Goal: Task Accomplishment & Management: Manage account settings

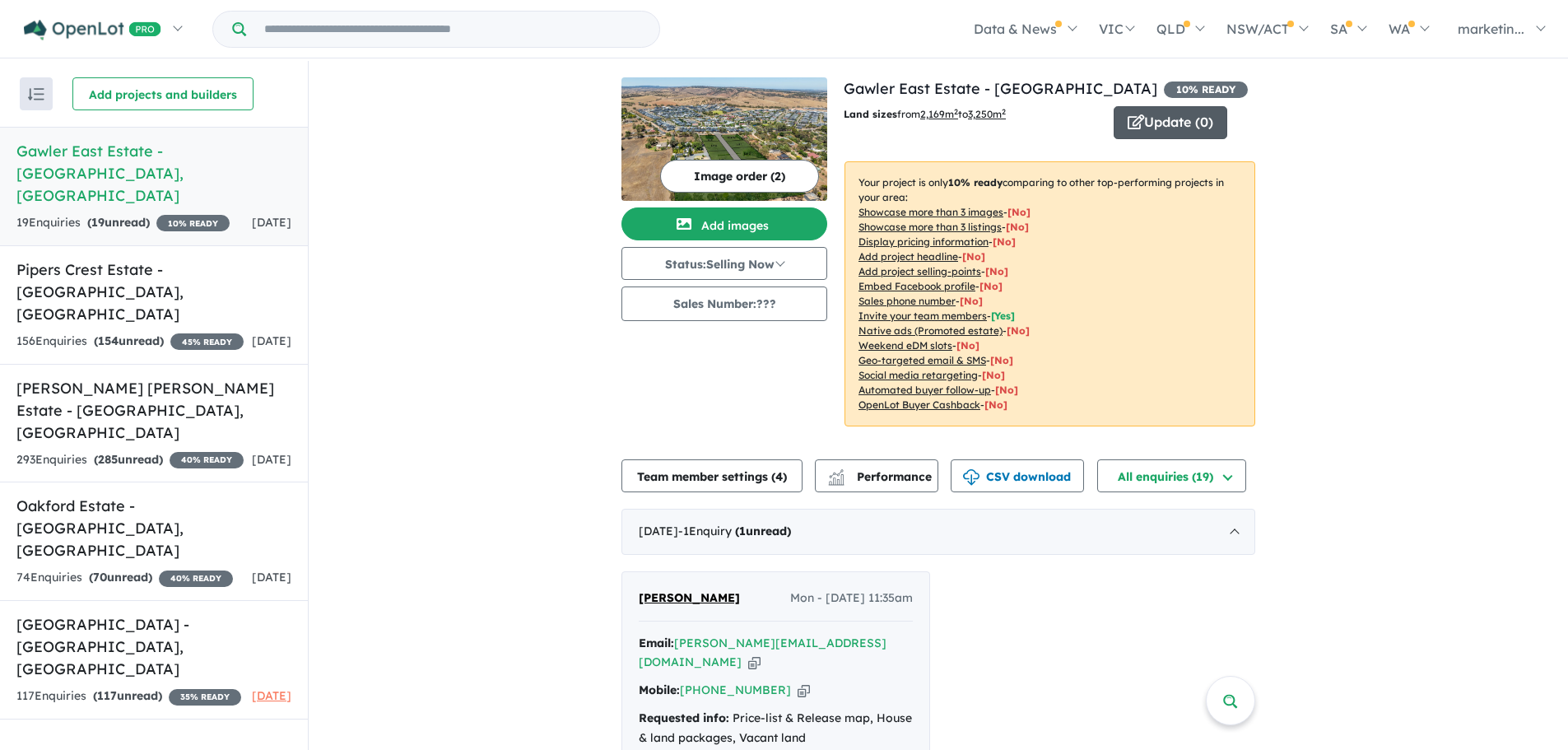
click at [1137, 127] on icon "button" at bounding box center [1136, 122] width 17 height 15
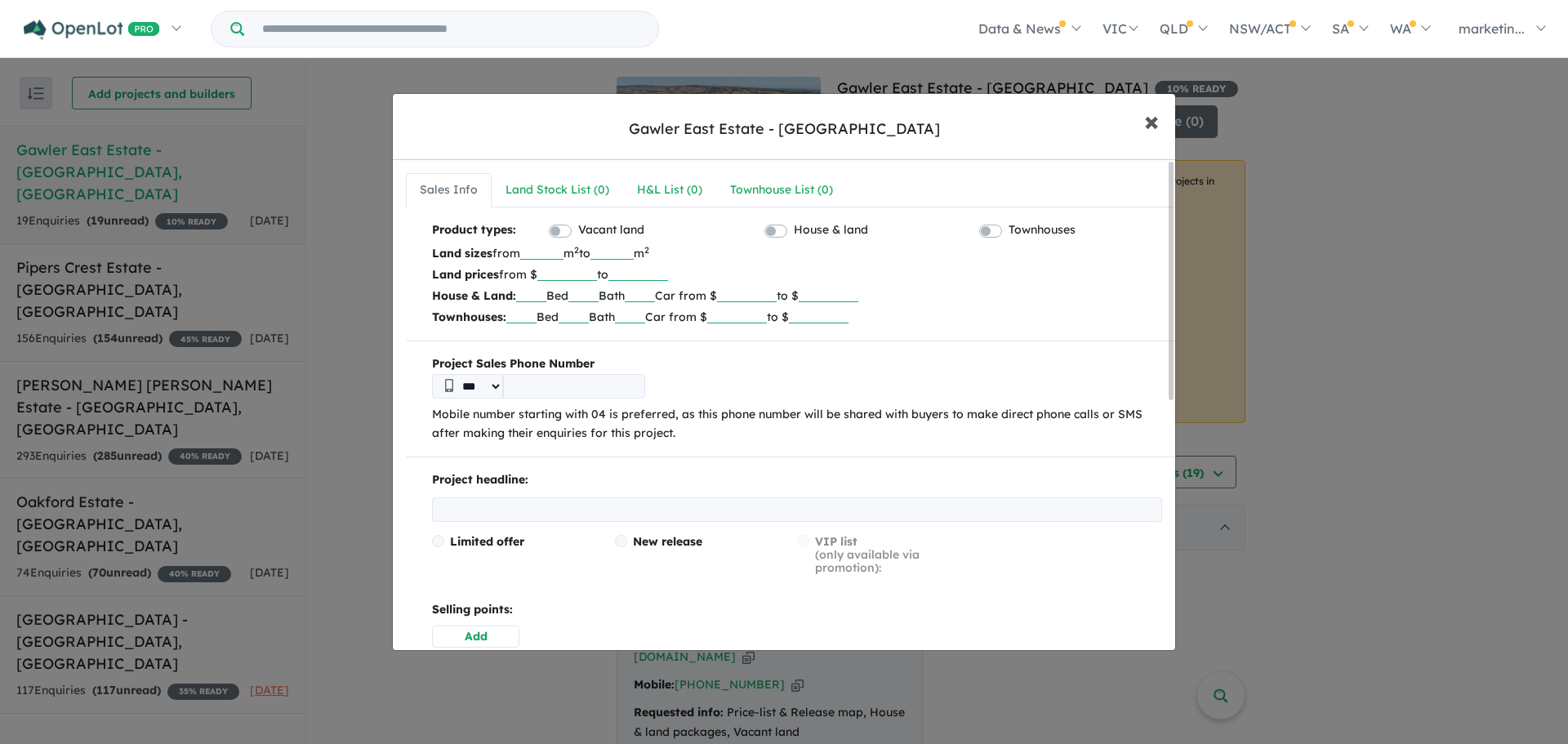
click at [1141, 121] on button "× Close" at bounding box center [1152, 121] width 48 height 44
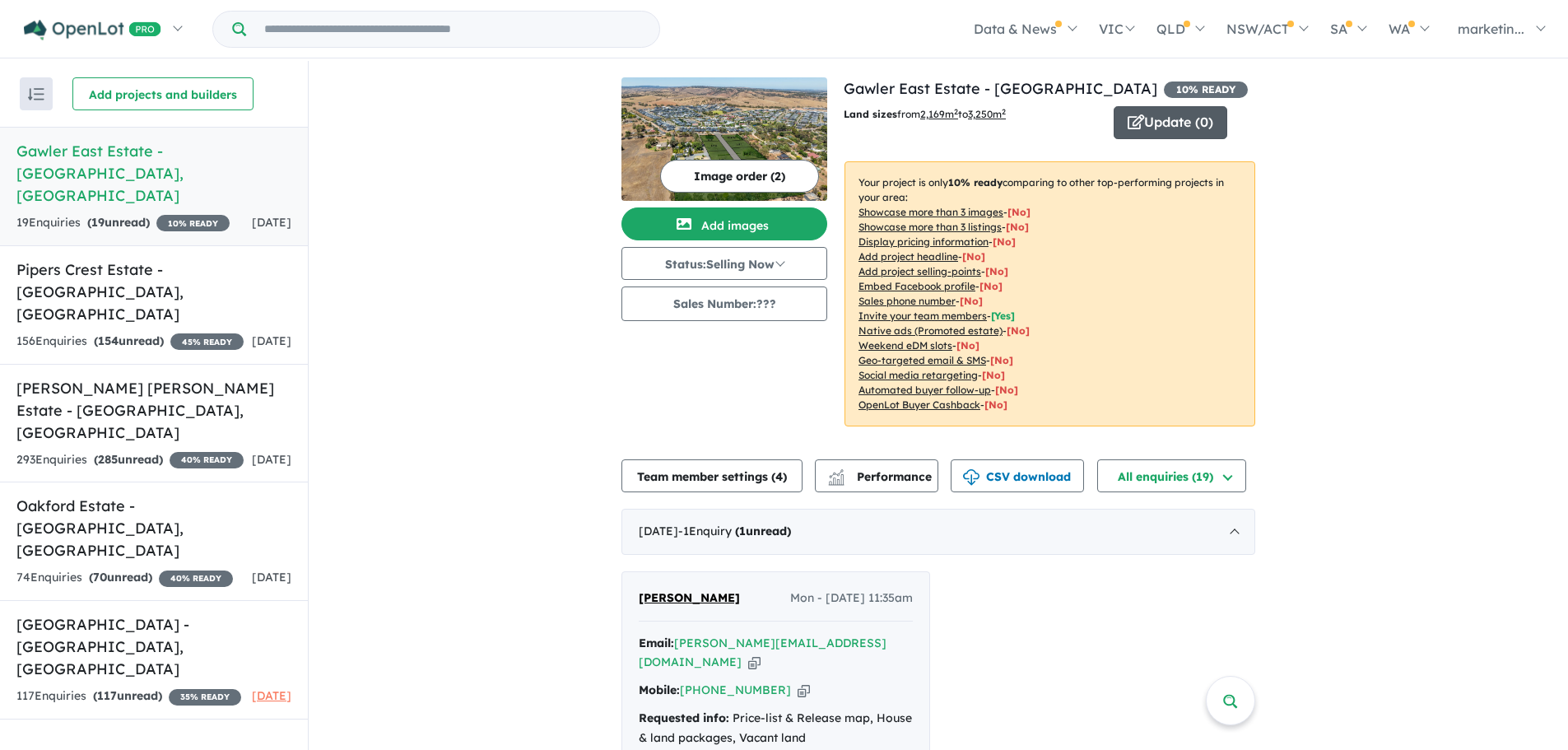
click at [1129, 128] on icon "button" at bounding box center [1136, 122] width 17 height 15
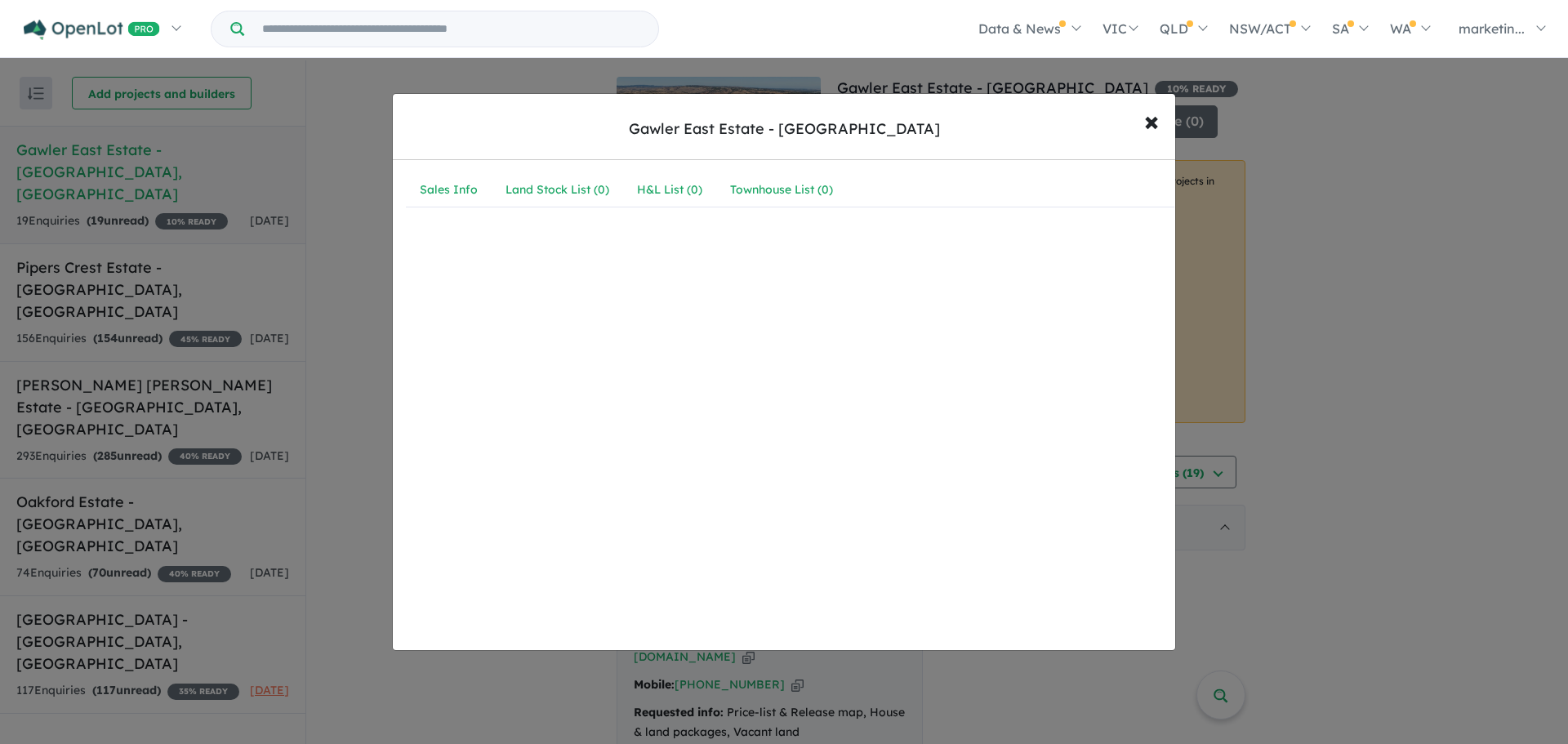
click at [472, 207] on div "Sales Info Land Stock List ( 0 ) H&L List ( 0 ) Townhouse List ( 0 )" at bounding box center [790, 197] width 795 height 73
click at [471, 199] on div "Sales Info" at bounding box center [448, 190] width 58 height 20
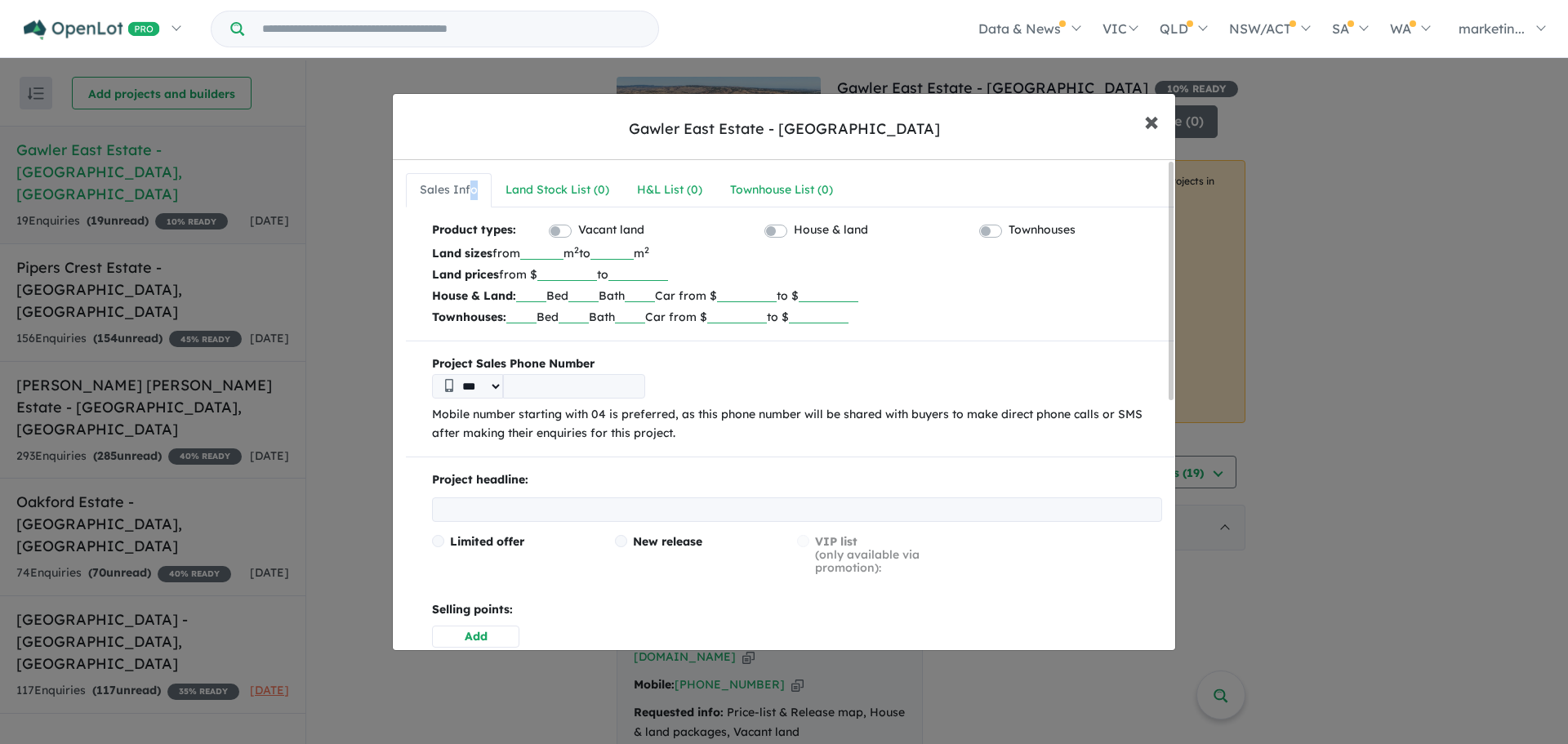
click at [1152, 119] on span "×" at bounding box center [1152, 120] width 15 height 35
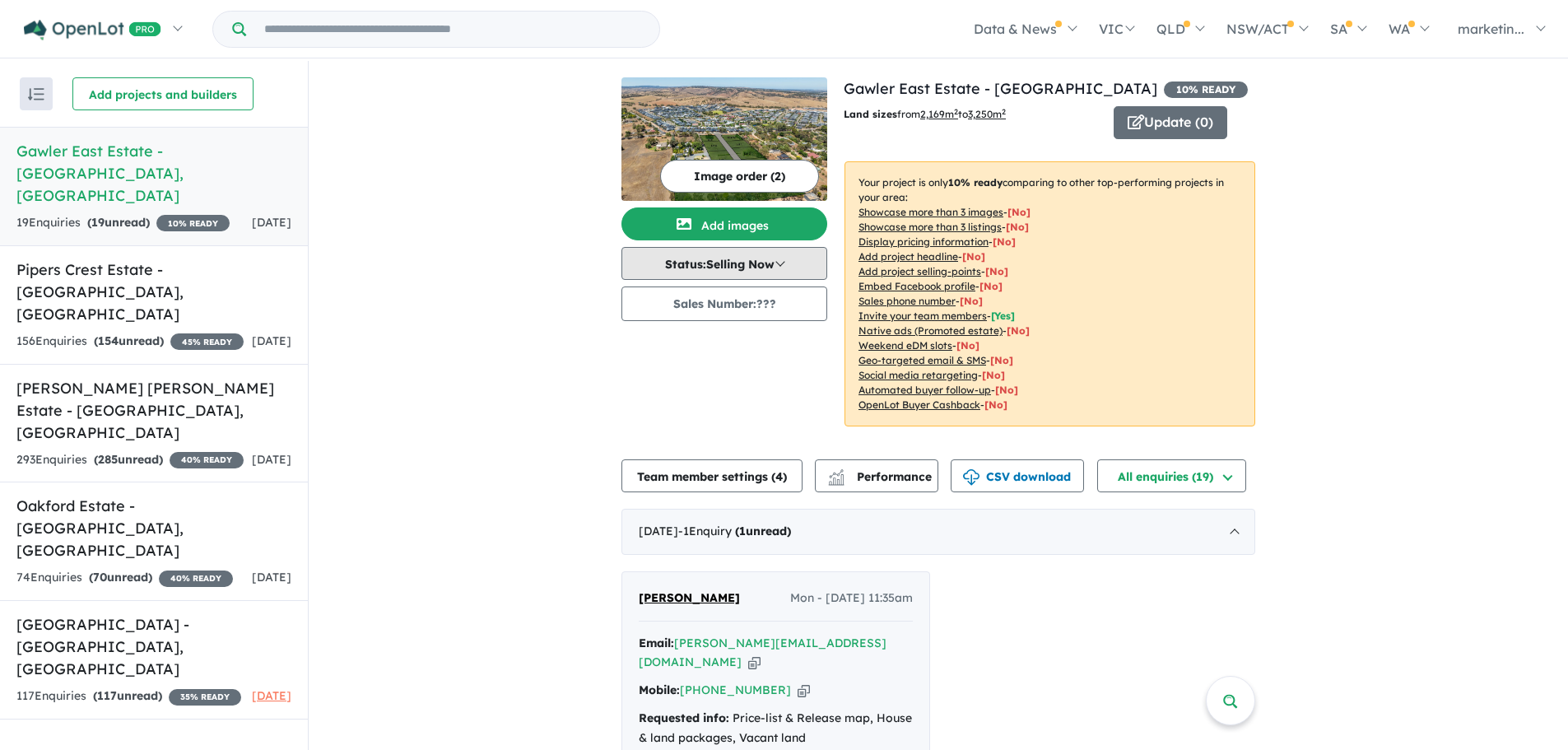
click at [723, 260] on button "Status: Selling Now" at bounding box center [724, 264] width 206 height 33
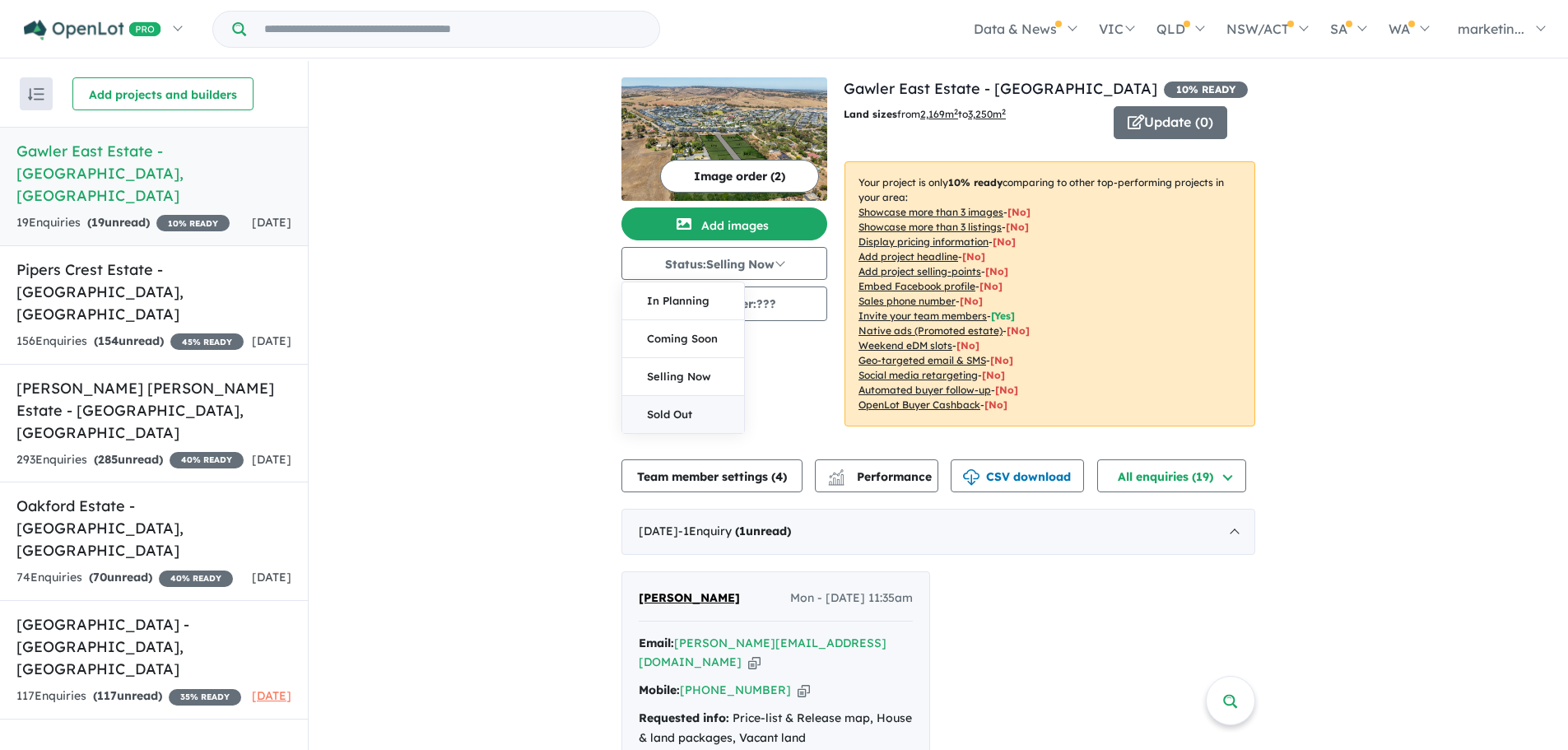
click at [676, 408] on button "Sold Out" at bounding box center [682, 414] width 122 height 37
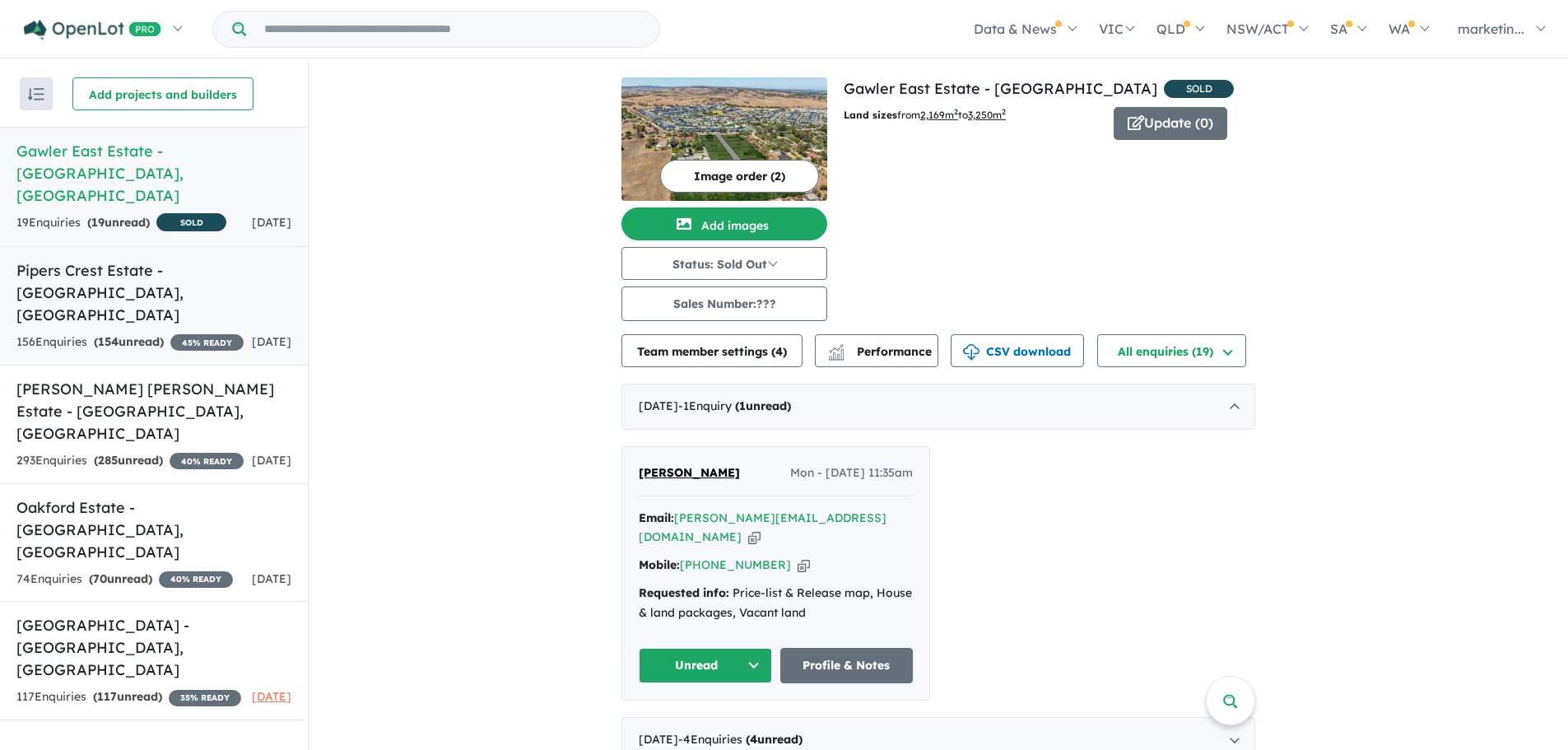
click at [164, 334] on strong "( 154 unread)" at bounding box center [129, 342] width 70 height 15
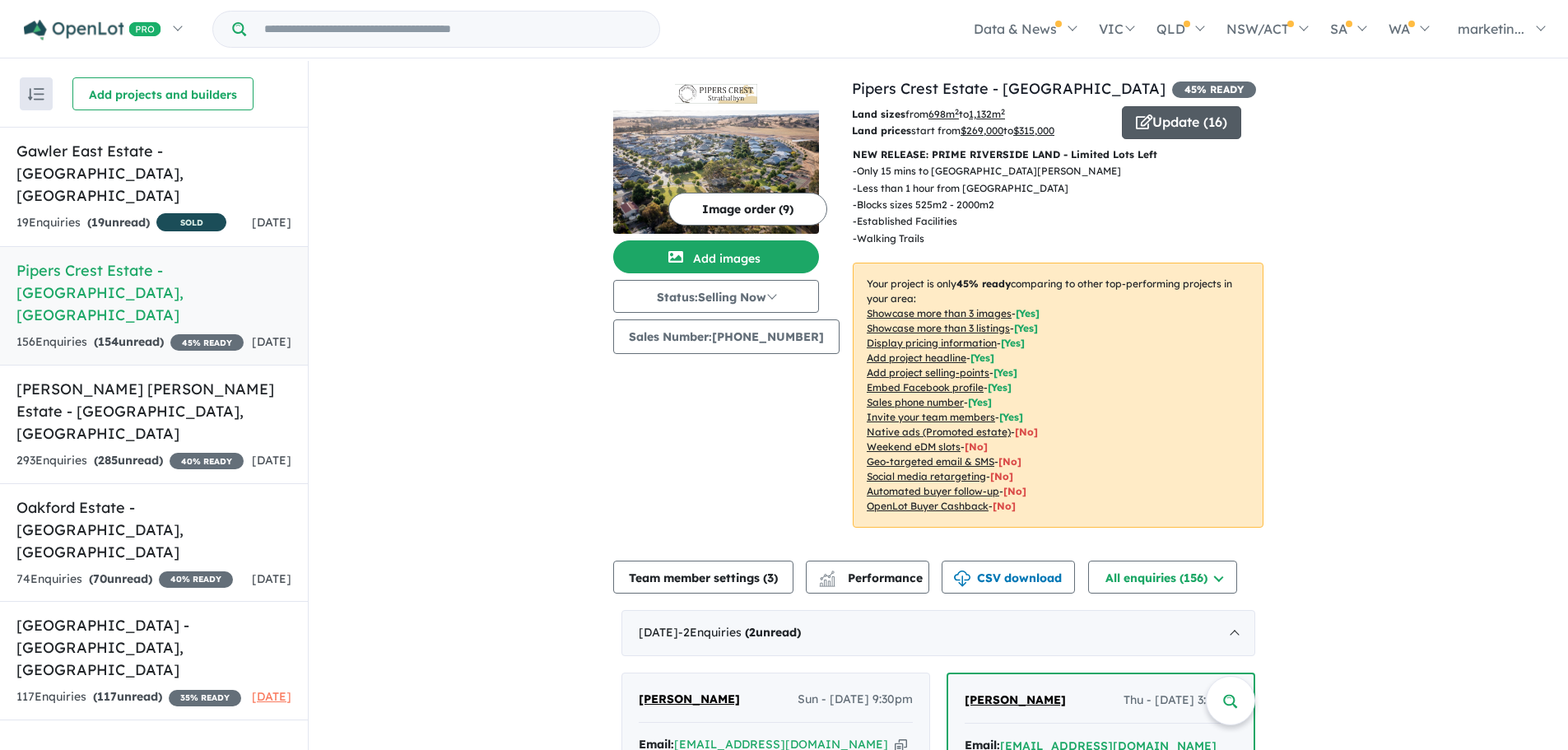
click at [1178, 129] on button "Update ( 16 )" at bounding box center [1182, 123] width 119 height 33
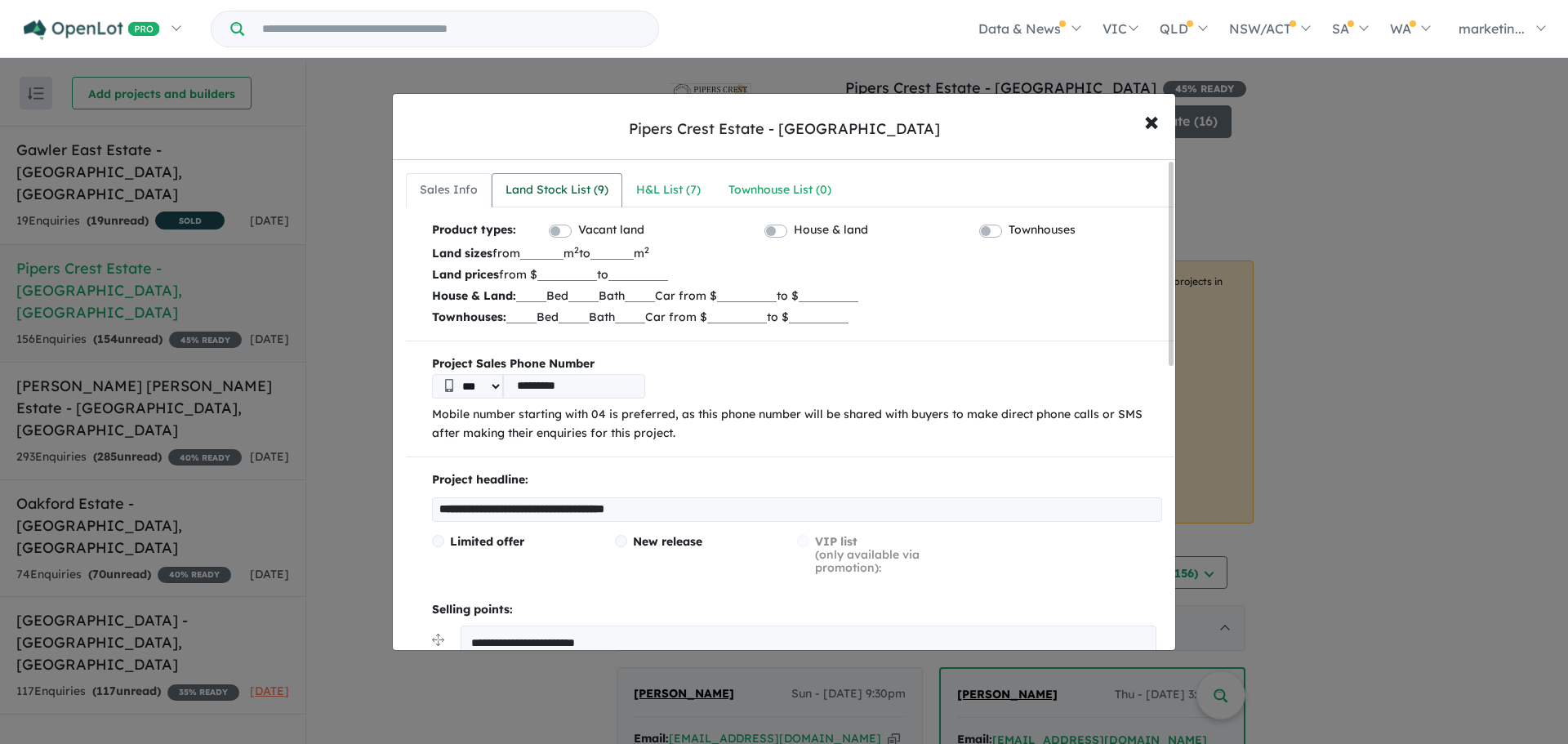
click at [593, 200] on link "Land Stock List ( 9 )" at bounding box center [556, 190] width 131 height 35
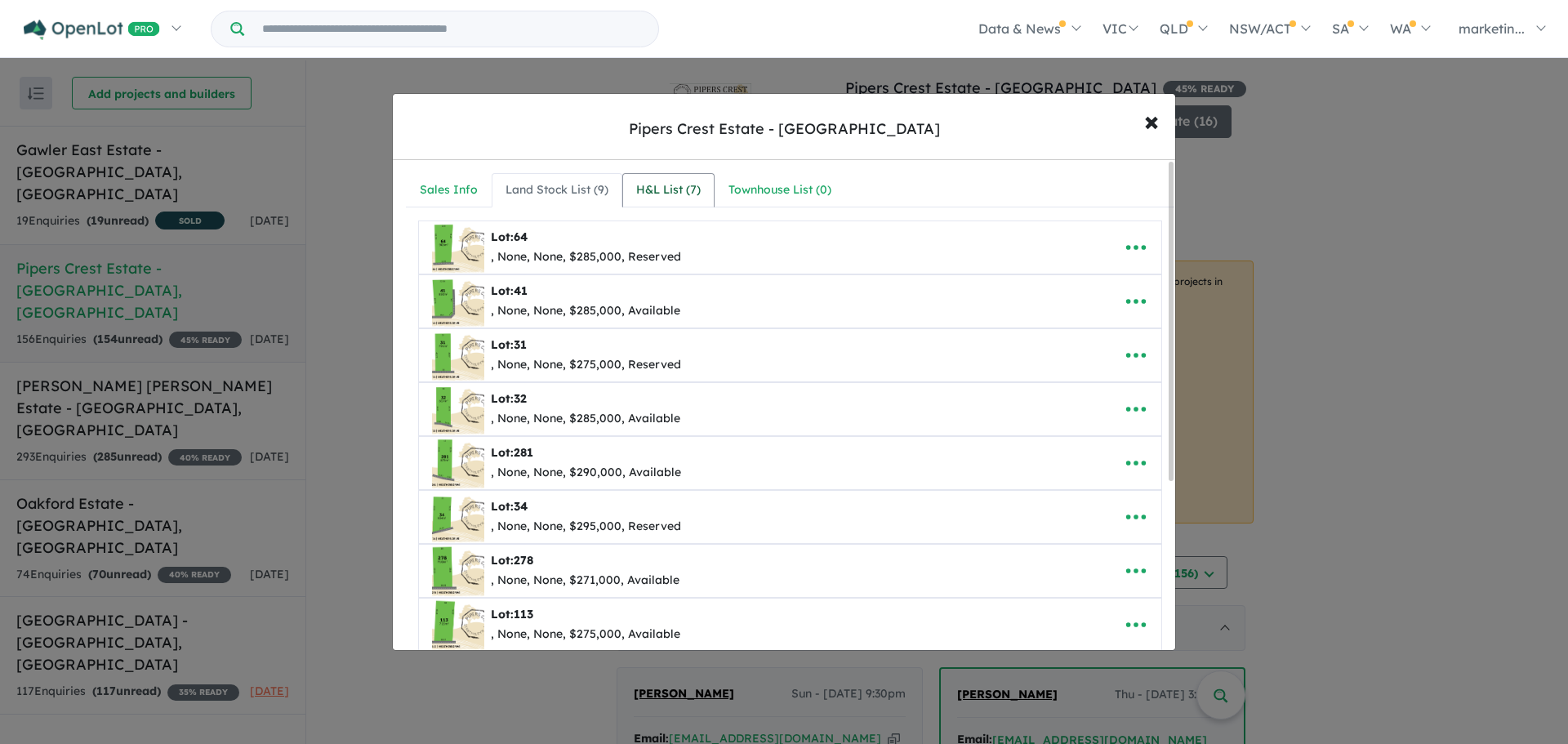
click at [687, 180] on div "H&L List ( 7 )" at bounding box center [668, 190] width 64 height 20
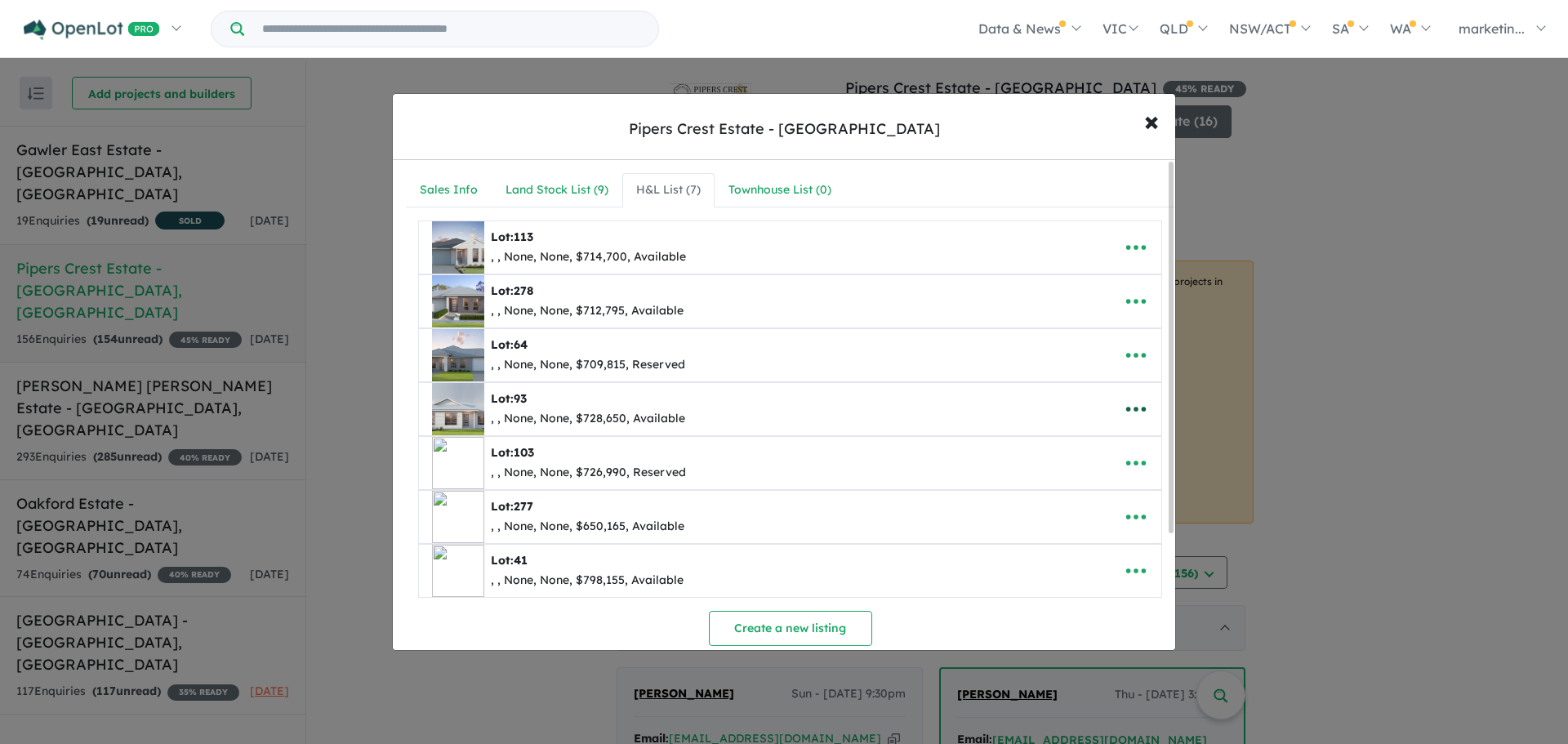
click at [1140, 411] on icon "button" at bounding box center [1136, 409] width 25 height 25
click at [1079, 452] on link "Edit" at bounding box center [1099, 449] width 121 height 38
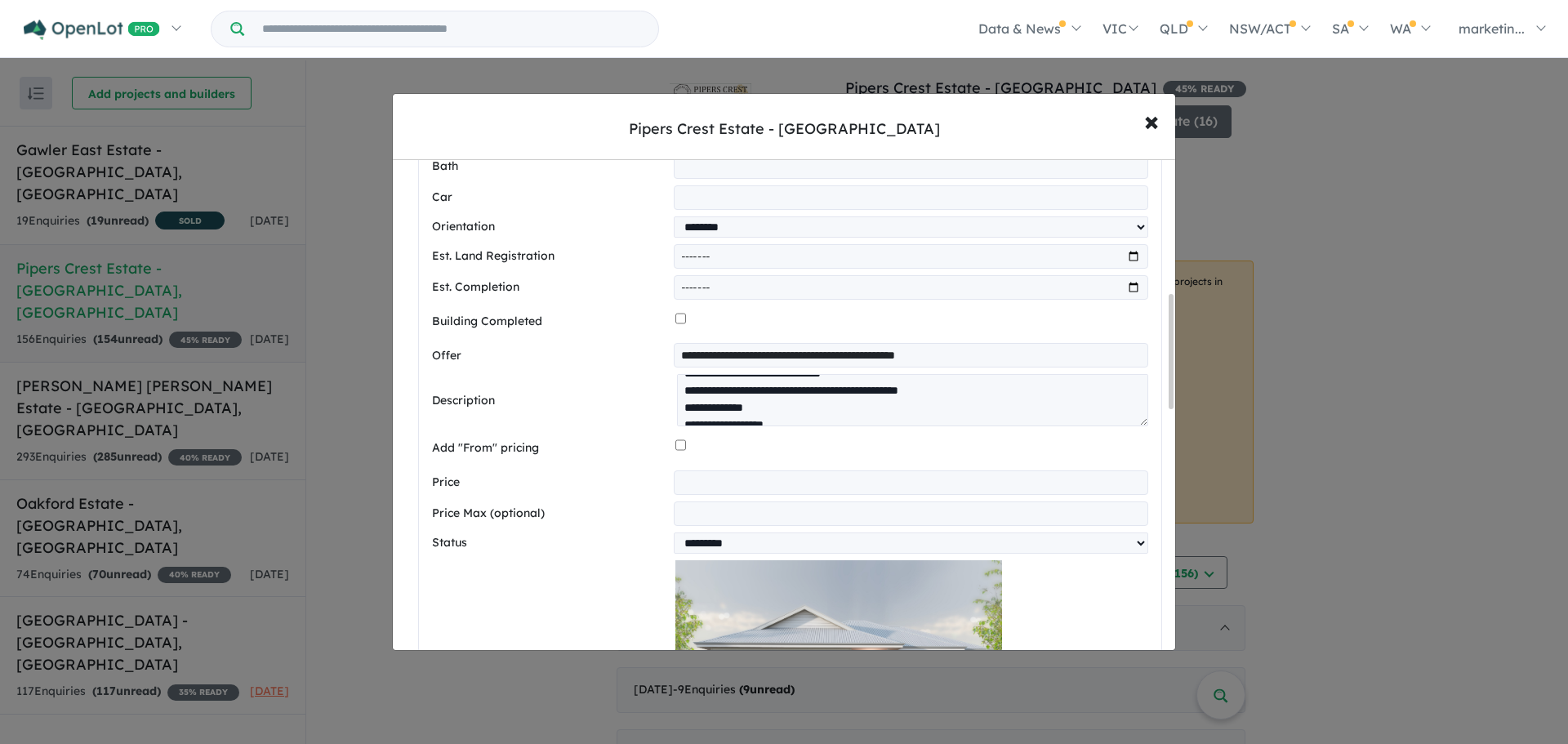
scroll to position [164, 0]
click at [731, 545] on select "********* ******** **** ******" at bounding box center [911, 543] width 475 height 21
select select "********"
click at [674, 539] on select "********* ******** **** ******" at bounding box center [911, 543] width 475 height 21
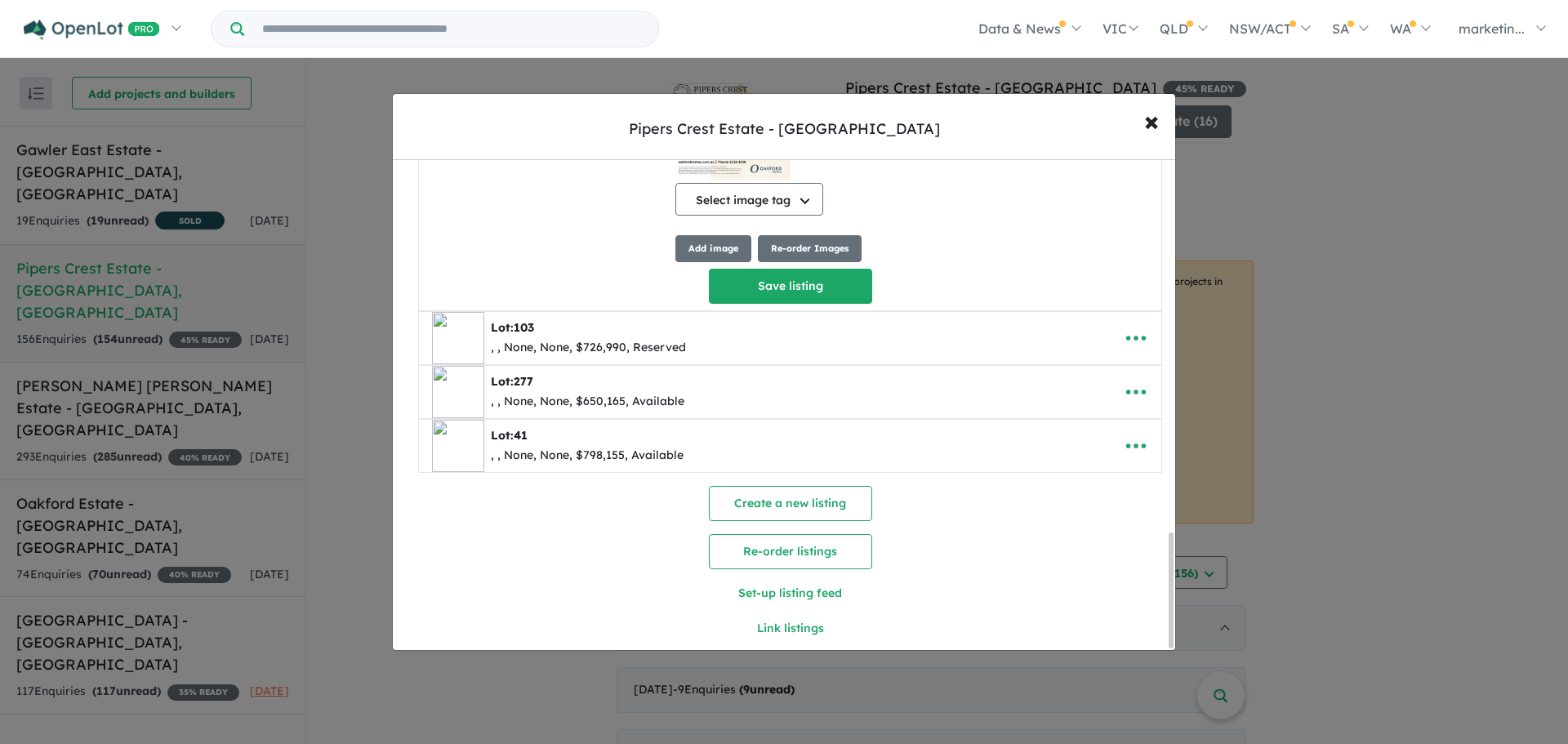
scroll to position [1593, 0]
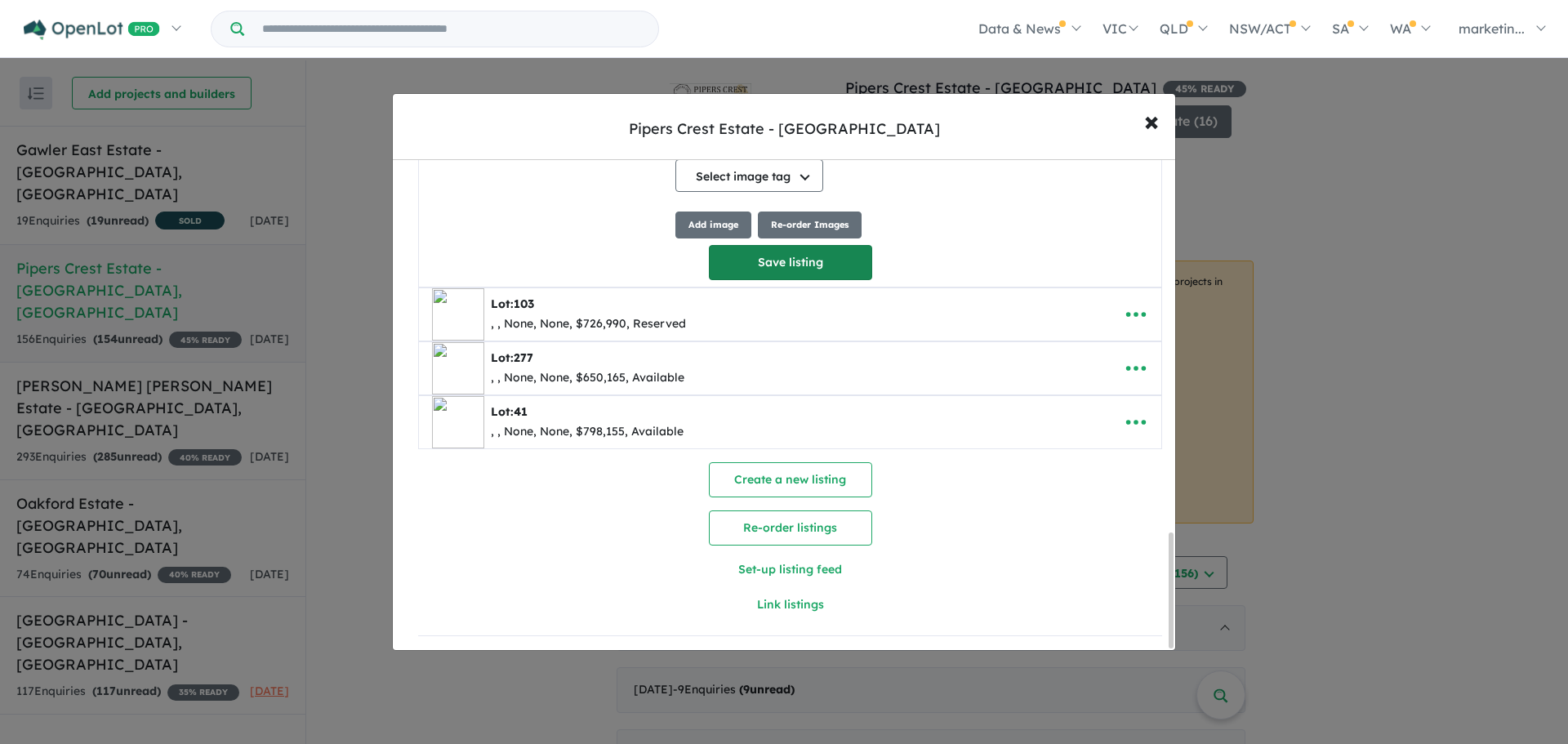
click at [779, 258] on button "Save listing" at bounding box center [790, 263] width 164 height 35
select select "********"
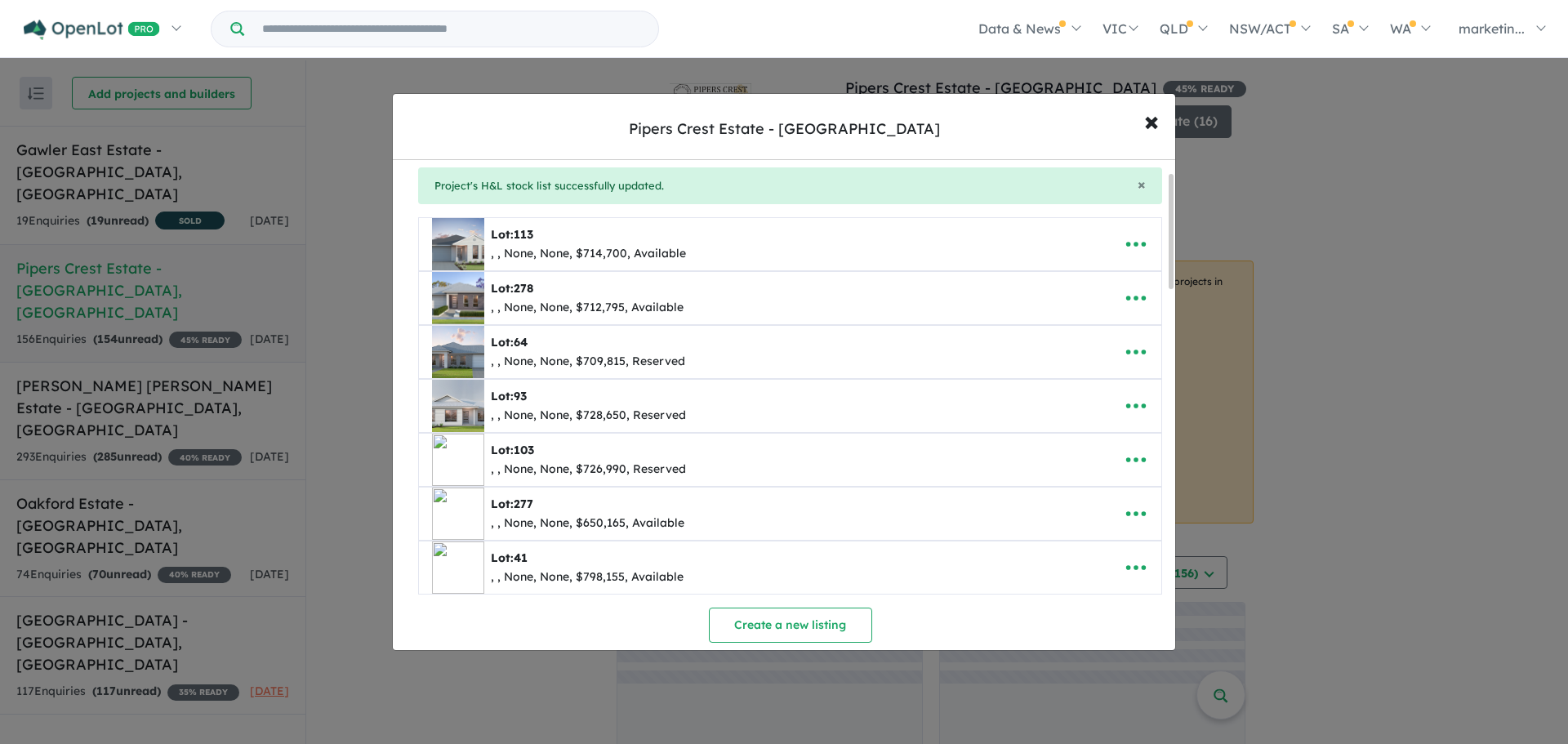
scroll to position [0, 0]
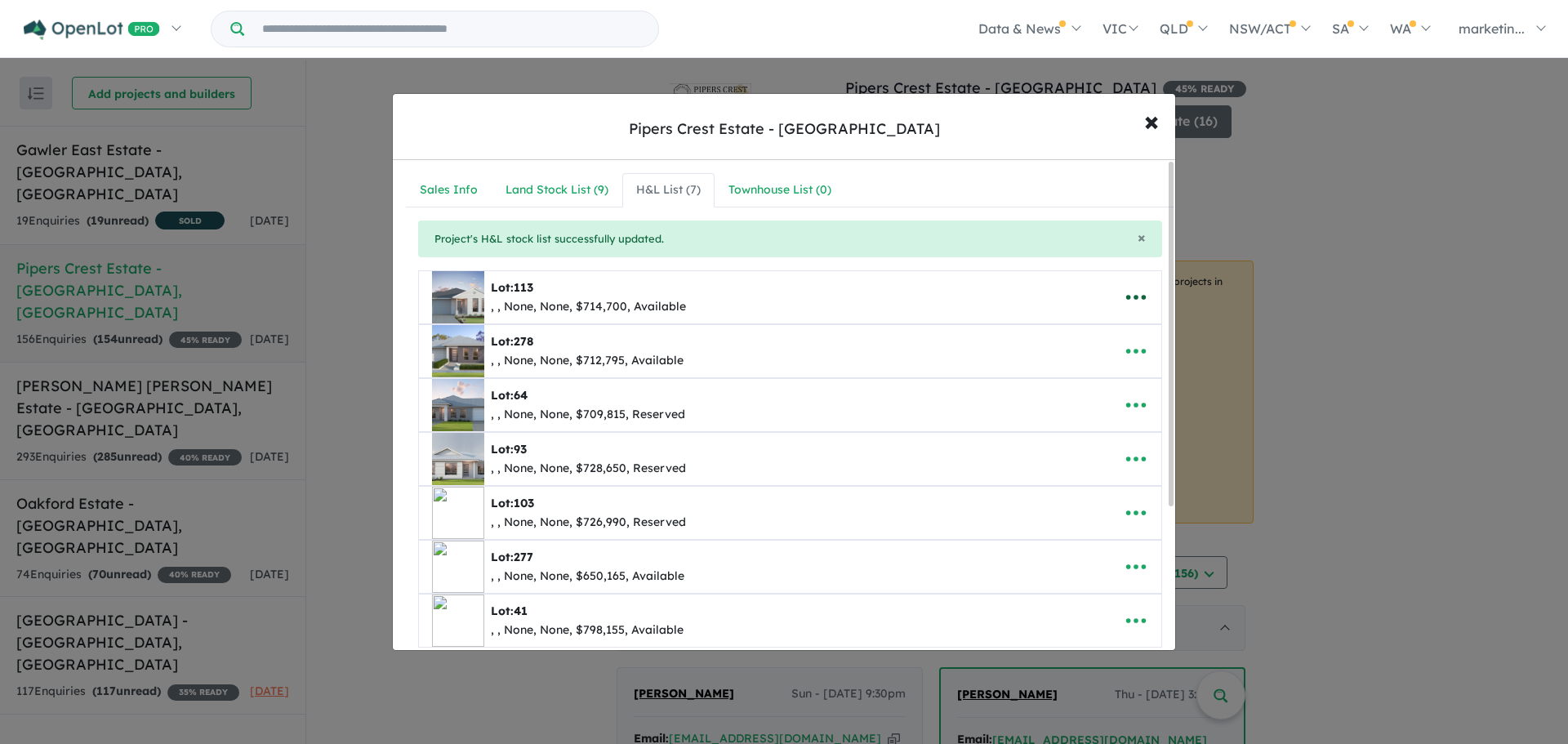
click at [1134, 292] on icon "button" at bounding box center [1136, 297] width 25 height 25
click at [1079, 365] on link "Remove" at bounding box center [1099, 375] width 121 height 38
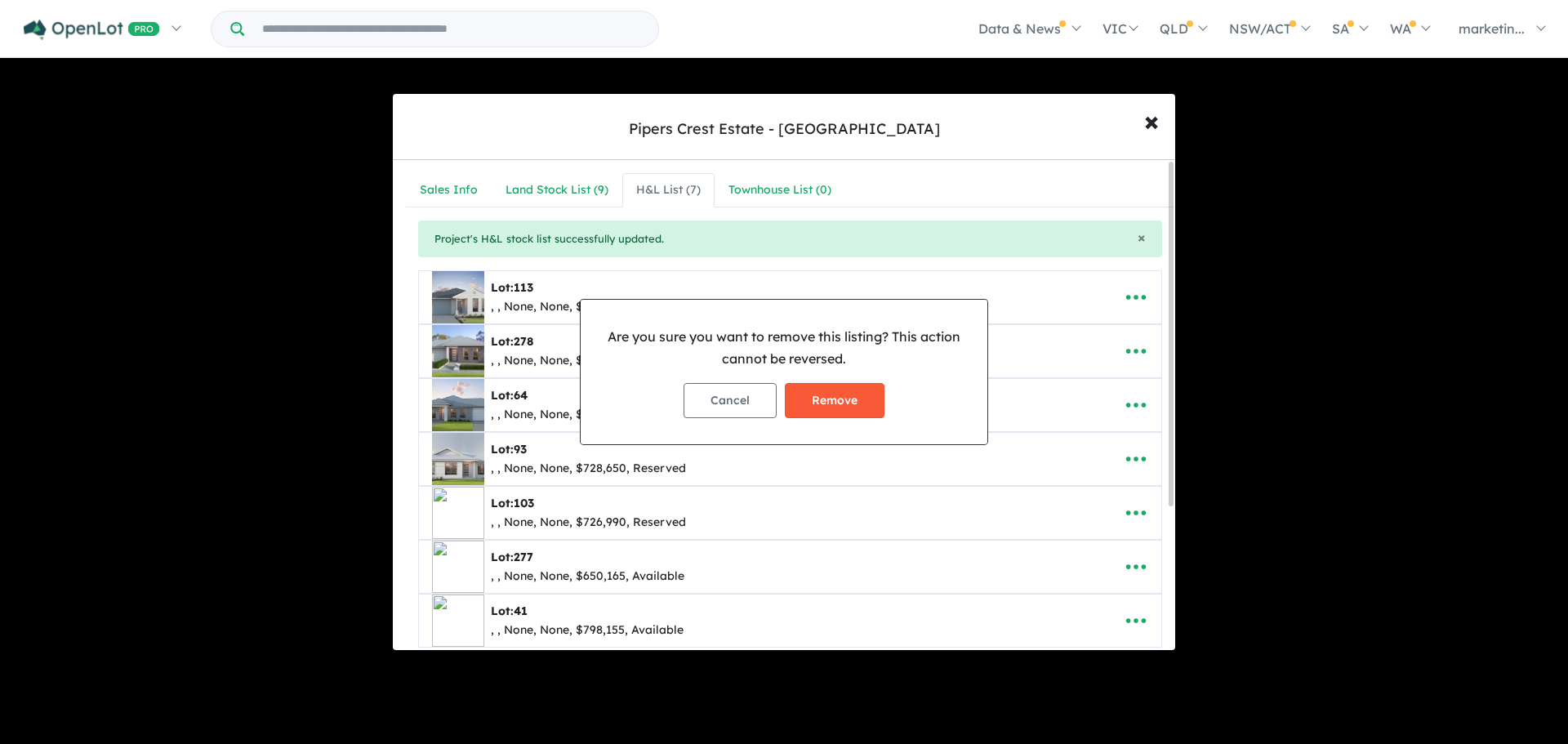
click at [830, 390] on button "Remove" at bounding box center [834, 400] width 100 height 35
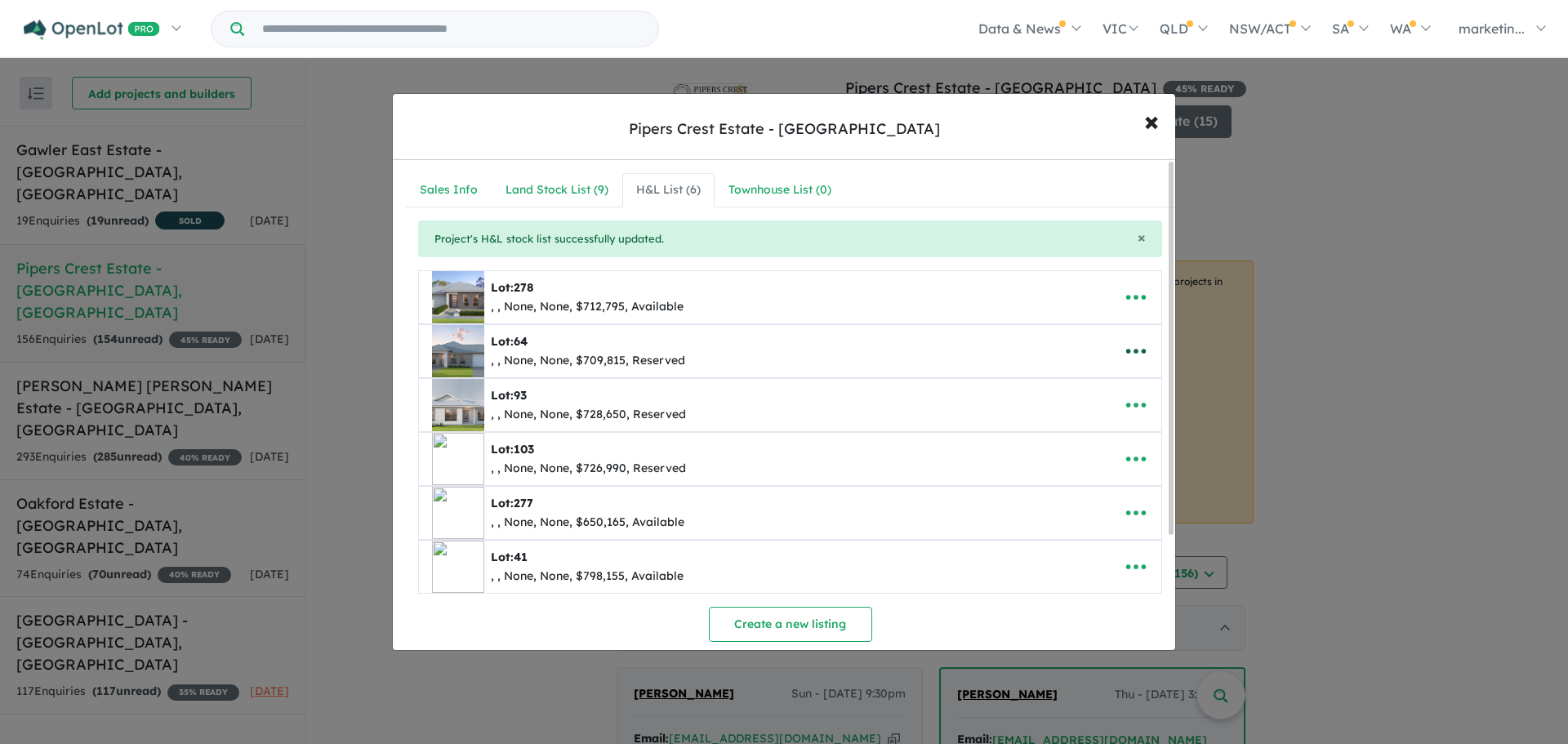
click at [1132, 357] on icon "button" at bounding box center [1136, 351] width 25 height 25
click at [1078, 424] on link "Remove" at bounding box center [1099, 429] width 121 height 38
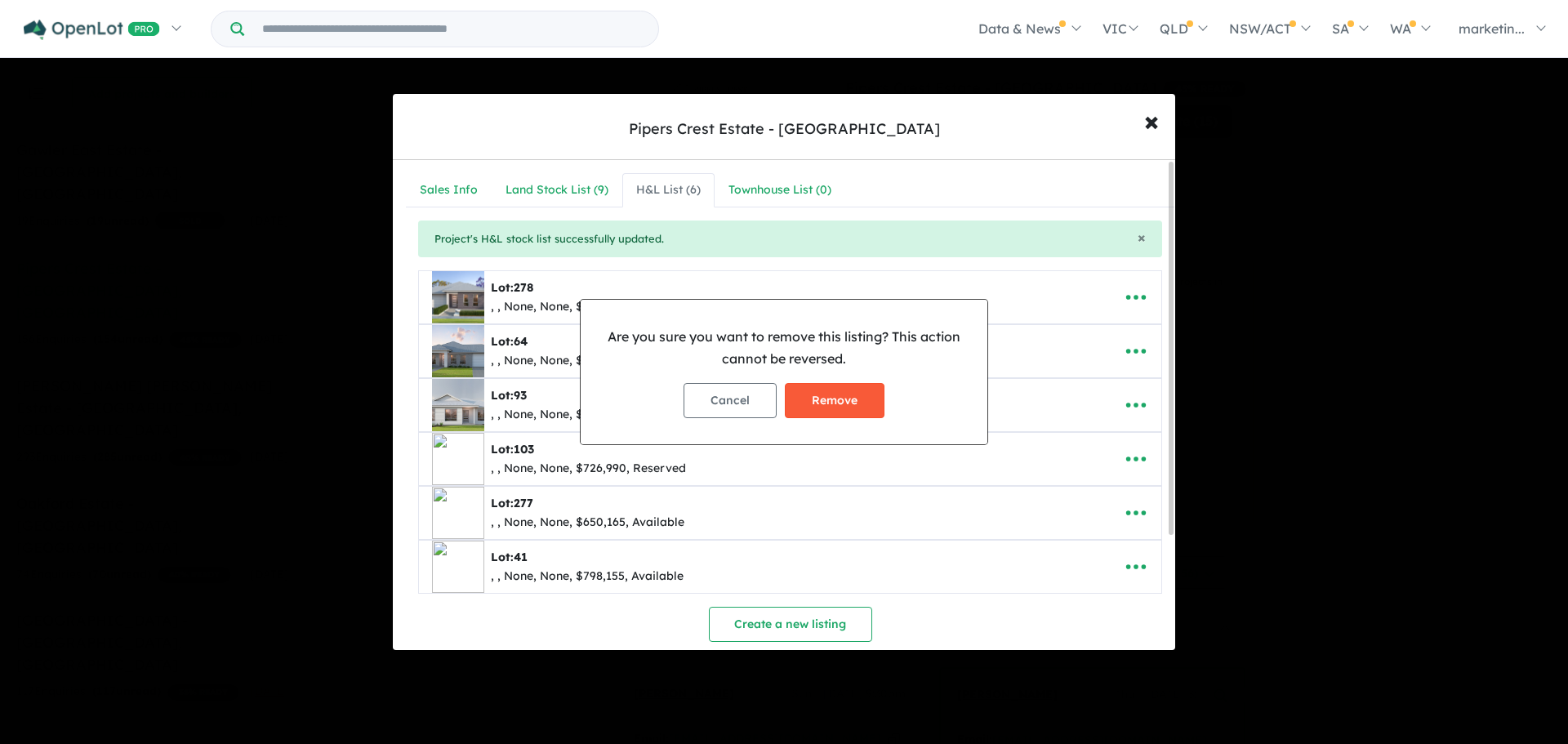
click at [827, 401] on button "Remove" at bounding box center [834, 400] width 100 height 35
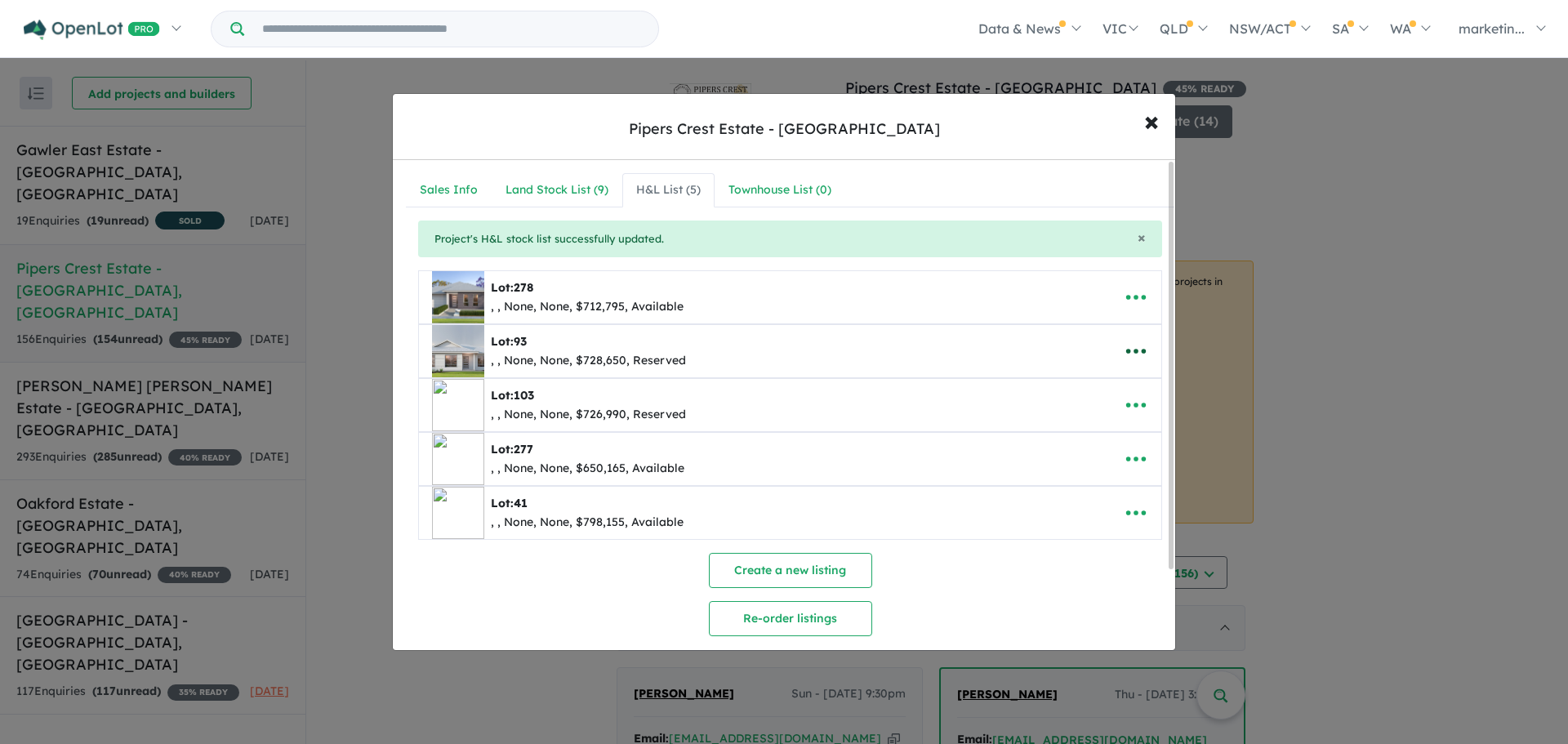
click at [1132, 349] on icon "button" at bounding box center [1136, 351] width 25 height 25
click at [1069, 431] on link "Remove" at bounding box center [1099, 429] width 121 height 38
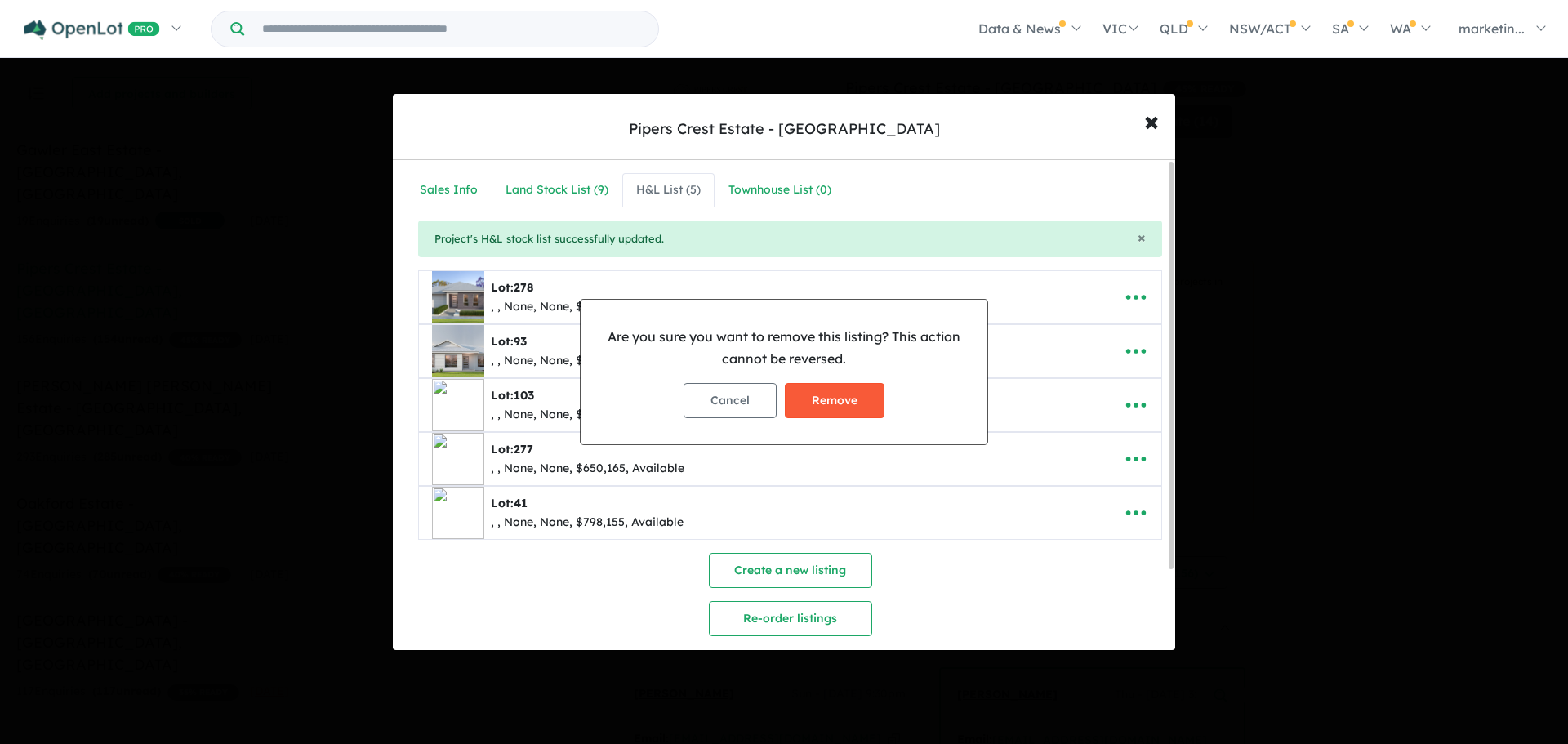
click at [851, 393] on button "Remove" at bounding box center [834, 400] width 100 height 35
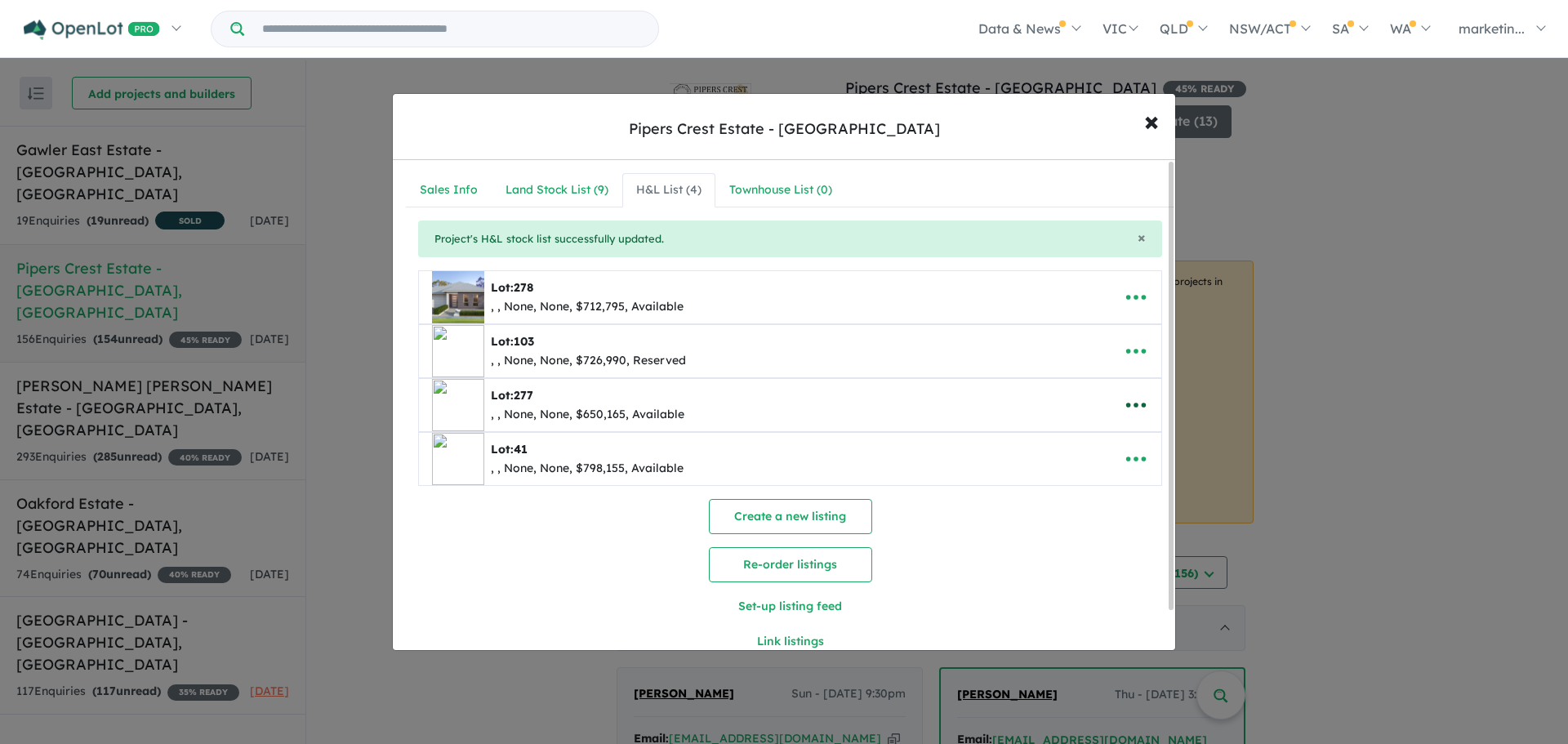
click at [1139, 403] on icon "button" at bounding box center [1136, 406] width 20 height 5
click at [1068, 492] on link "Remove" at bounding box center [1099, 483] width 121 height 38
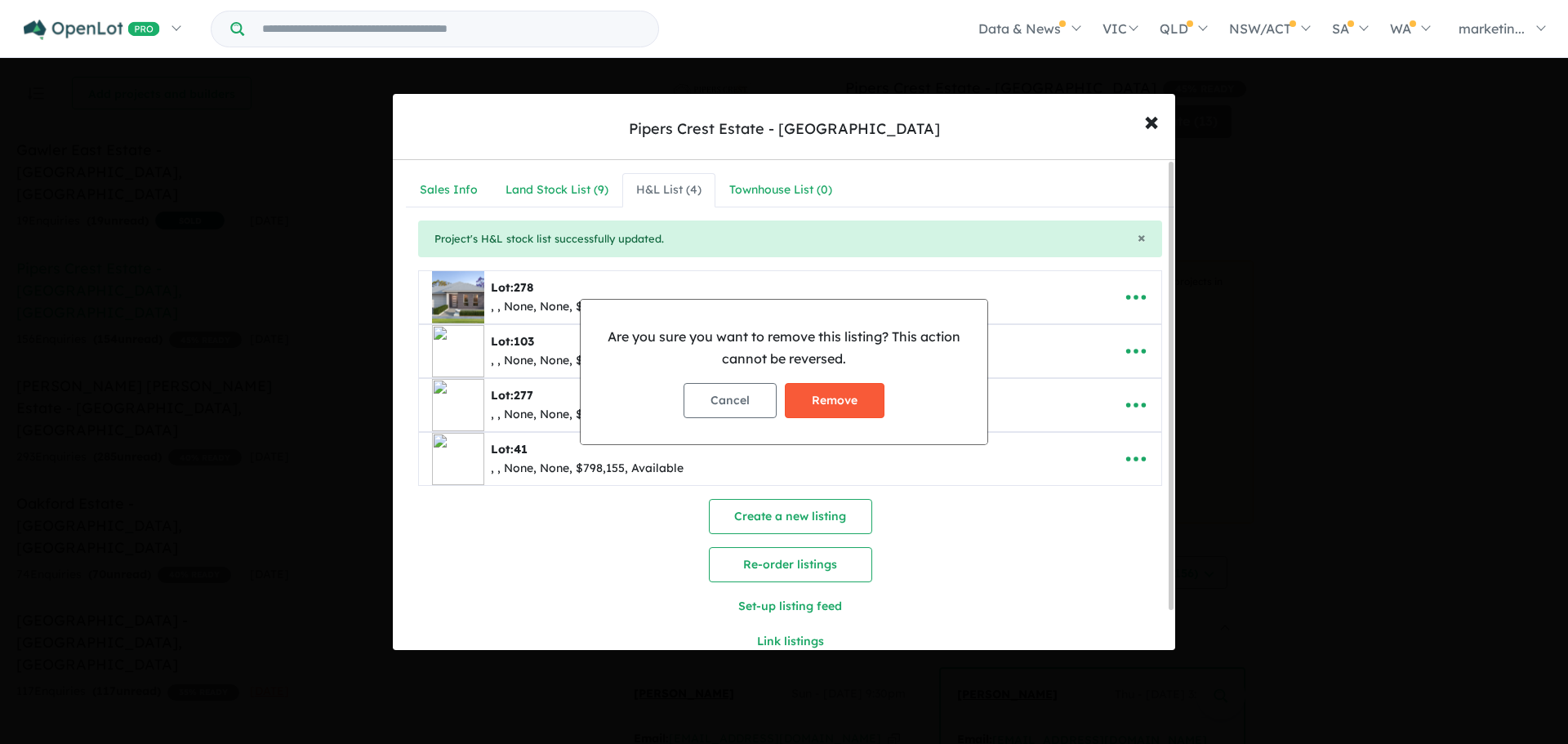
click at [847, 407] on button "Remove" at bounding box center [834, 400] width 100 height 35
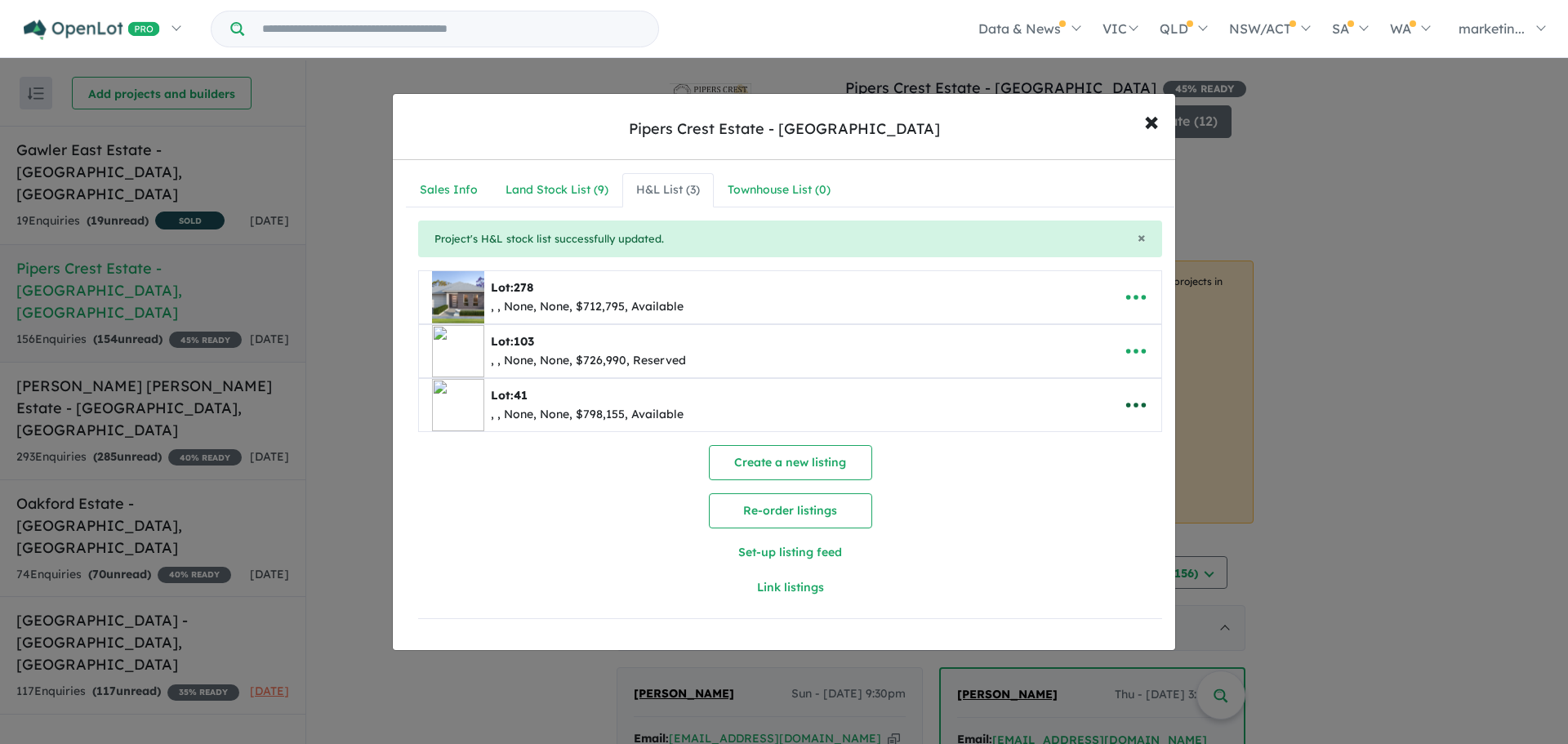
click at [1138, 407] on icon "button" at bounding box center [1136, 405] width 25 height 25
click at [1081, 448] on link "Edit" at bounding box center [1099, 445] width 121 height 38
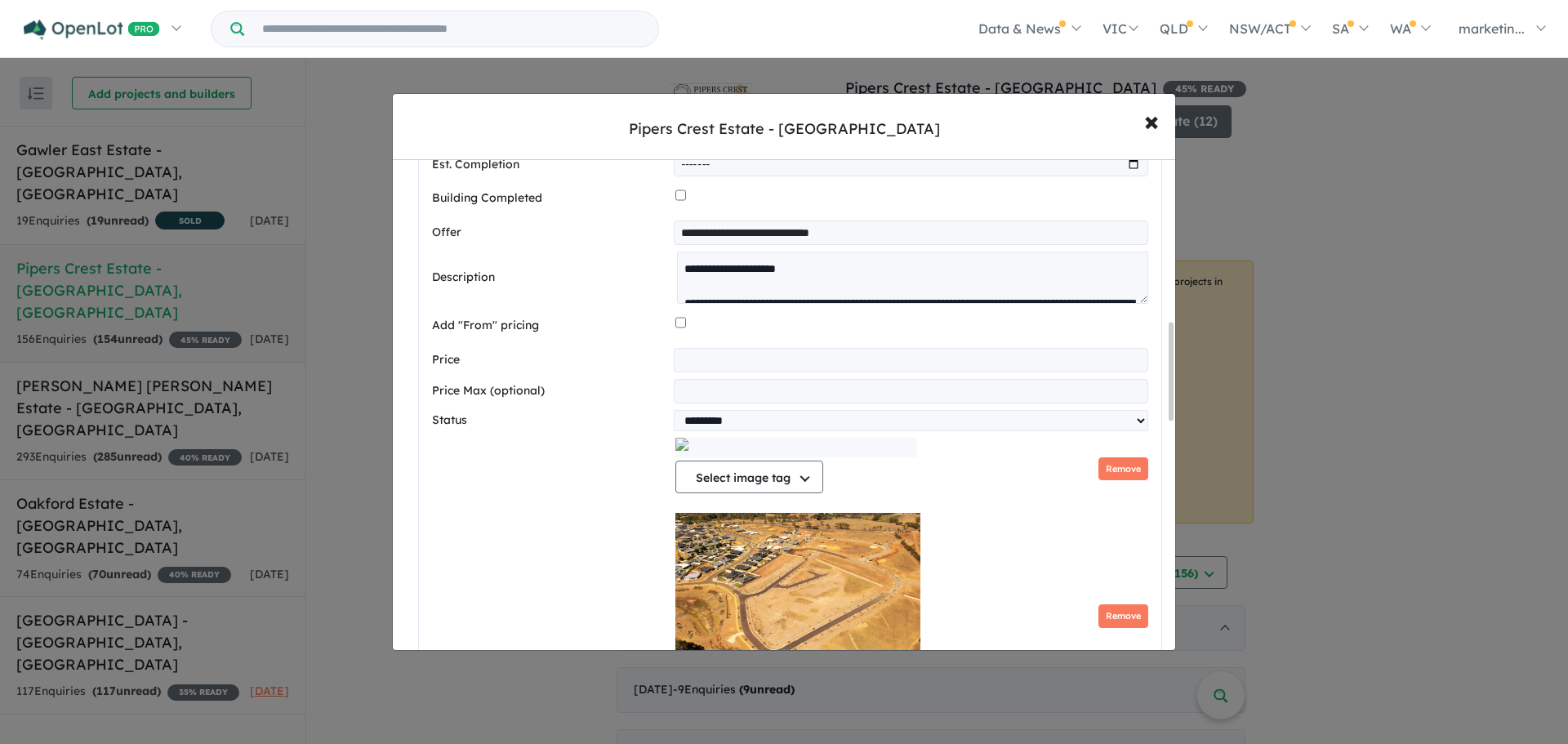
scroll to position [817, 0]
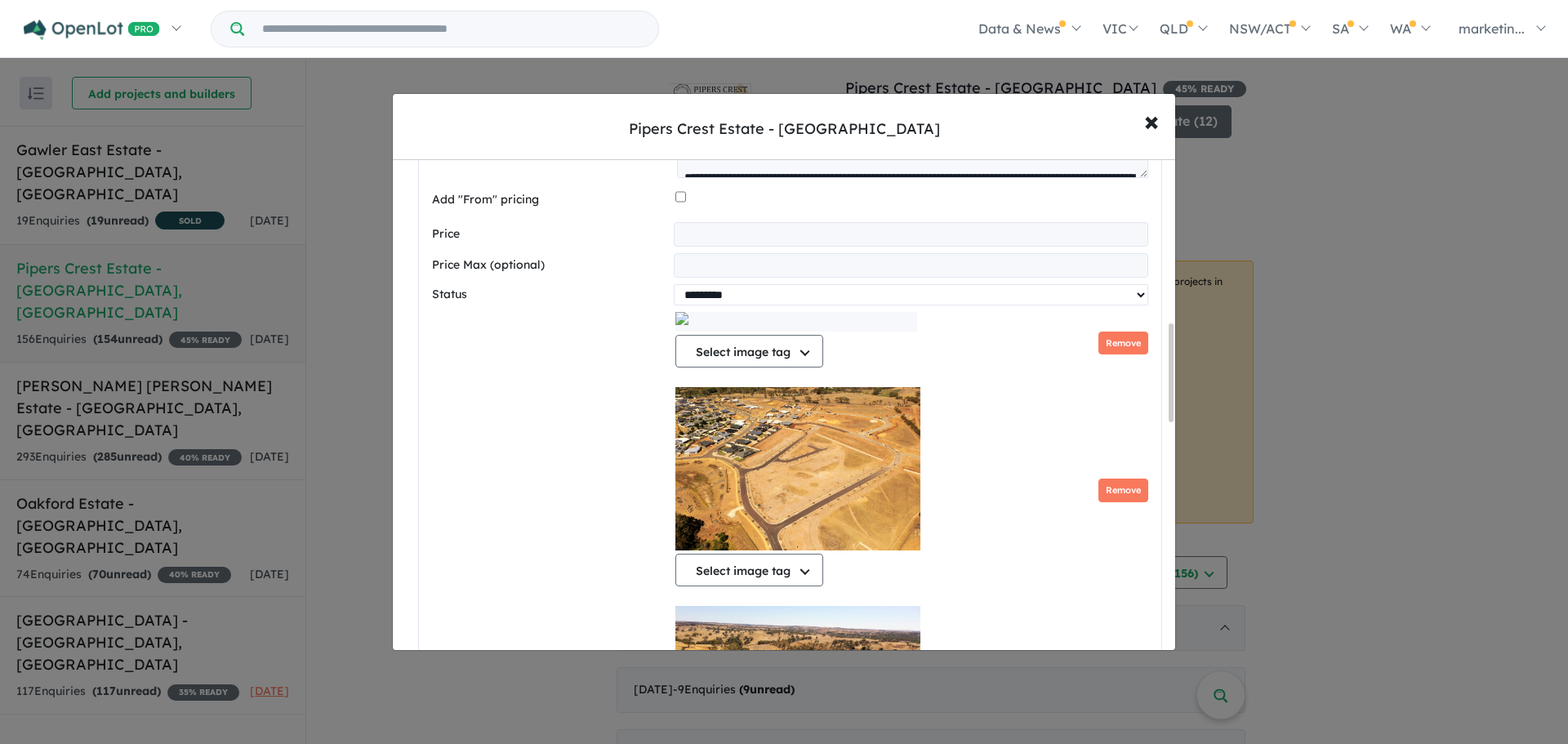
click at [716, 305] on select "********* ******** **** ******" at bounding box center [911, 295] width 475 height 21
select select "********"
click at [674, 291] on select "********* ******** **** ******" at bounding box center [911, 295] width 475 height 21
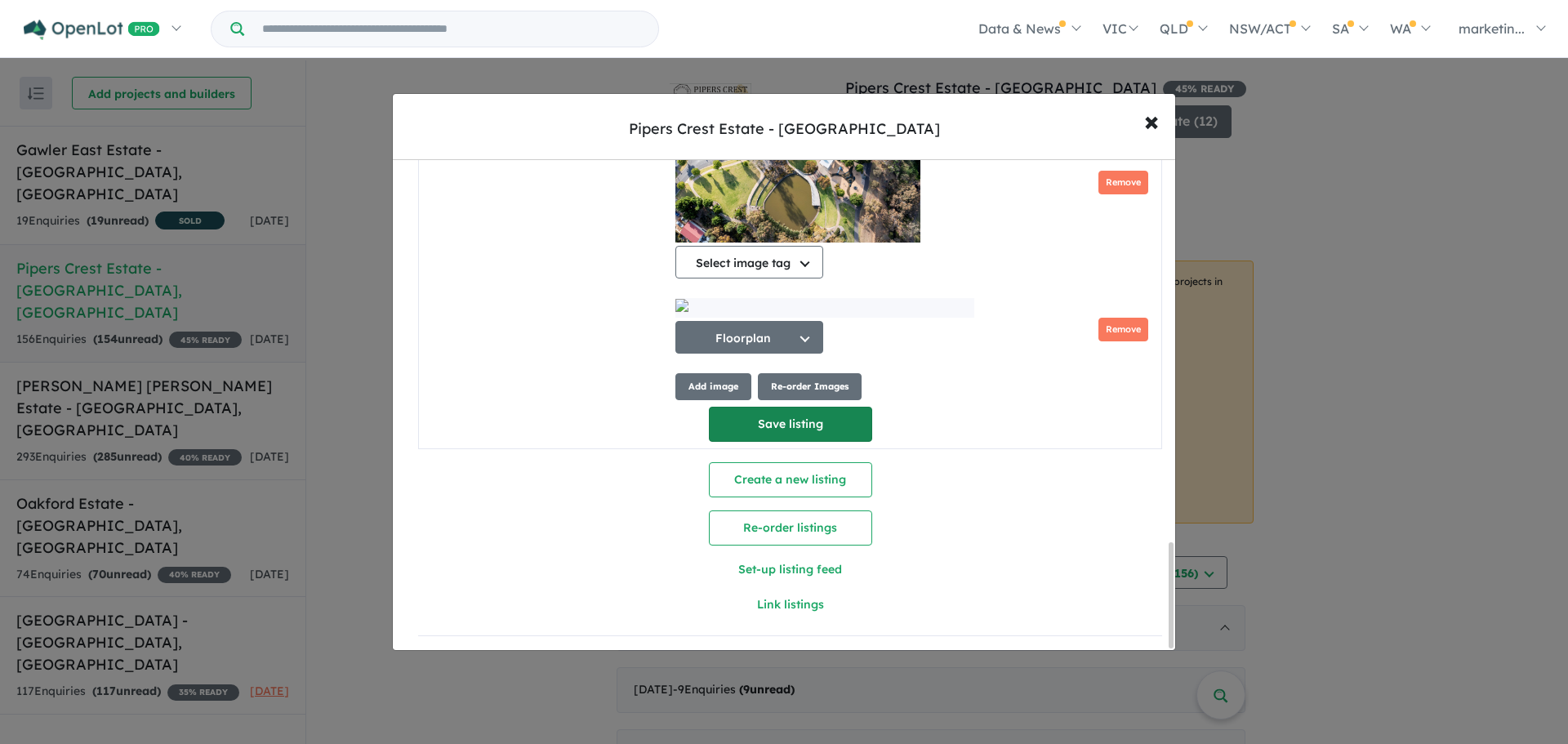
click at [770, 420] on button "Save listing" at bounding box center [790, 424] width 164 height 35
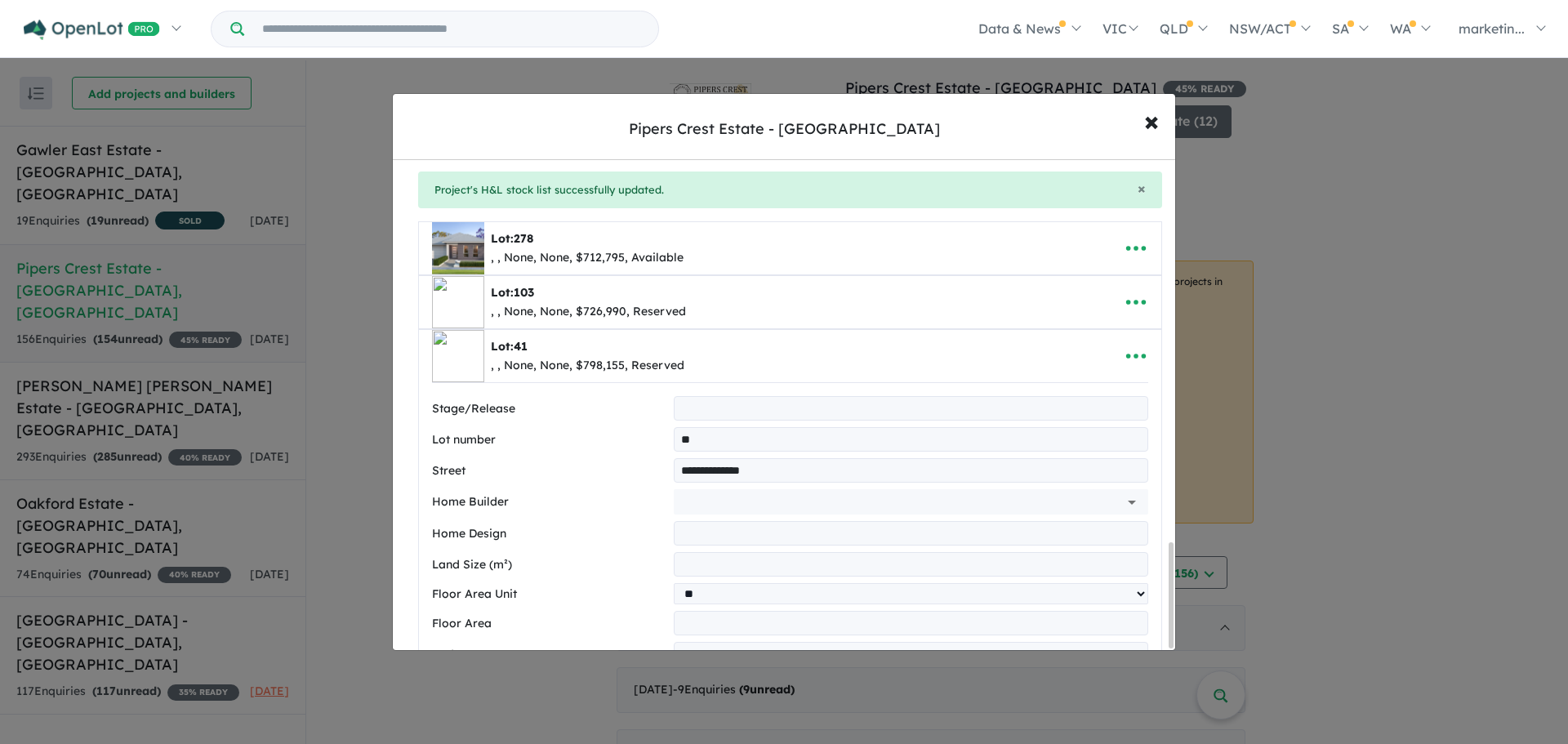
select select "********"
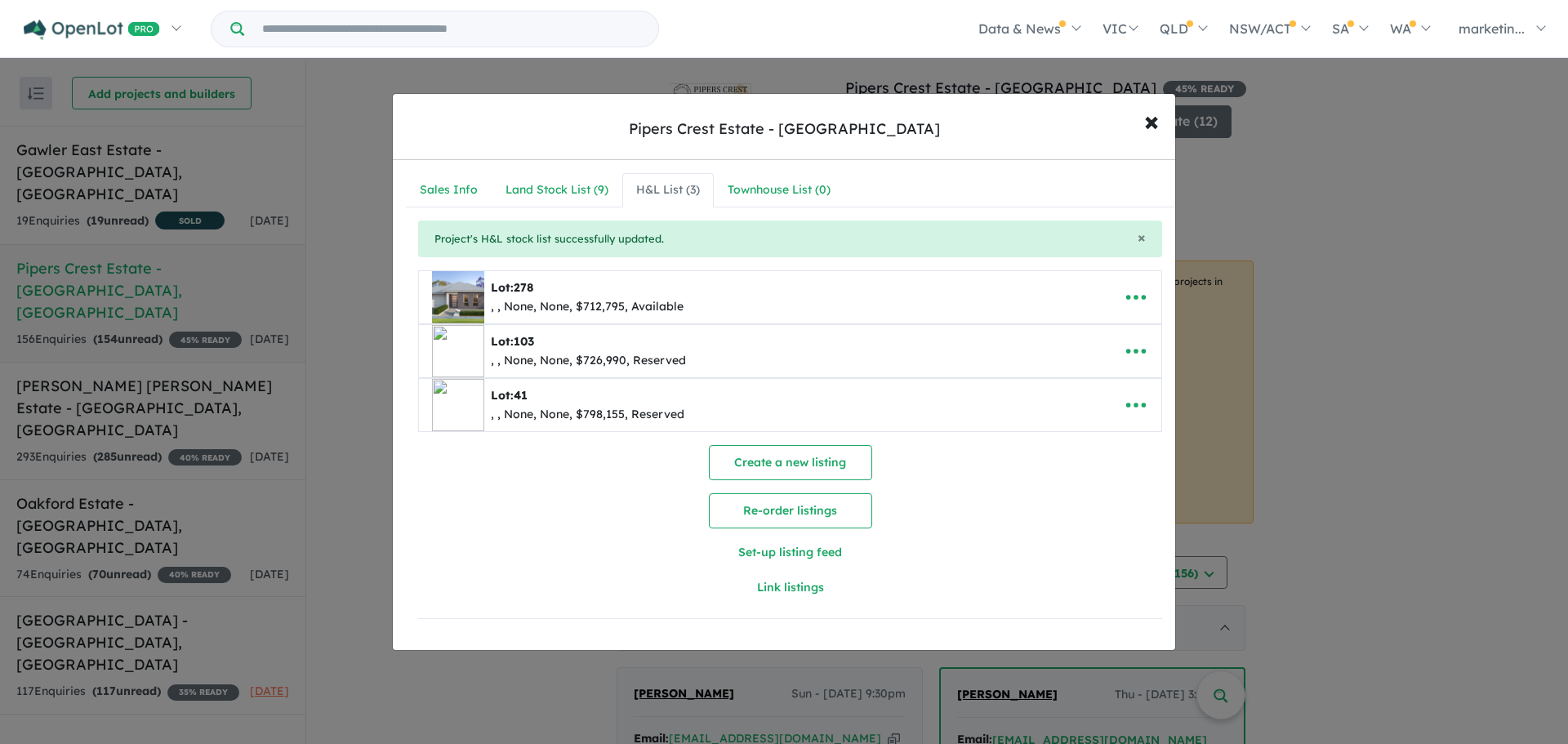
click at [576, 171] on div "**********" at bounding box center [790, 403] width 795 height 486
click at [552, 189] on div "Land Stock List ( 9 )" at bounding box center [556, 190] width 103 height 20
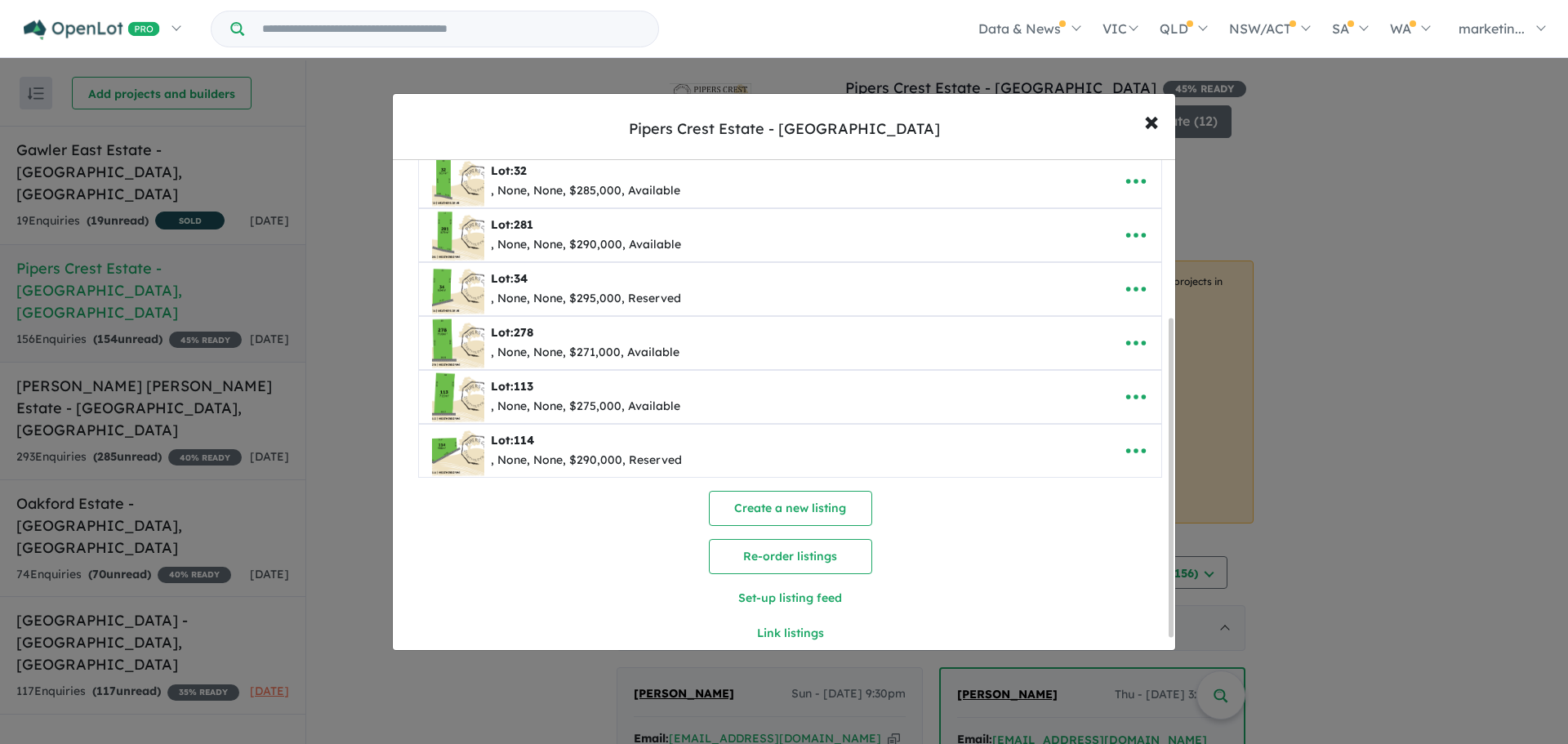
scroll to position [245, 0]
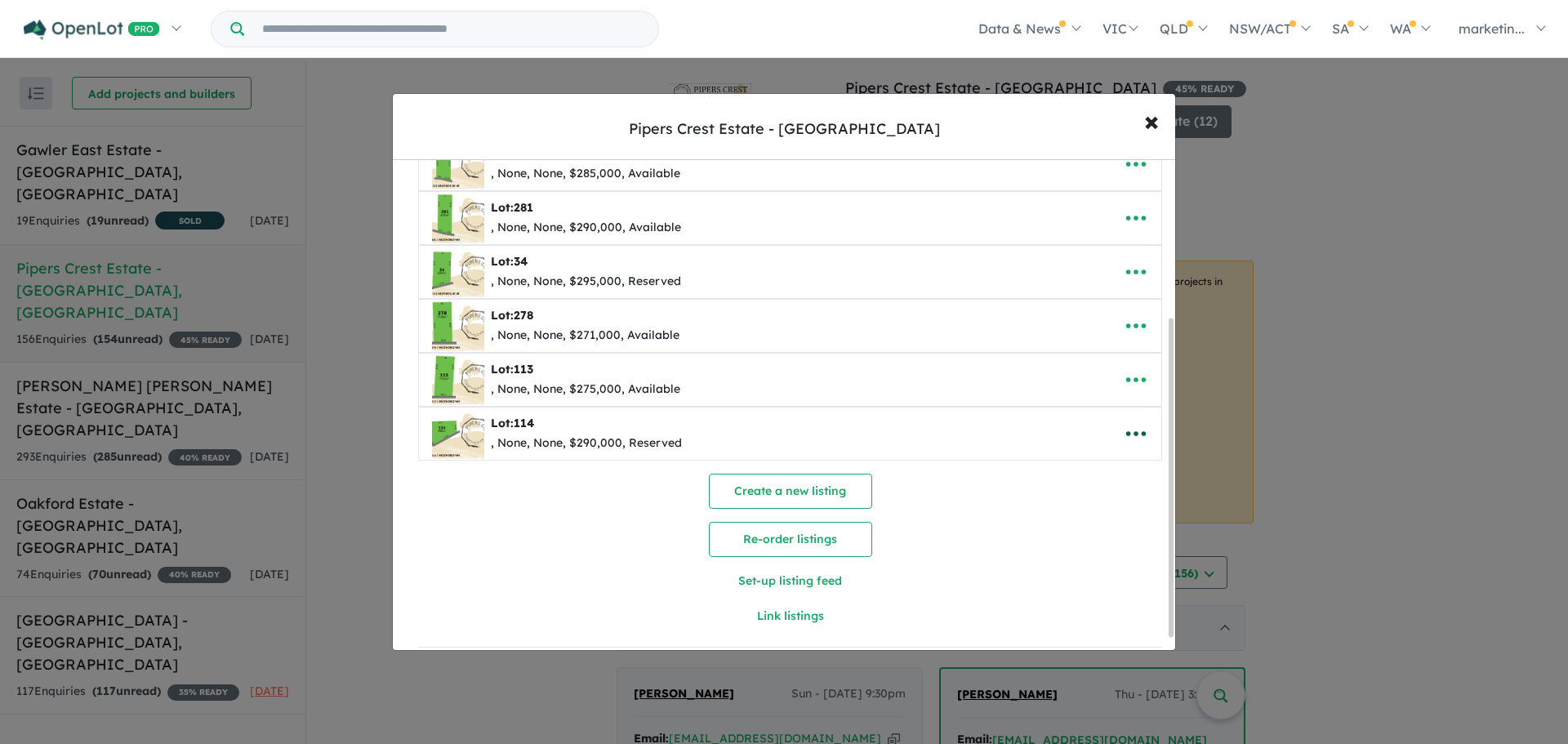
click at [1143, 431] on button "button" at bounding box center [1136, 434] width 51 height 38
click at [1071, 508] on link "Remove" at bounding box center [1099, 511] width 121 height 38
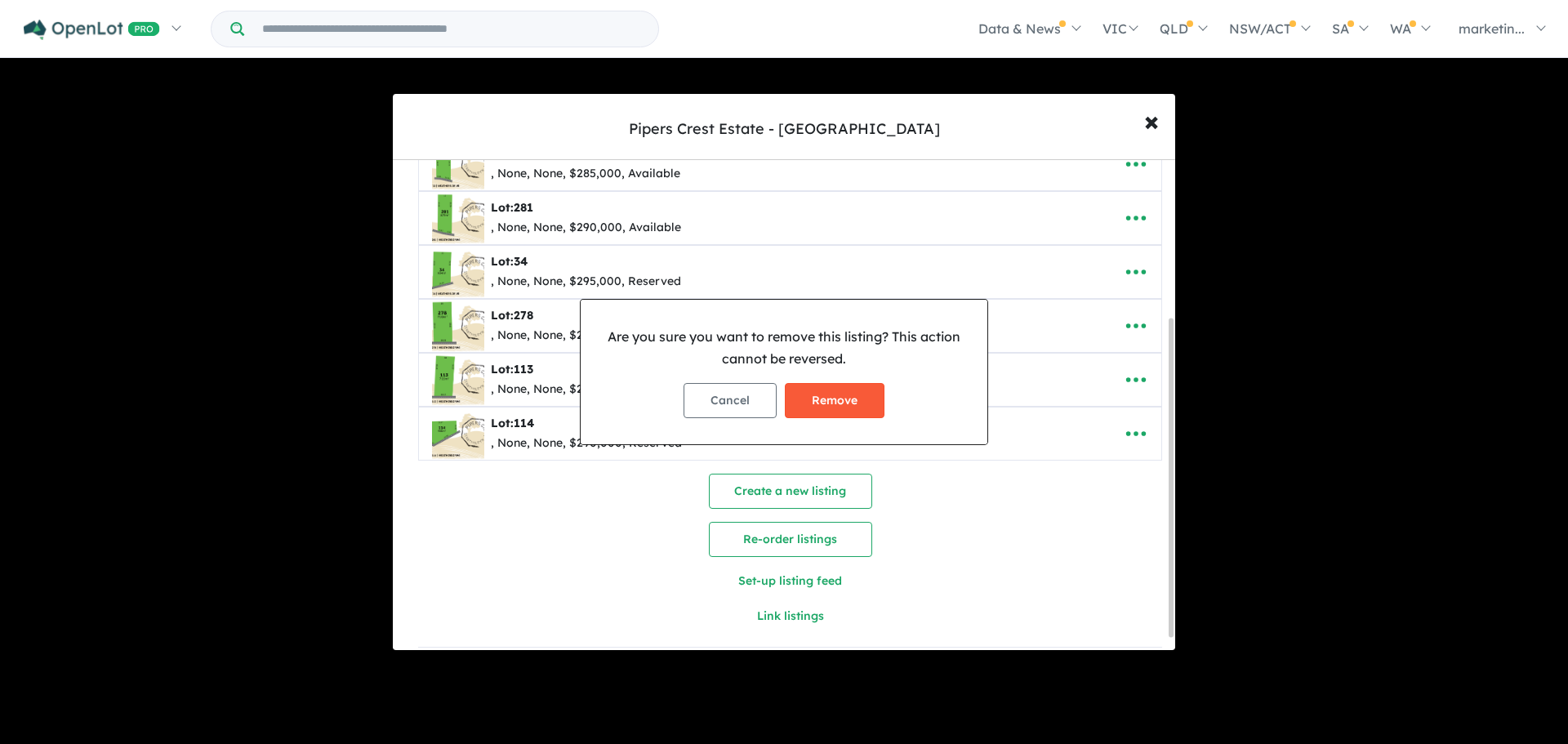
click at [813, 393] on button "Remove" at bounding box center [834, 400] width 100 height 35
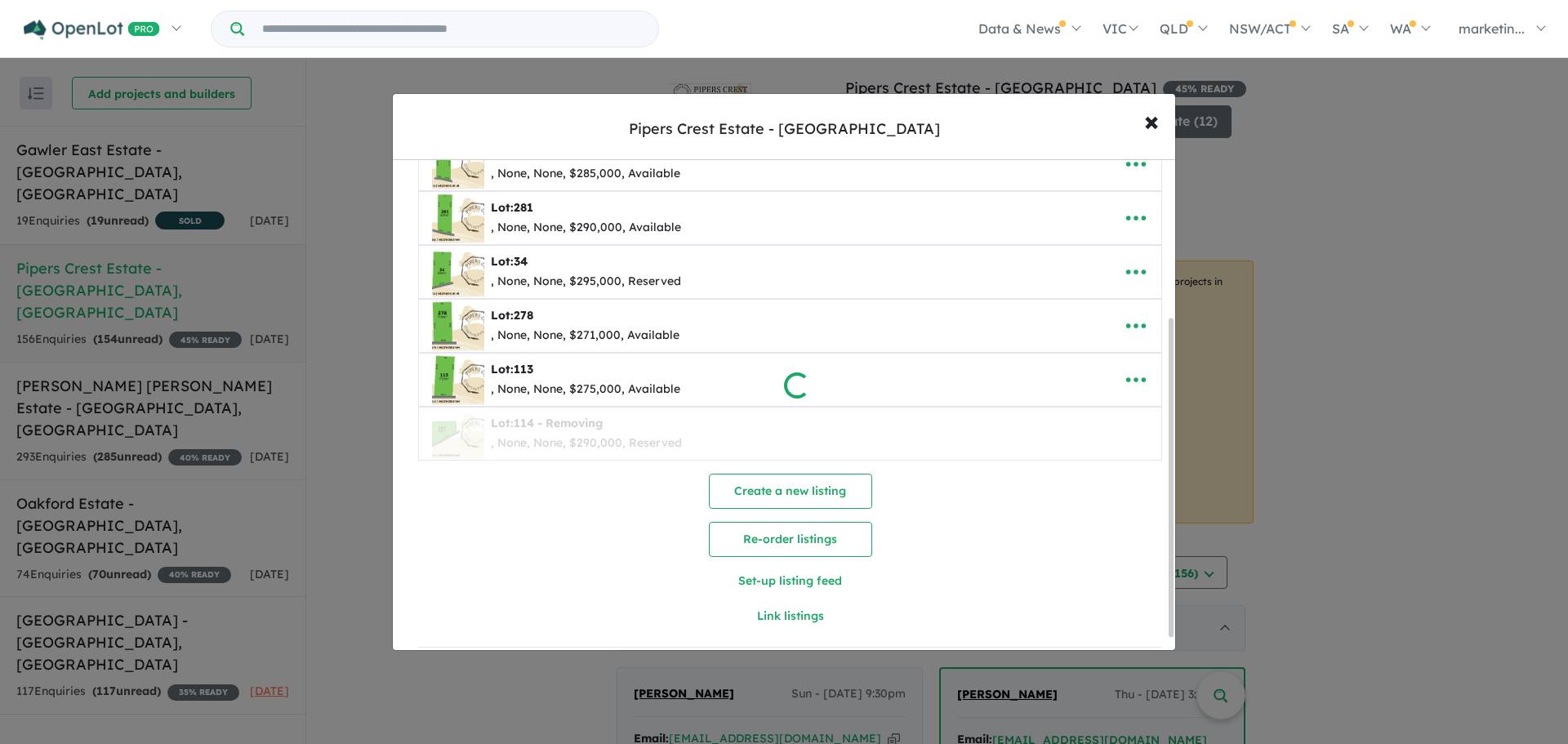
click at [1128, 384] on div at bounding box center [784, 372] width 1568 height 744
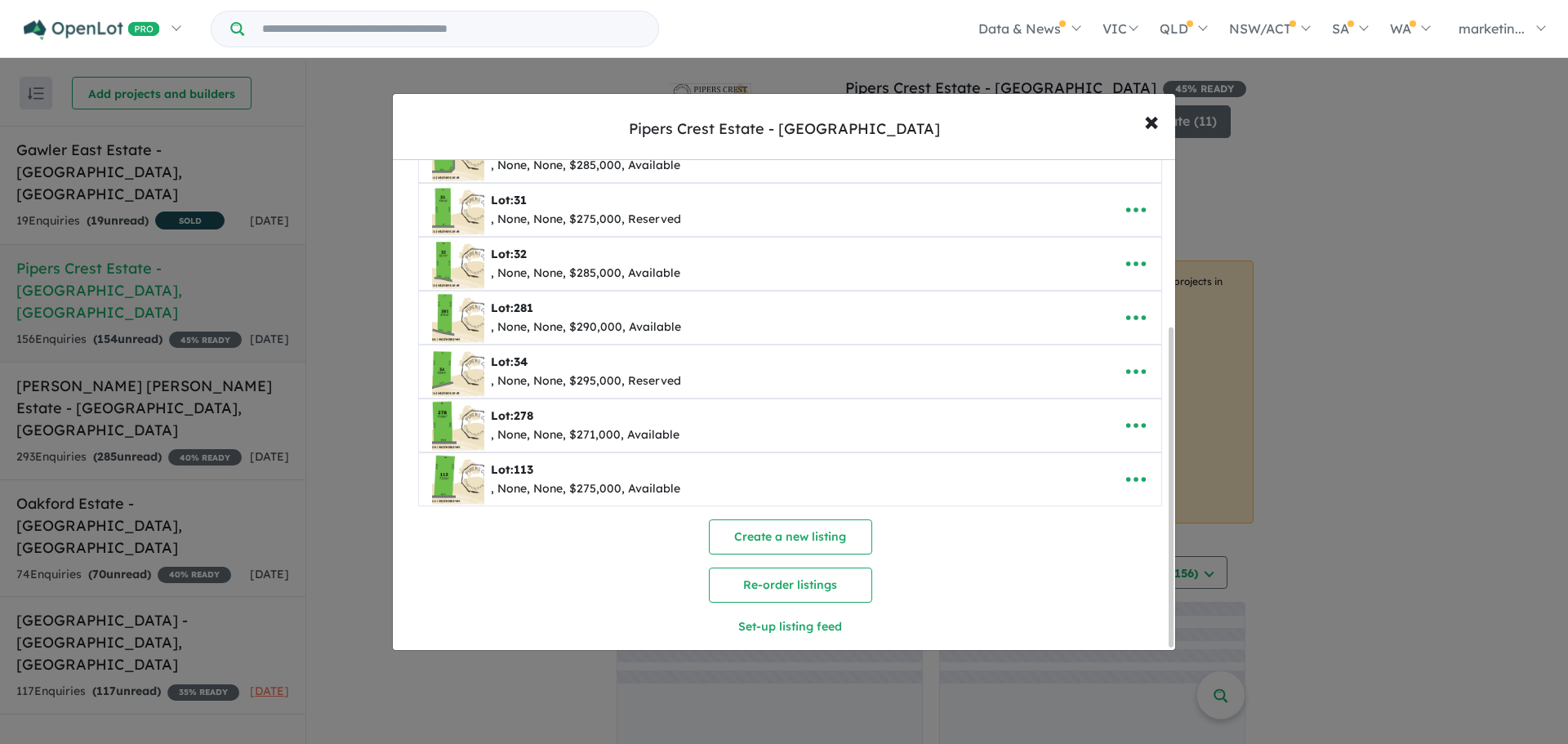
scroll to position [258, 0]
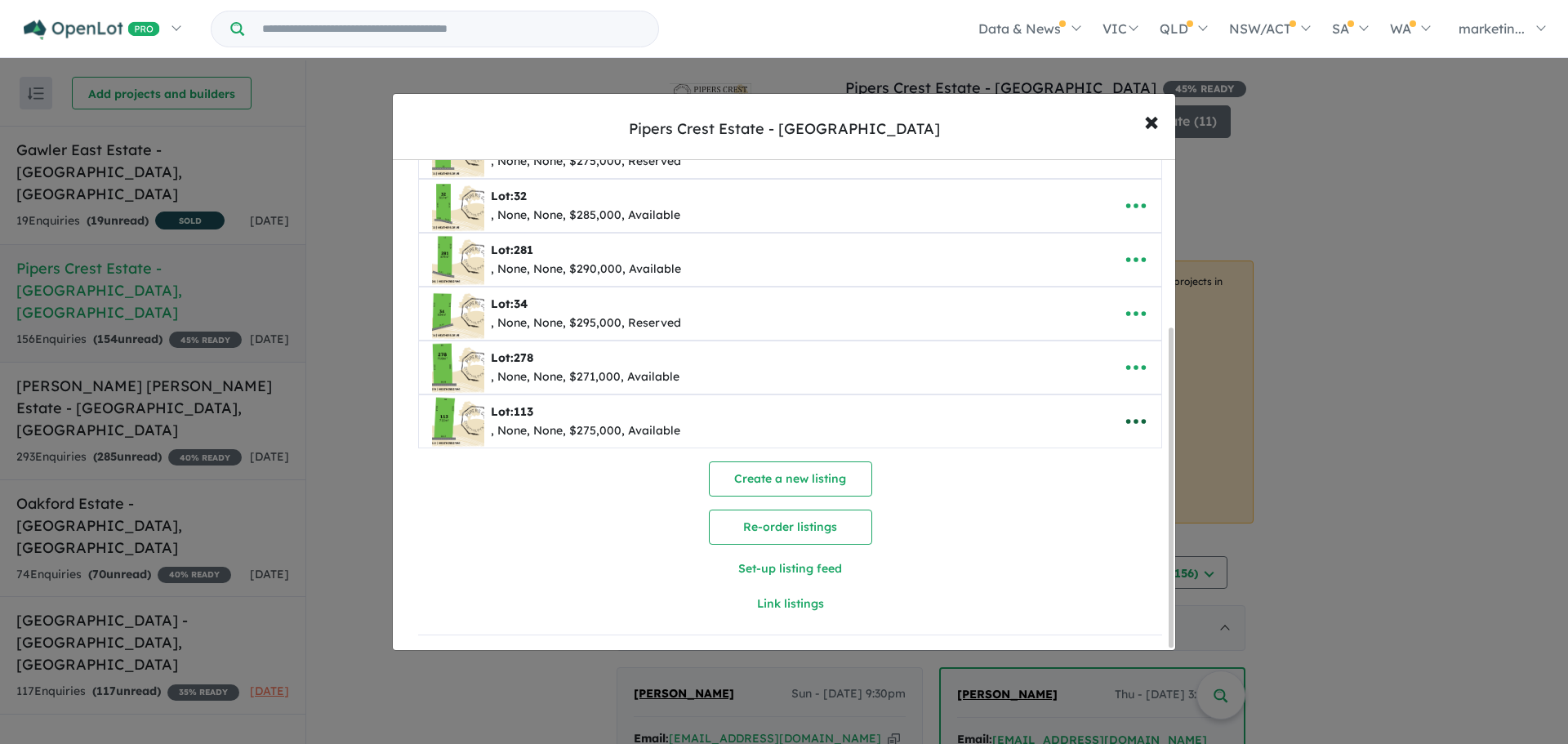
click at [1126, 415] on icon "button" at bounding box center [1136, 421] width 25 height 25
click at [1074, 494] on link "Remove" at bounding box center [1099, 500] width 121 height 38
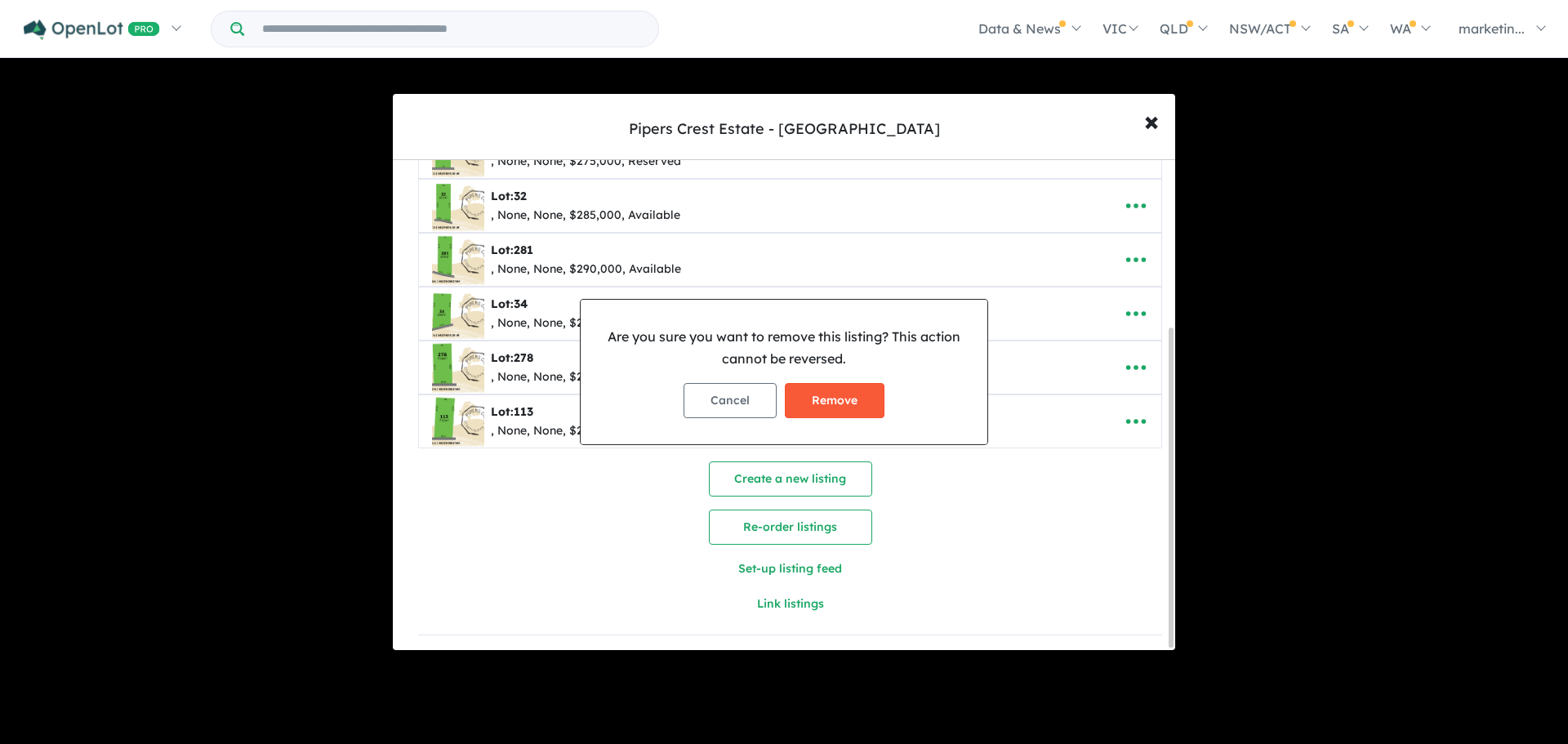
click at [848, 412] on button "Remove" at bounding box center [834, 400] width 100 height 35
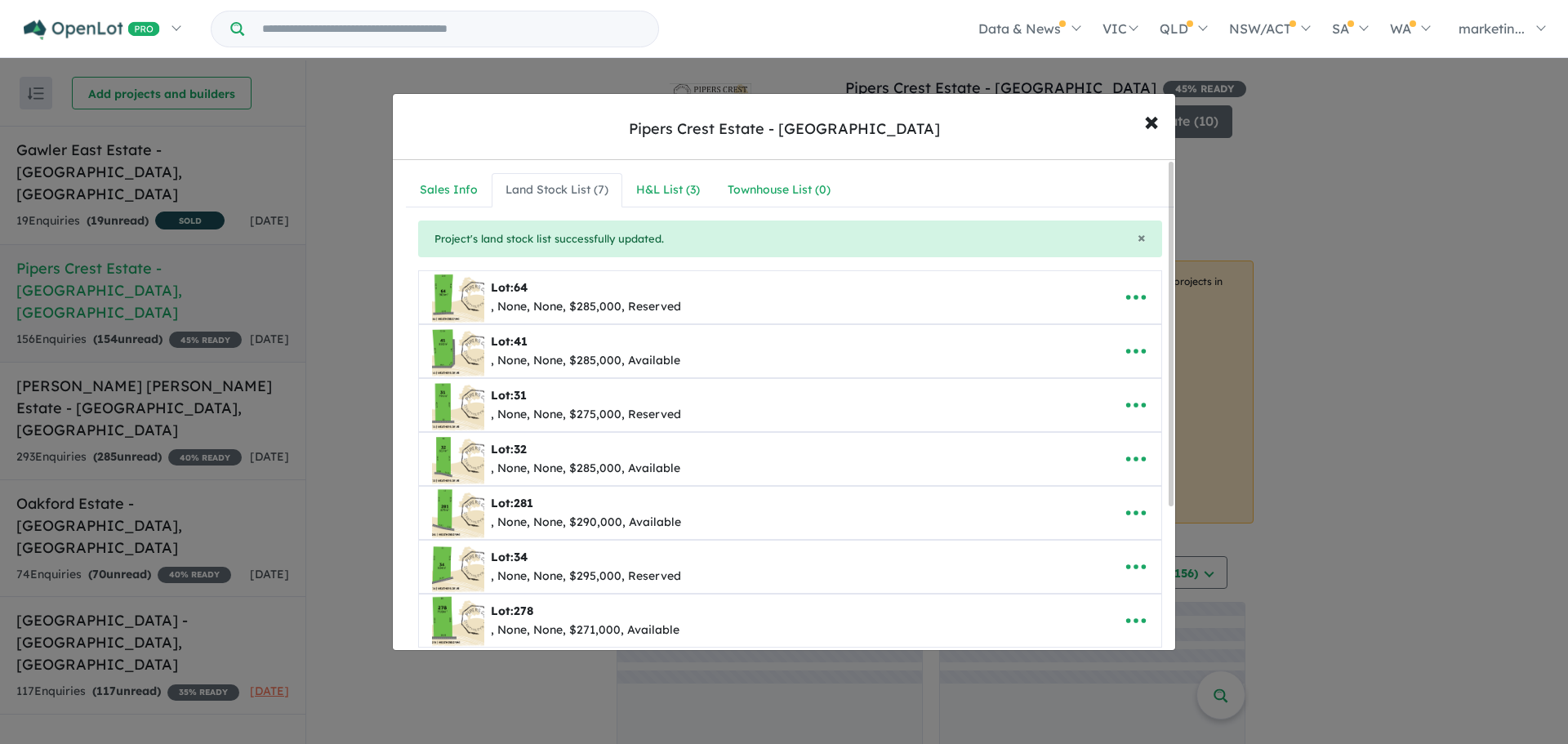
scroll to position [81, 0]
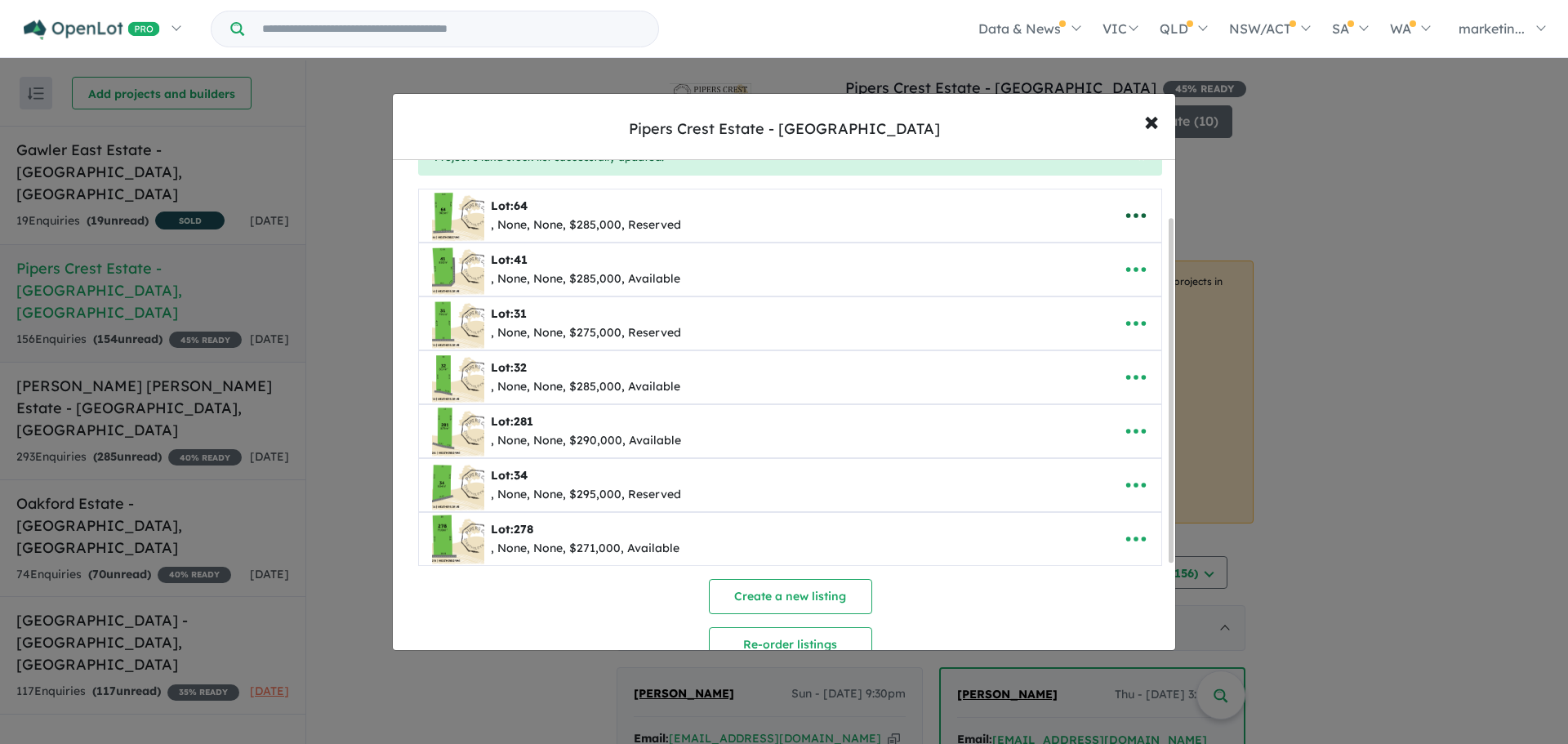
click at [1140, 229] on button "button" at bounding box center [1136, 216] width 51 height 38
click at [1080, 286] on link "Remove" at bounding box center [1099, 293] width 121 height 38
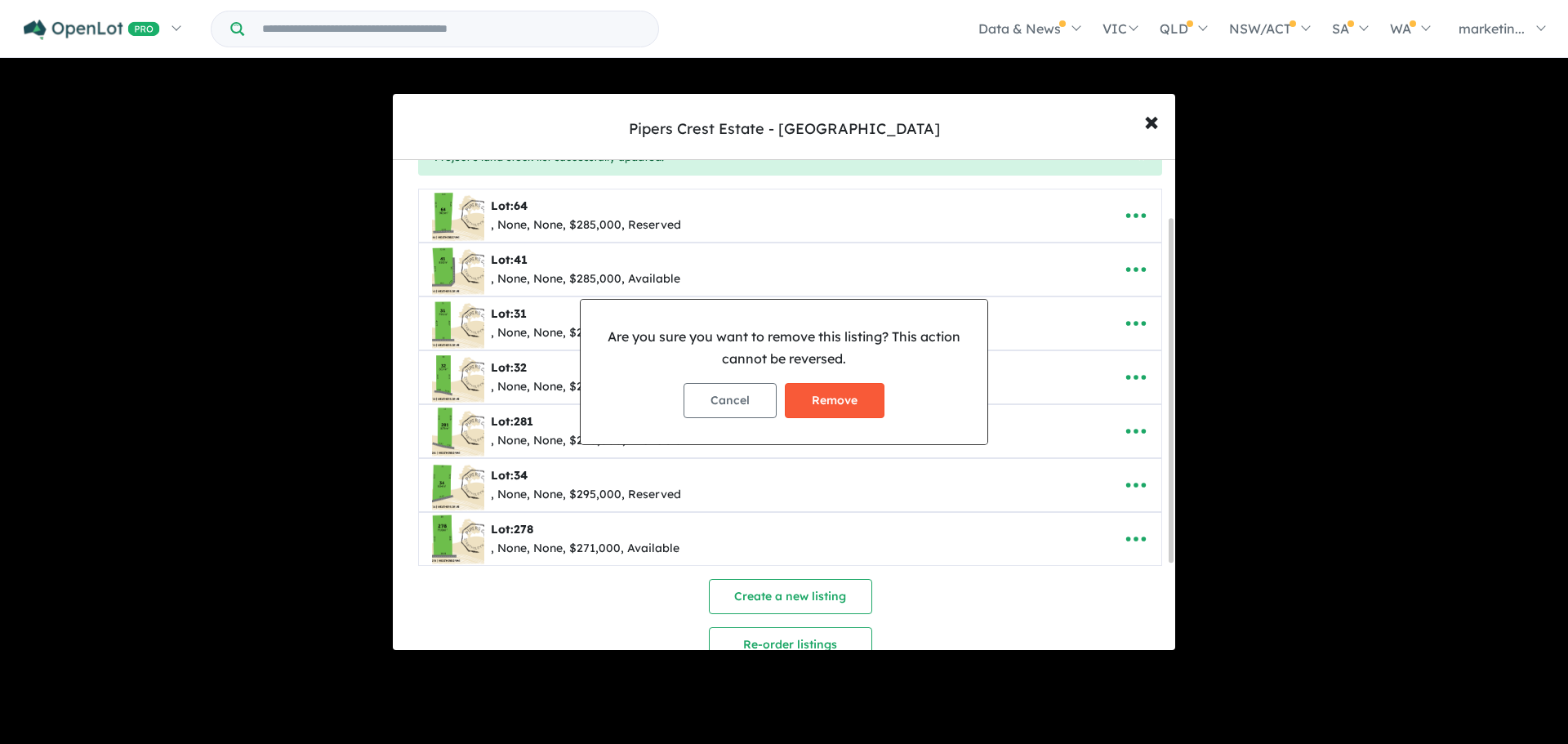
click at [846, 389] on button "Remove" at bounding box center [834, 400] width 100 height 35
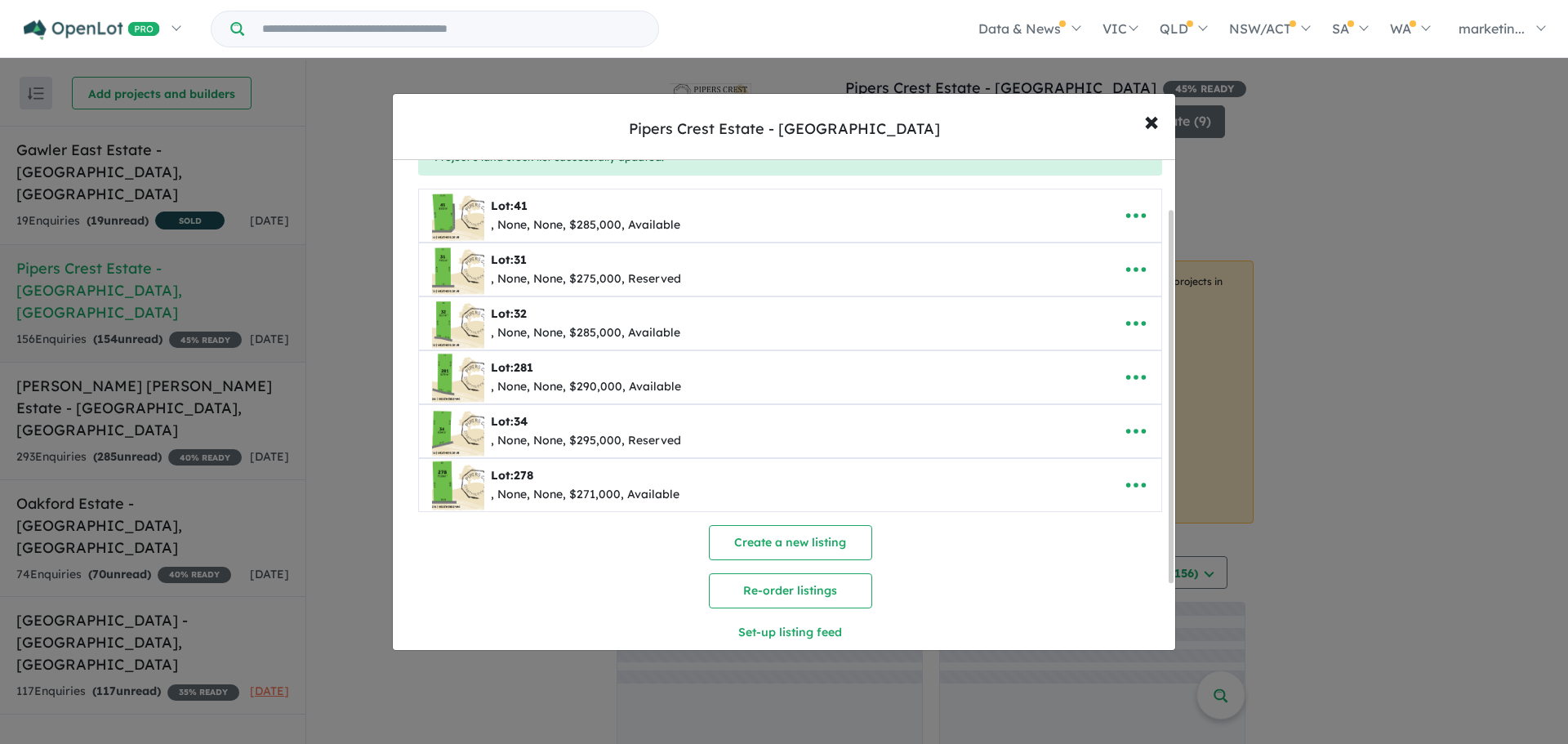
scroll to position [0, 0]
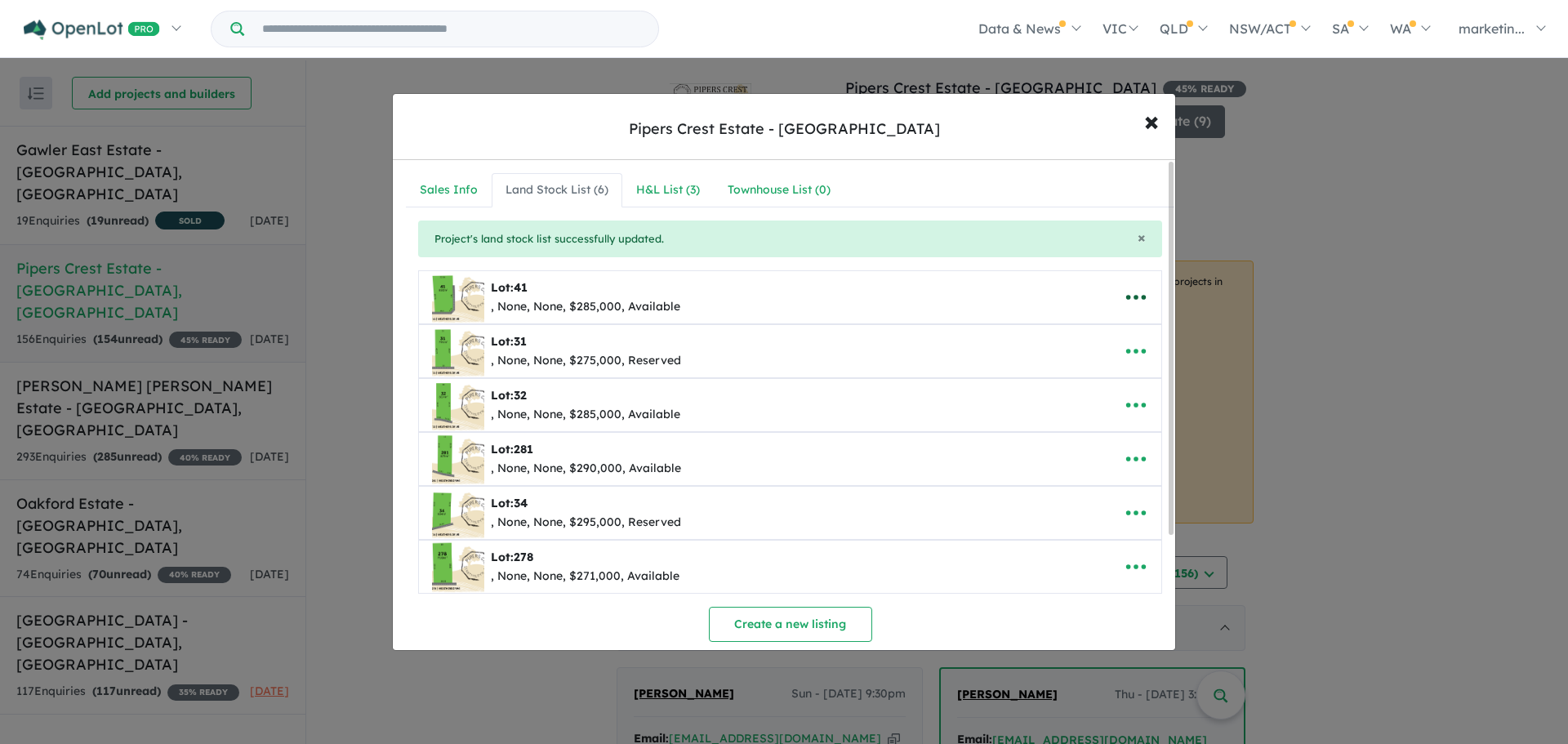
click at [1130, 295] on icon "button" at bounding box center [1136, 297] width 25 height 25
click at [1079, 347] on link "Edit" at bounding box center [1099, 337] width 121 height 38
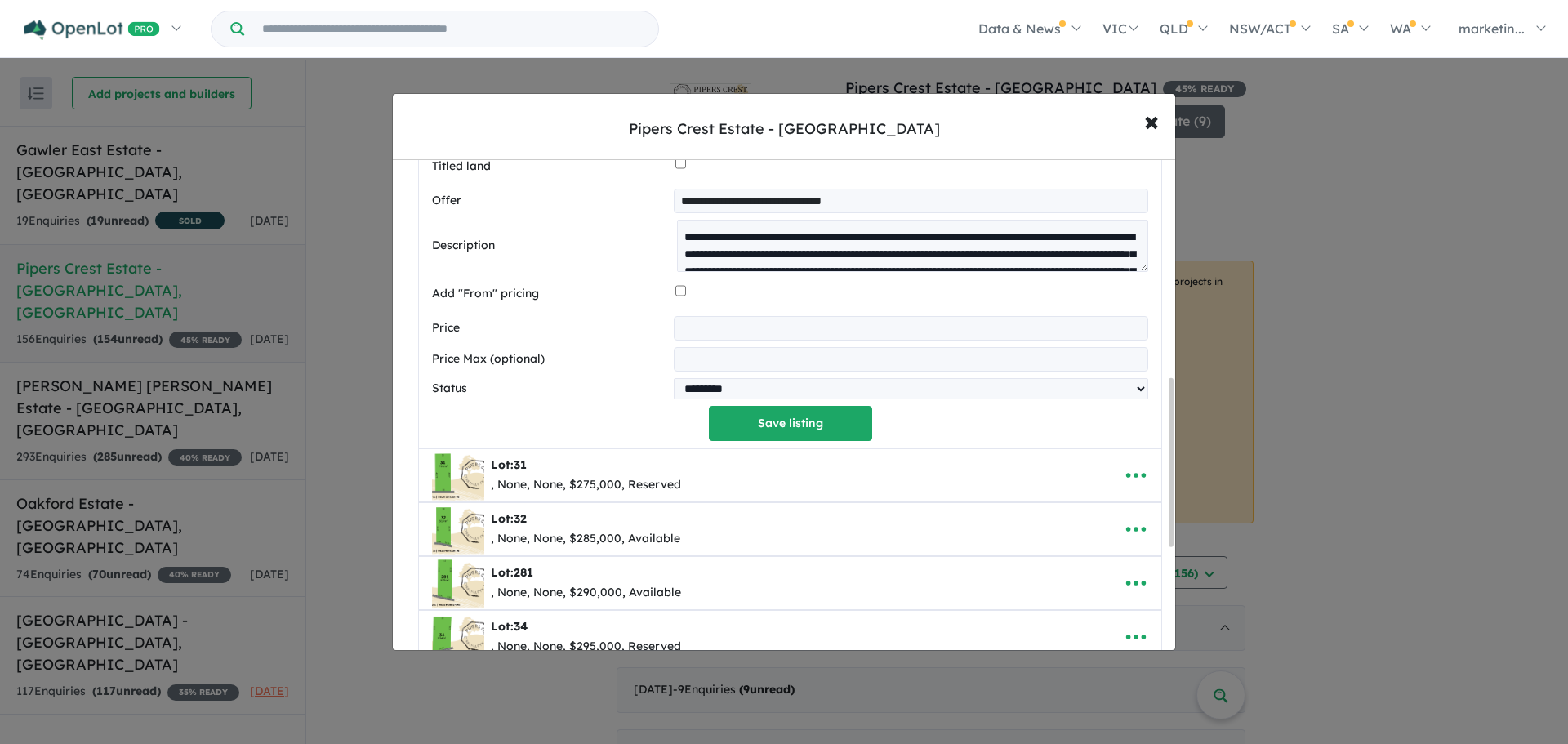
scroll to position [611, 0]
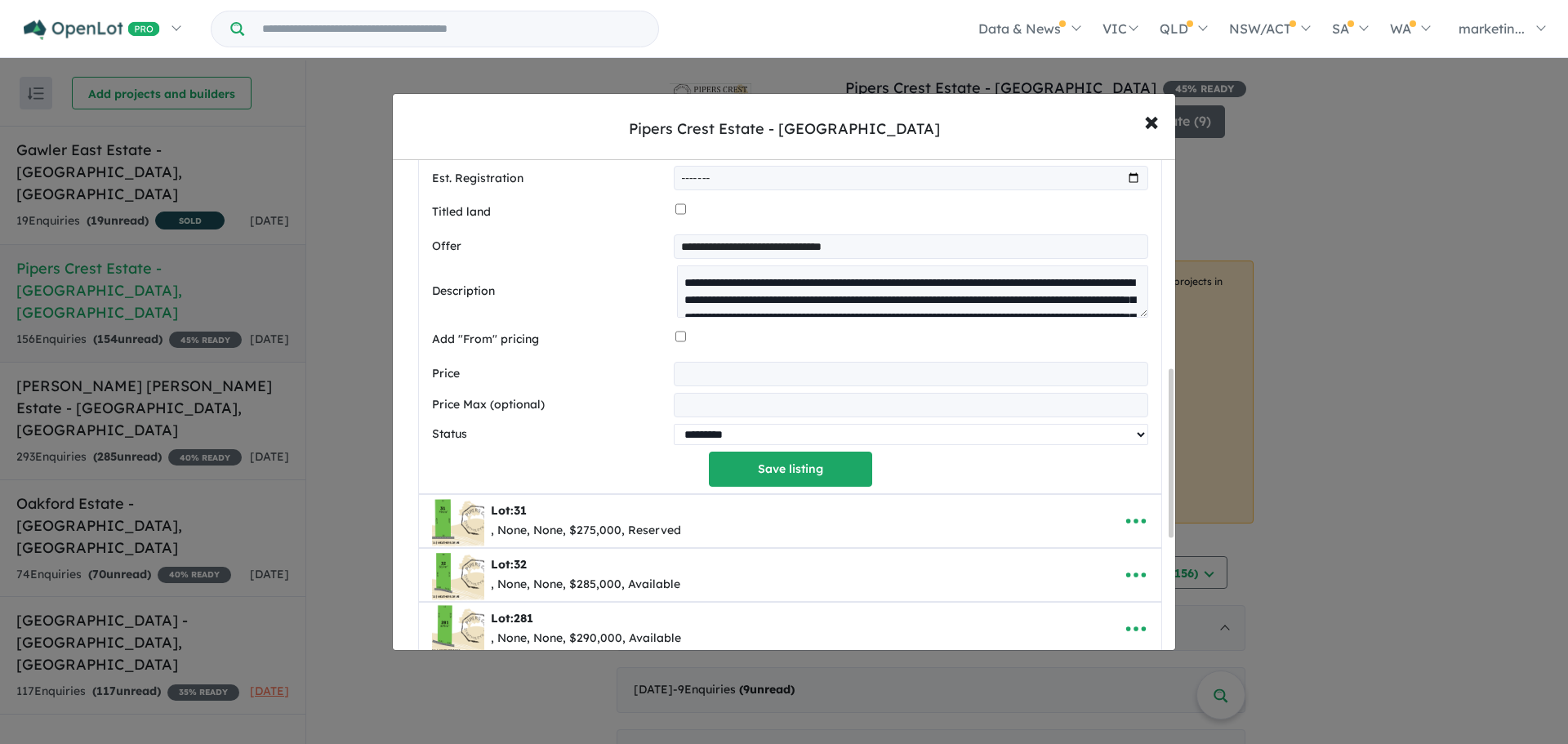
click at [694, 440] on select "********* ******** **** ******" at bounding box center [911, 435] width 475 height 21
select select "********"
click at [674, 427] on select "********* ******** **** ******" at bounding box center [911, 435] width 475 height 21
click at [756, 470] on button "Save listing" at bounding box center [790, 469] width 164 height 35
select select "********"
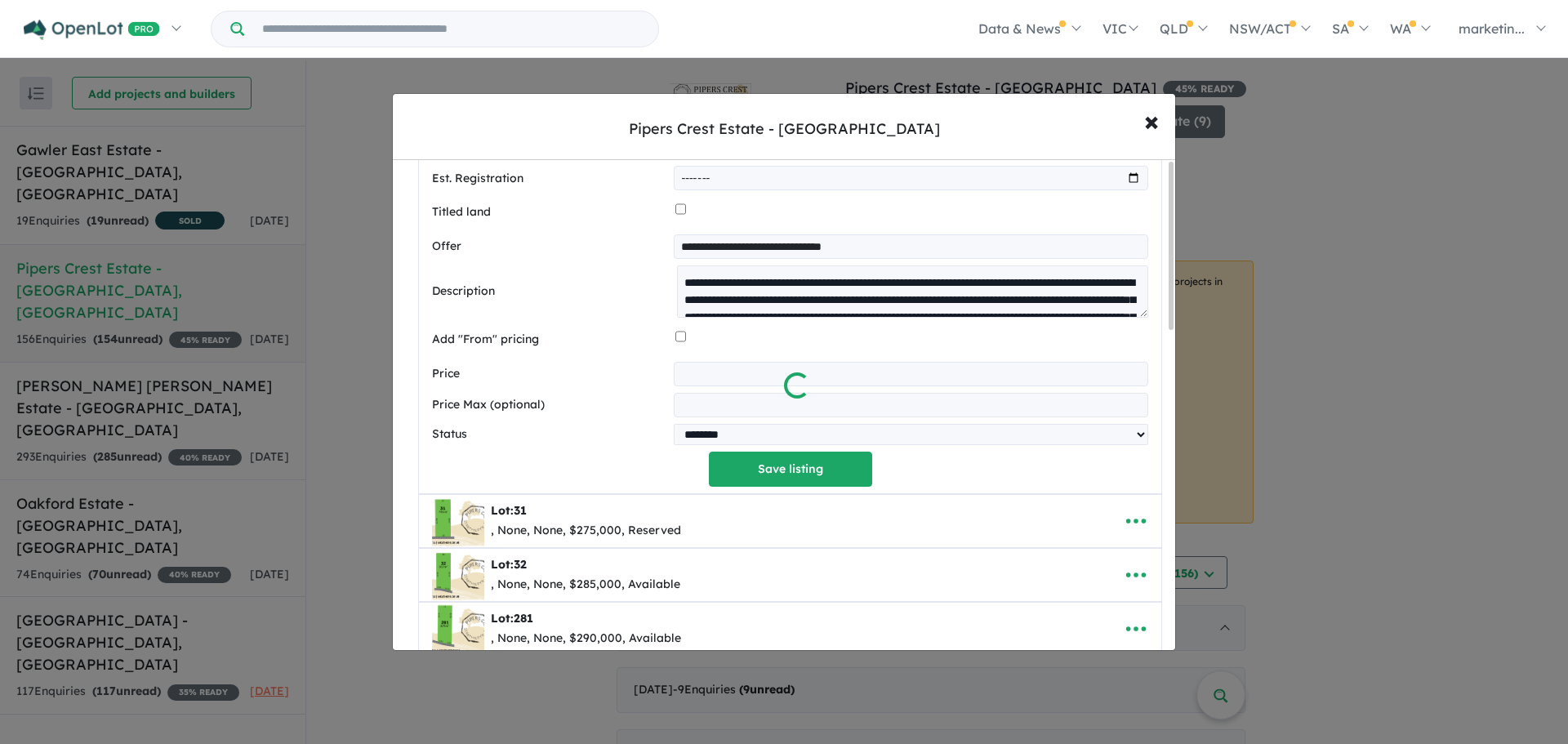
scroll to position [0, 0]
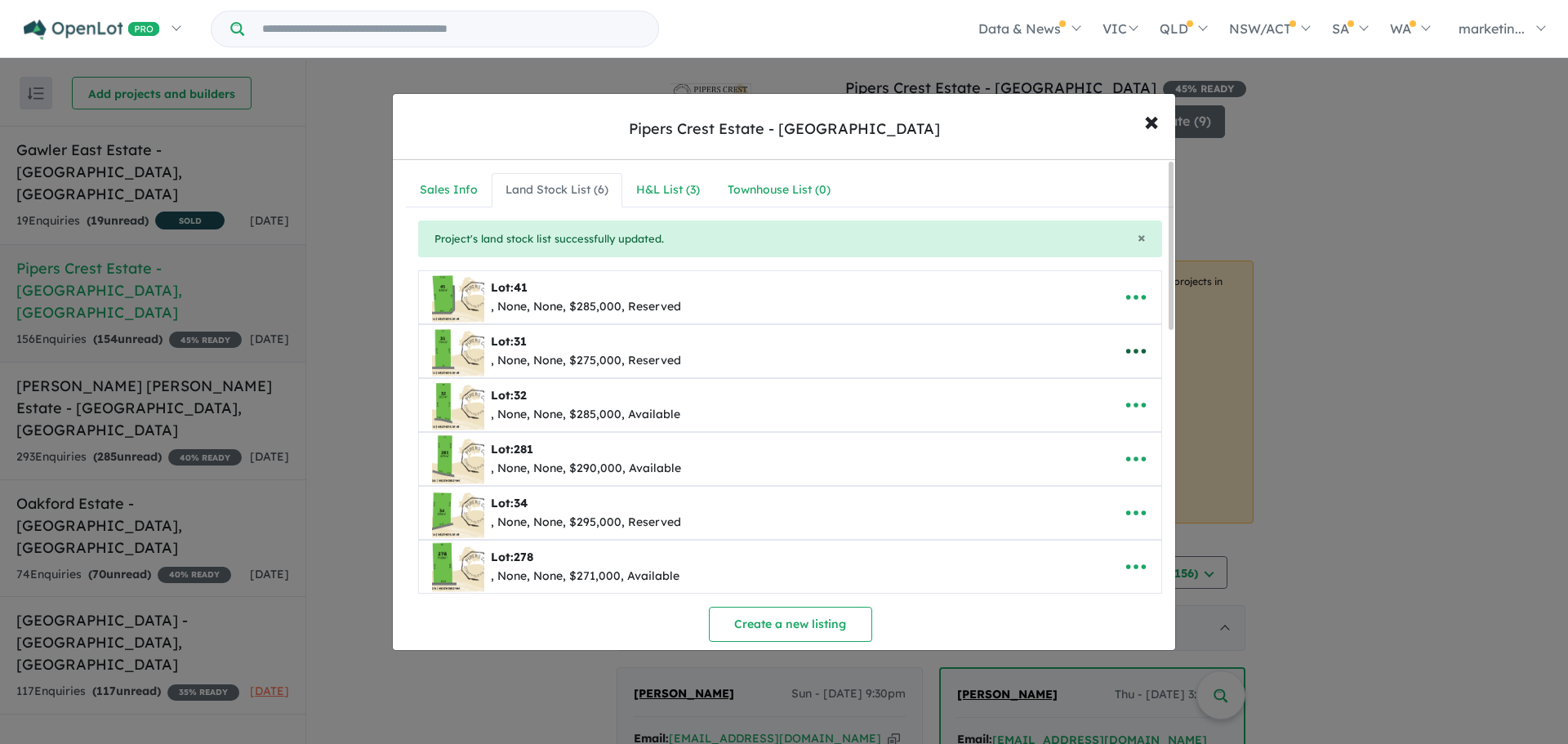
click at [1137, 354] on icon "button" at bounding box center [1136, 351] width 25 height 25
click at [1098, 432] on link "Remove" at bounding box center [1099, 429] width 121 height 38
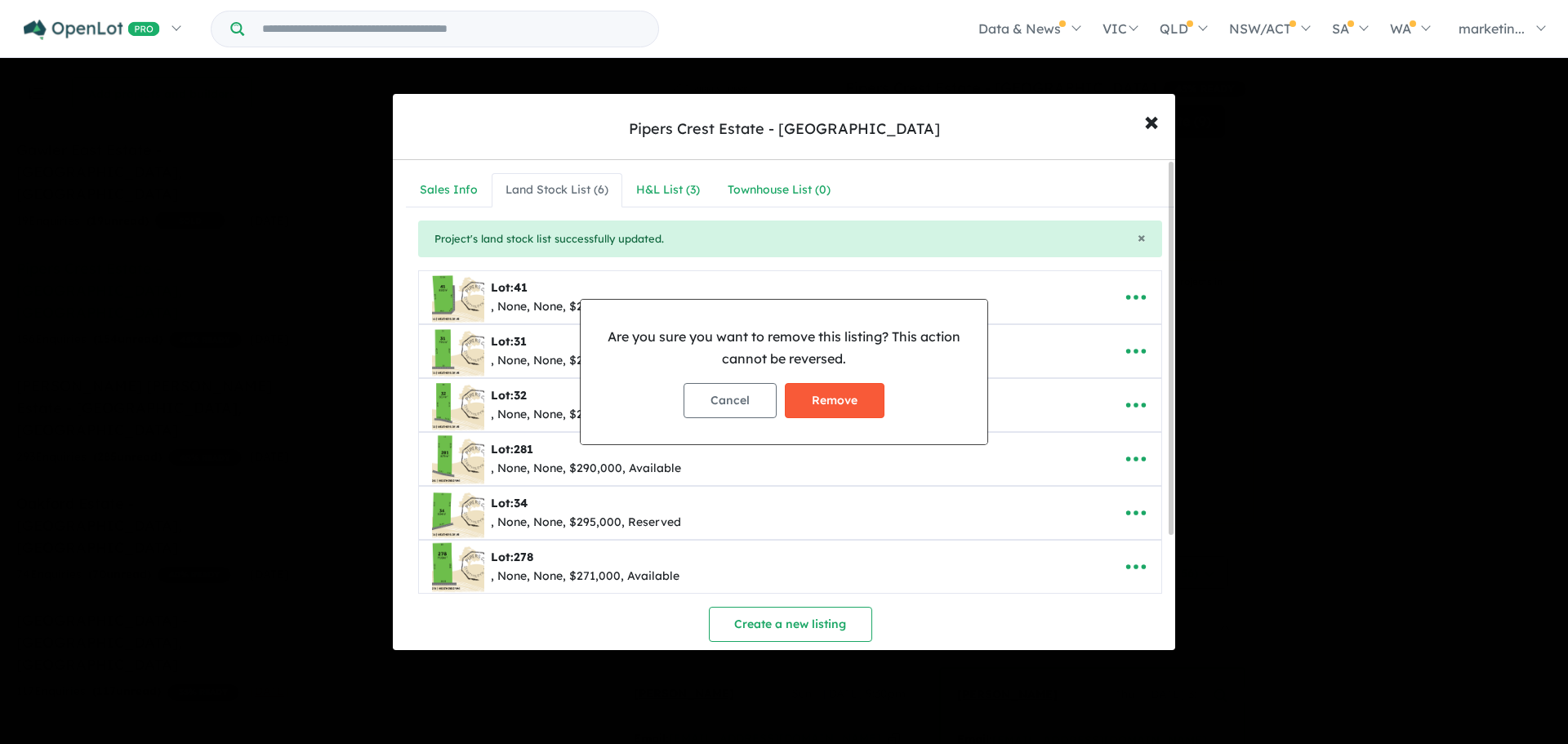
click at [842, 408] on button "Remove" at bounding box center [834, 400] width 100 height 35
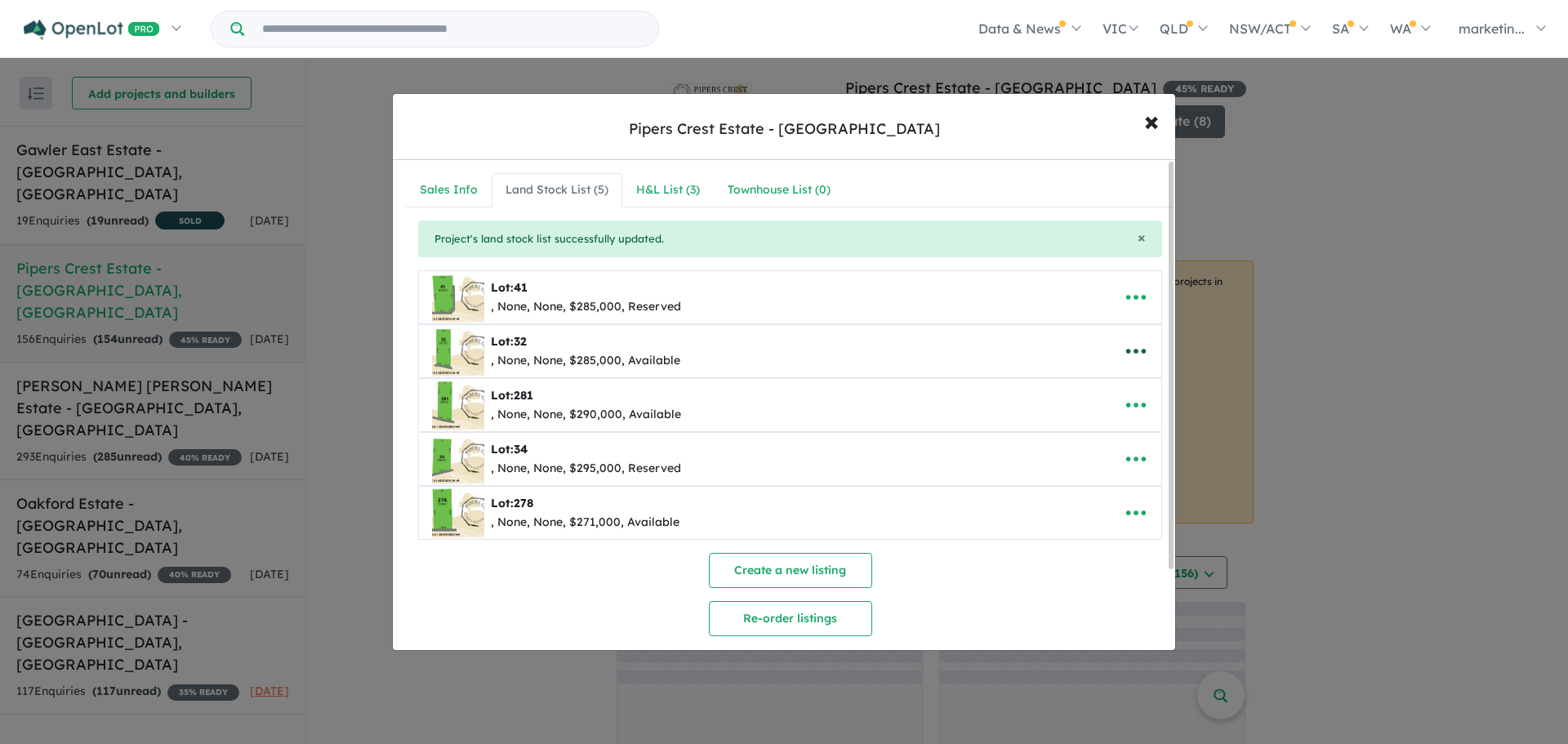
click at [1137, 349] on icon "button" at bounding box center [1136, 351] width 25 height 25
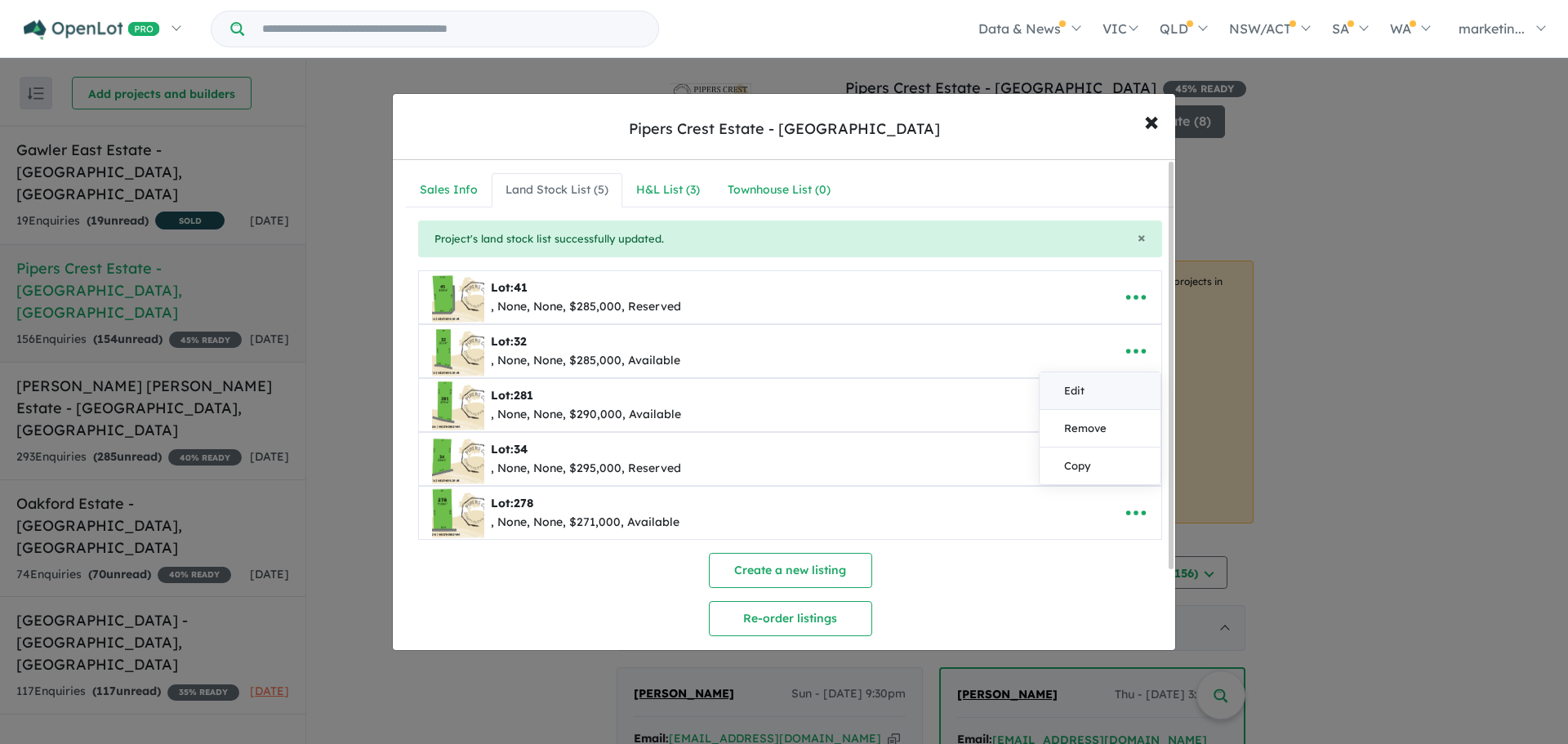
click at [1069, 404] on link "Edit" at bounding box center [1099, 392] width 121 height 38
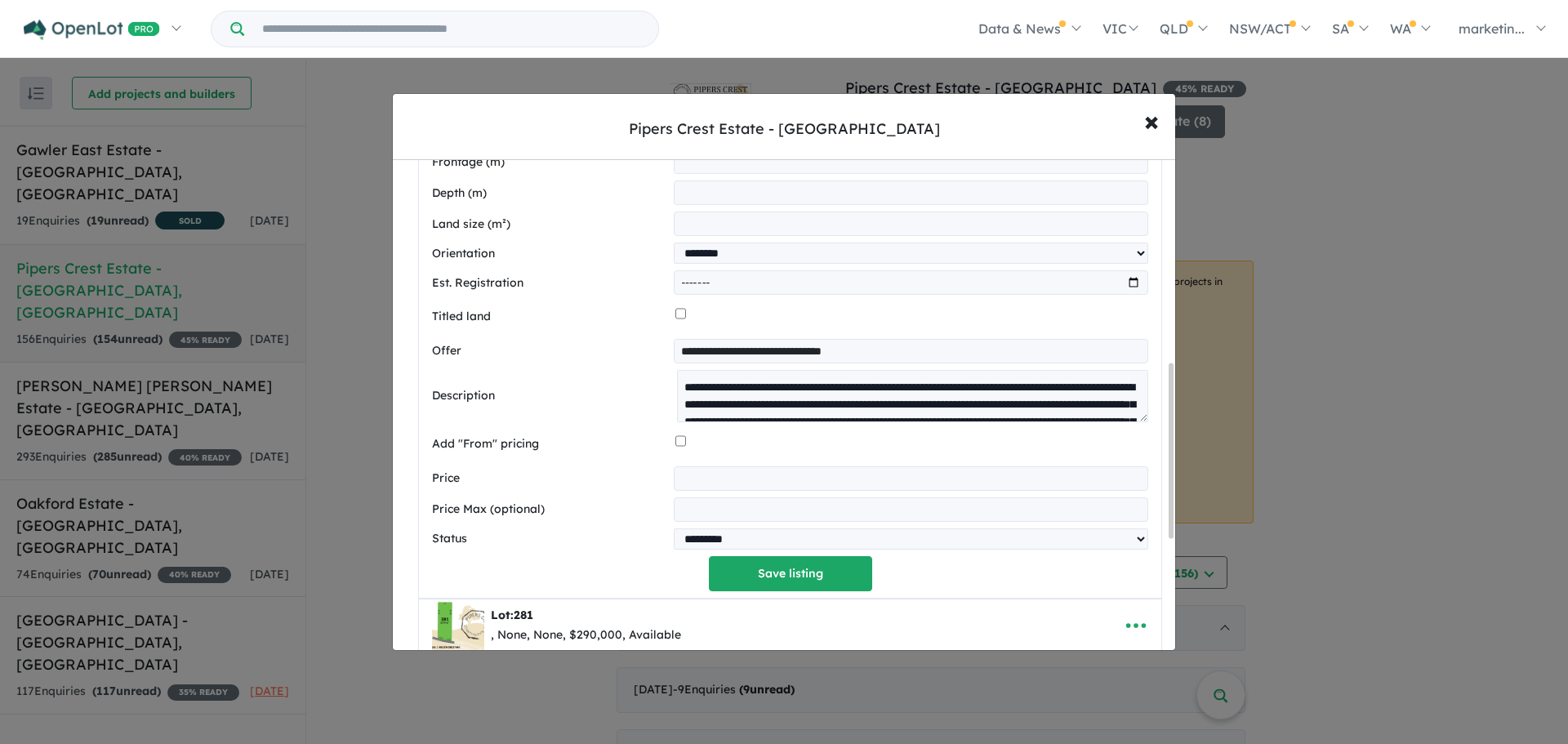
scroll to position [572, 0]
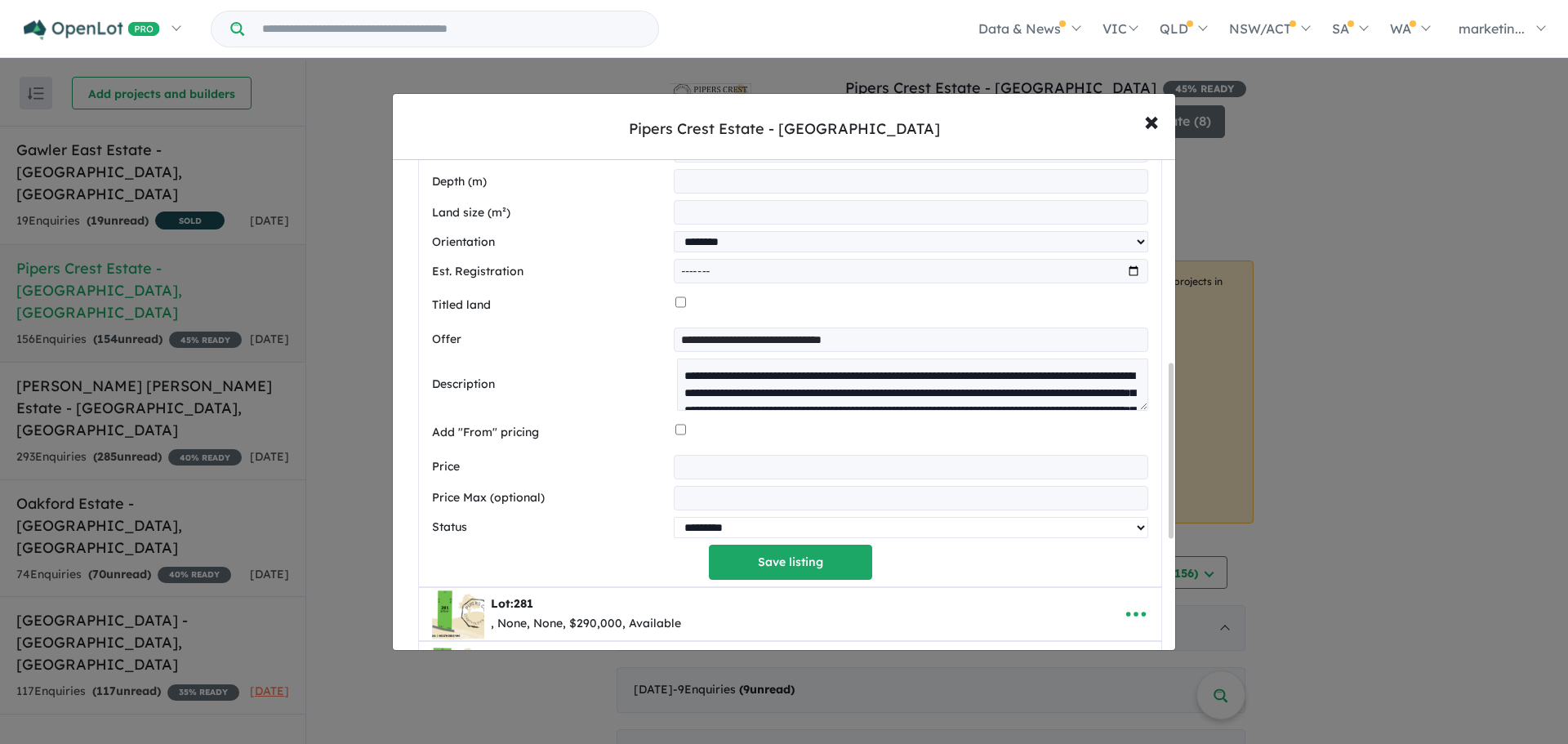
click at [698, 536] on select "********* ******** **** ******" at bounding box center [911, 528] width 475 height 21
select select "********"
click at [674, 520] on select "********* ******** **** ******" at bounding box center [911, 528] width 475 height 21
click at [742, 562] on button "Save listing" at bounding box center [790, 562] width 164 height 35
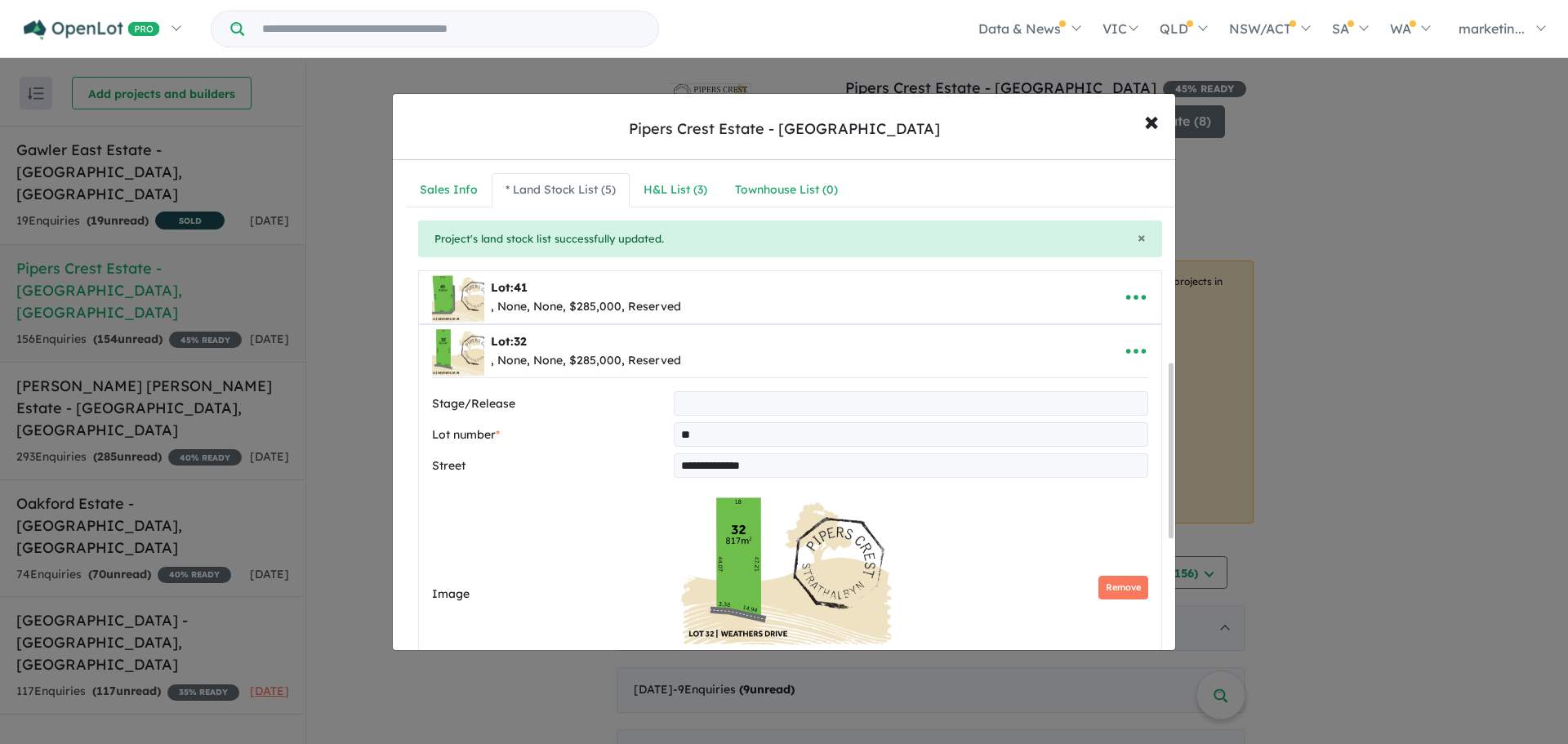
select select "********"
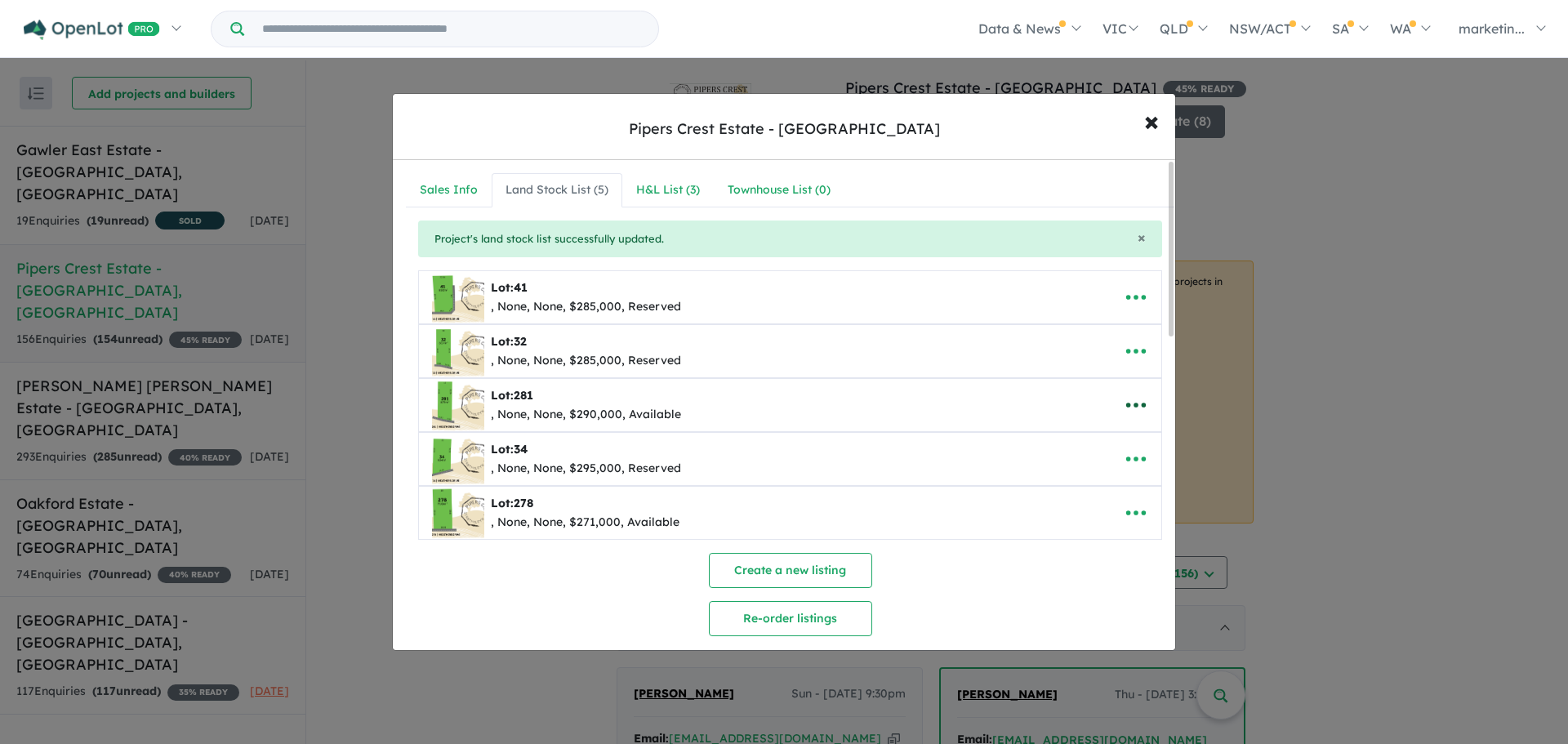
click at [1124, 404] on icon "button" at bounding box center [1136, 405] width 25 height 25
click at [1081, 484] on link "Remove" at bounding box center [1099, 483] width 121 height 38
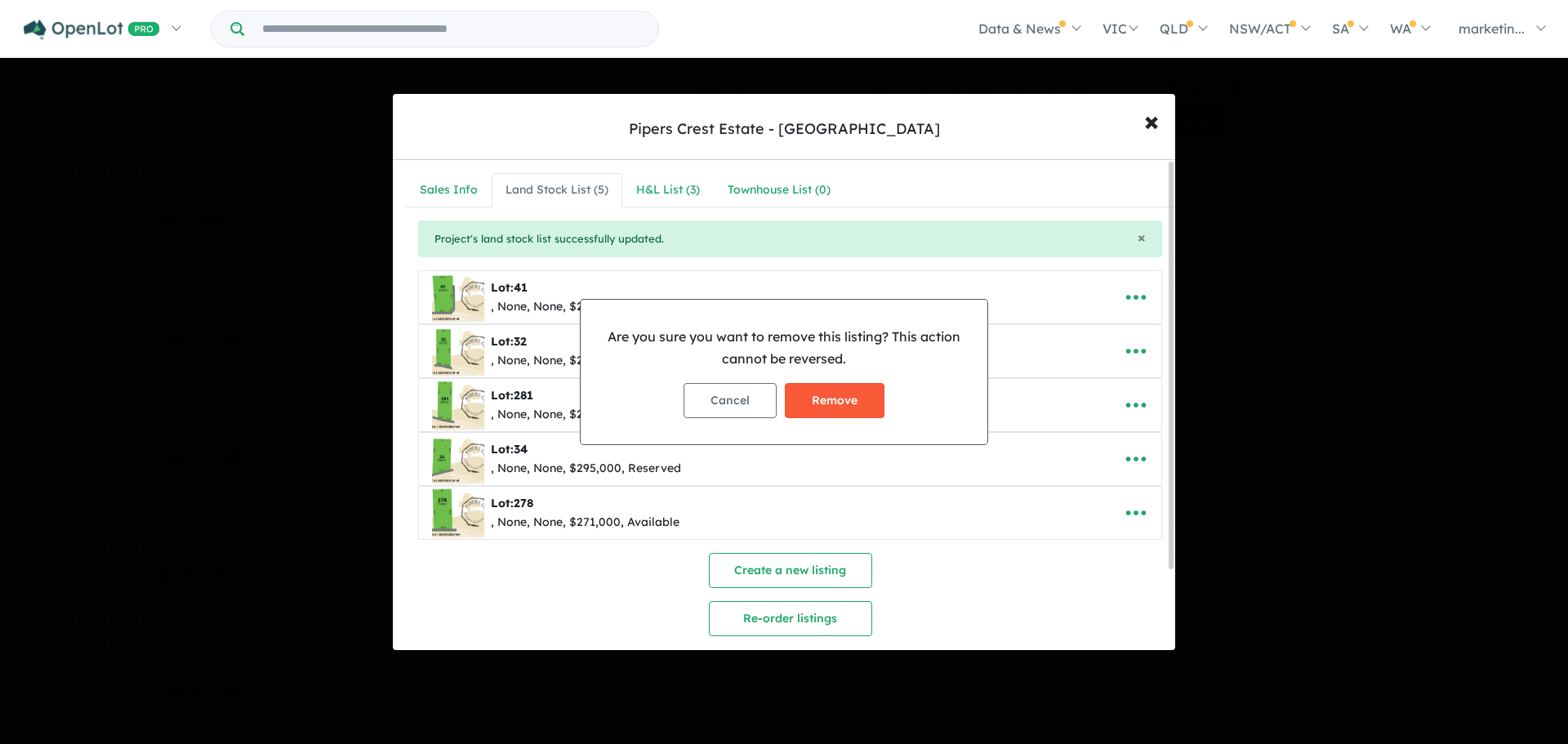
click at [853, 406] on button "Remove" at bounding box center [834, 400] width 100 height 35
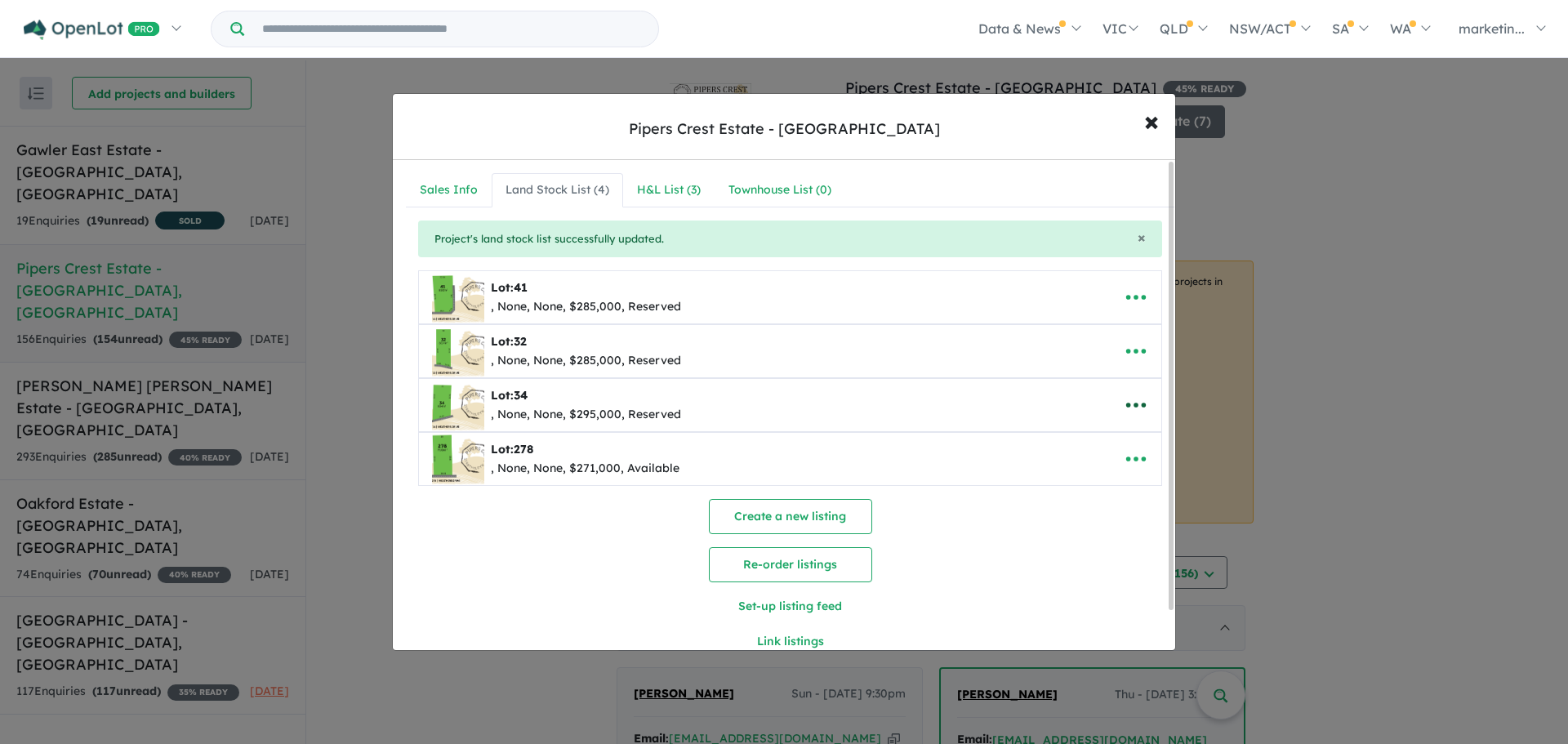
click at [1126, 405] on icon "button" at bounding box center [1136, 405] width 25 height 25
click at [1065, 487] on link "Remove" at bounding box center [1099, 483] width 121 height 38
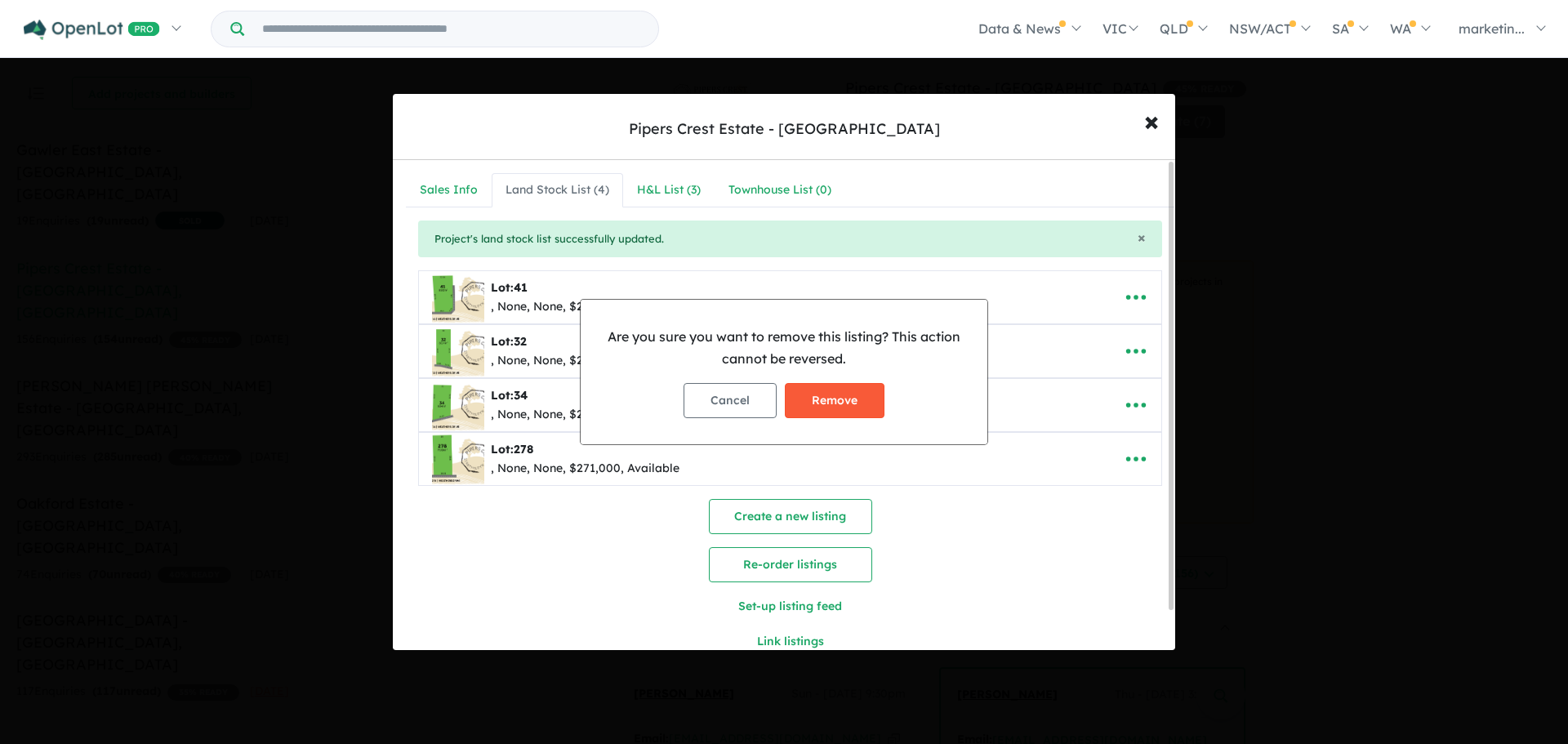
click at [824, 402] on button "Remove" at bounding box center [834, 400] width 100 height 35
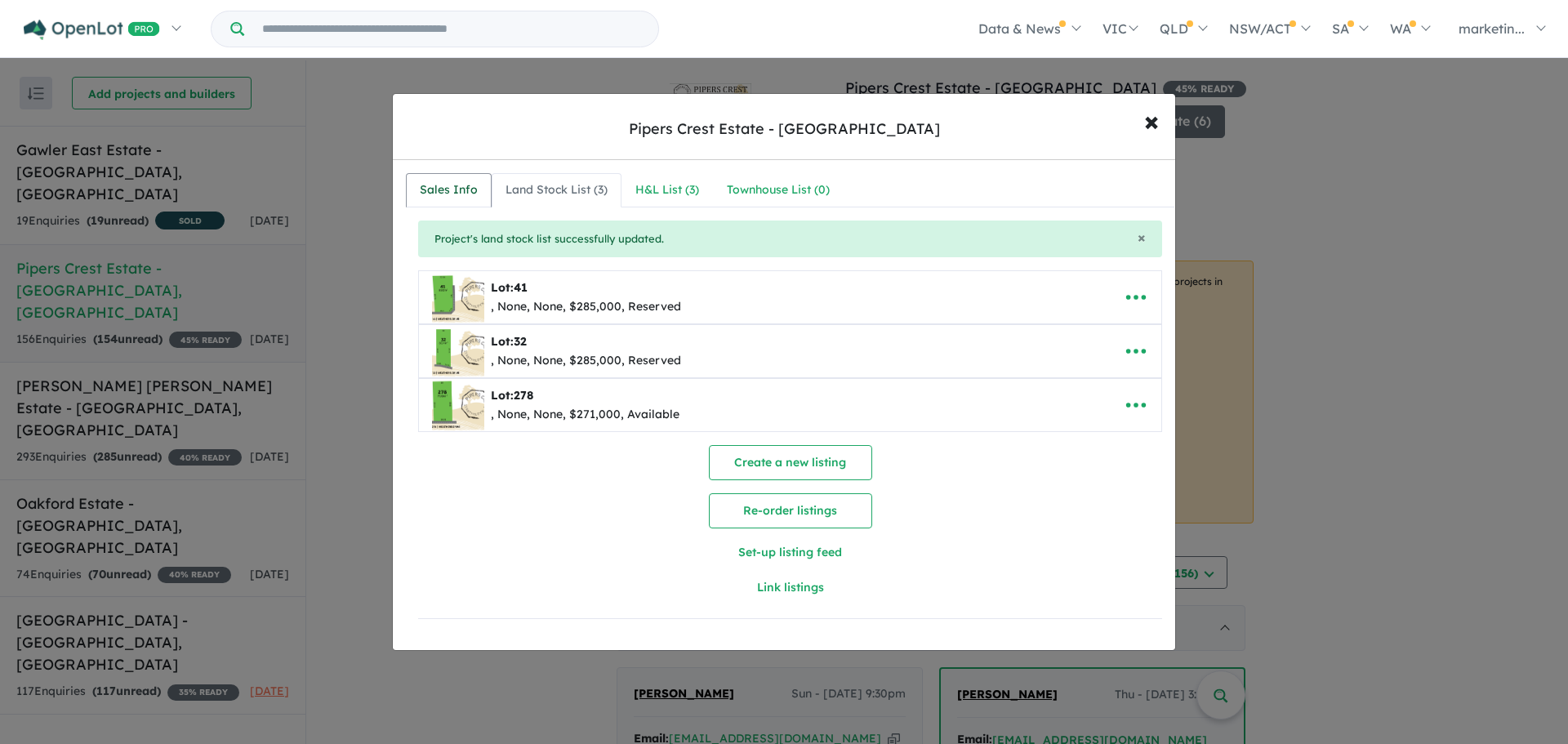
click at [457, 191] on div "Sales Info" at bounding box center [448, 190] width 58 height 20
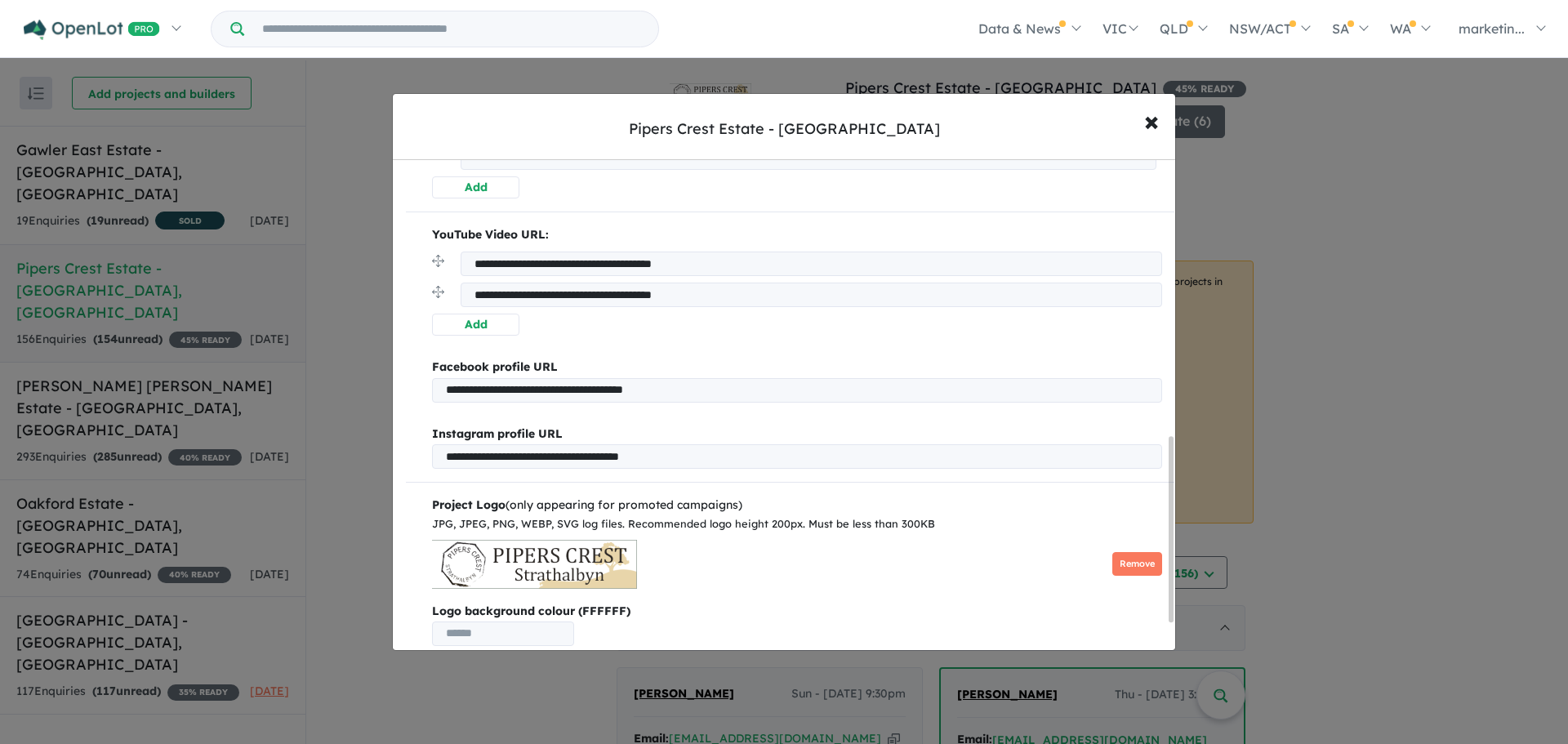
scroll to position [805, 0]
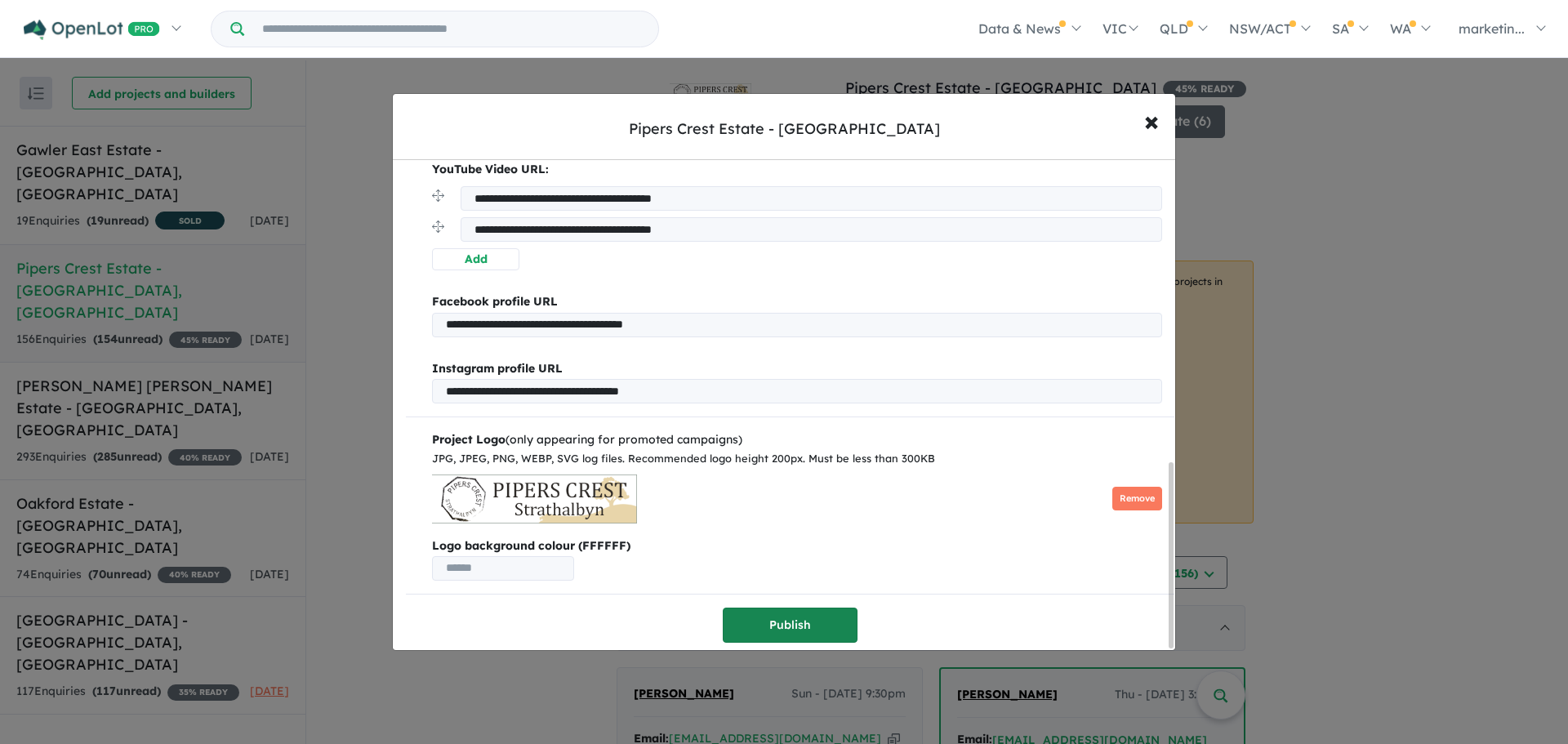
click at [768, 610] on button "Publish" at bounding box center [790, 625] width 135 height 35
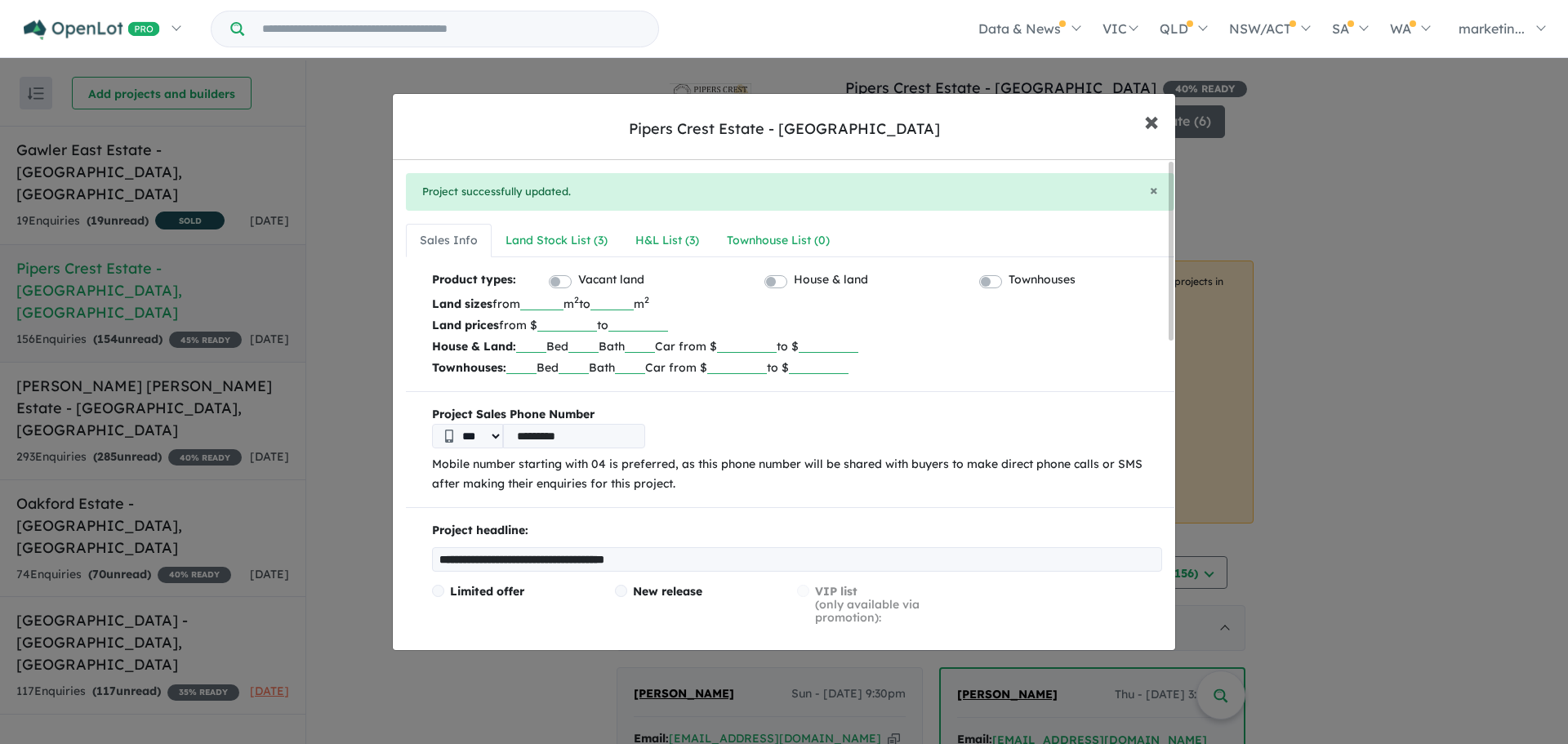
click at [1150, 118] on span "×" at bounding box center [1152, 120] width 15 height 35
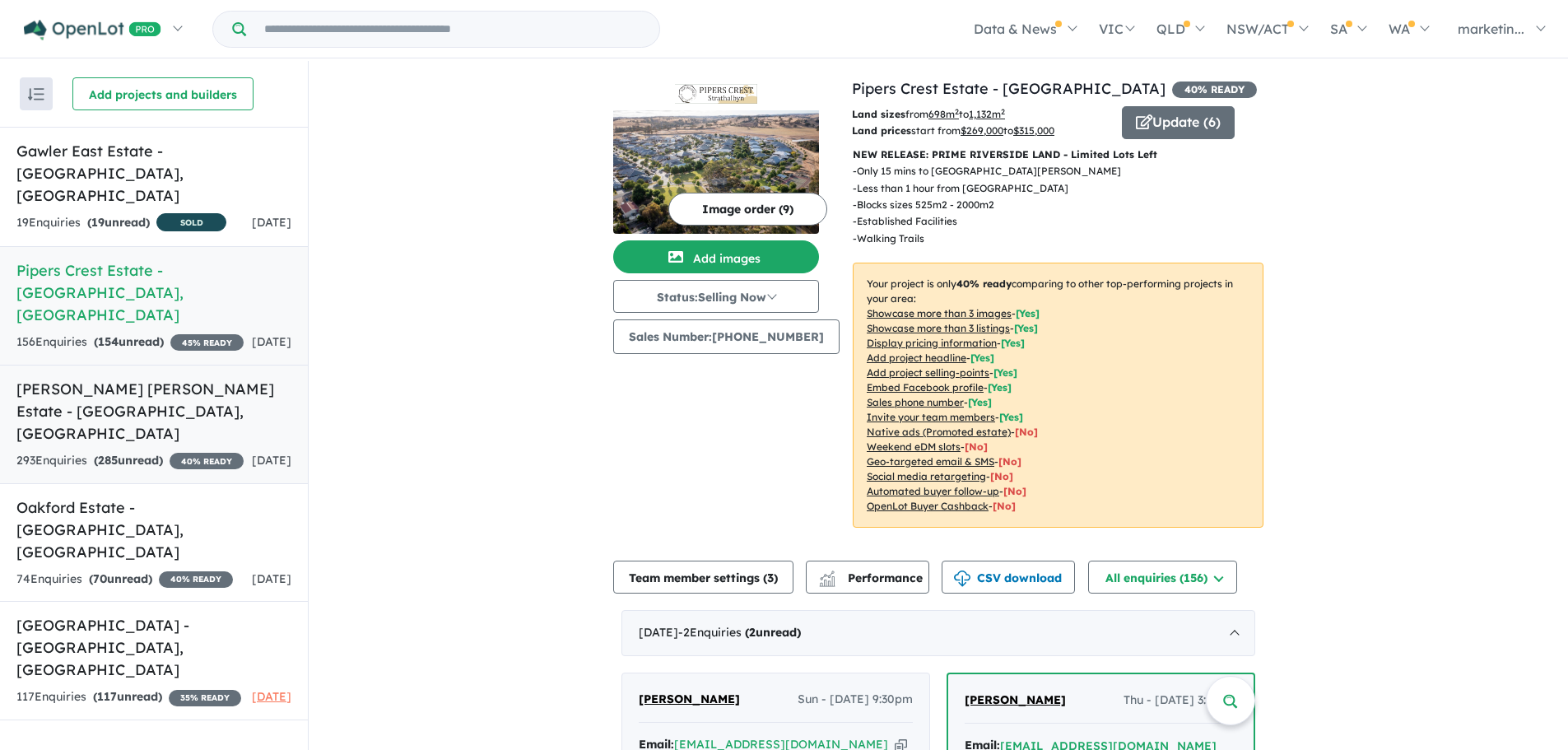
click at [164, 451] on div "293 Enquir ies ( 285 unread) 40 % READY" at bounding box center [130, 461] width 227 height 20
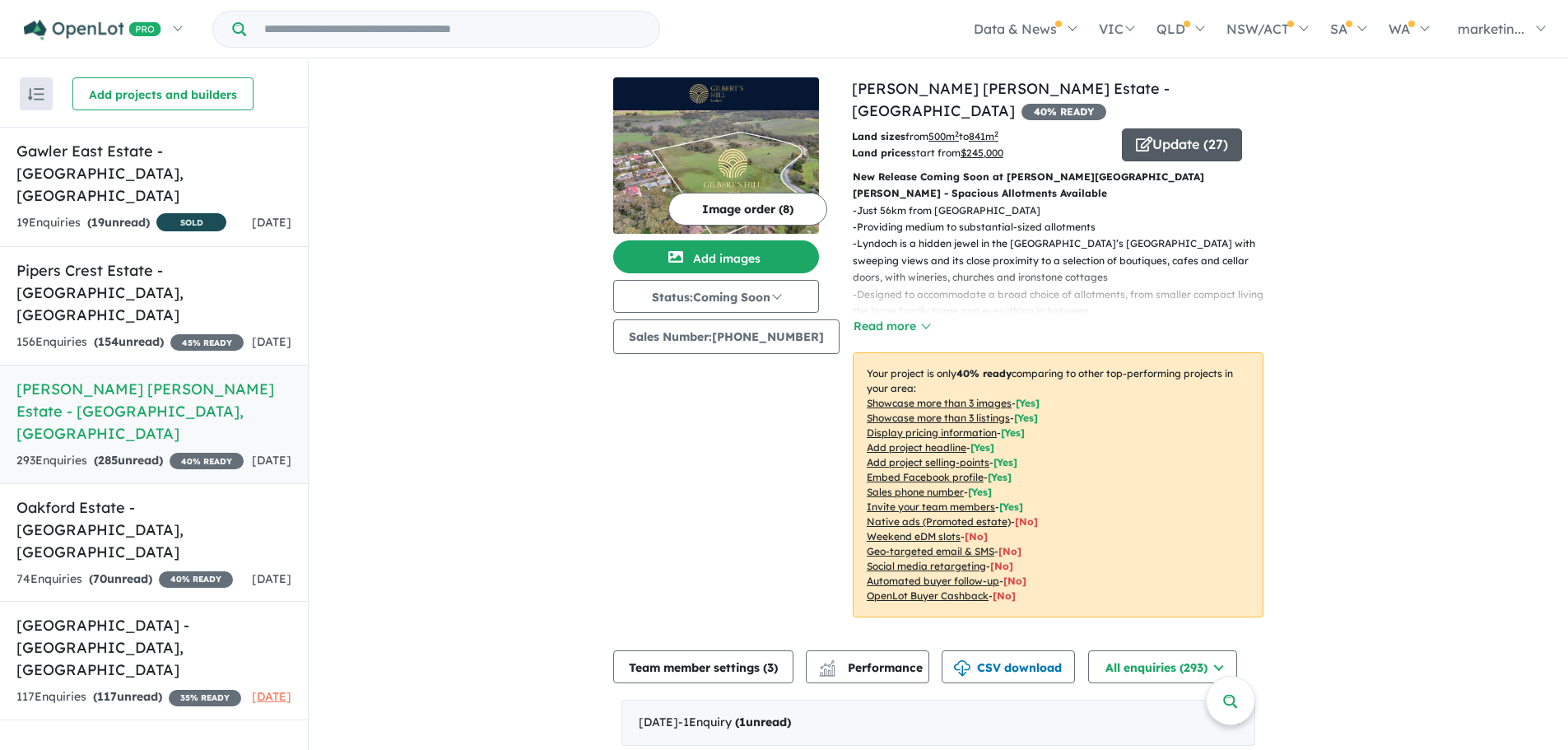
click at [1171, 129] on button "Update ( 27 )" at bounding box center [1182, 145] width 120 height 33
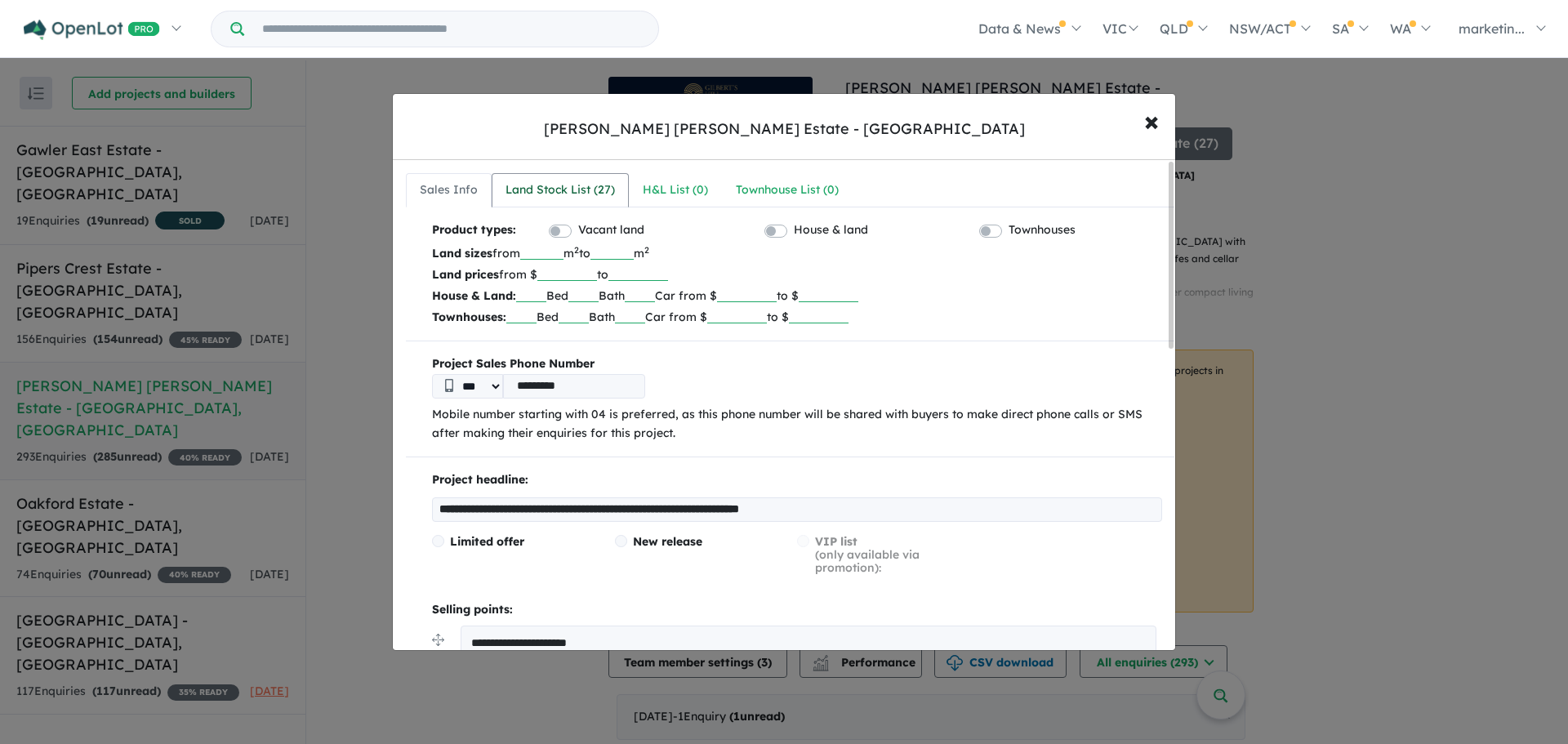
click at [601, 199] on div "Land Stock List ( 27 )" at bounding box center [559, 190] width 109 height 20
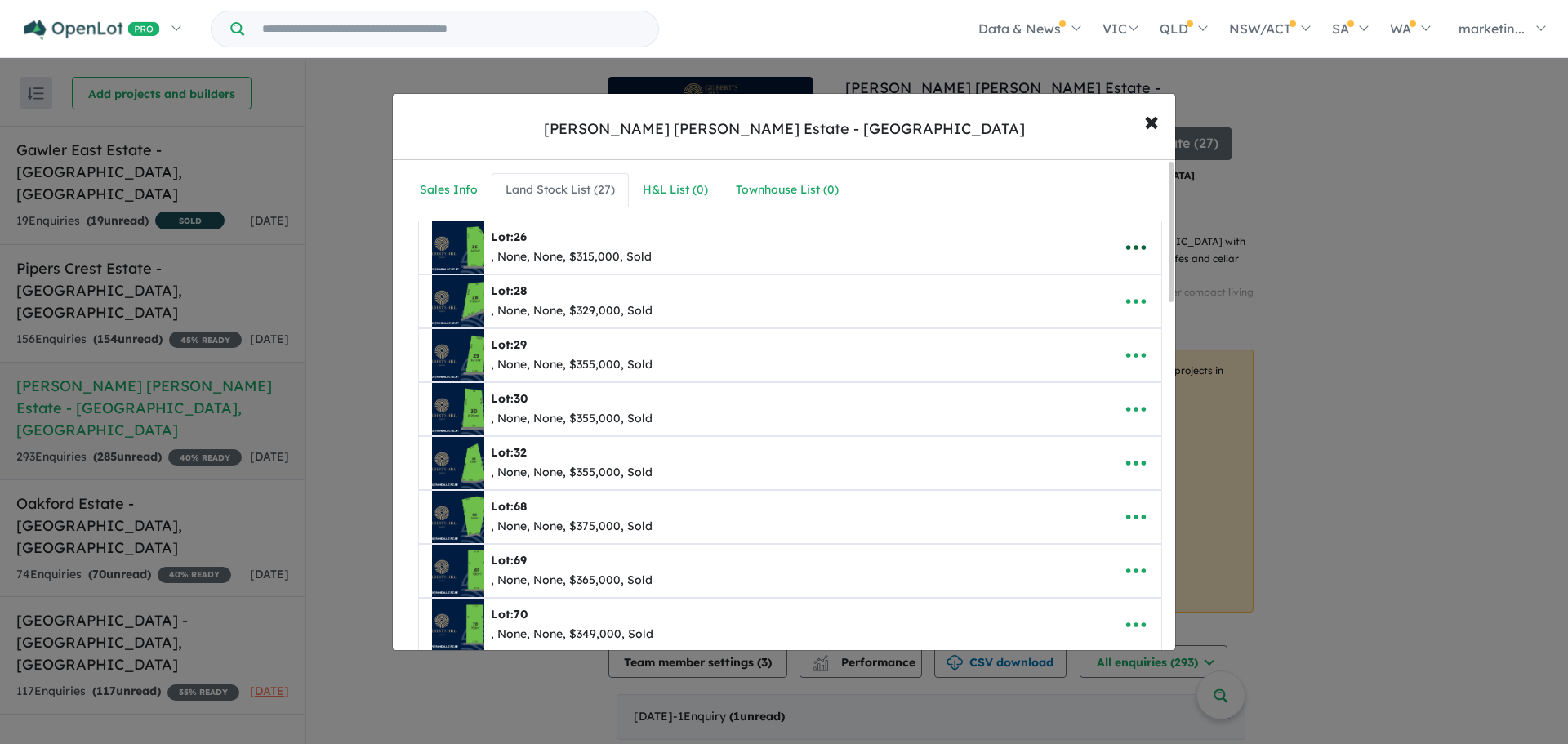
click at [1133, 253] on icon "button" at bounding box center [1136, 248] width 25 height 25
click at [1088, 326] on link "Remove" at bounding box center [1099, 325] width 121 height 38
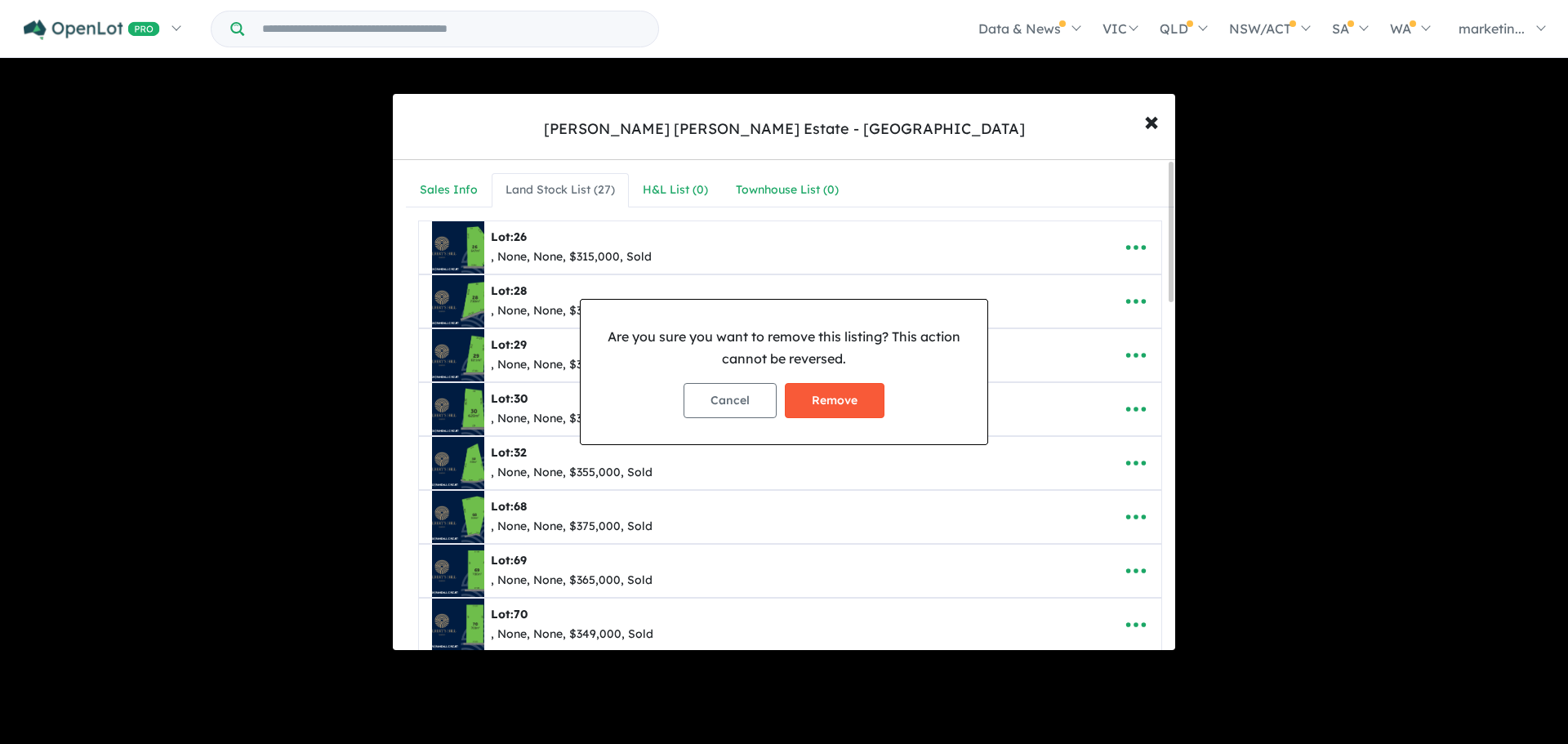
click at [829, 386] on button "Remove" at bounding box center [834, 400] width 100 height 35
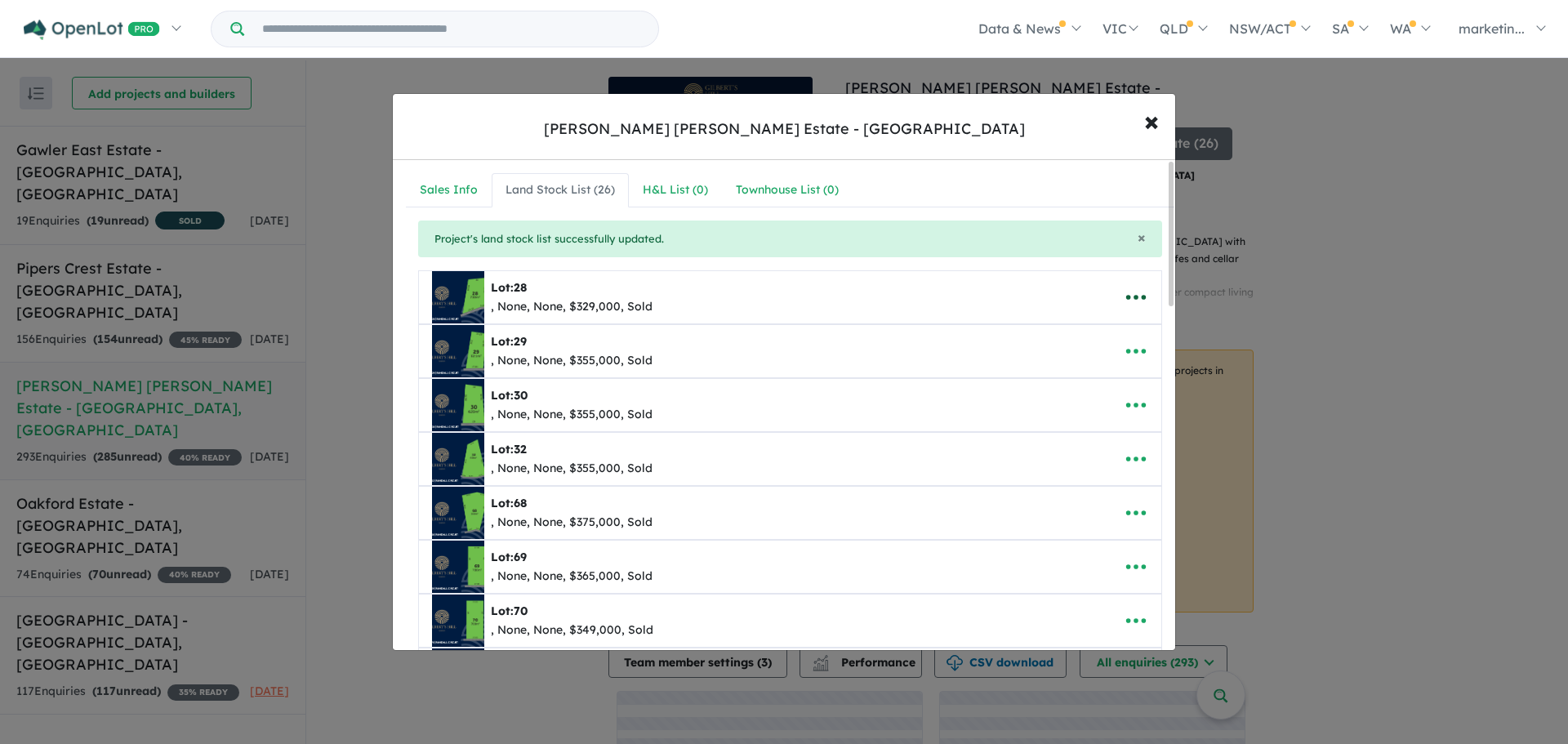
click at [1125, 291] on icon "button" at bounding box center [1136, 297] width 25 height 25
click at [1102, 374] on link "Remove" at bounding box center [1099, 375] width 121 height 38
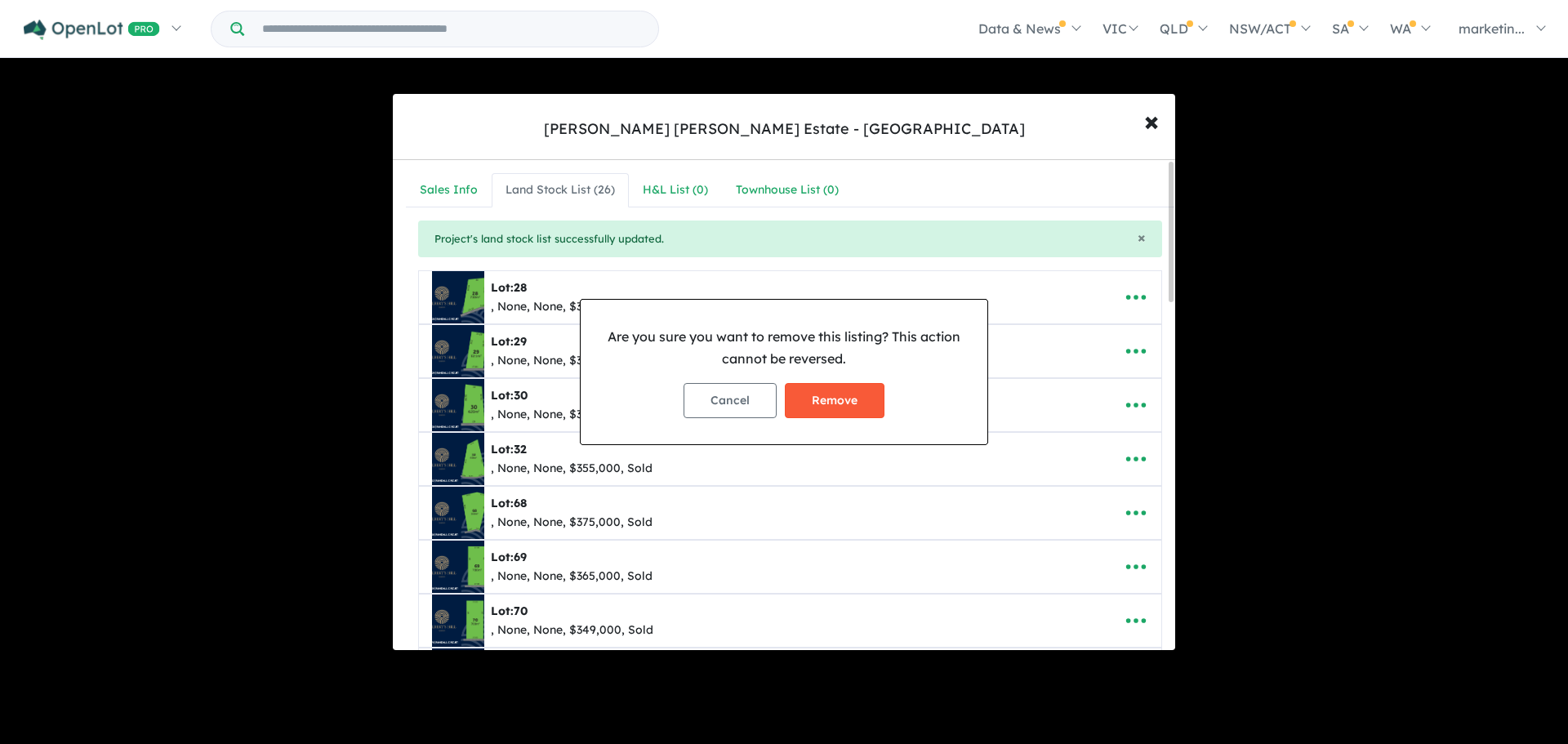
click at [821, 396] on button "Remove" at bounding box center [834, 400] width 100 height 35
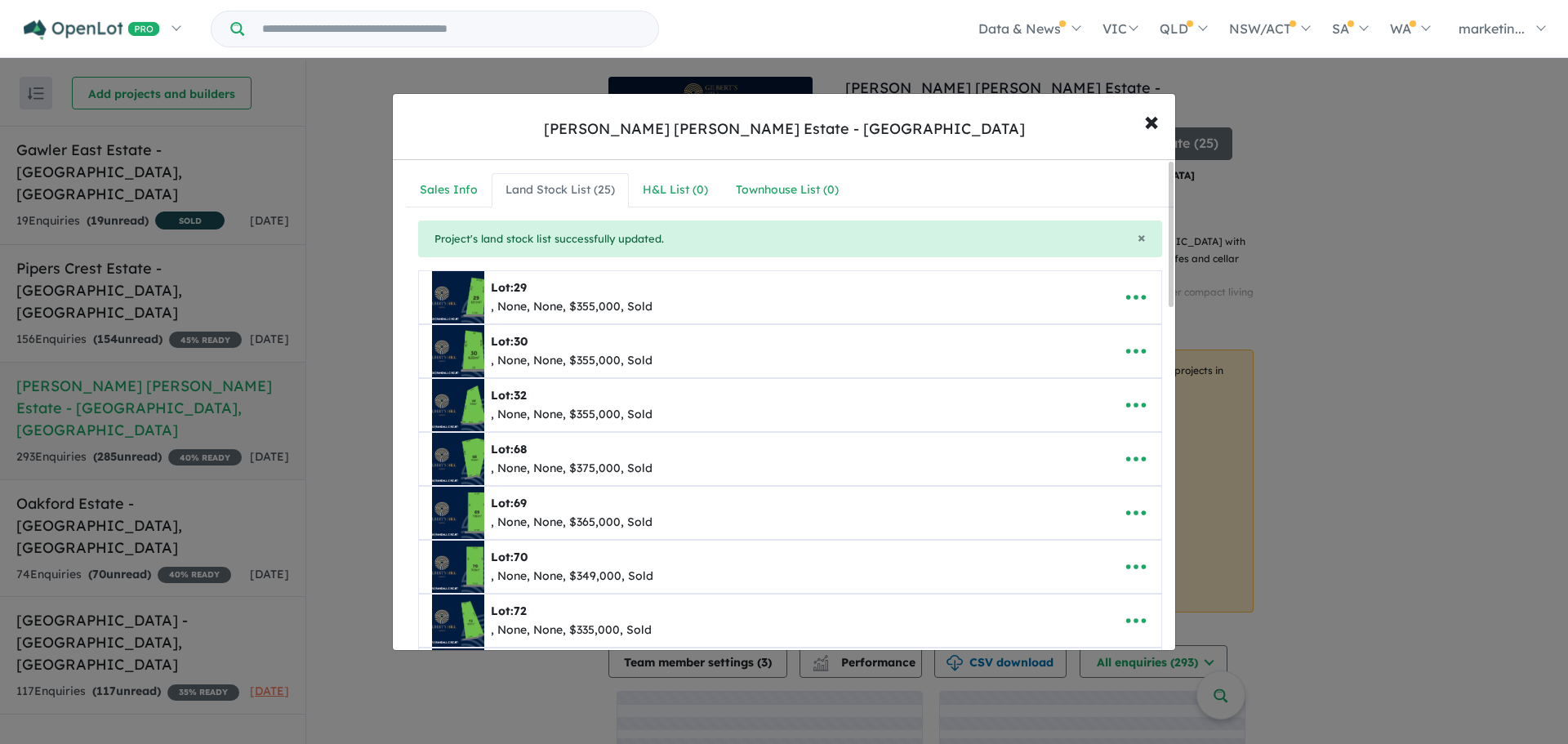
click at [1130, 350] on icon "button" at bounding box center [1136, 352] width 20 height 5
click at [1089, 427] on link "Remove" at bounding box center [1099, 429] width 121 height 38
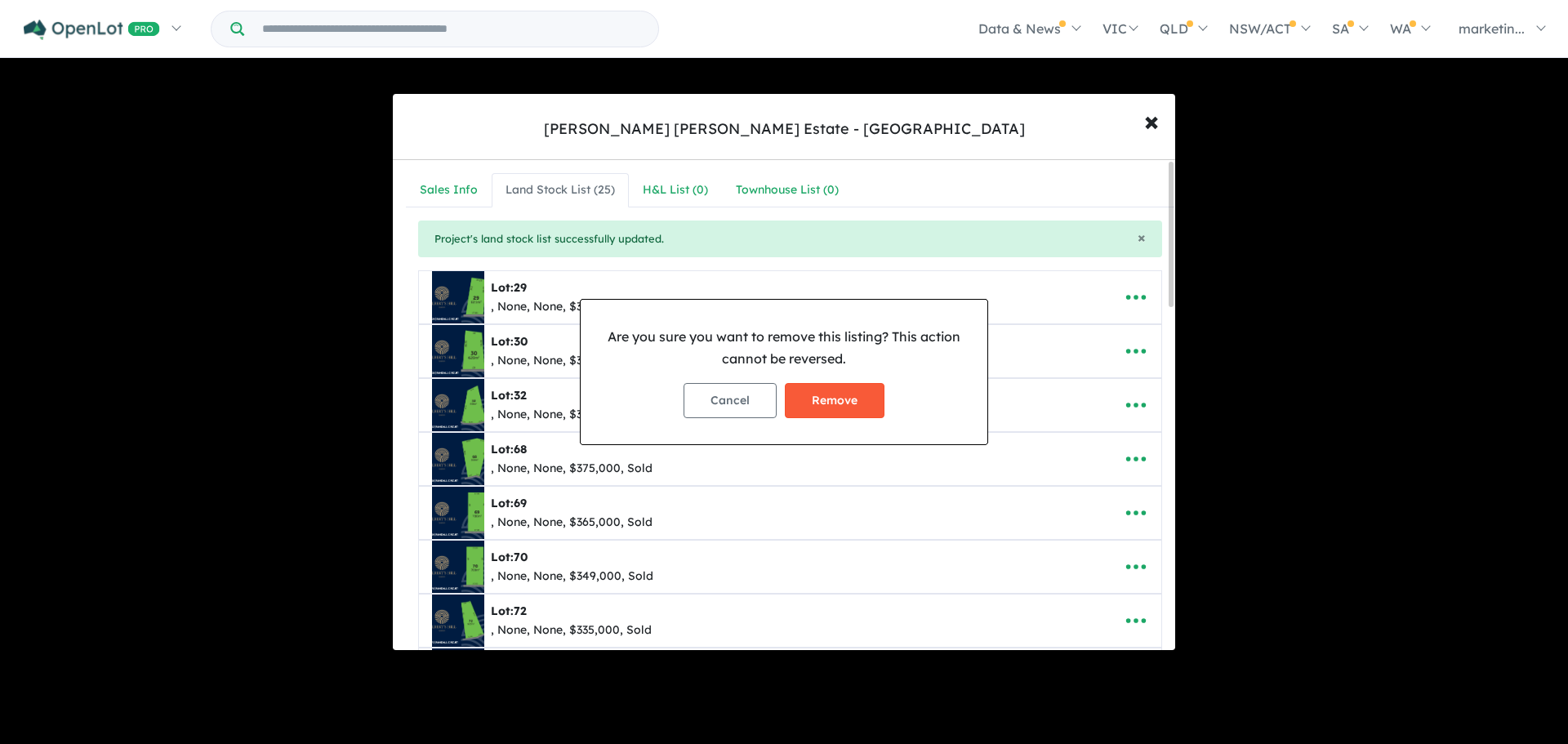
click at [847, 394] on button "Remove" at bounding box center [834, 400] width 100 height 35
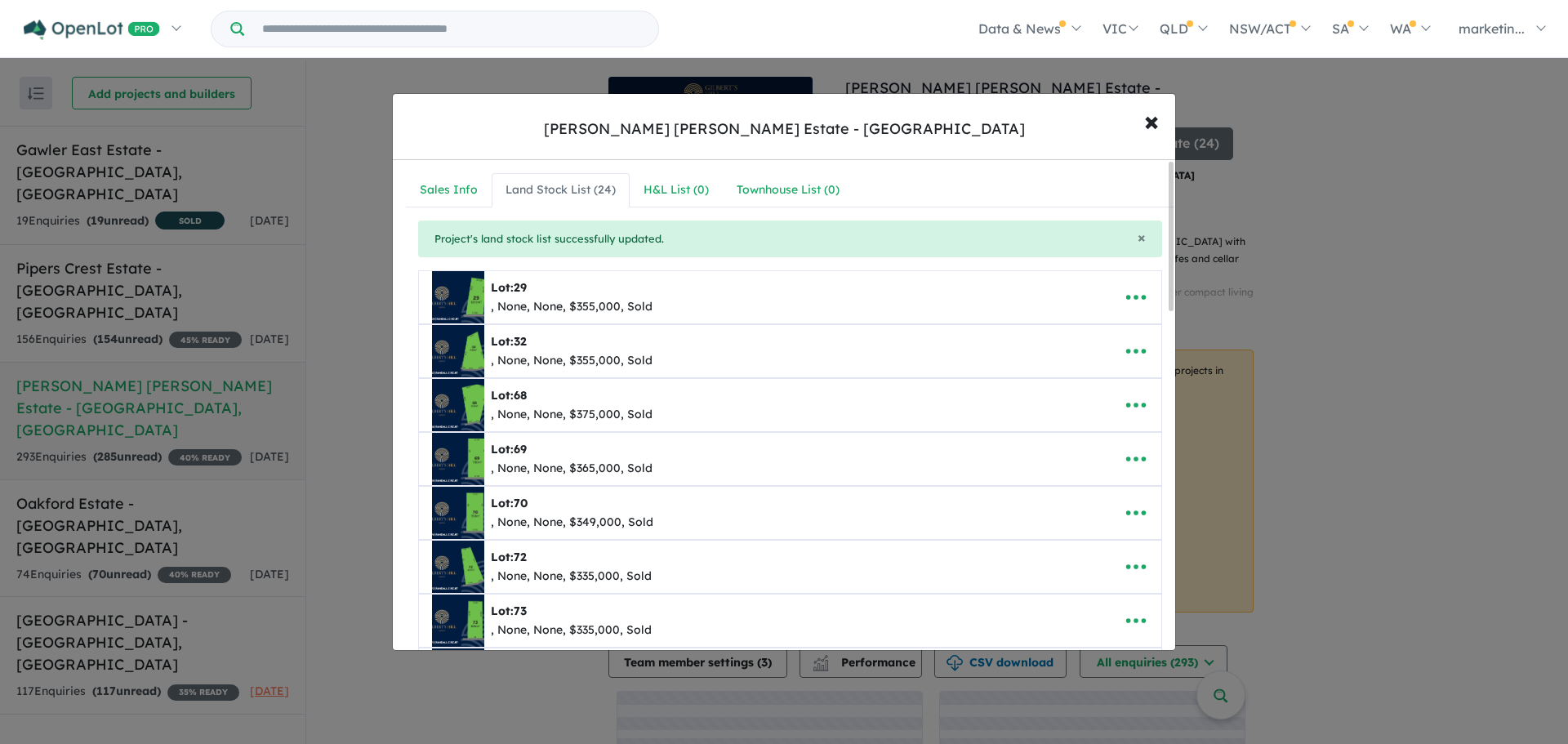
click at [1136, 300] on icon "button" at bounding box center [1136, 297] width 25 height 25
click at [1095, 375] on link "Remove" at bounding box center [1099, 375] width 121 height 38
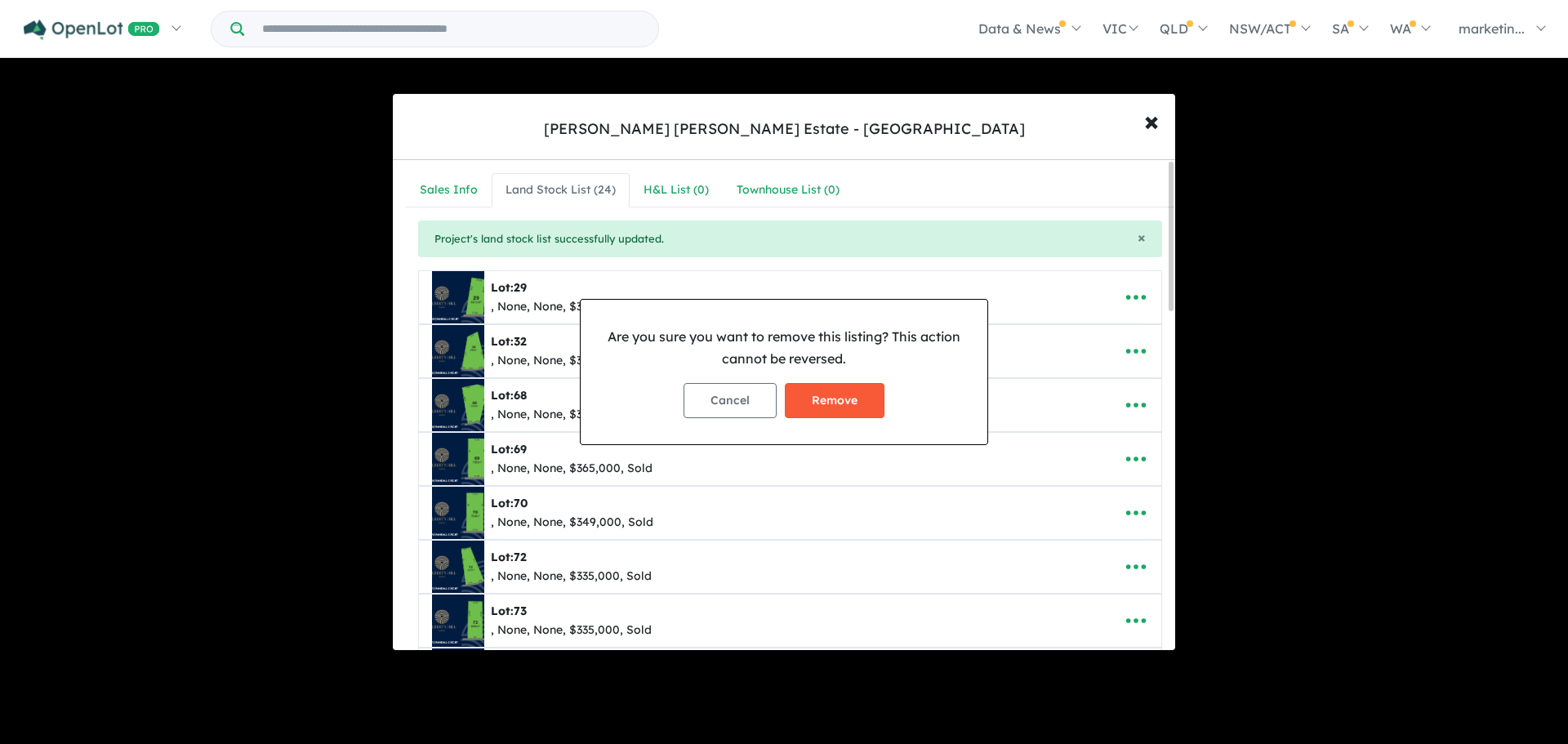
click at [836, 393] on button "Remove" at bounding box center [834, 400] width 100 height 35
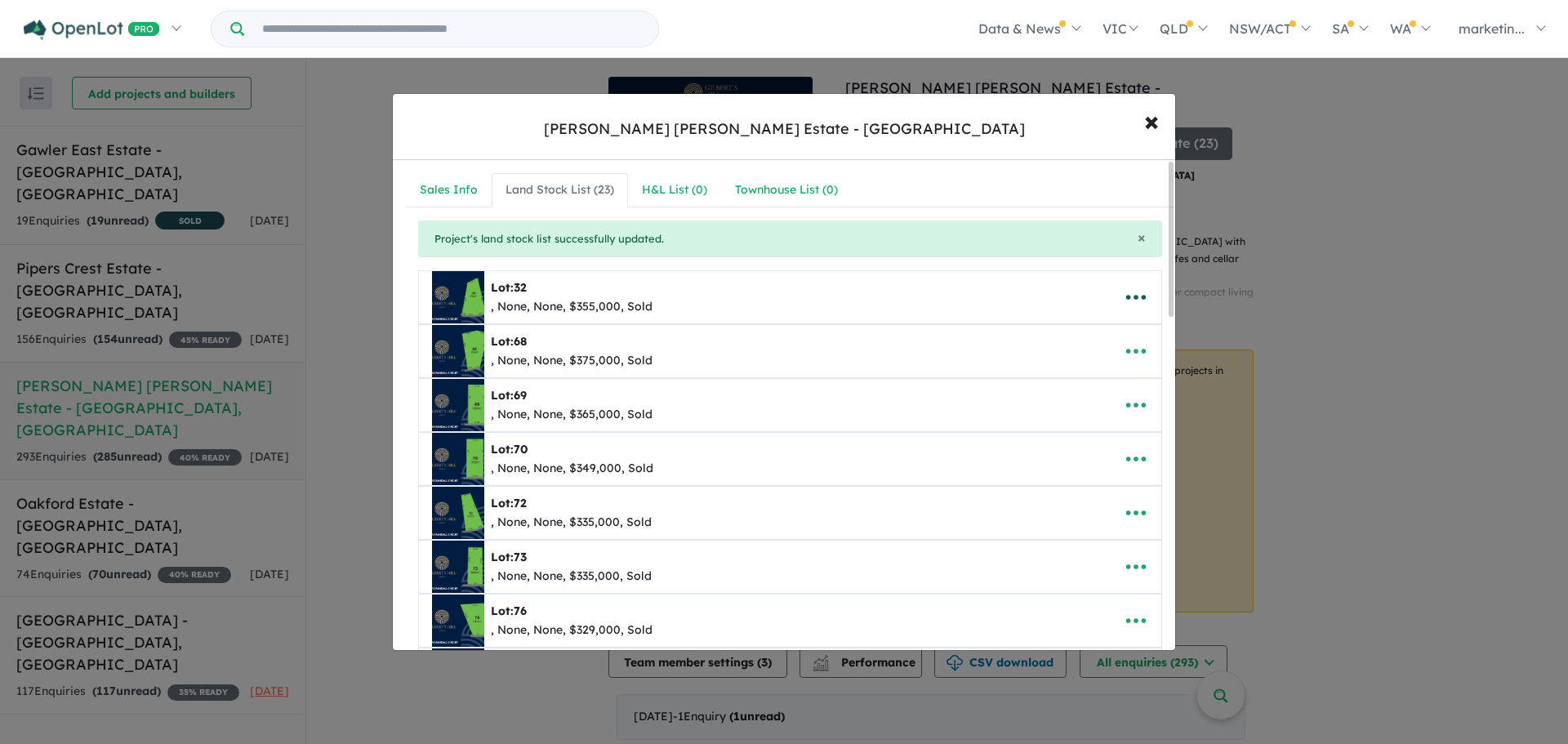
click at [1134, 295] on icon "button" at bounding box center [1136, 297] width 25 height 25
click at [1088, 371] on link "Remove" at bounding box center [1099, 375] width 121 height 38
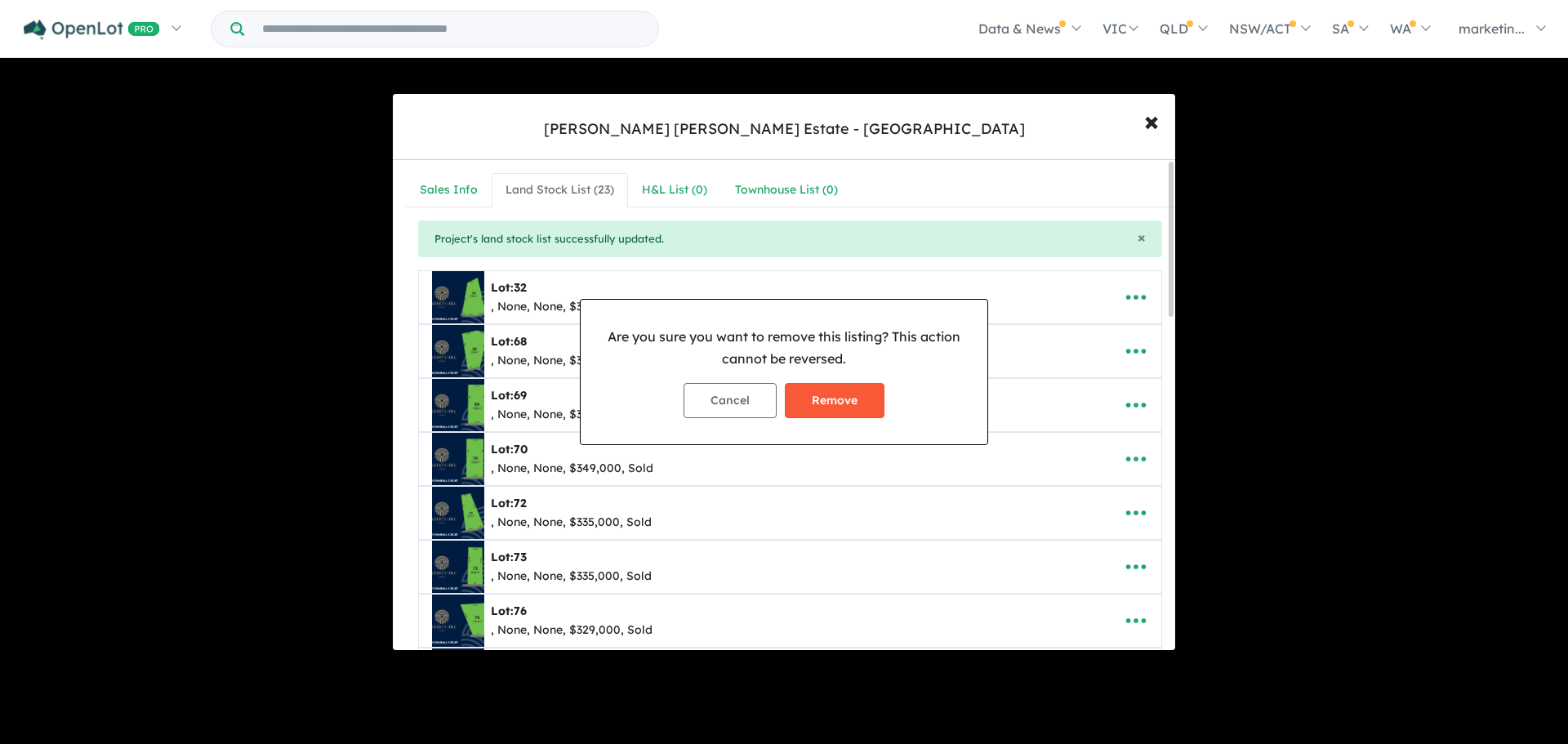
click at [848, 406] on button "Remove" at bounding box center [834, 400] width 100 height 35
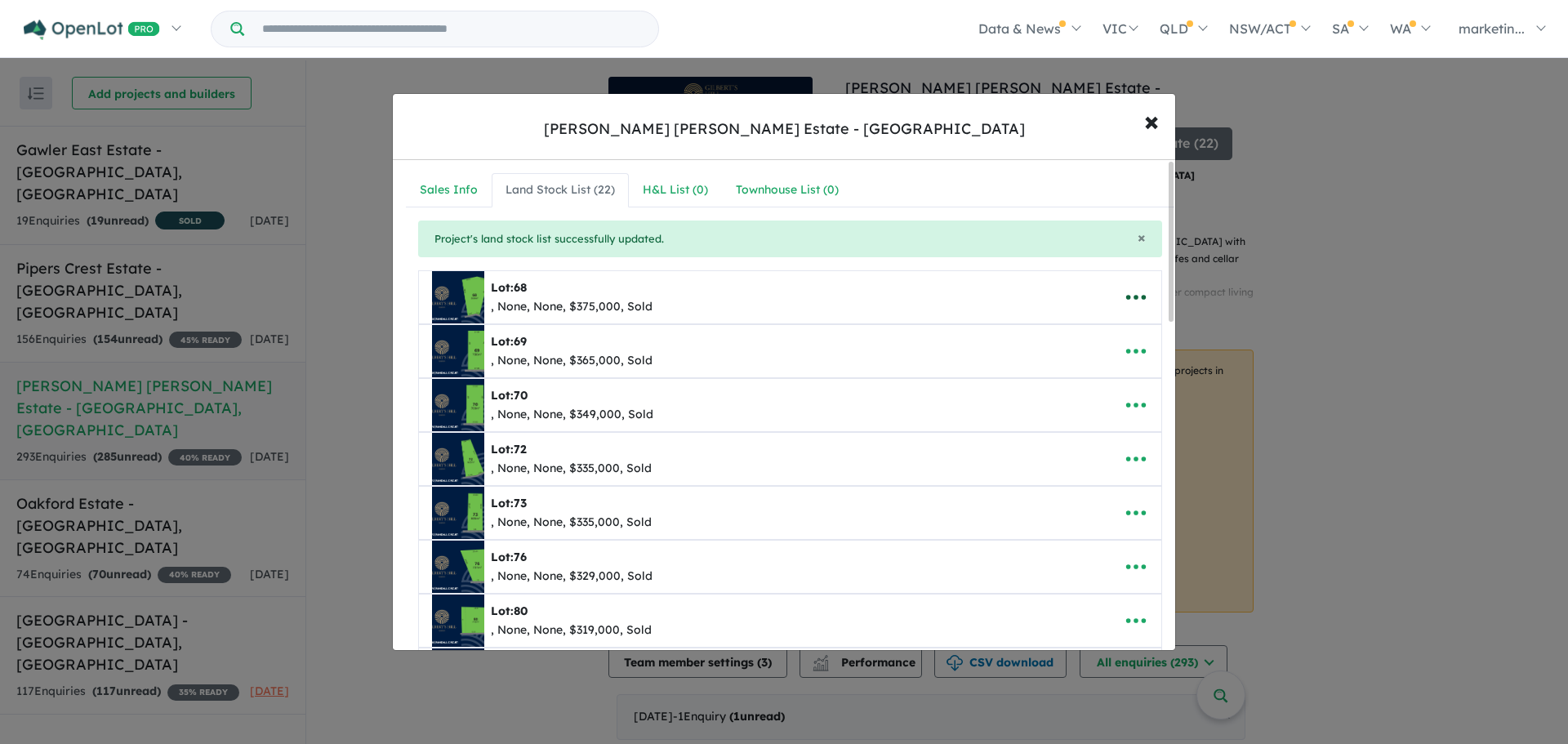
click at [1124, 300] on icon "button" at bounding box center [1136, 297] width 25 height 25
click at [1094, 366] on link "Remove" at bounding box center [1099, 375] width 121 height 38
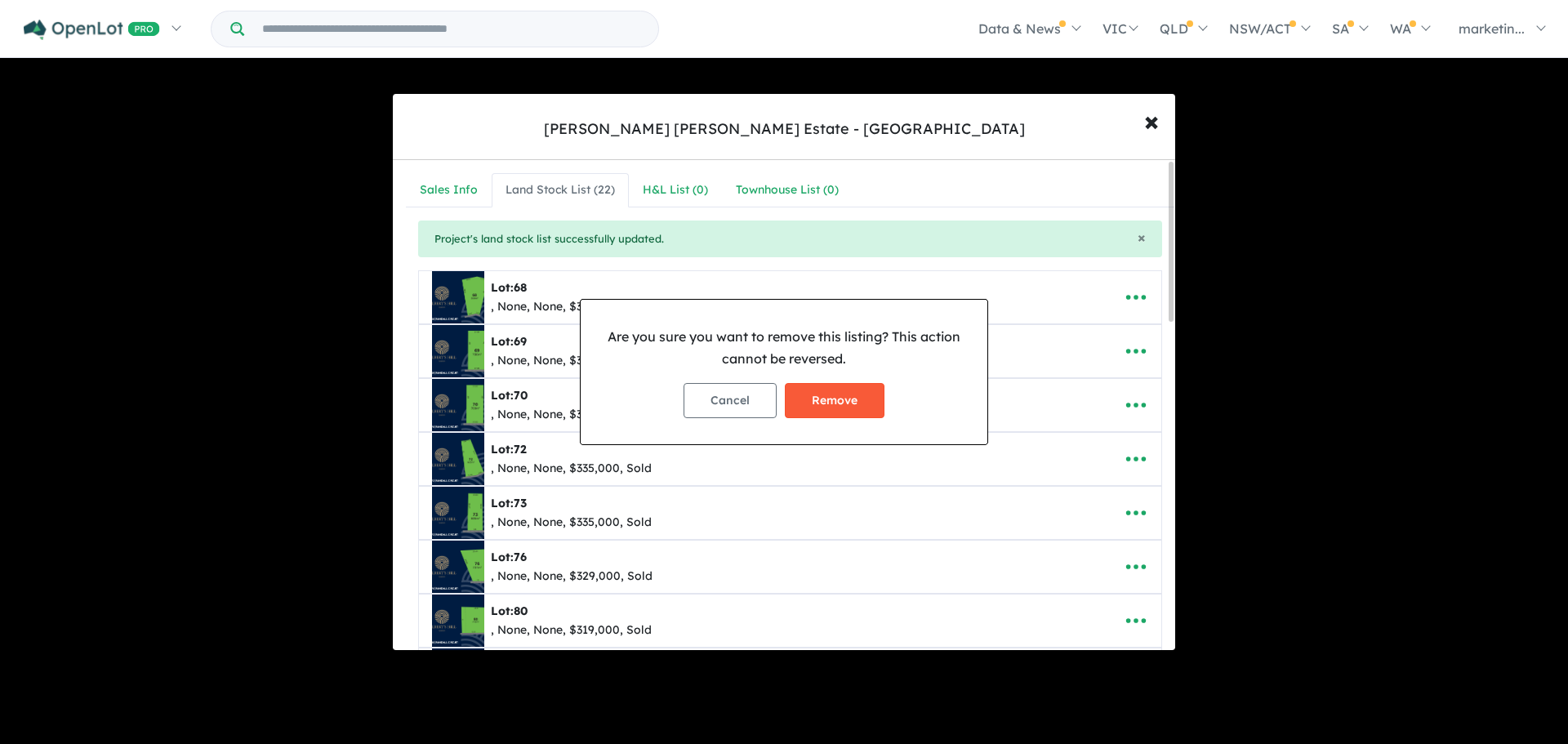
click at [879, 406] on button "Remove" at bounding box center [834, 400] width 100 height 35
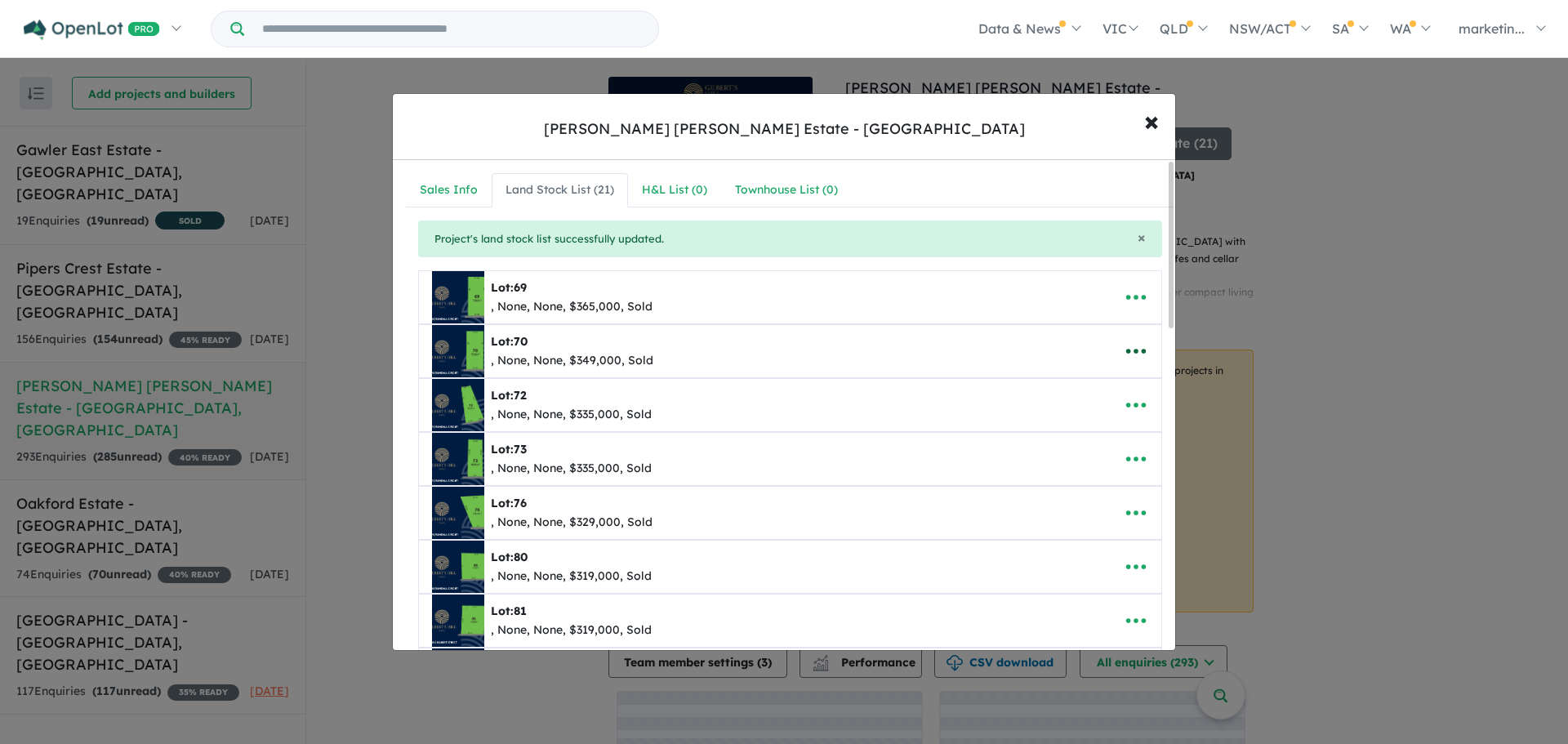
click at [1130, 348] on icon "button" at bounding box center [1136, 351] width 25 height 25
click at [1106, 416] on link "Remove" at bounding box center [1099, 429] width 121 height 38
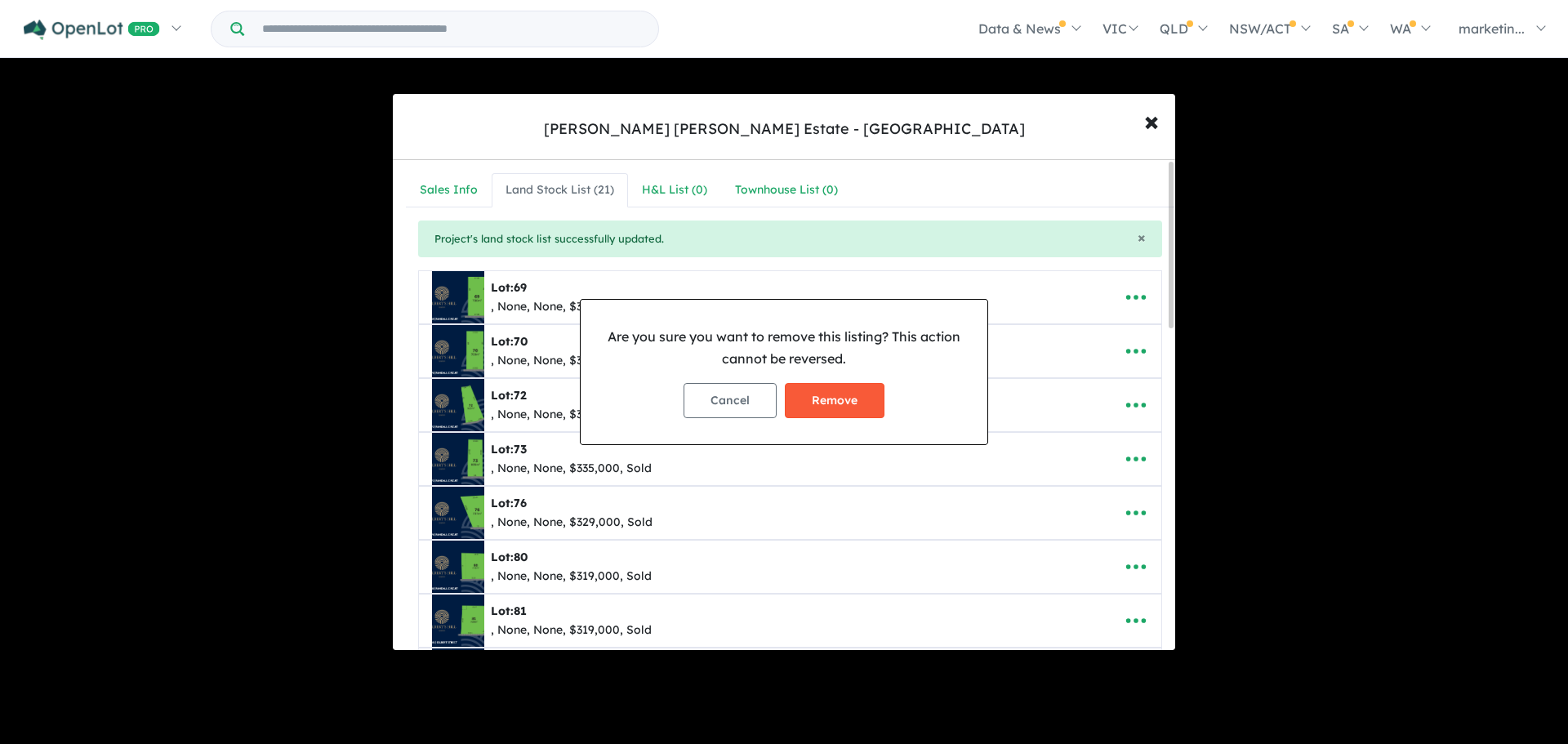
click at [849, 394] on button "Remove" at bounding box center [834, 400] width 100 height 35
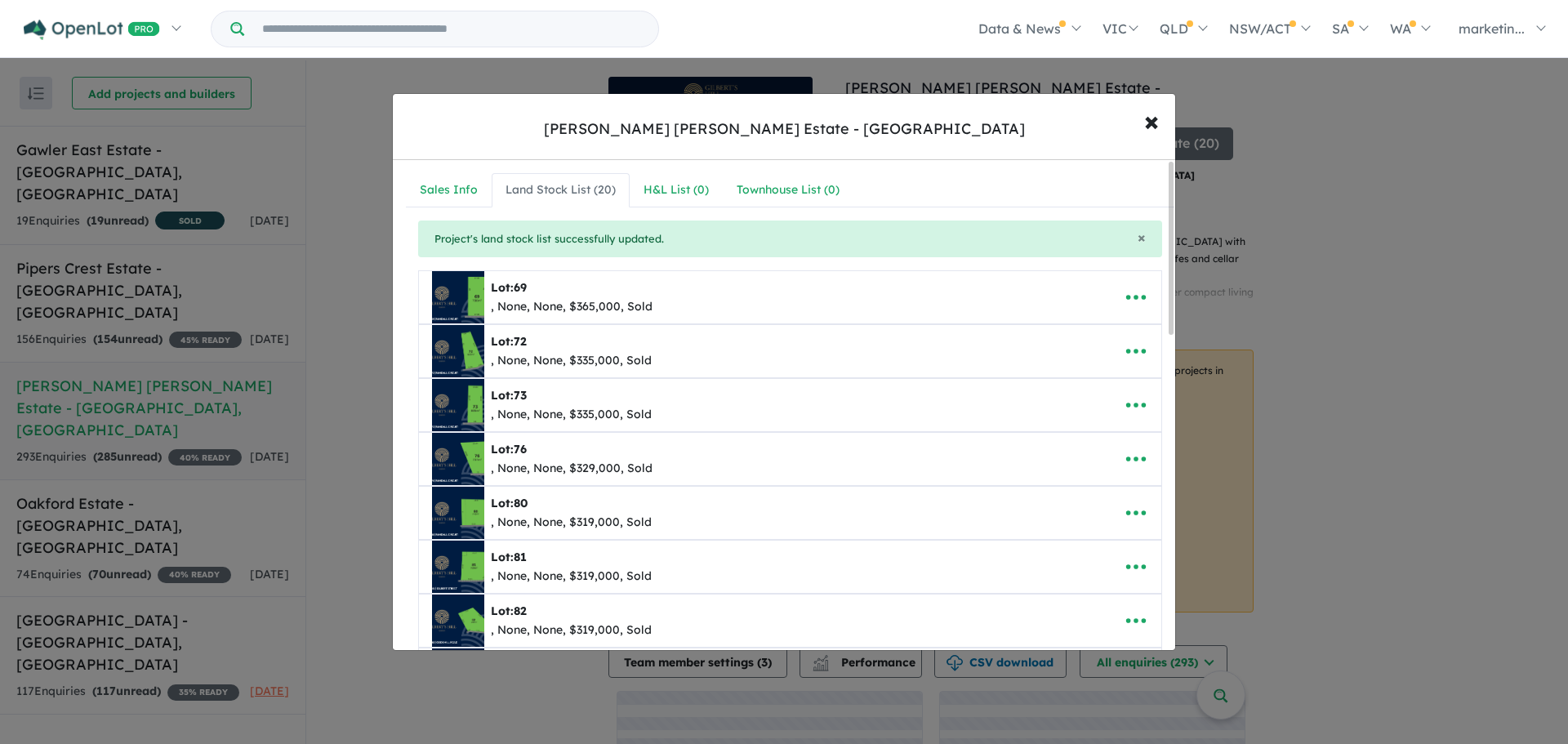
click at [1131, 297] on icon "button" at bounding box center [1136, 298] width 20 height 5
click at [1105, 369] on link "Remove" at bounding box center [1099, 375] width 121 height 38
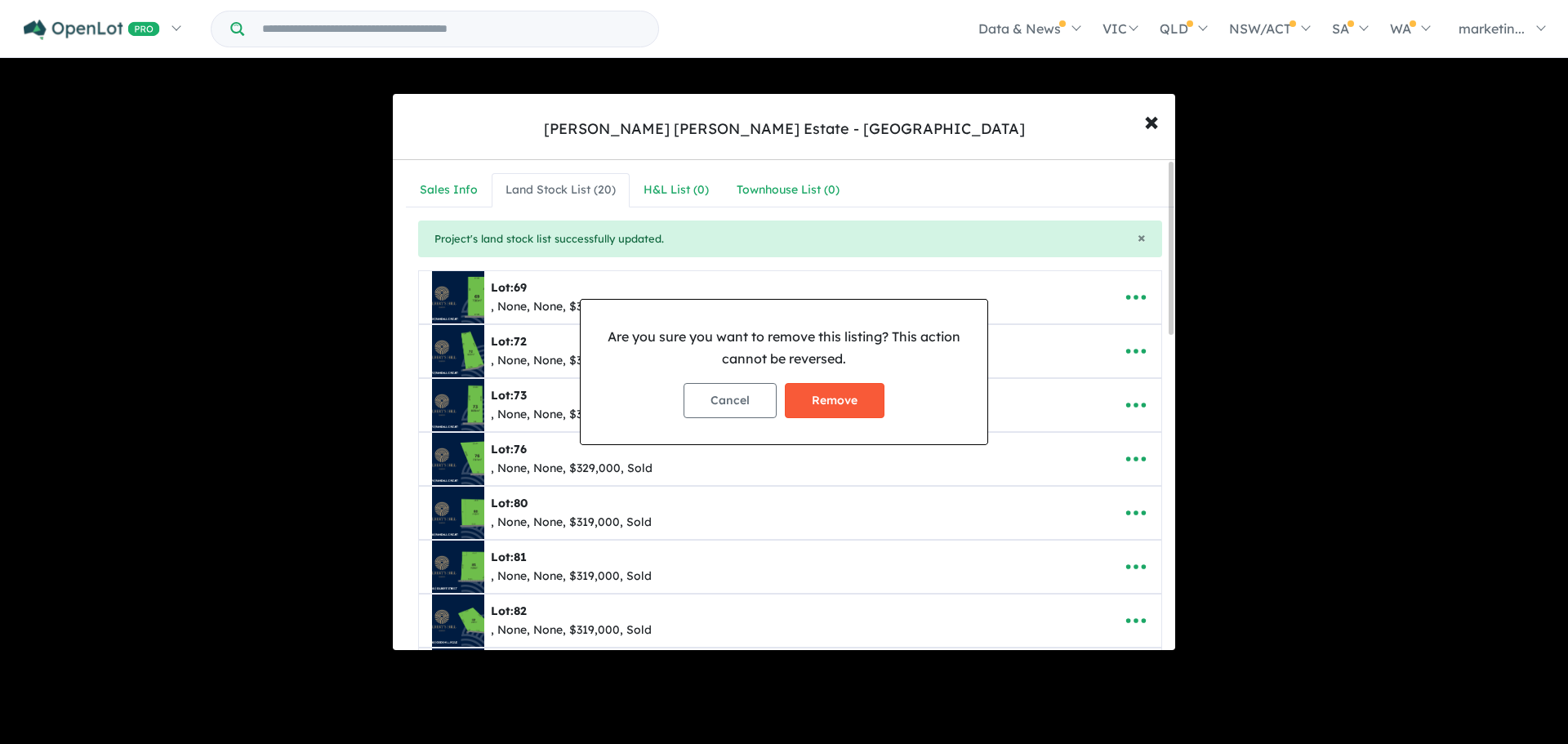
click at [850, 408] on button "Remove" at bounding box center [834, 400] width 100 height 35
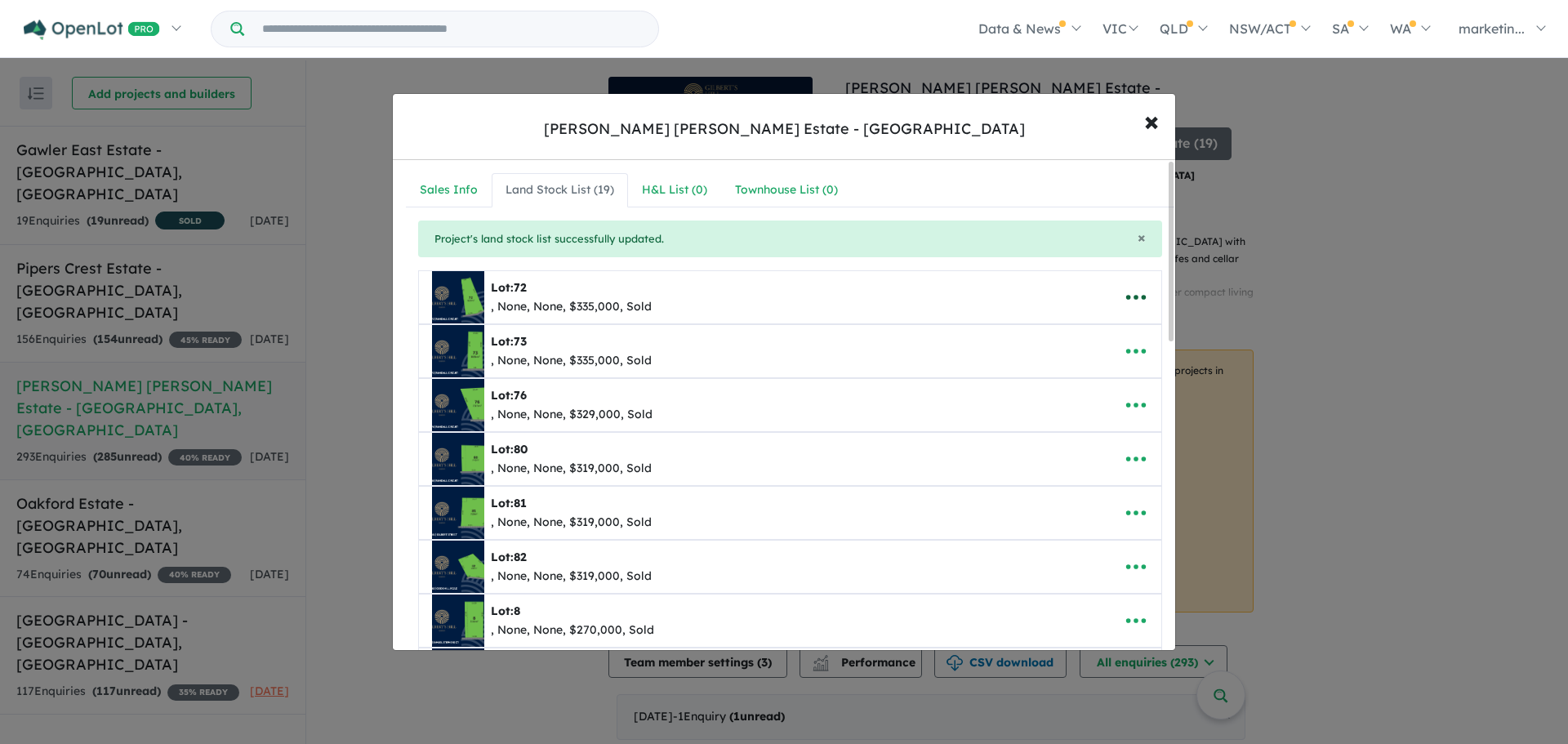
click at [1134, 293] on icon "button" at bounding box center [1136, 297] width 25 height 25
click at [1088, 377] on link "Remove" at bounding box center [1099, 375] width 121 height 38
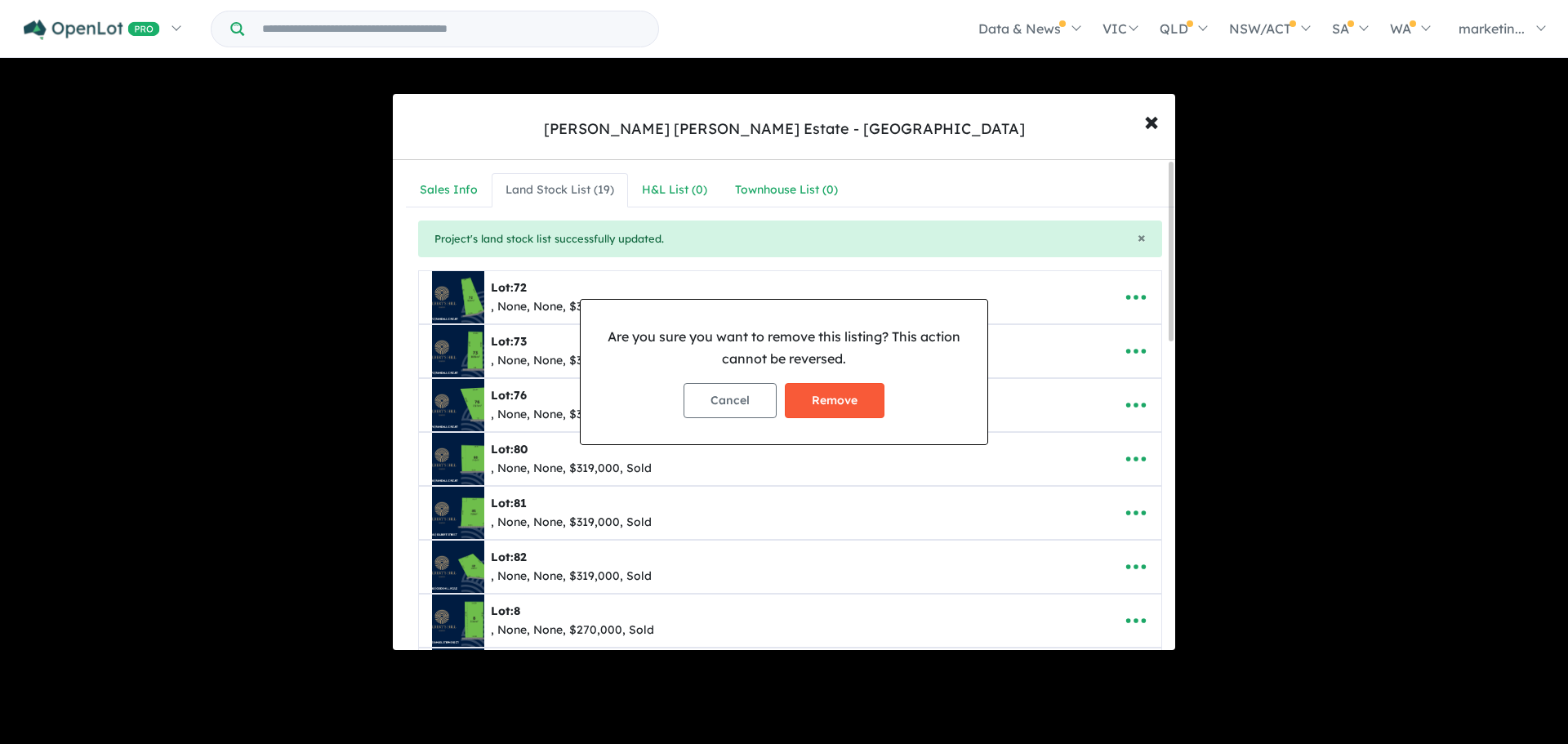
click at [811, 393] on button "Remove" at bounding box center [834, 400] width 100 height 35
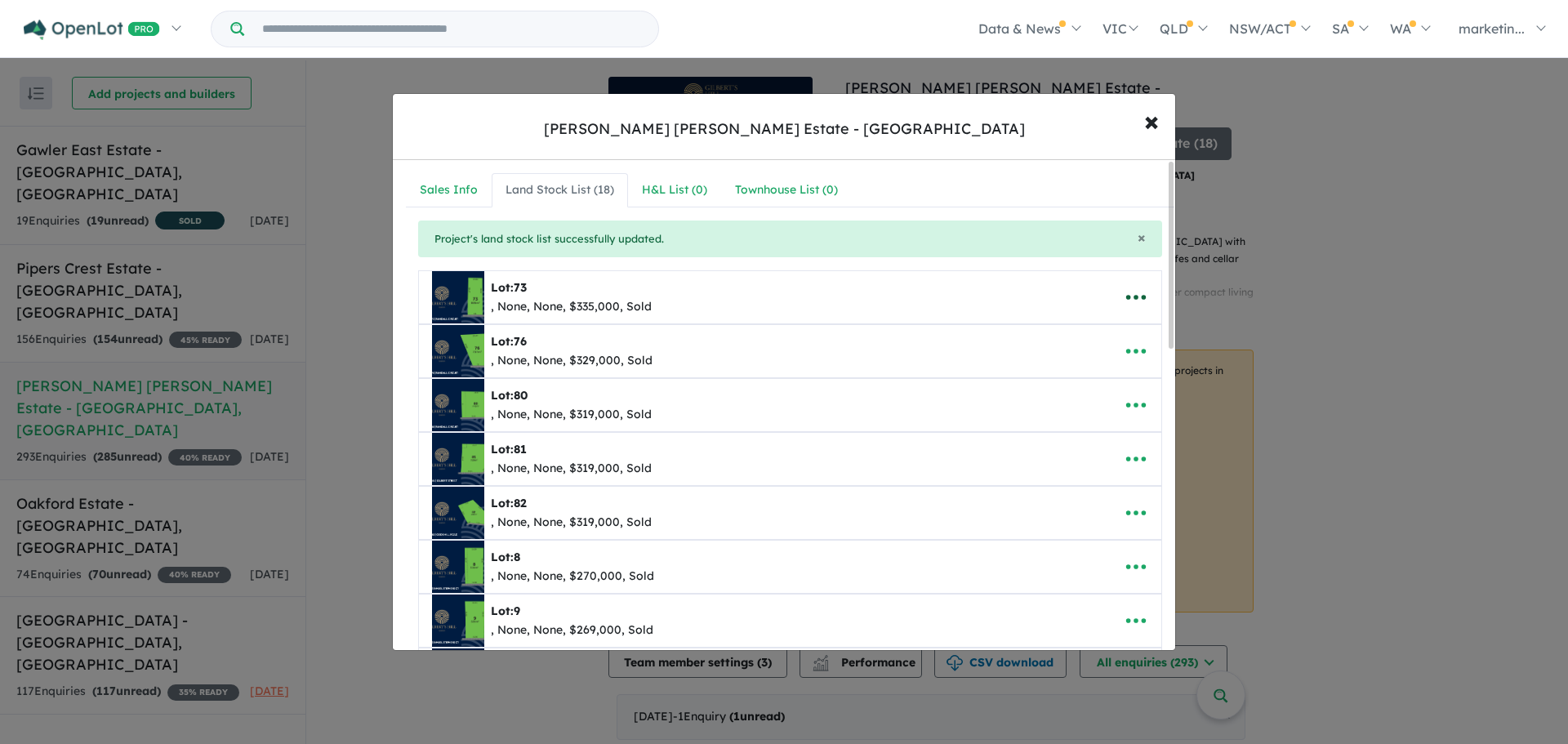
click at [1132, 309] on icon "button" at bounding box center [1136, 297] width 25 height 25
click at [1117, 371] on link "Remove" at bounding box center [1099, 375] width 121 height 38
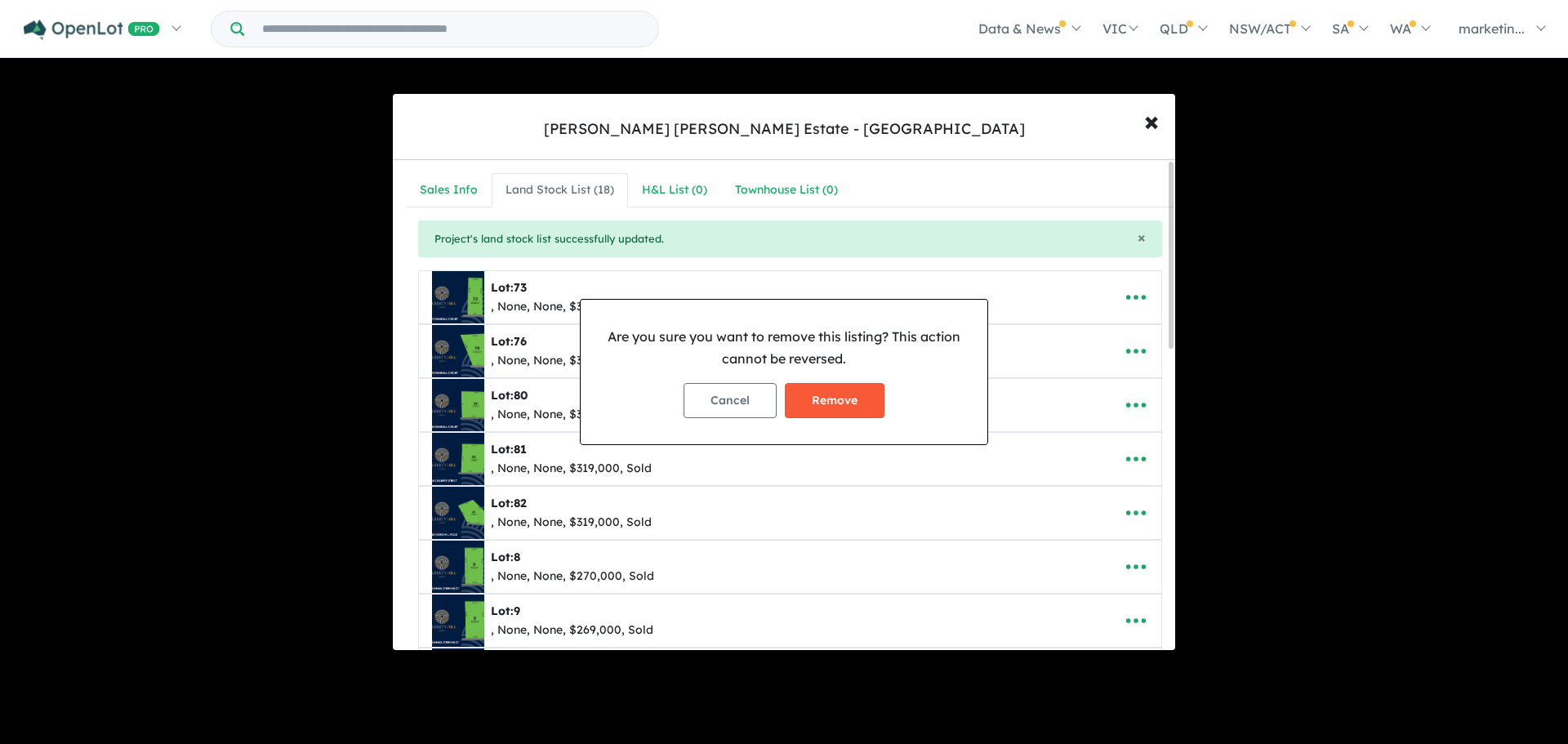
click at [842, 391] on button "Remove" at bounding box center [834, 400] width 100 height 35
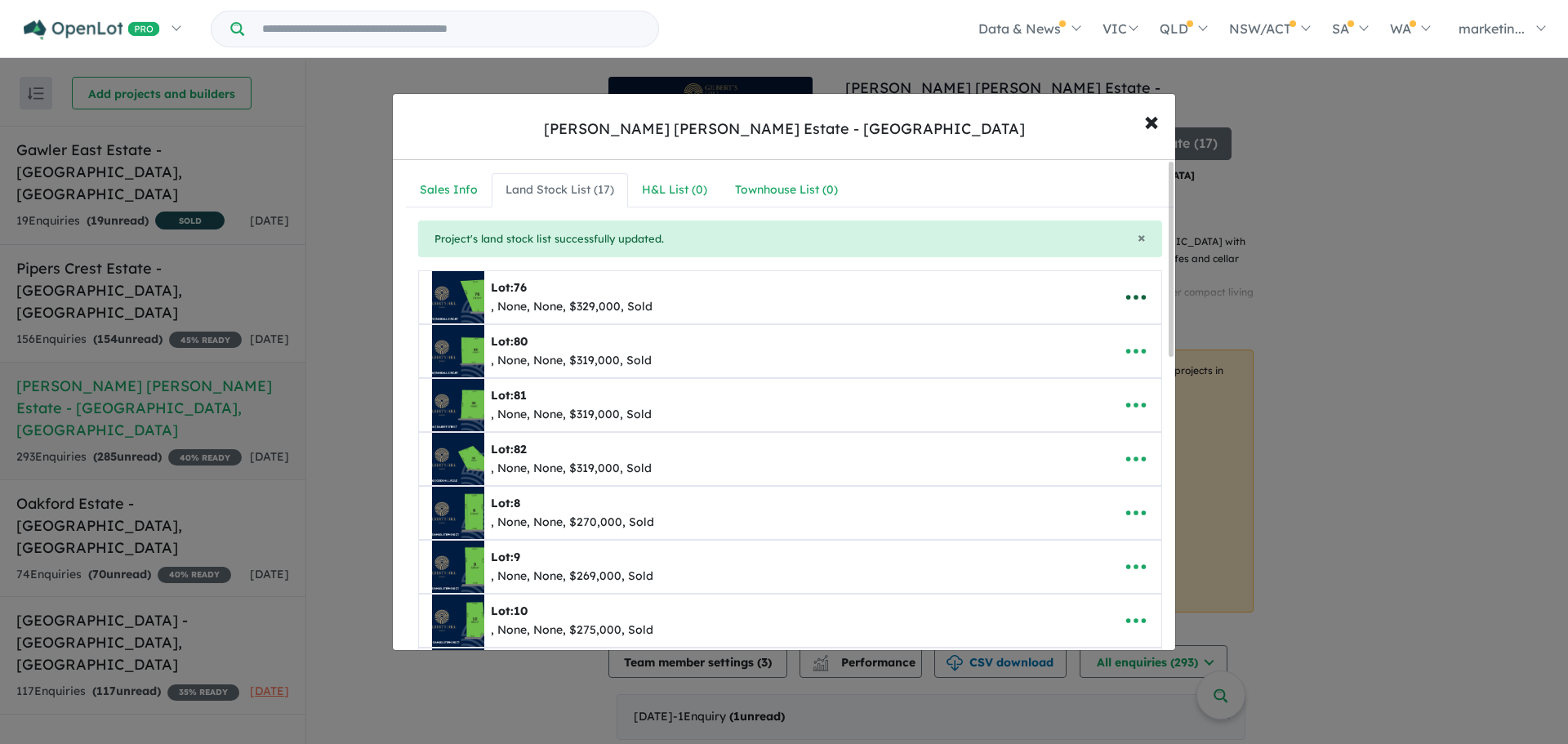
click at [1132, 293] on icon "button" at bounding box center [1136, 297] width 25 height 25
click at [1093, 379] on link "Remove" at bounding box center [1099, 375] width 121 height 38
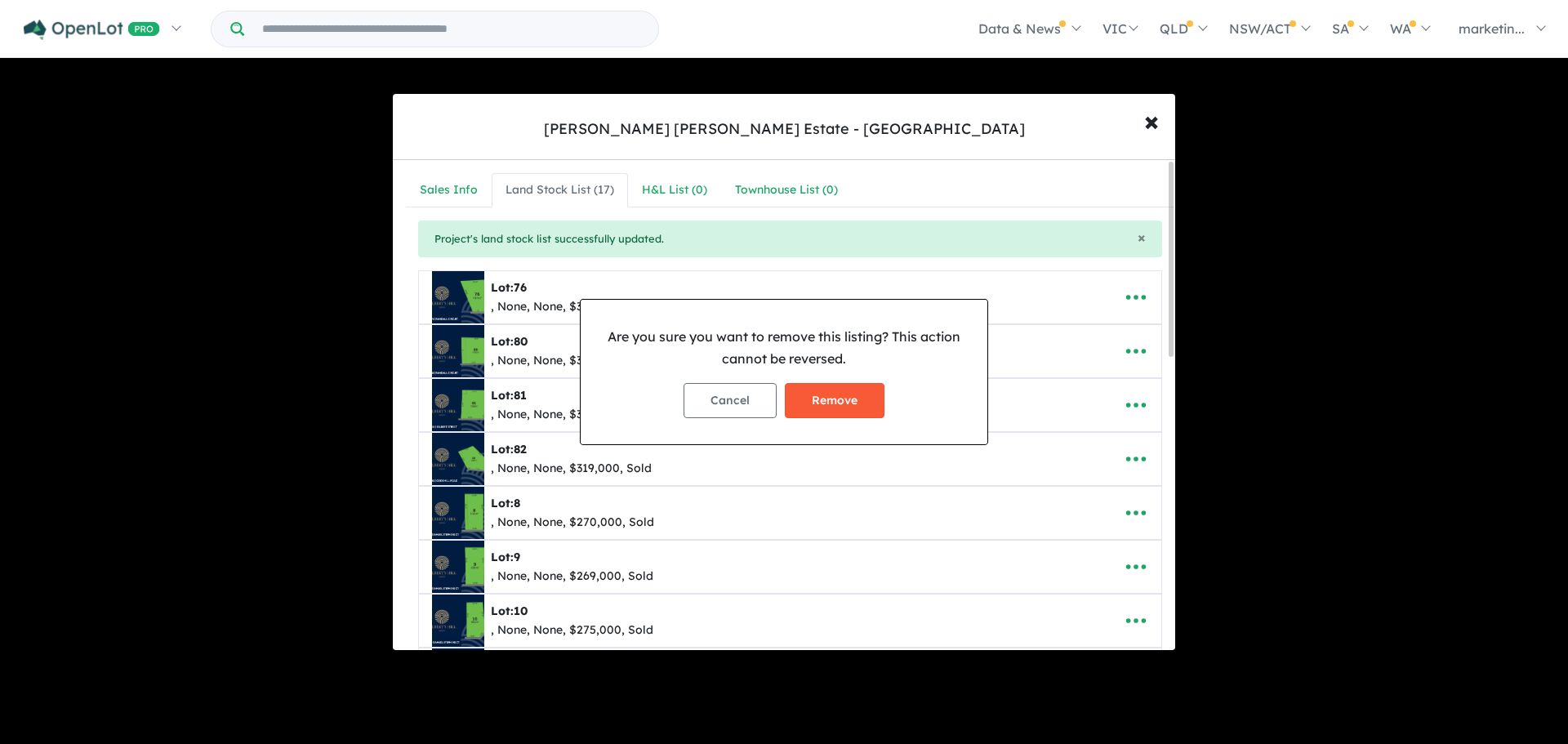
click at [855, 400] on button "Remove" at bounding box center [834, 400] width 100 height 35
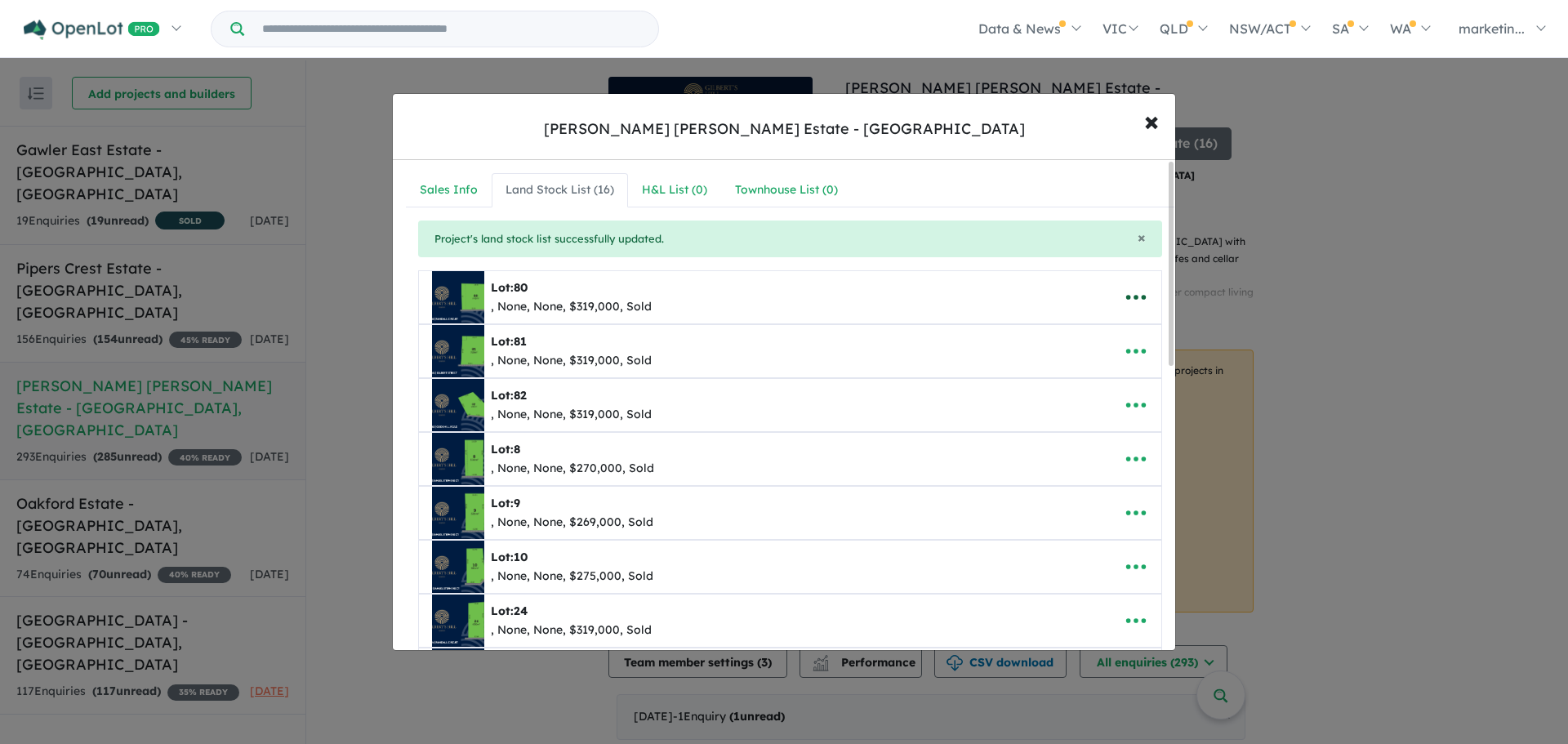
click at [1136, 301] on icon "button" at bounding box center [1136, 297] width 25 height 25
click at [1093, 375] on link "Remove" at bounding box center [1099, 375] width 121 height 38
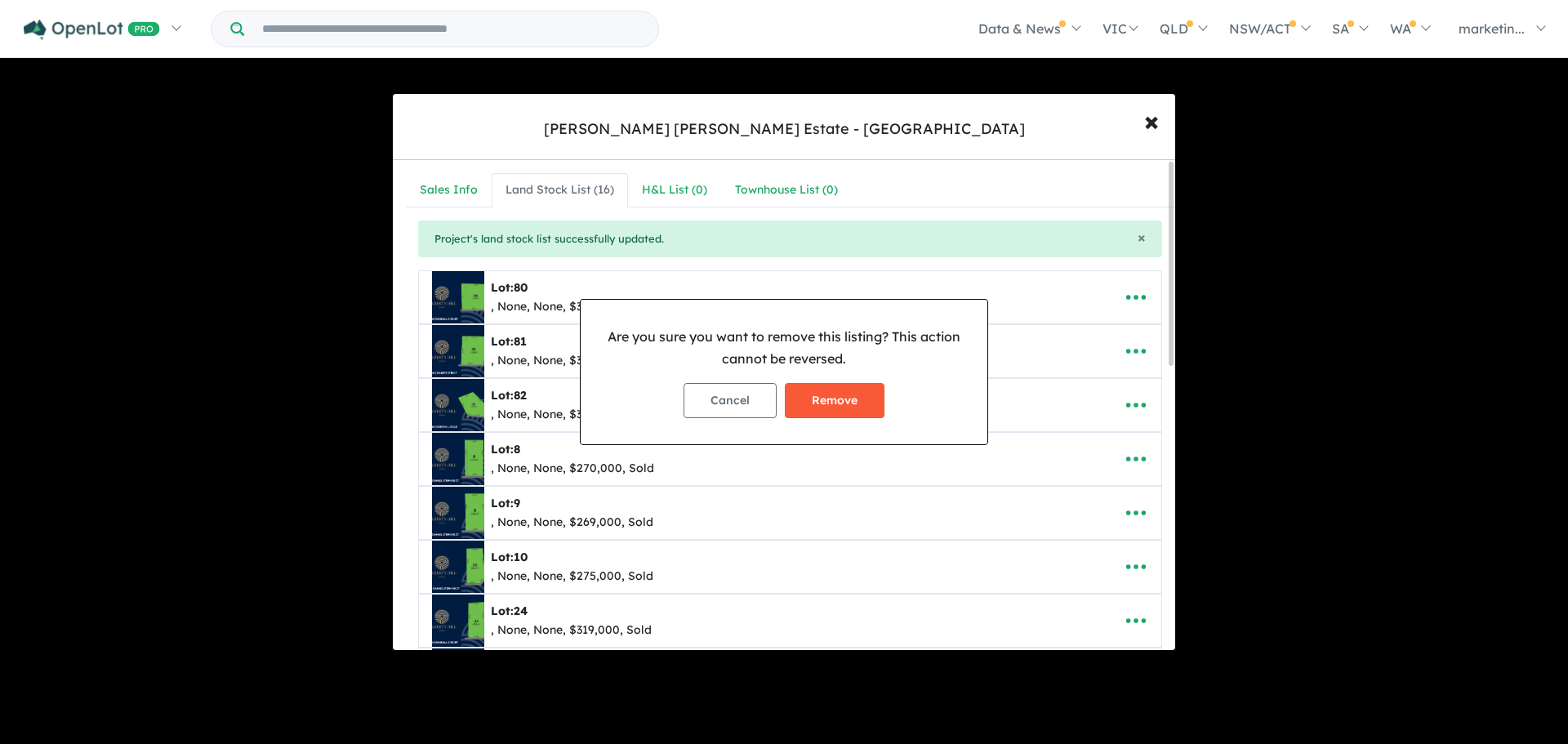
click at [849, 394] on button "Remove" at bounding box center [834, 400] width 100 height 35
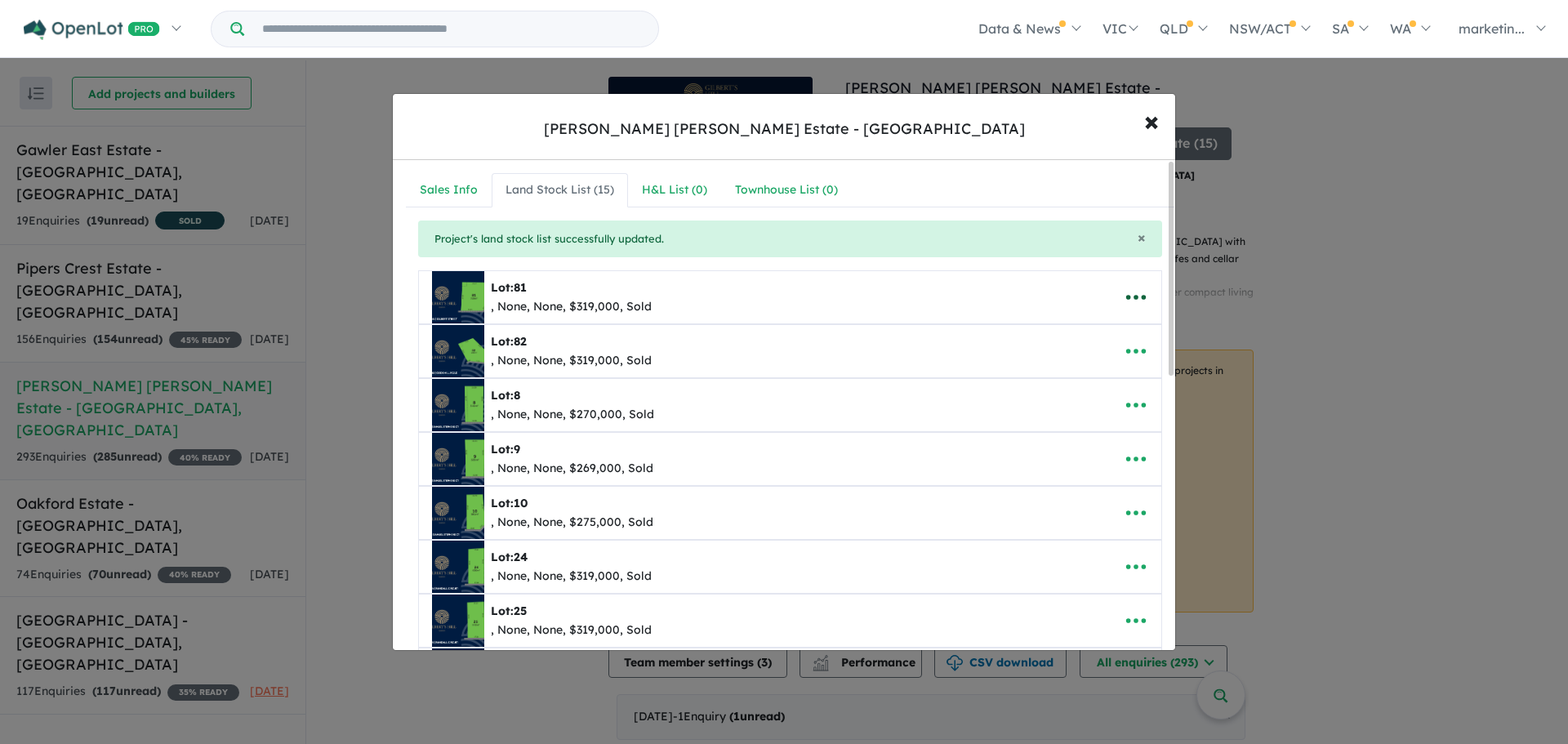
click at [1124, 300] on icon "button" at bounding box center [1136, 297] width 25 height 25
click at [1093, 382] on link "Remove" at bounding box center [1099, 375] width 121 height 38
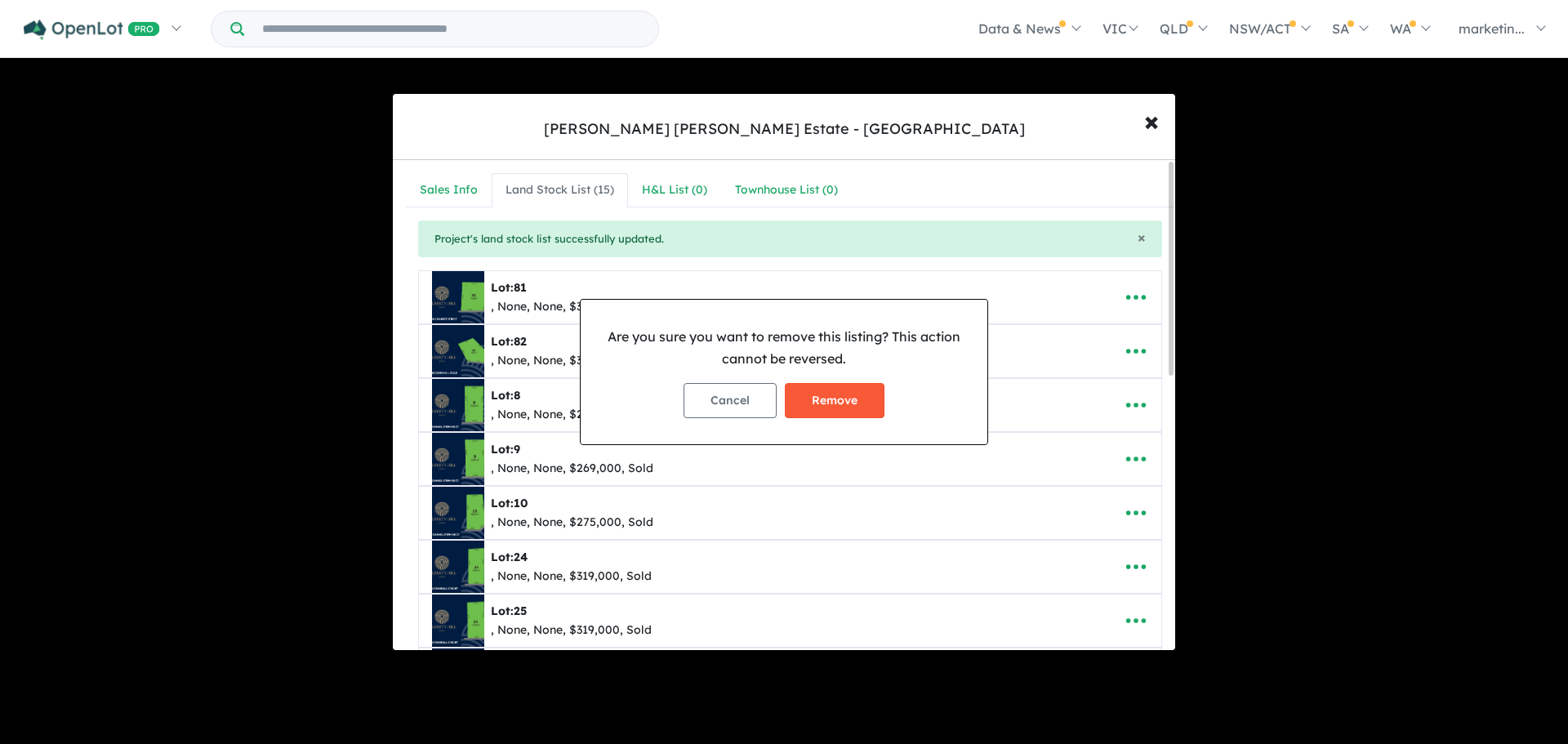
click at [873, 406] on button "Remove" at bounding box center [834, 400] width 100 height 35
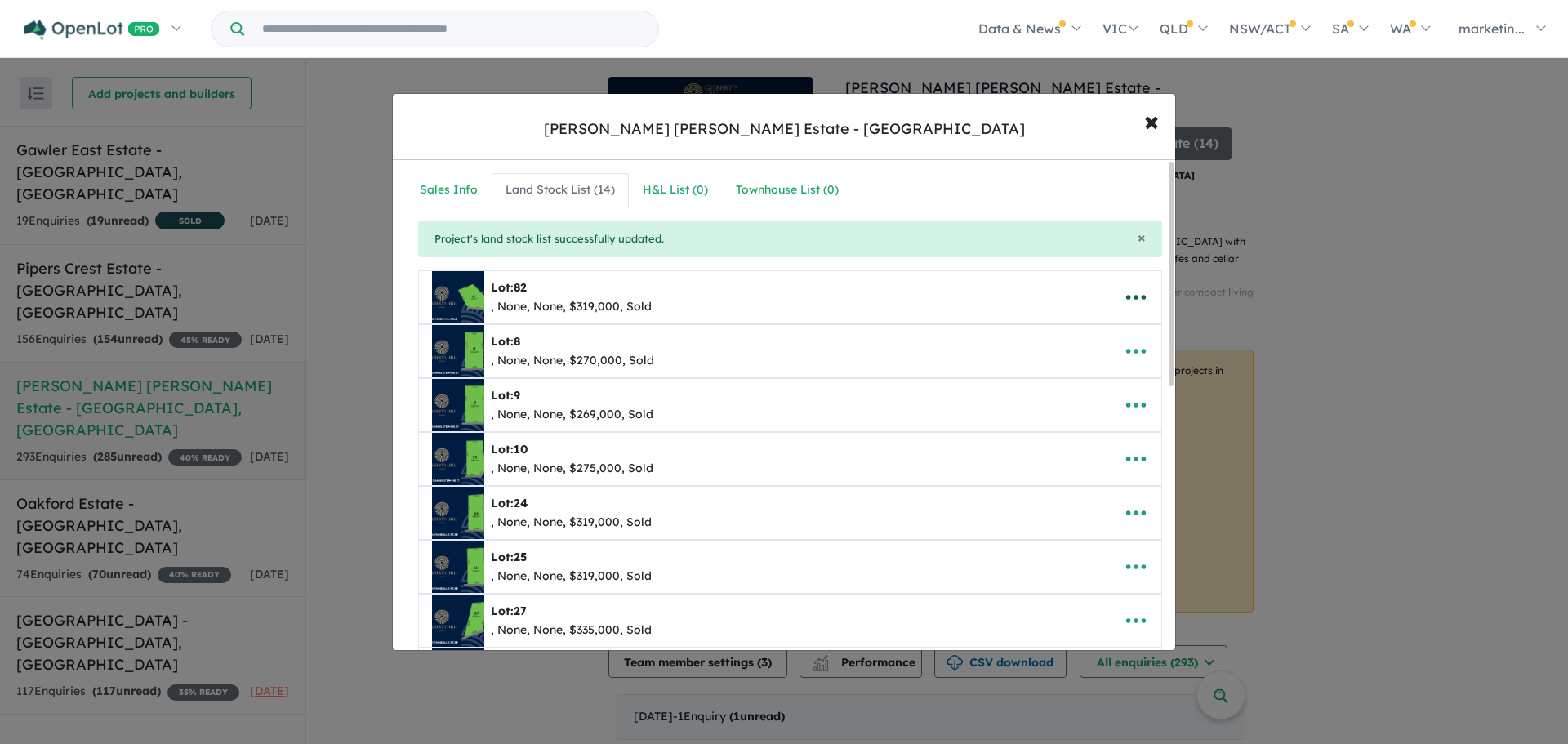
click at [1135, 306] on icon "button" at bounding box center [1136, 297] width 25 height 25
click at [1080, 379] on link "Remove" at bounding box center [1099, 375] width 121 height 38
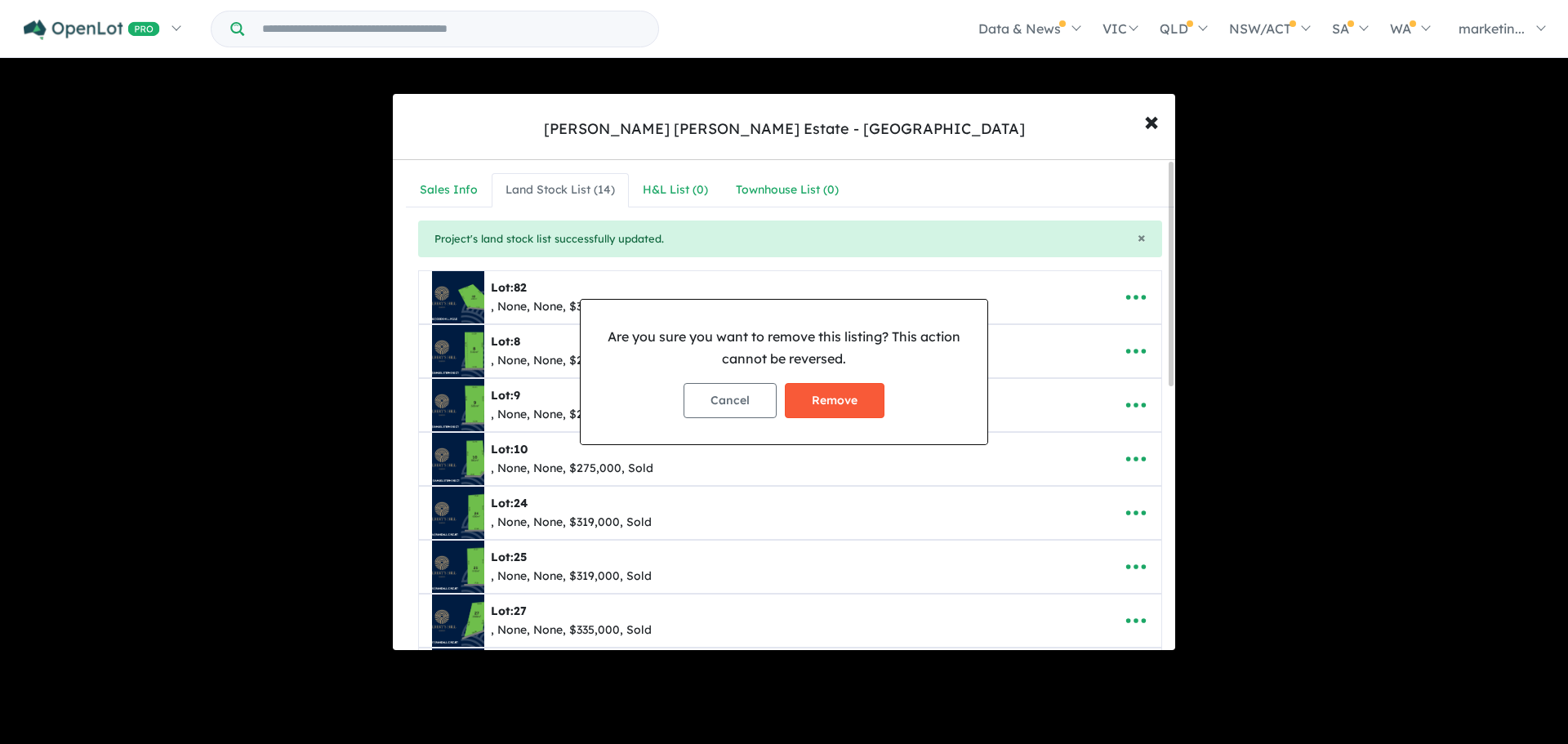
click at [823, 393] on button "Remove" at bounding box center [834, 400] width 100 height 35
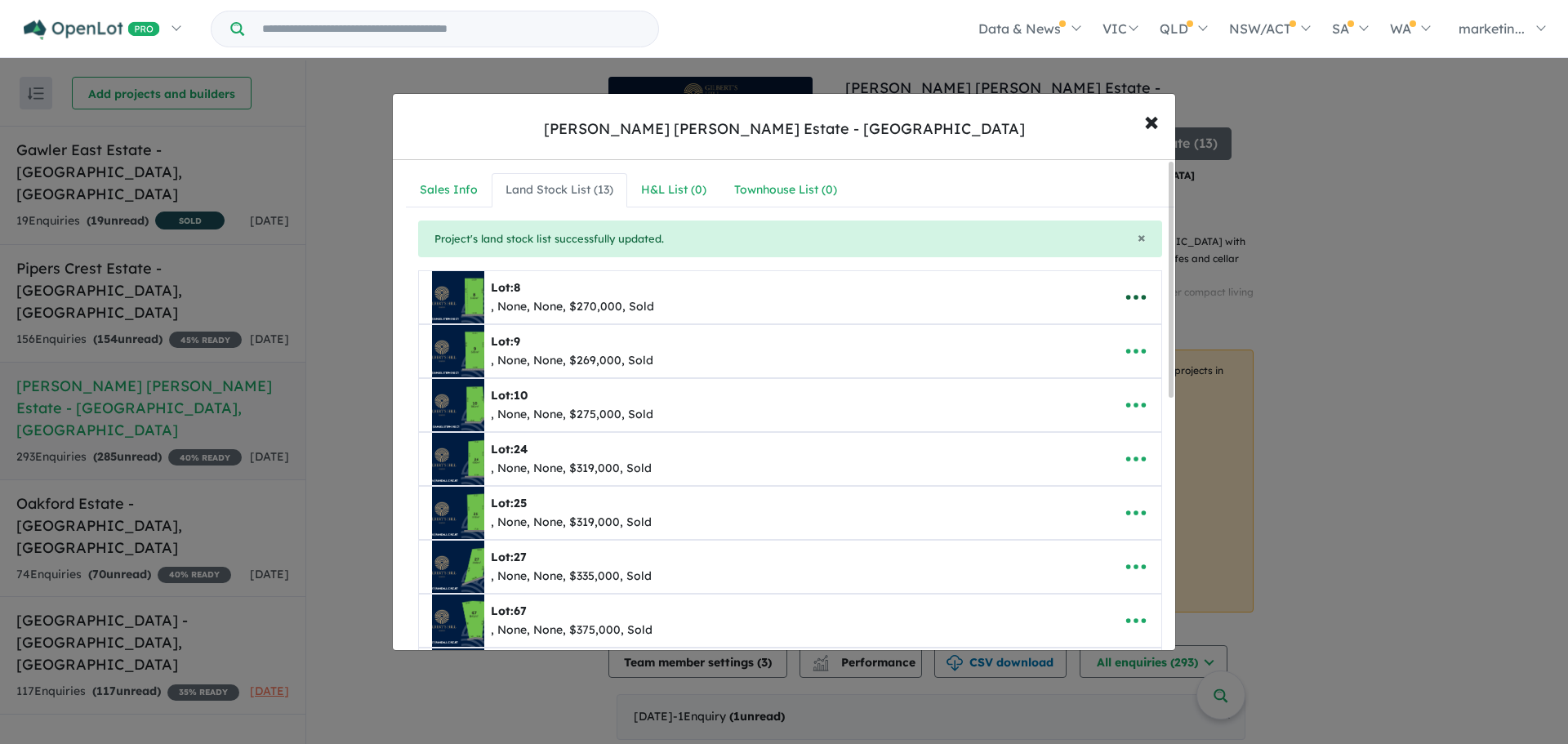
click at [1131, 306] on icon "button" at bounding box center [1136, 297] width 25 height 25
click at [1091, 382] on link "Remove" at bounding box center [1099, 375] width 121 height 38
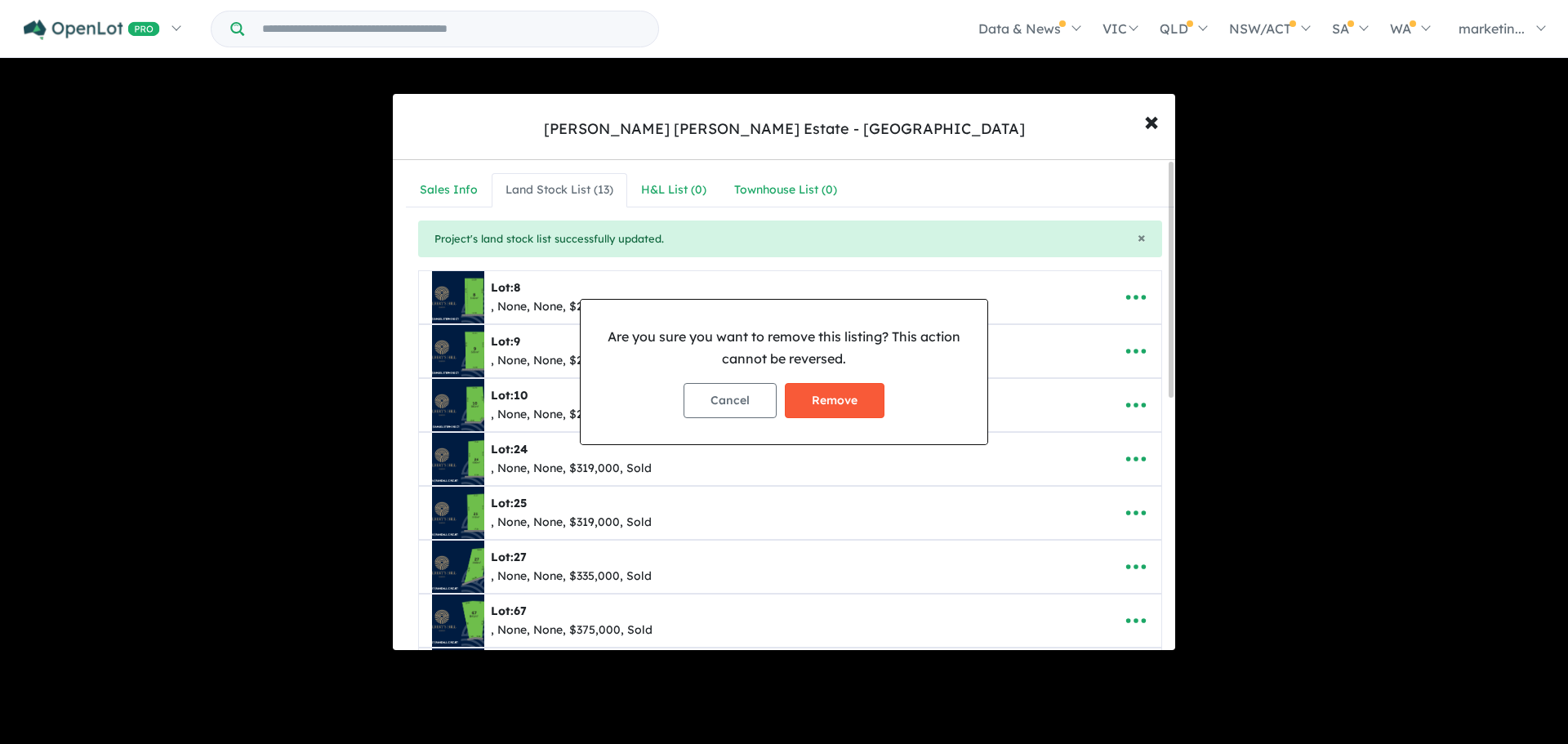
click at [813, 394] on button "Remove" at bounding box center [834, 400] width 100 height 35
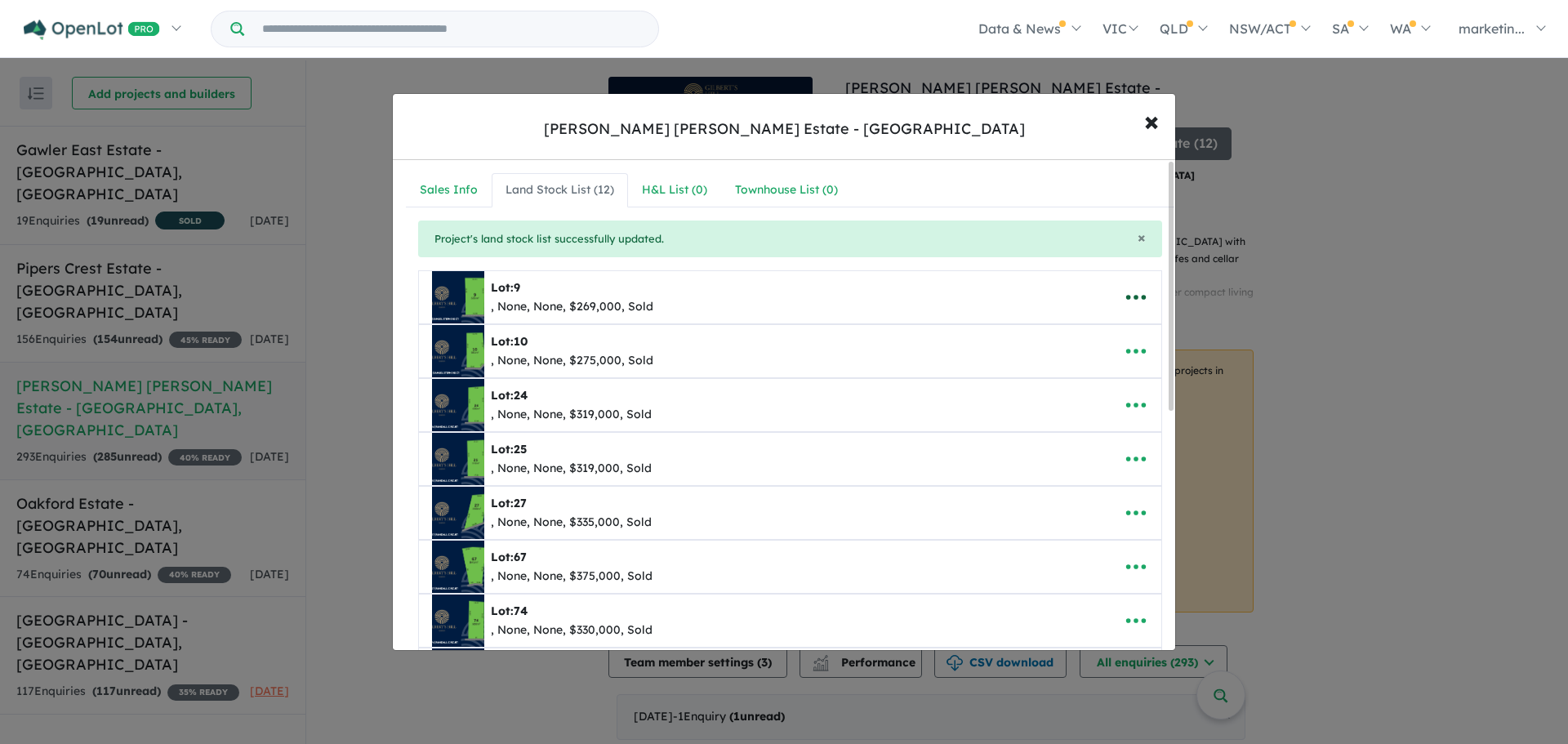
click at [1142, 300] on icon "button" at bounding box center [1136, 297] width 25 height 25
click at [1089, 370] on link "Remove" at bounding box center [1099, 375] width 121 height 38
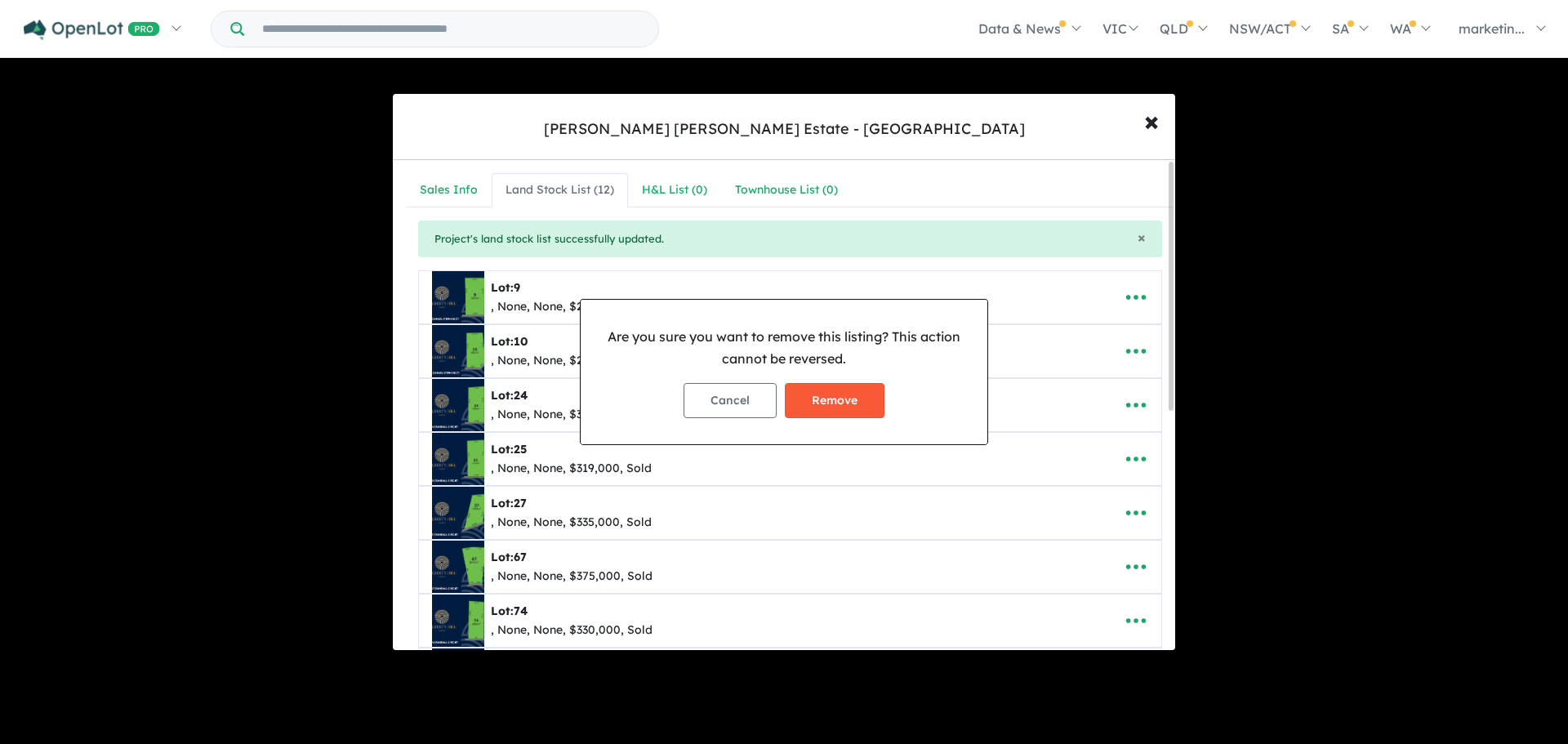
click at [861, 404] on button "Remove" at bounding box center [834, 400] width 100 height 35
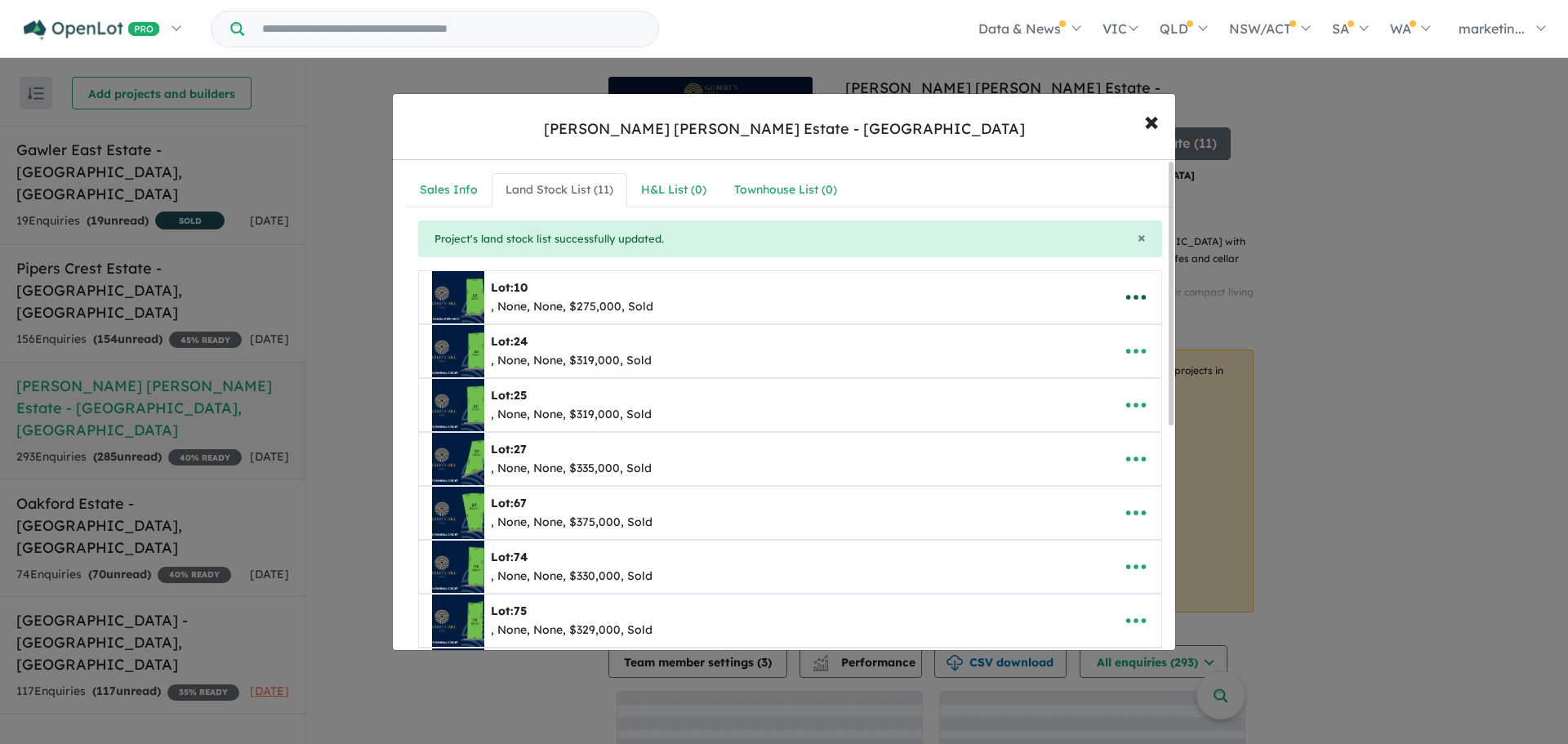
click at [1131, 311] on button "button" at bounding box center [1136, 297] width 51 height 38
click at [1103, 370] on link "Remove" at bounding box center [1099, 375] width 121 height 38
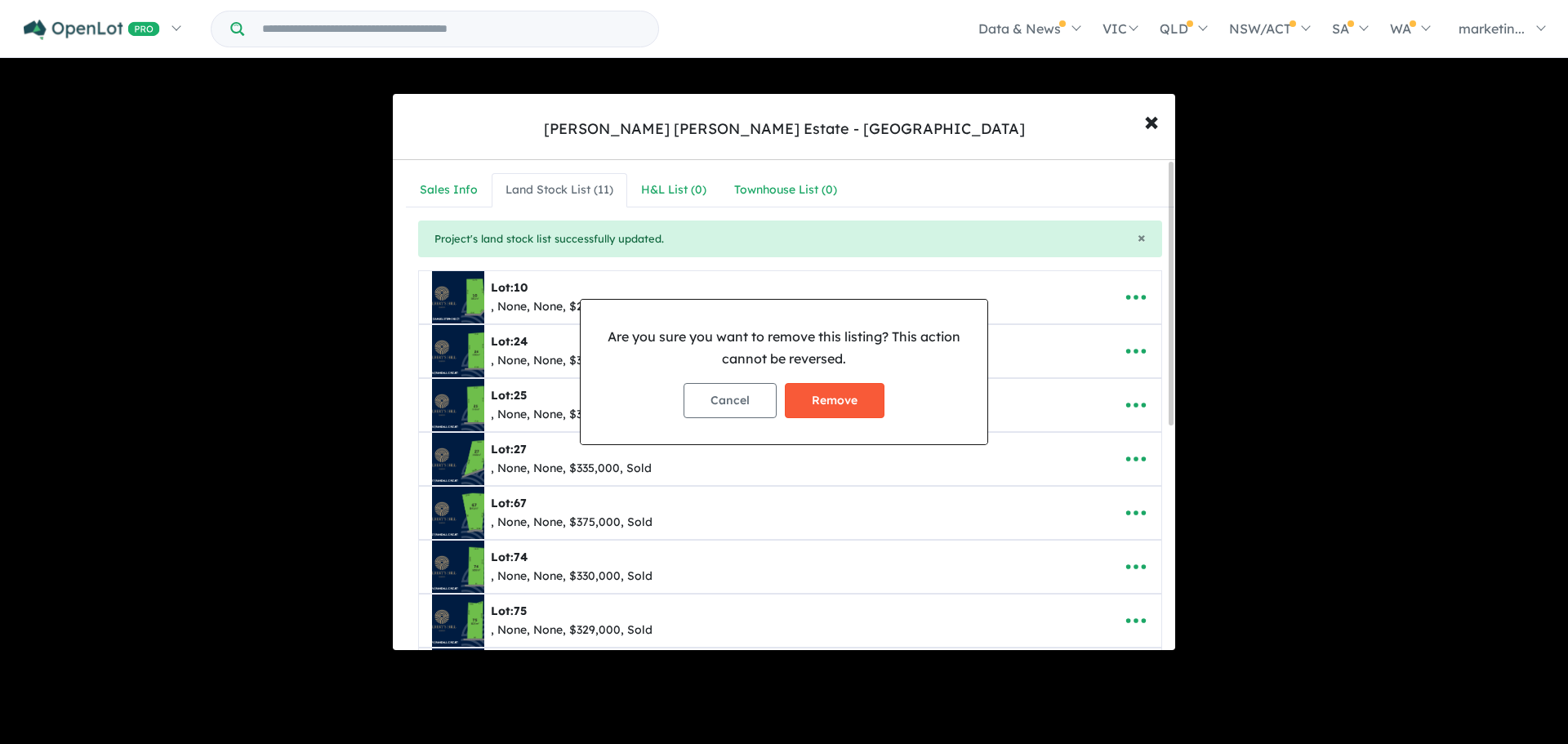
click at [848, 395] on button "Remove" at bounding box center [834, 400] width 100 height 35
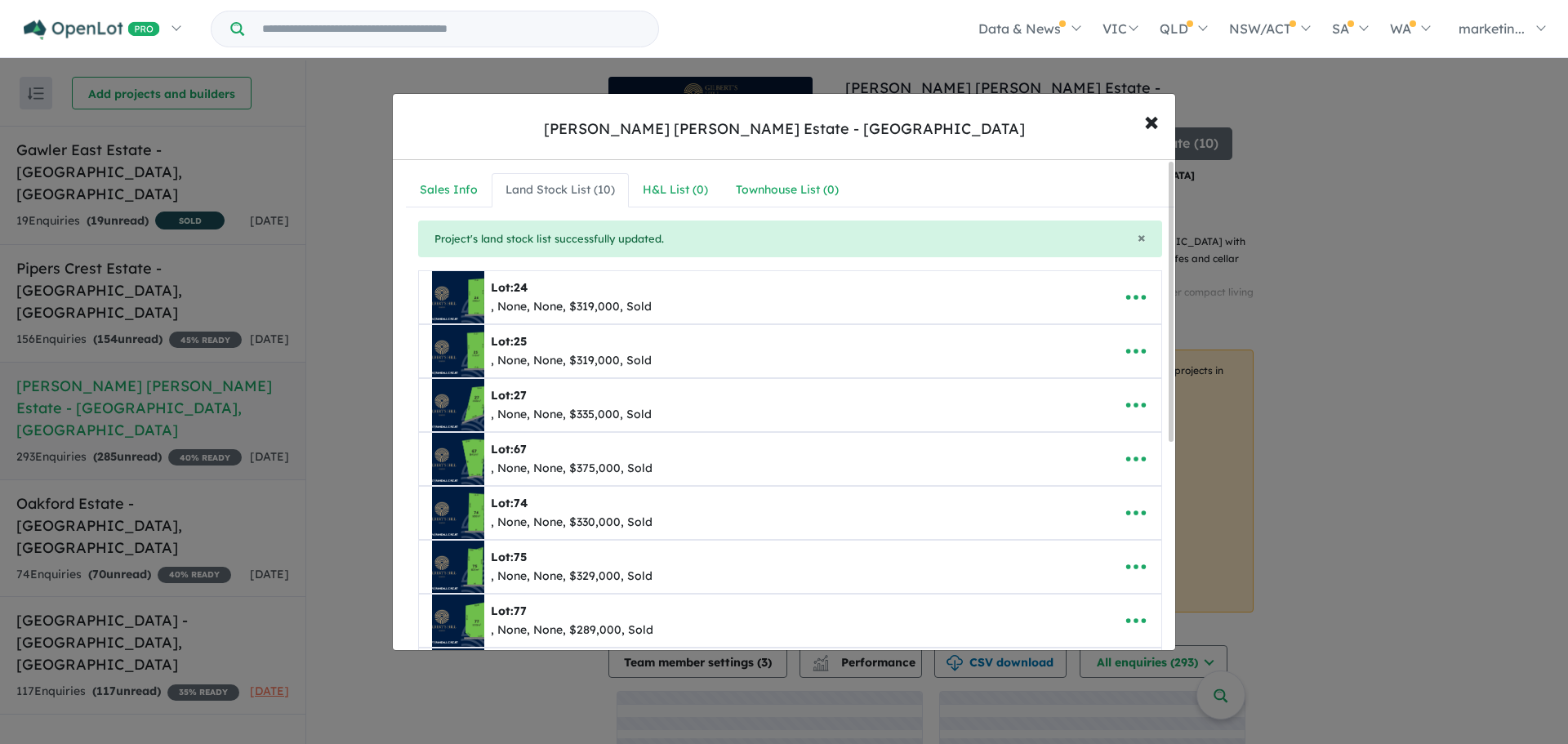
click at [1128, 295] on icon "button" at bounding box center [1136, 297] width 25 height 25
click at [1079, 375] on link "Remove" at bounding box center [1099, 375] width 121 height 38
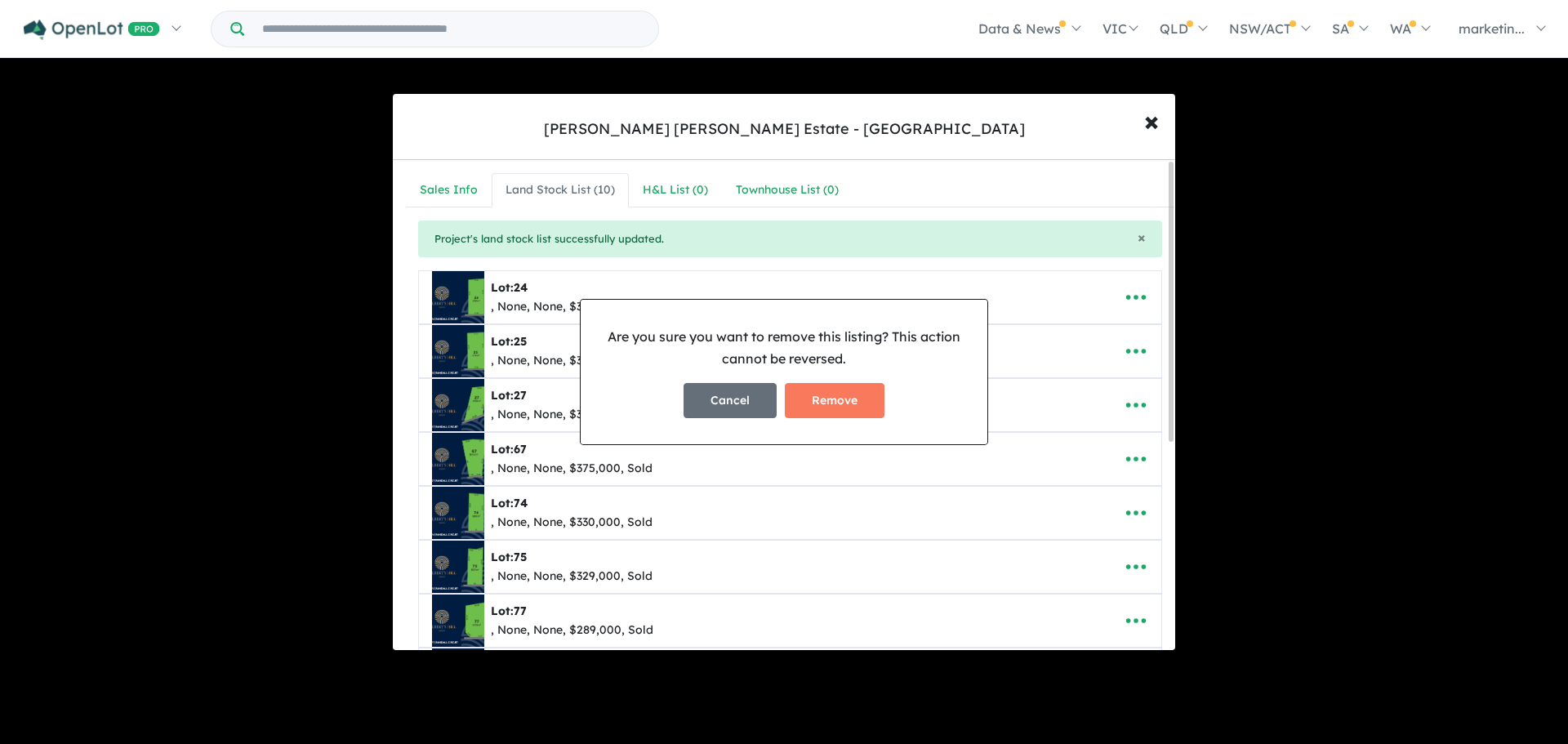
click at [771, 406] on button "Cancel" at bounding box center [730, 400] width 93 height 35
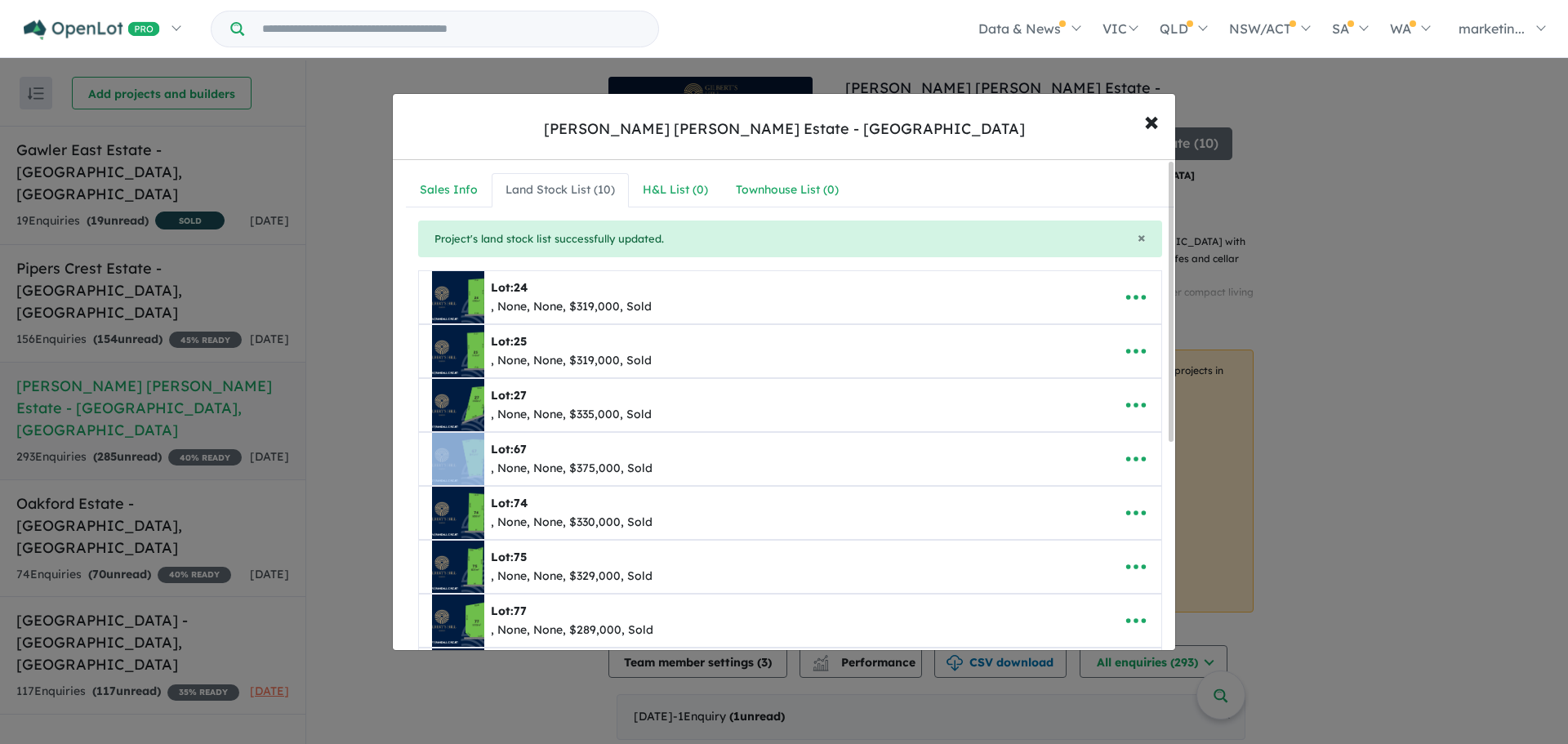
click at [771, 406] on div "Lot: 27 , None, None, $335,000, Sold" at bounding box center [764, 406] width 666 height 53
click at [1118, 298] on button "button" at bounding box center [1136, 297] width 51 height 38
click at [1063, 374] on link "Remove" at bounding box center [1099, 375] width 121 height 38
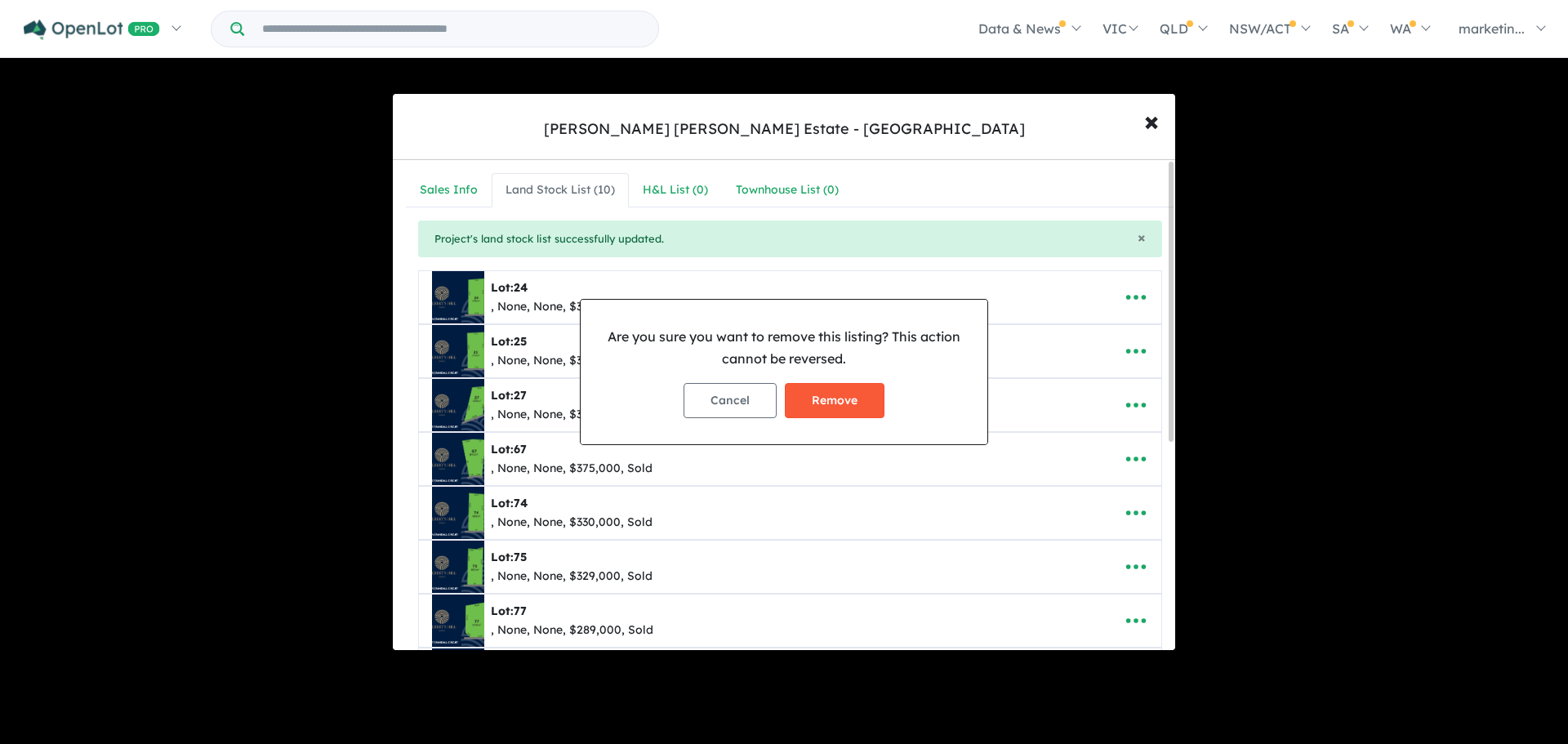
click at [858, 407] on button "Remove" at bounding box center [834, 400] width 100 height 35
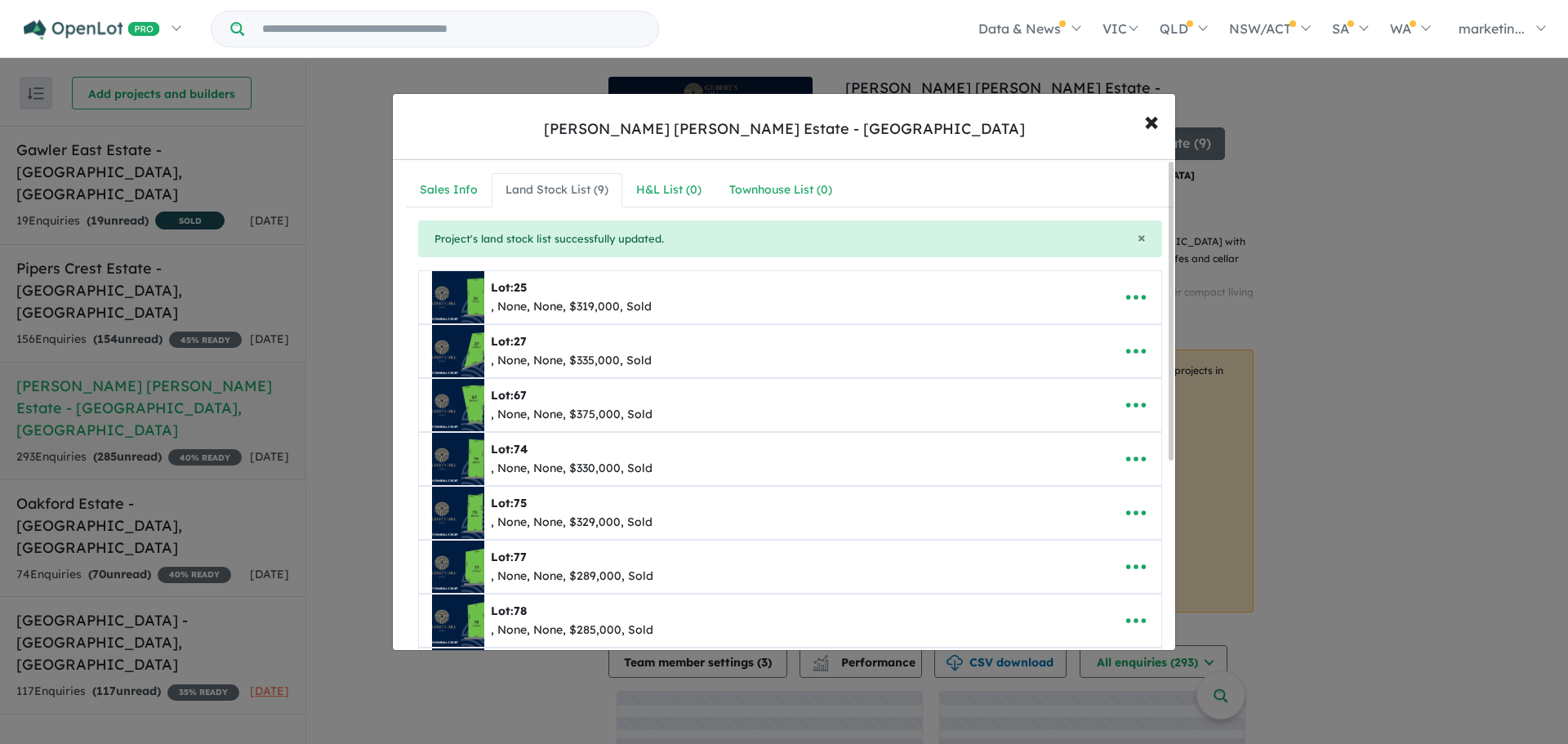
click at [1125, 292] on icon "button" at bounding box center [1136, 297] width 25 height 25
click at [1076, 374] on link "Remove" at bounding box center [1099, 375] width 121 height 38
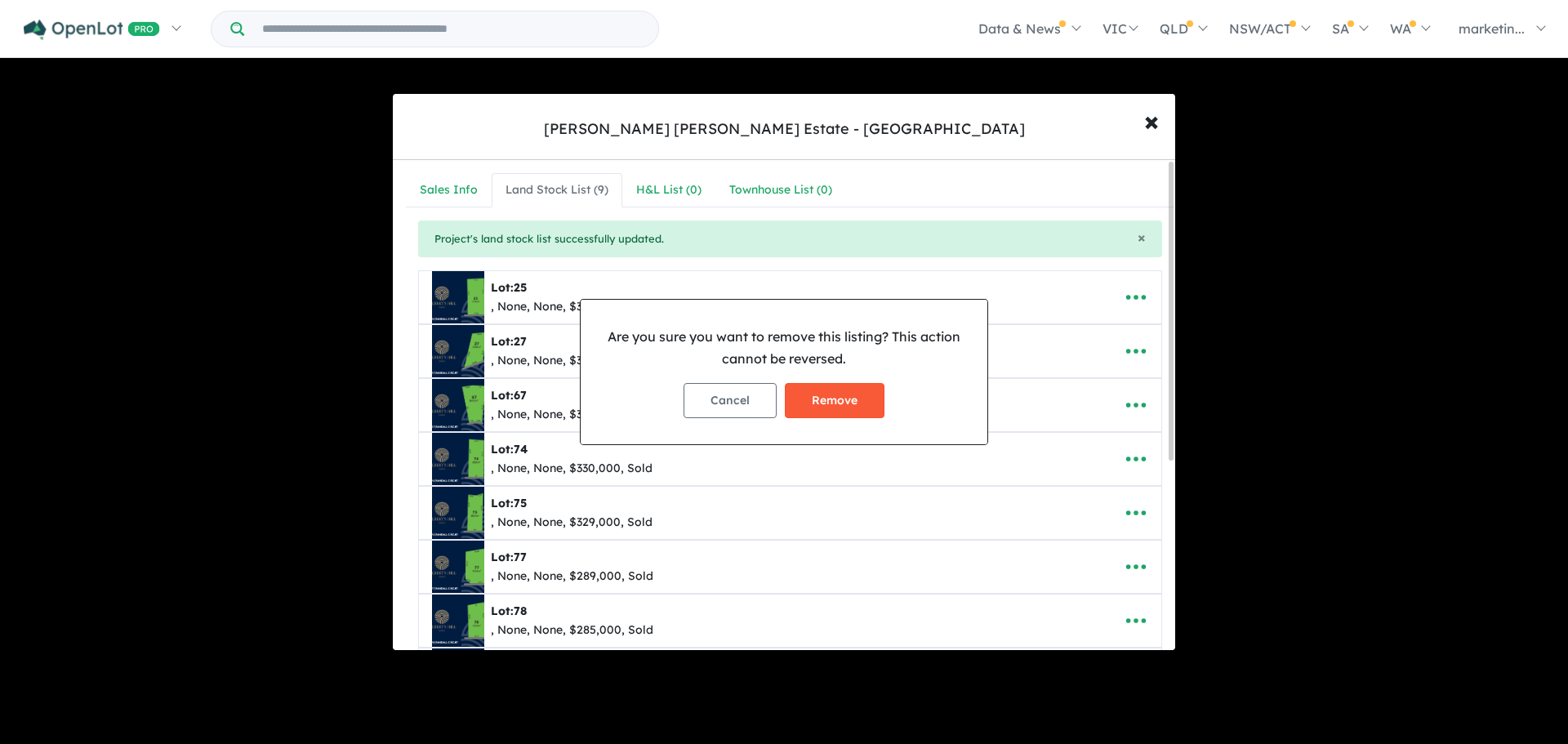
click at [867, 398] on button "Remove" at bounding box center [834, 400] width 100 height 35
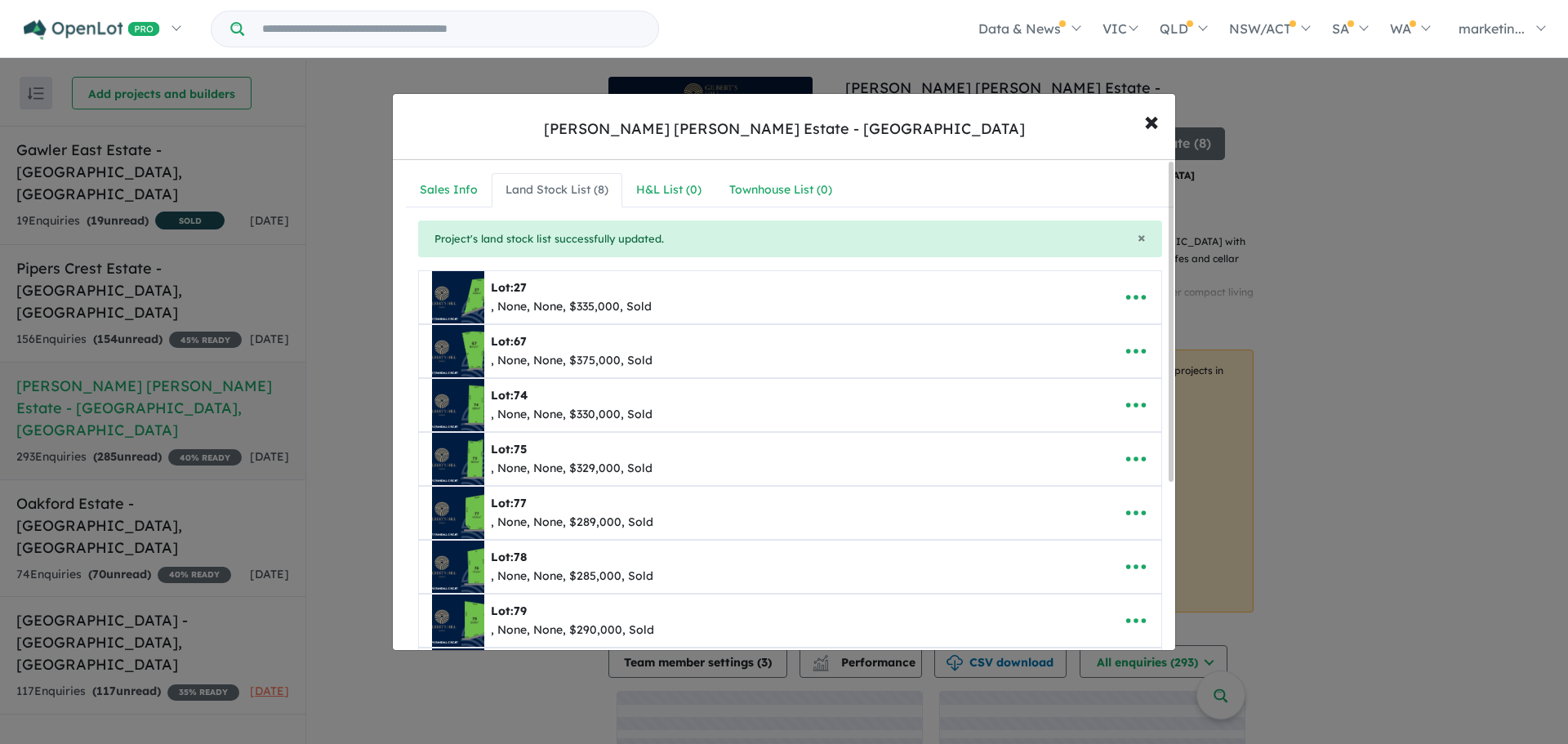
click at [1129, 300] on icon "button" at bounding box center [1136, 297] width 25 height 25
click at [1080, 379] on link "Remove" at bounding box center [1099, 375] width 121 height 38
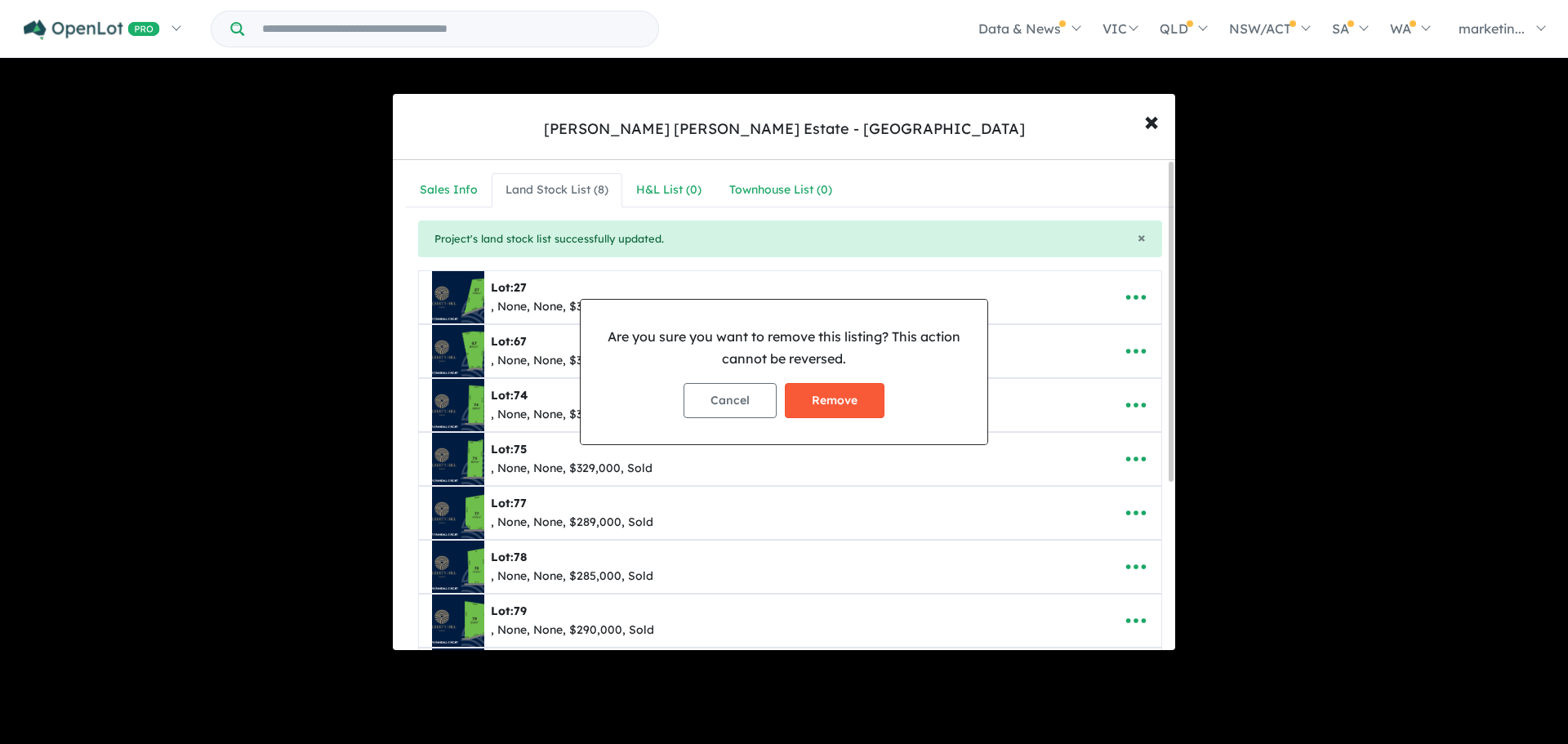
click at [848, 410] on button "Remove" at bounding box center [834, 400] width 100 height 35
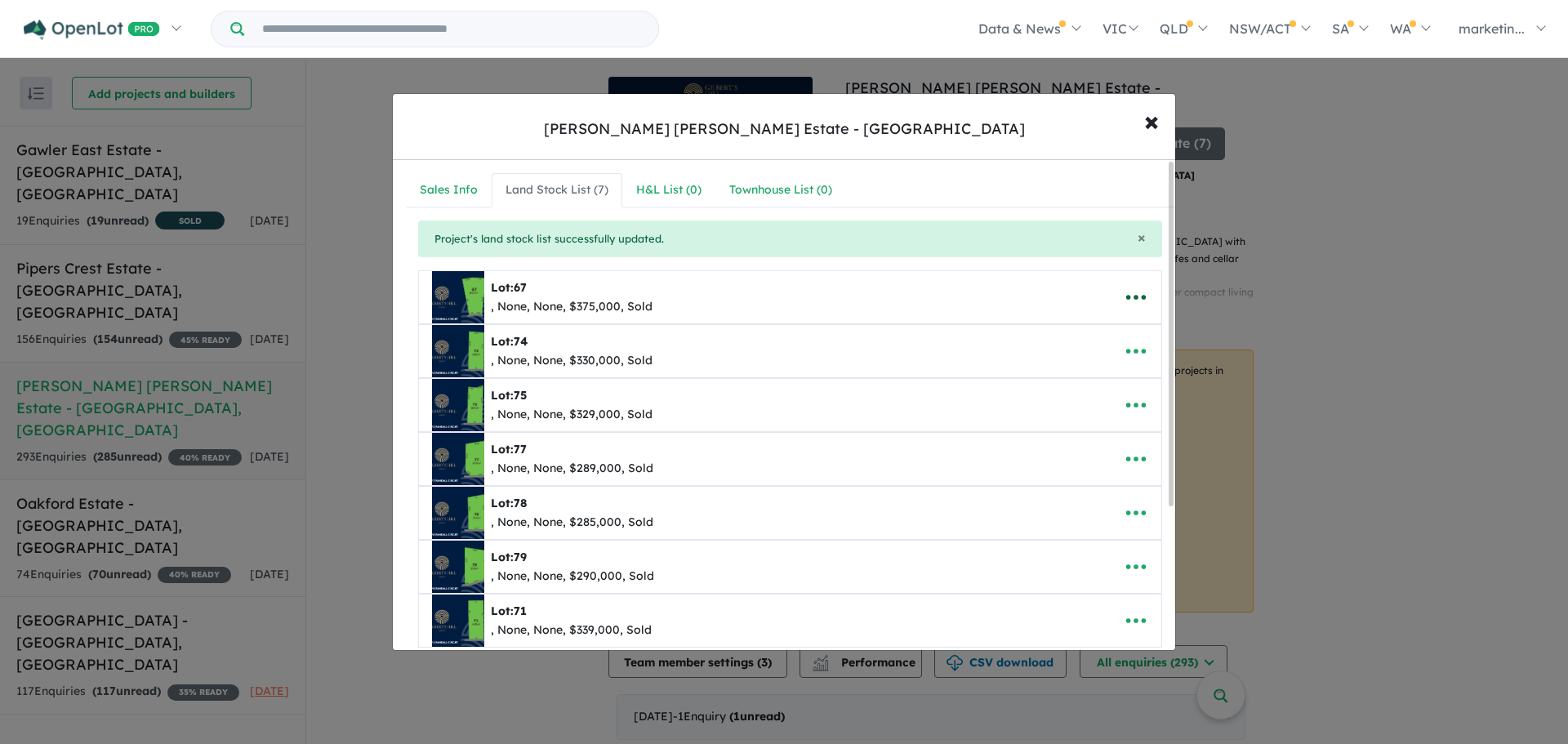
click at [1134, 302] on icon "button" at bounding box center [1136, 297] width 25 height 25
click at [1106, 361] on link "Remove" at bounding box center [1099, 375] width 121 height 38
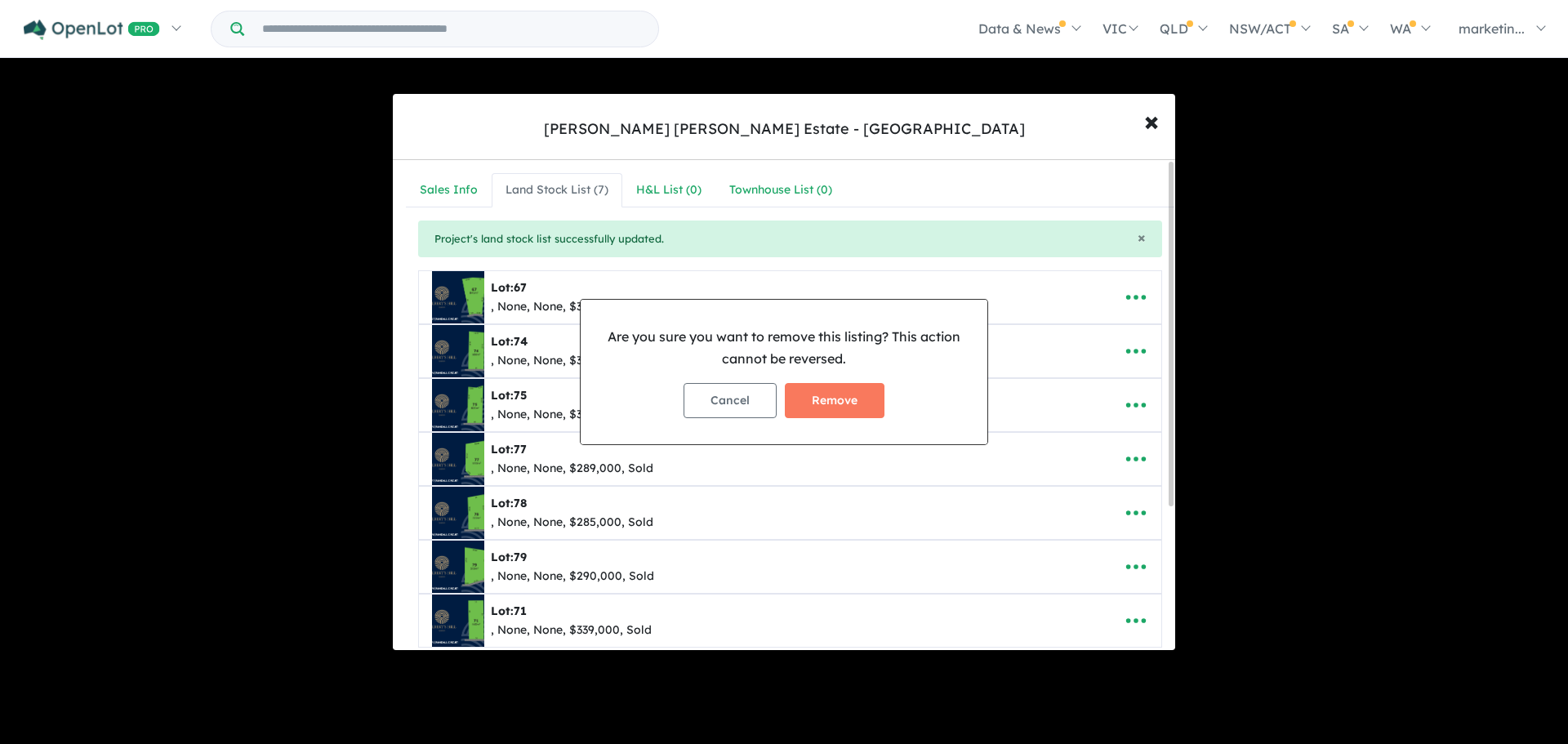
click at [851, 421] on div "Cancel Remove" at bounding box center [784, 401] width 381 height 61
click at [839, 394] on button "Remove" at bounding box center [834, 400] width 100 height 35
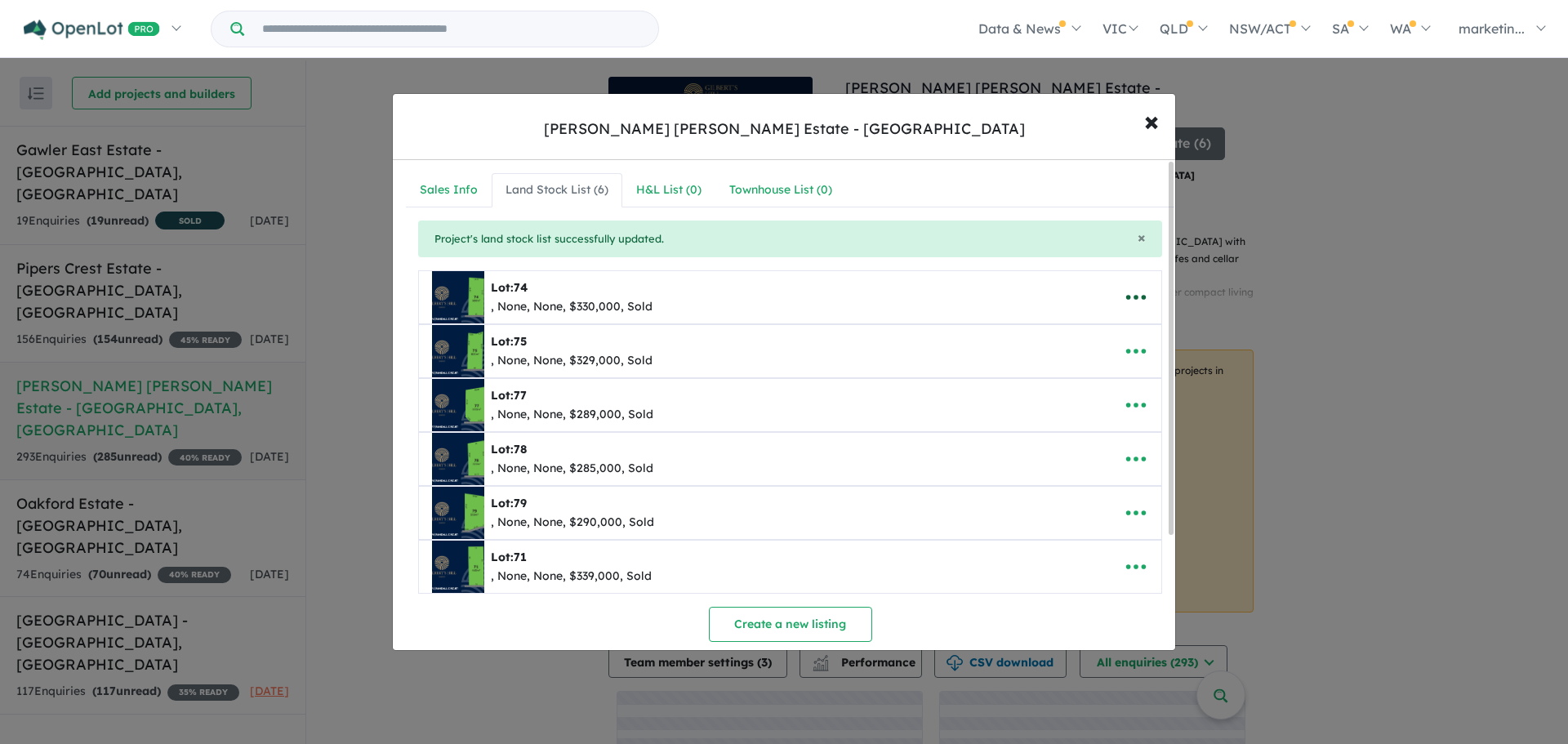
click at [1129, 296] on icon "button" at bounding box center [1136, 298] width 20 height 5
click at [1094, 372] on link "Remove" at bounding box center [1099, 375] width 121 height 38
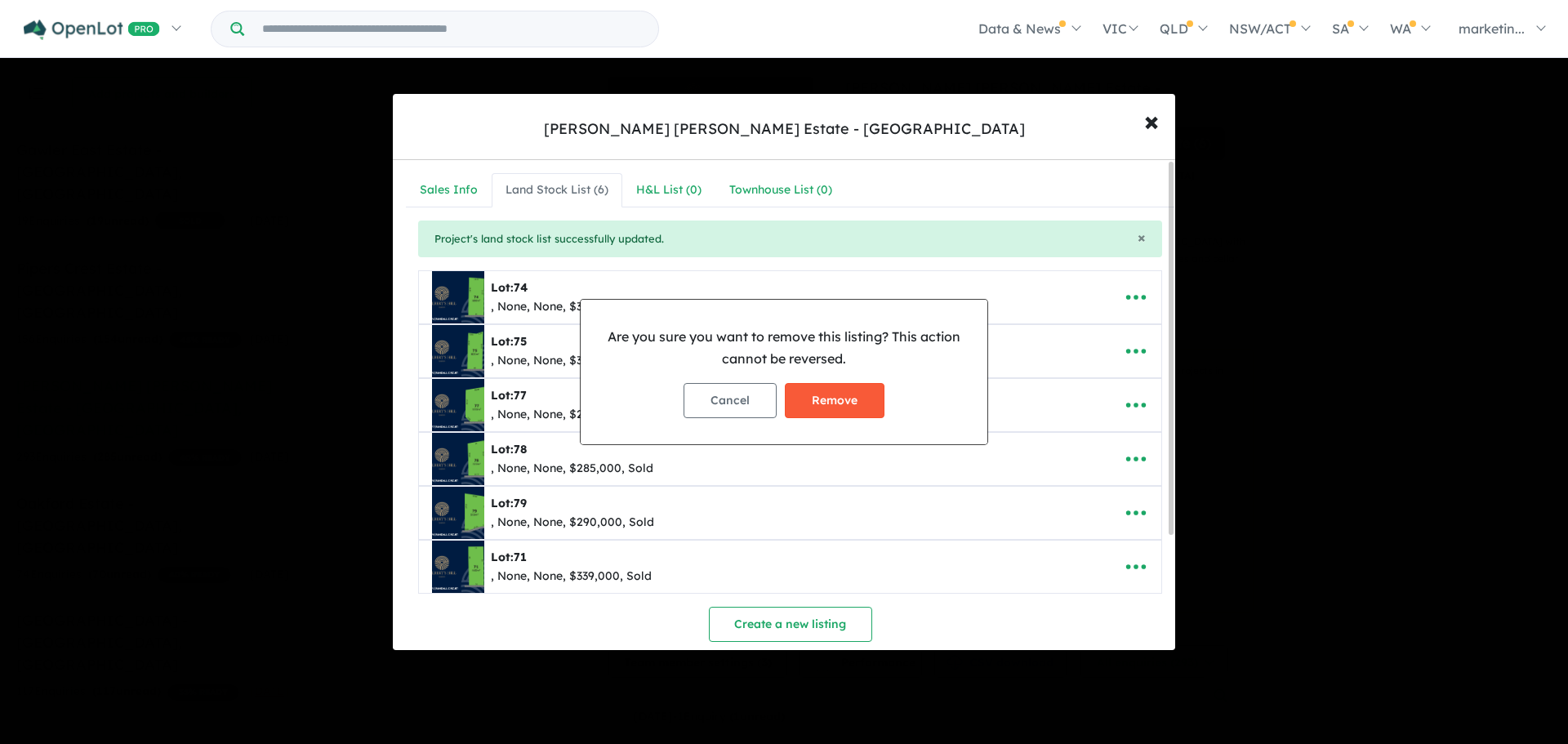
click at [855, 402] on button "Remove" at bounding box center [834, 400] width 100 height 35
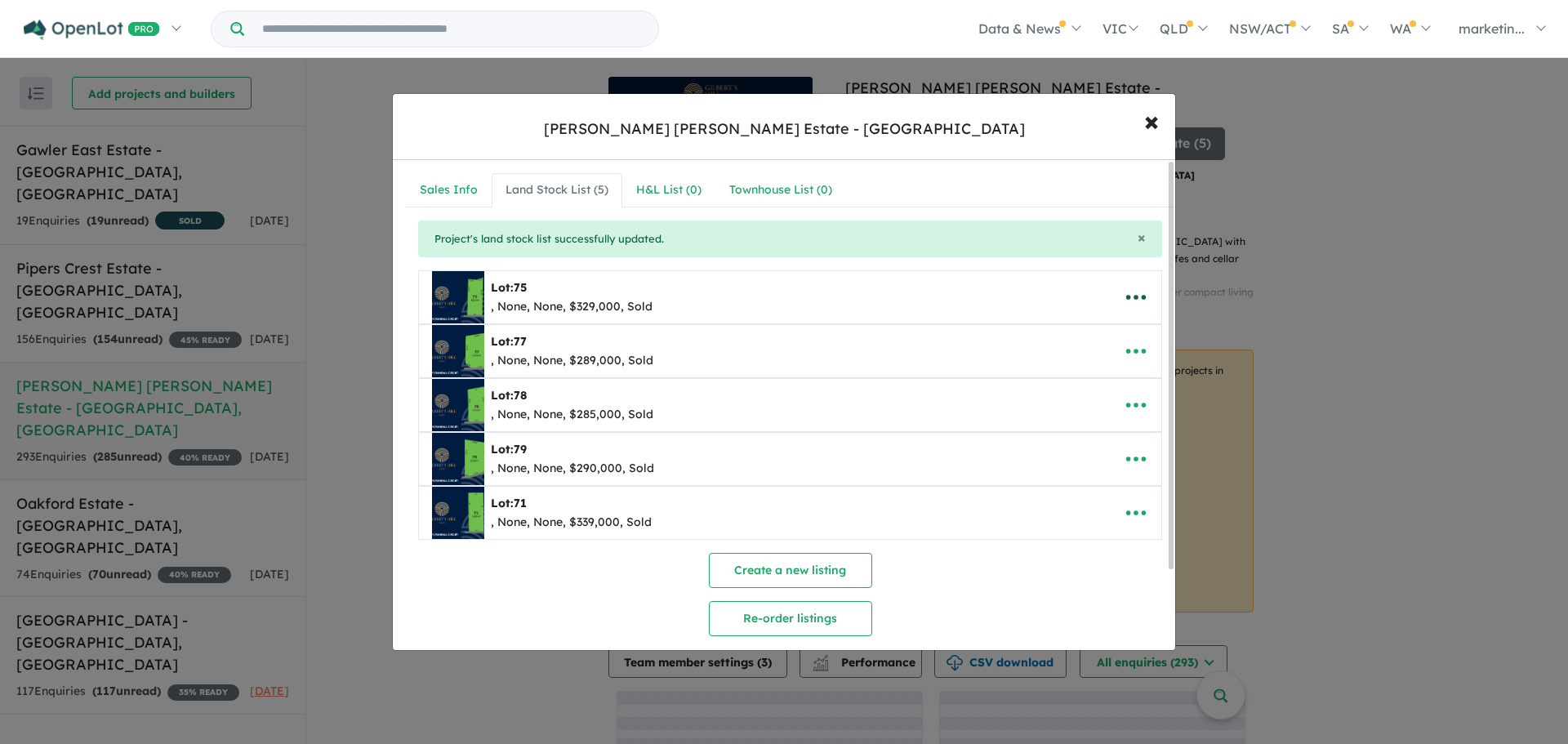
click at [1136, 302] on icon "button" at bounding box center [1136, 297] width 25 height 25
click at [1072, 379] on link "Remove" at bounding box center [1099, 375] width 121 height 38
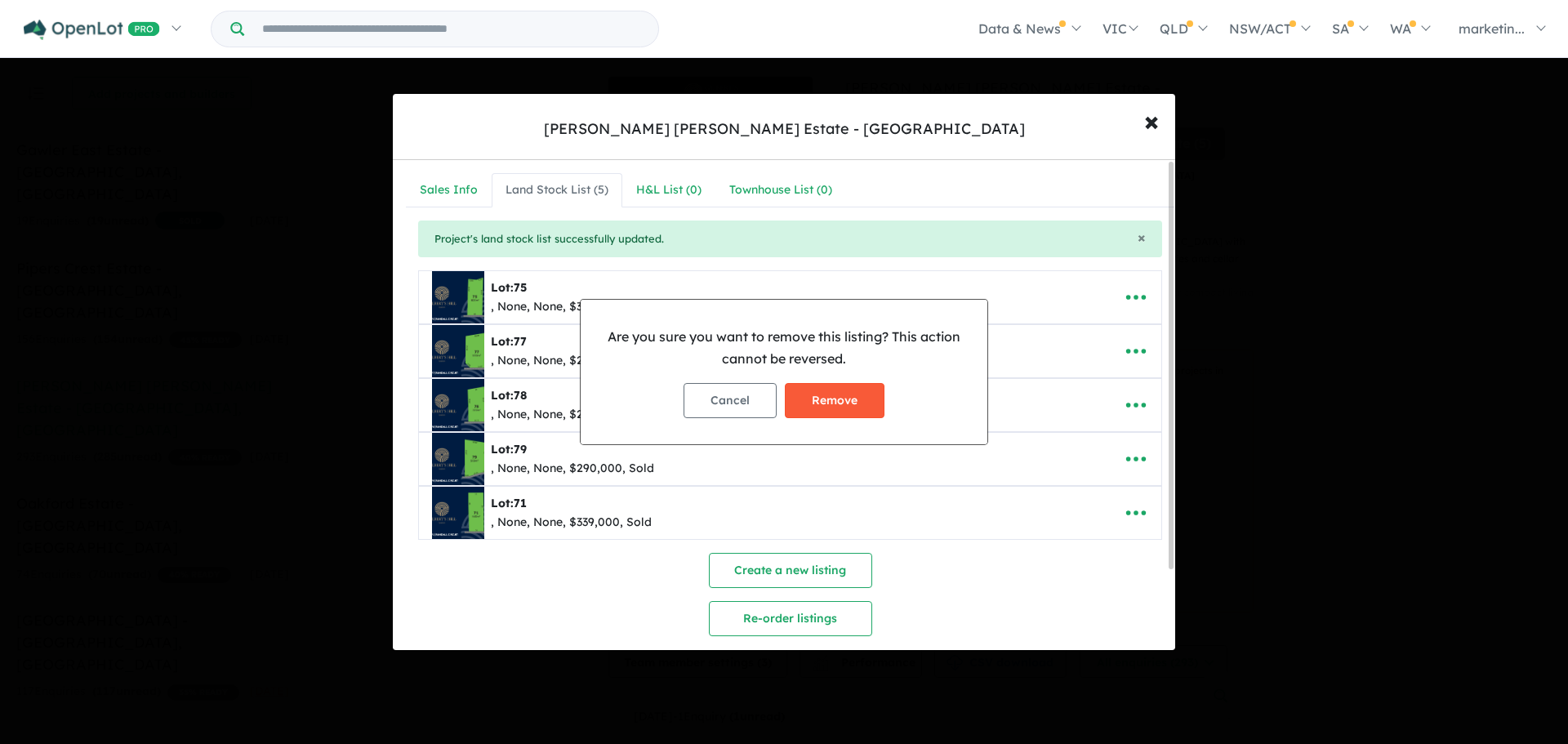
click at [837, 398] on button "Remove" at bounding box center [834, 400] width 100 height 35
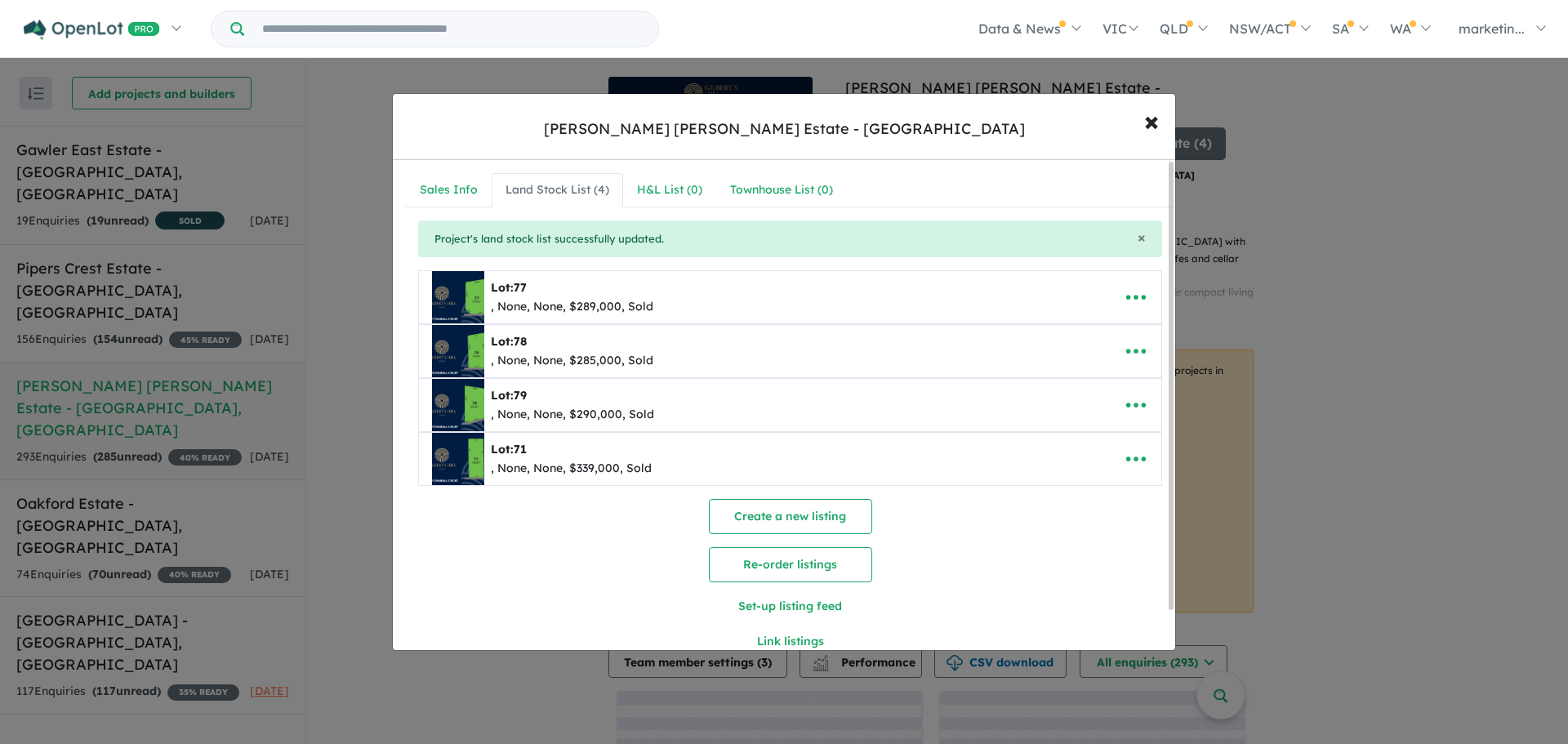
click at [1130, 299] on icon "button" at bounding box center [1136, 298] width 20 height 5
click at [1092, 369] on link "Remove" at bounding box center [1099, 375] width 121 height 38
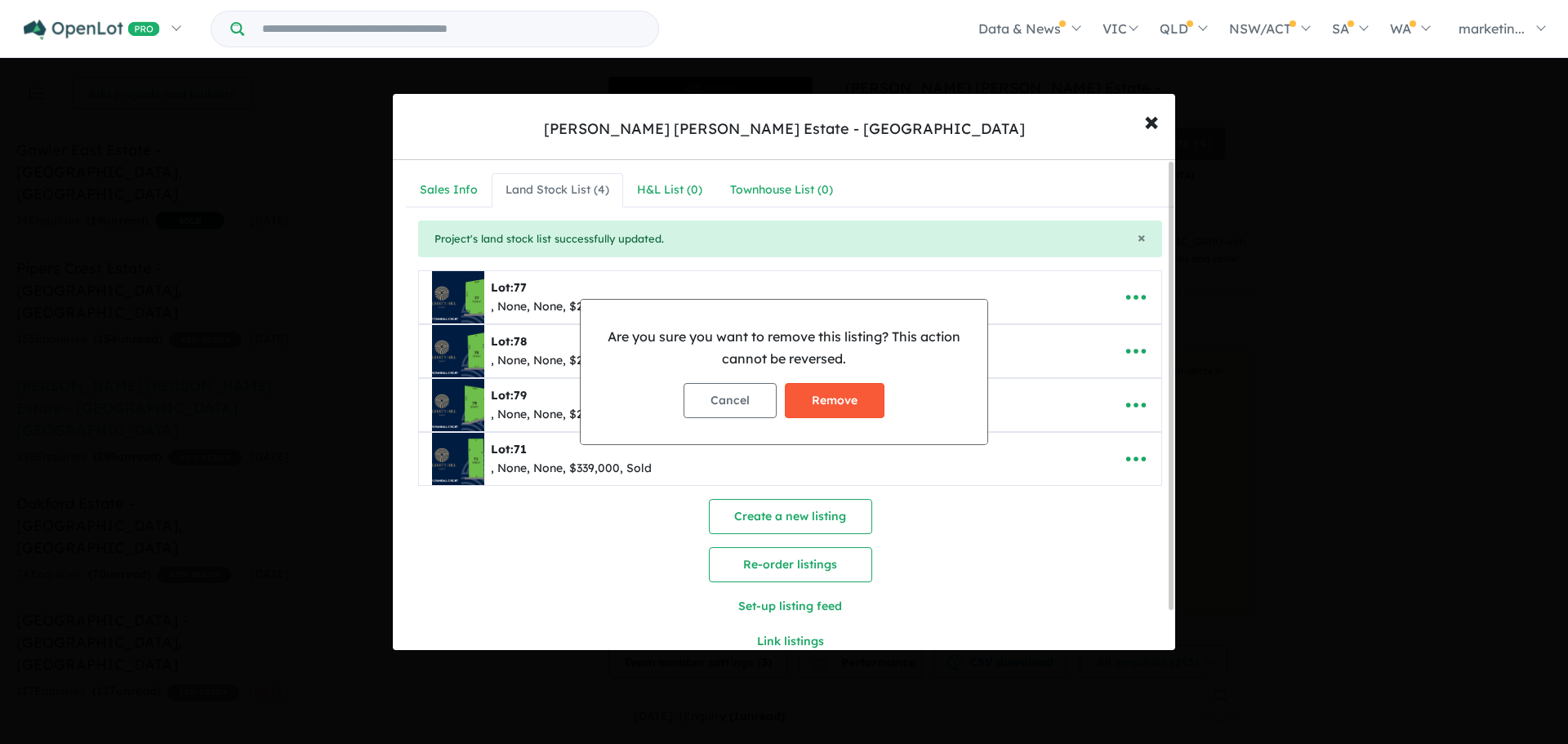
drag, startPoint x: 871, startPoint y: 419, endPoint x: 865, endPoint y: 412, distance: 9.2
click at [870, 417] on div "Cancel Remove" at bounding box center [784, 401] width 381 height 61
click at [863, 407] on button "Remove" at bounding box center [834, 400] width 100 height 35
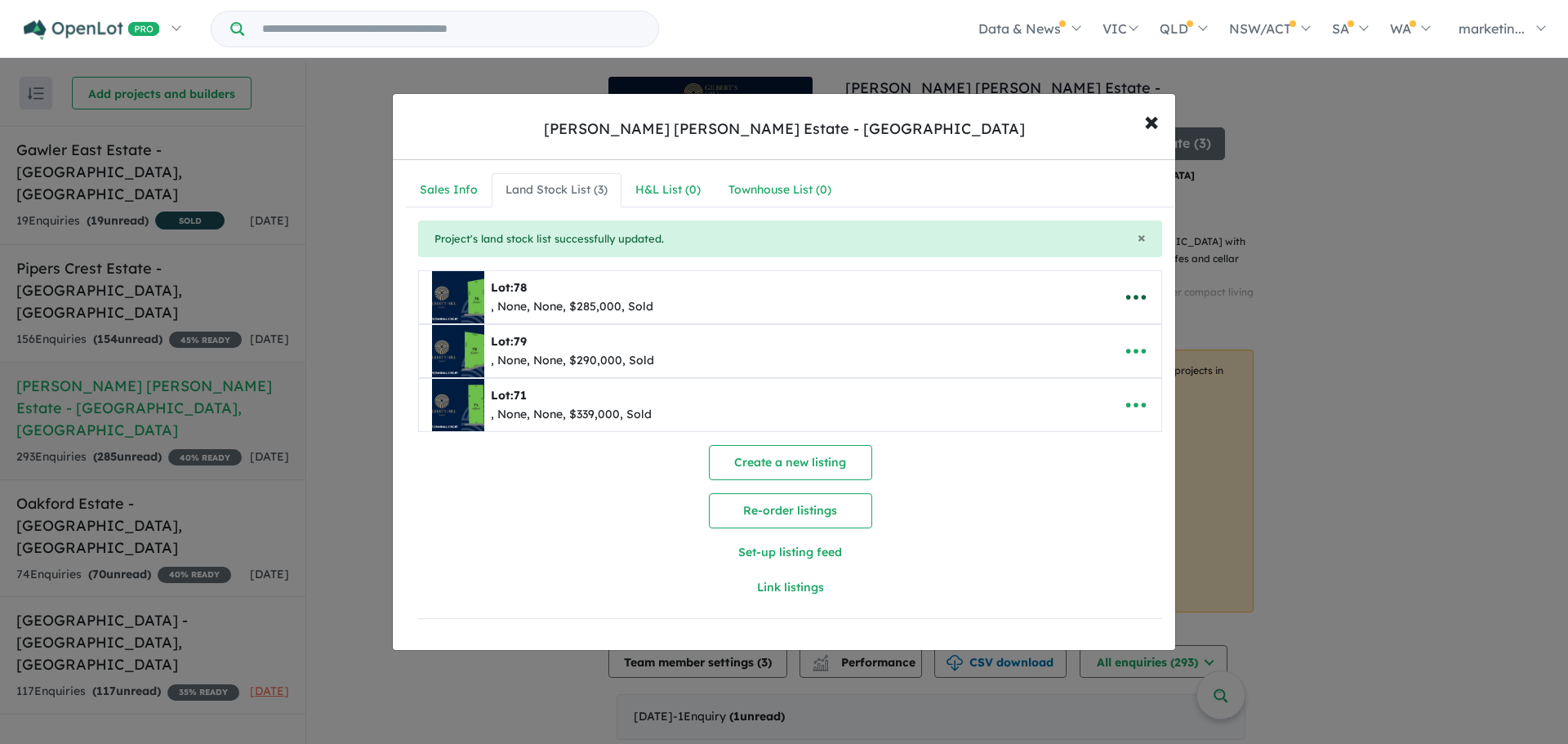
click at [1125, 300] on icon "button" at bounding box center [1136, 297] width 25 height 25
click at [1081, 370] on link "Remove" at bounding box center [1099, 375] width 121 height 38
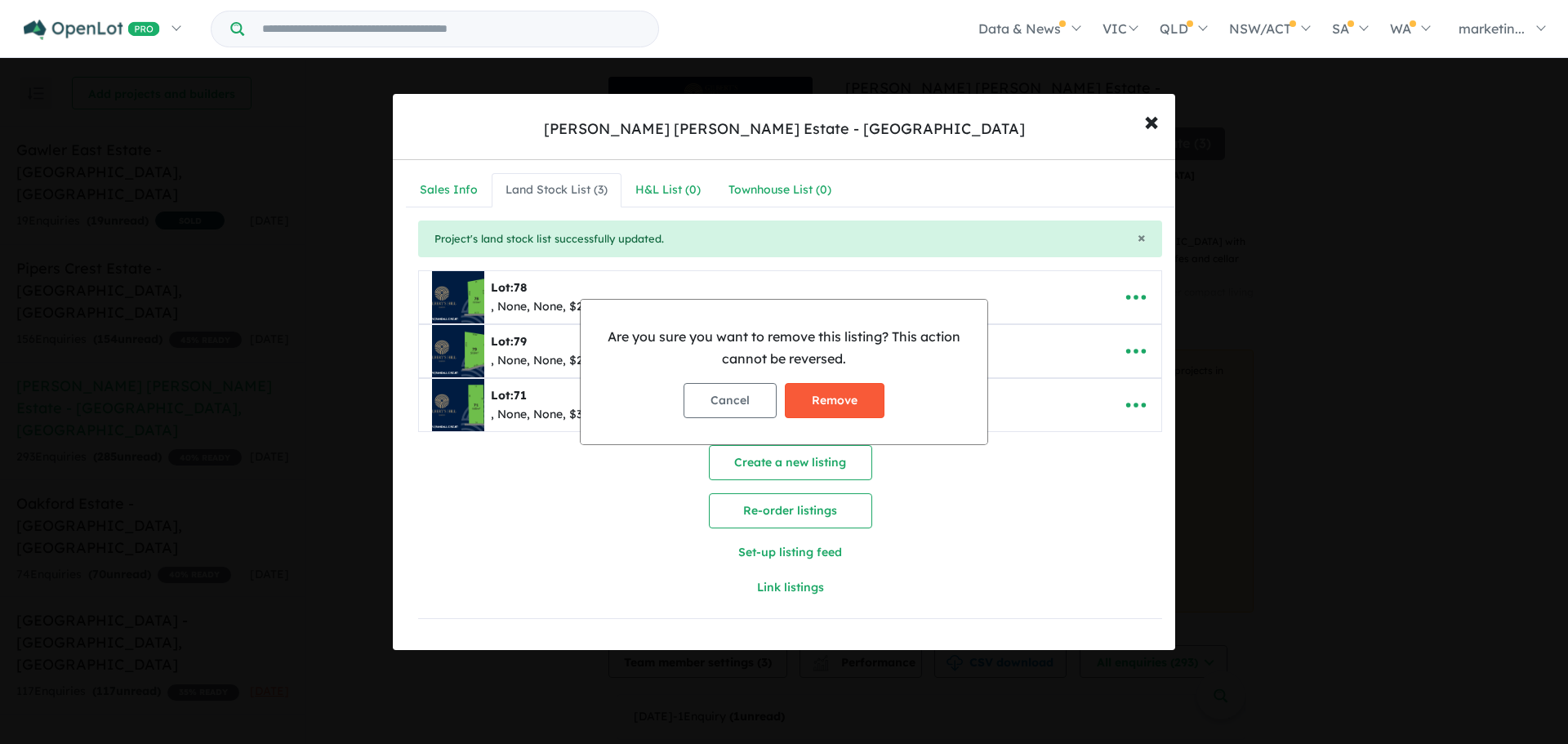
click at [856, 406] on button "Remove" at bounding box center [834, 400] width 100 height 35
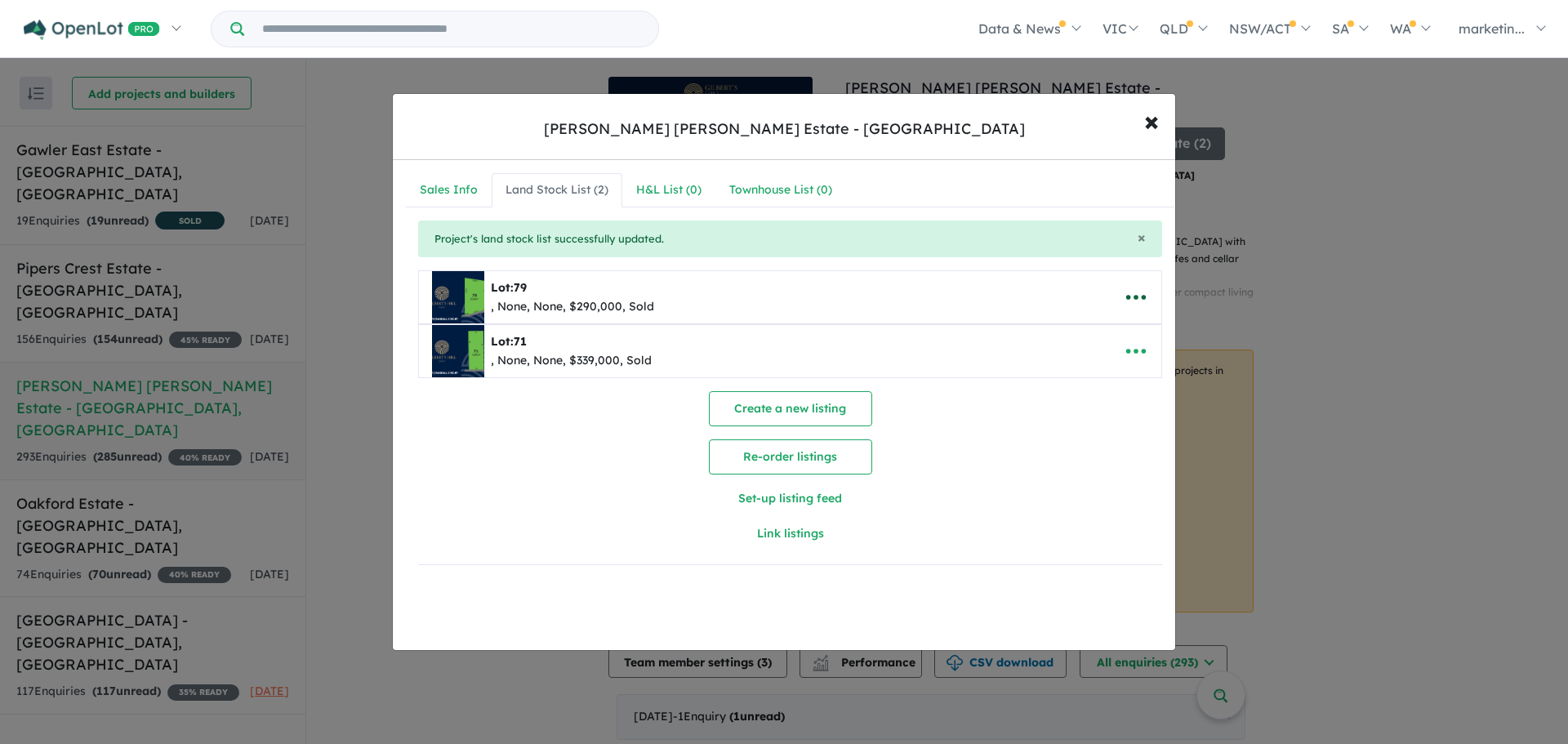
click at [1145, 295] on button "button" at bounding box center [1136, 297] width 51 height 38
click at [1090, 367] on link "Remove" at bounding box center [1099, 375] width 121 height 38
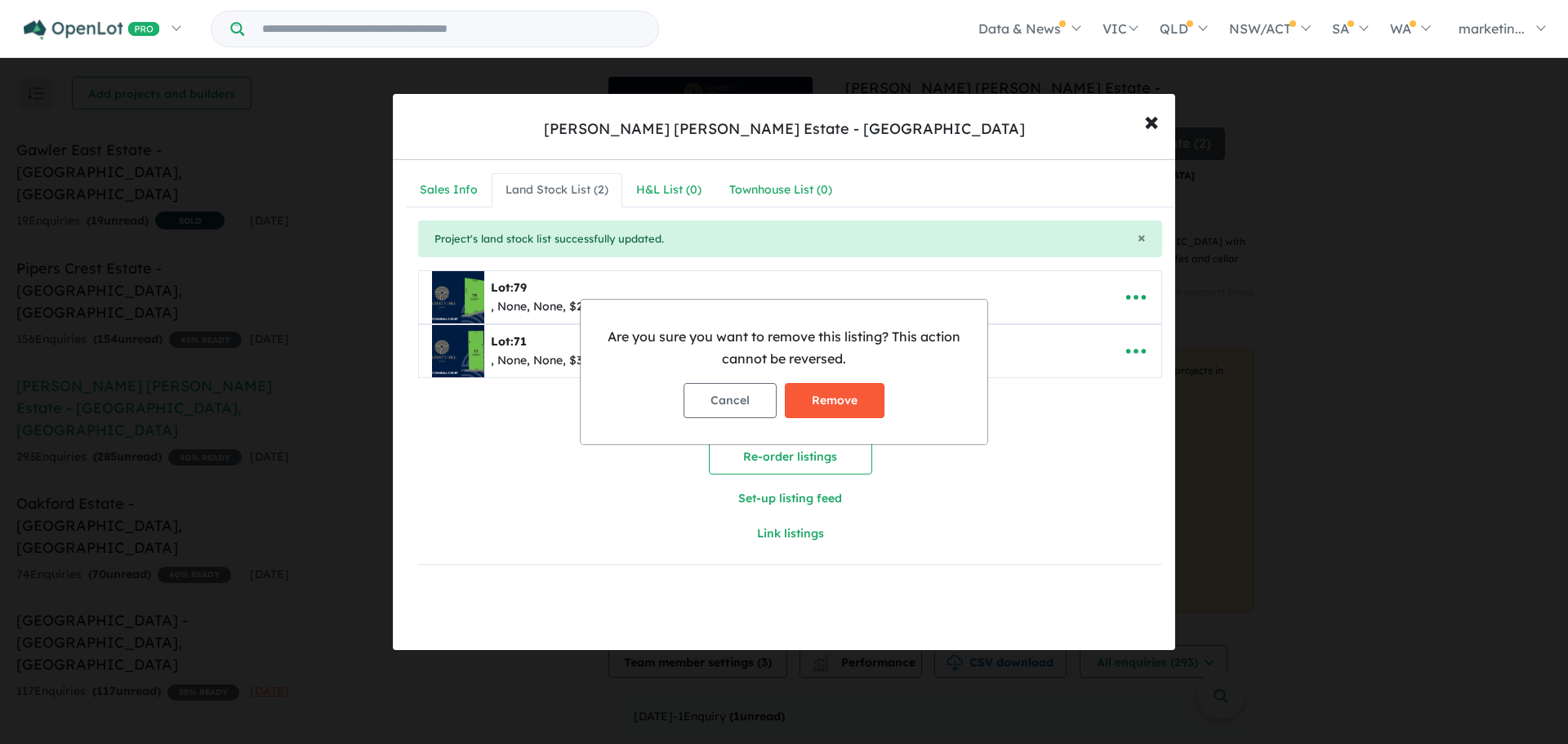
click at [846, 393] on button "Remove" at bounding box center [834, 400] width 100 height 35
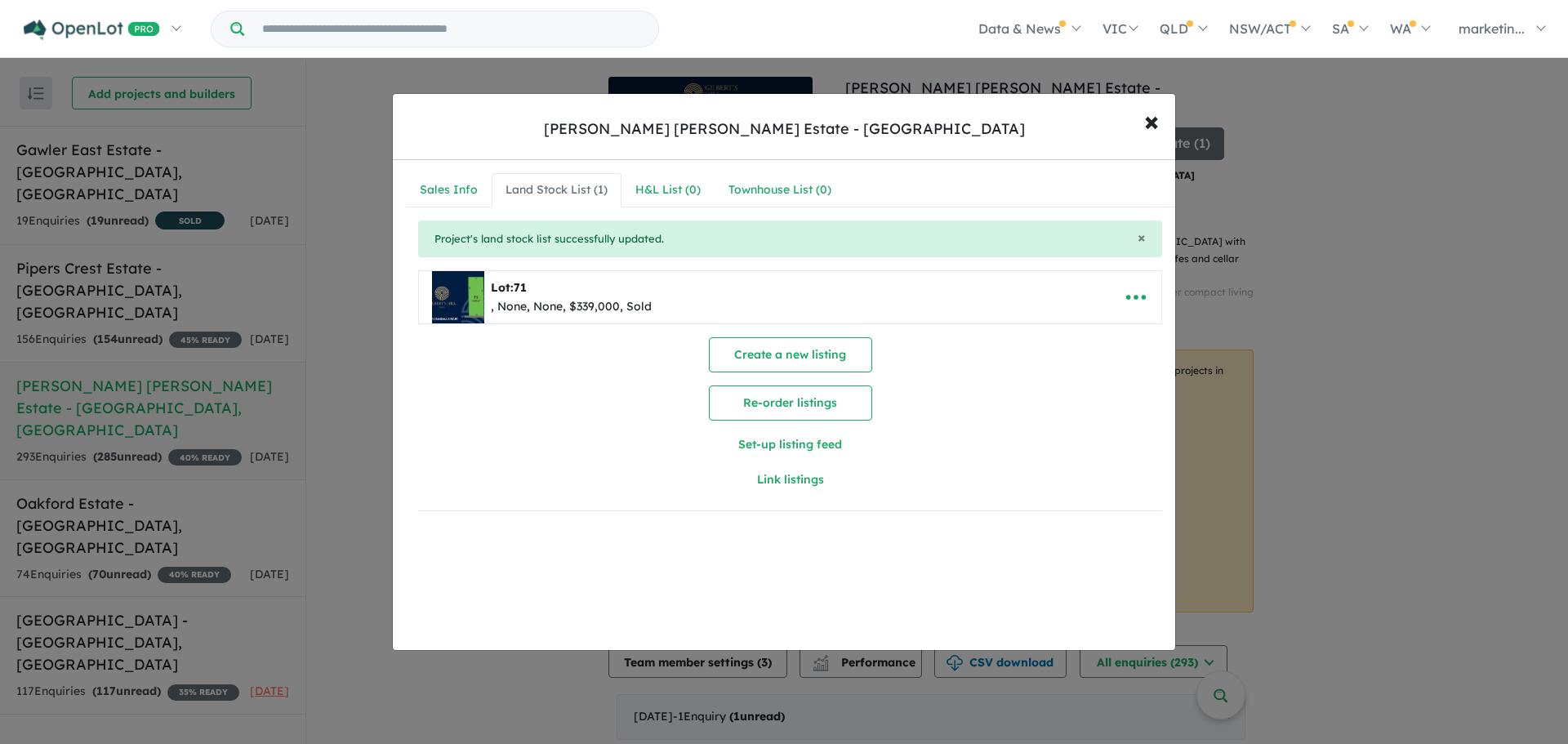
click at [925, 388] on div "Create a new listing Re-order listings Set-up listing feed Link listings" at bounding box center [790, 417] width 744 height 160
click at [1148, 123] on span "×" at bounding box center [1152, 120] width 15 height 35
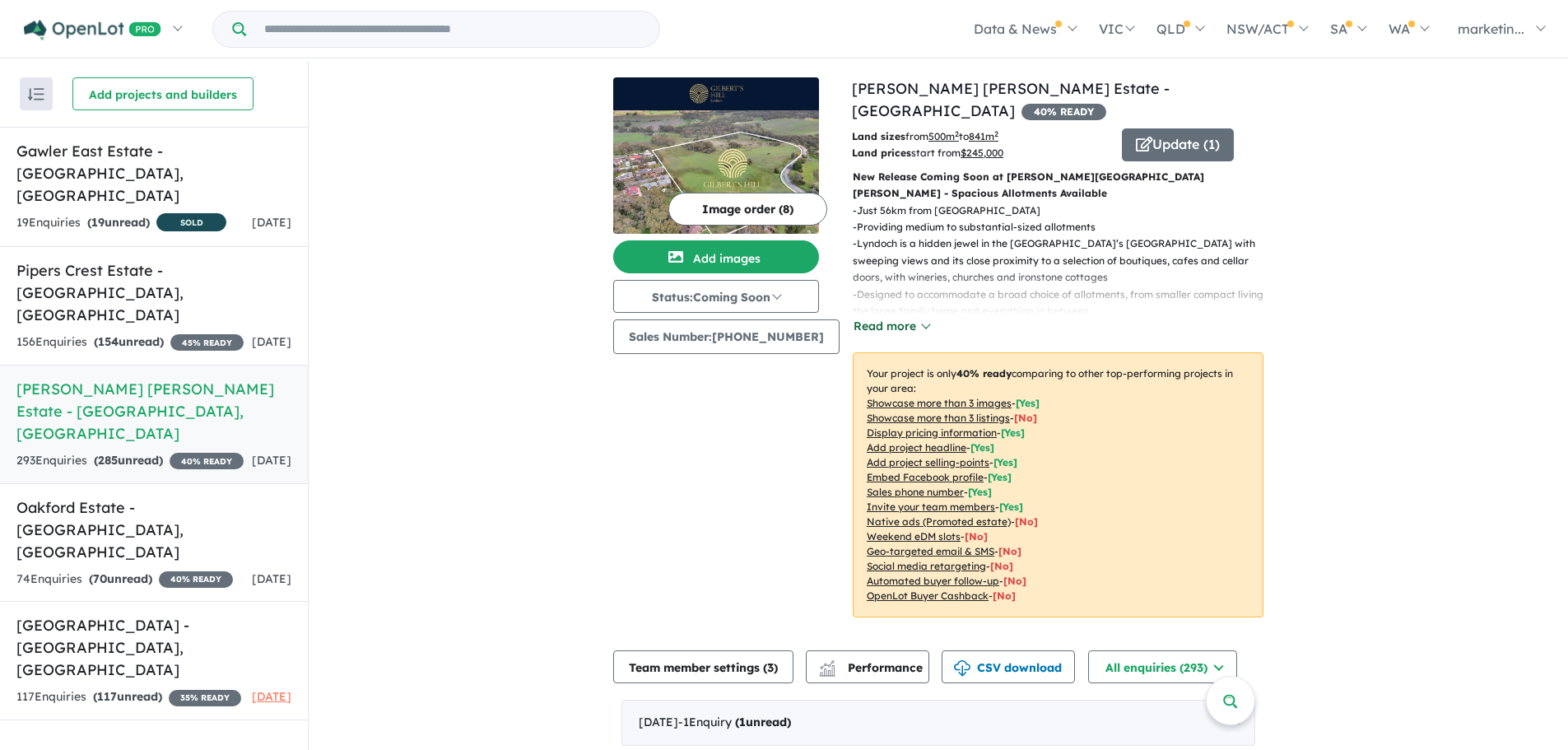
click at [867, 317] on button "Read more" at bounding box center [891, 326] width 77 height 19
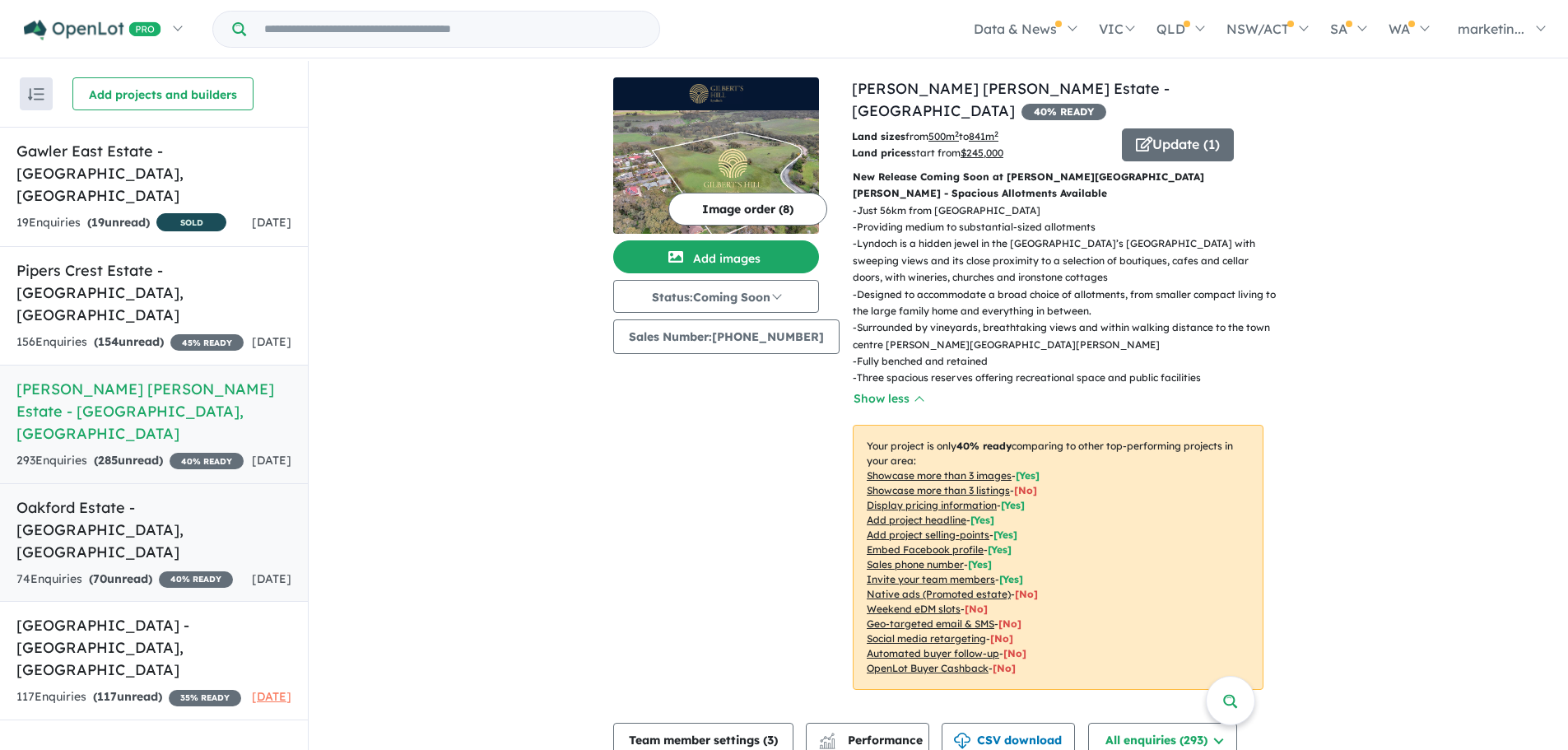
click at [193, 570] on div "74 Enquir ies ( 70 unread) 40 % READY" at bounding box center [124, 580] width 216 height 20
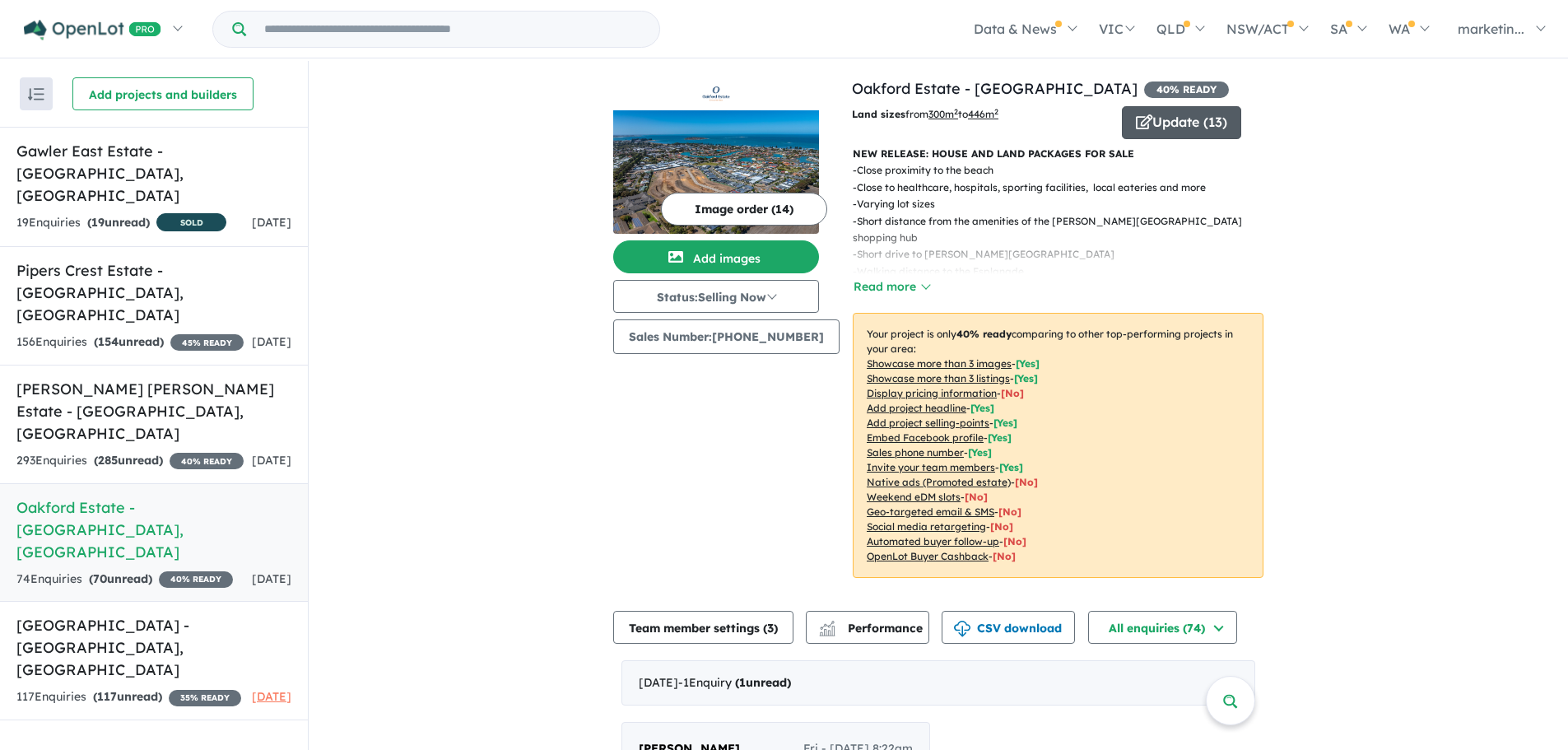
click at [1164, 122] on button "Update ( 13 )" at bounding box center [1182, 123] width 119 height 33
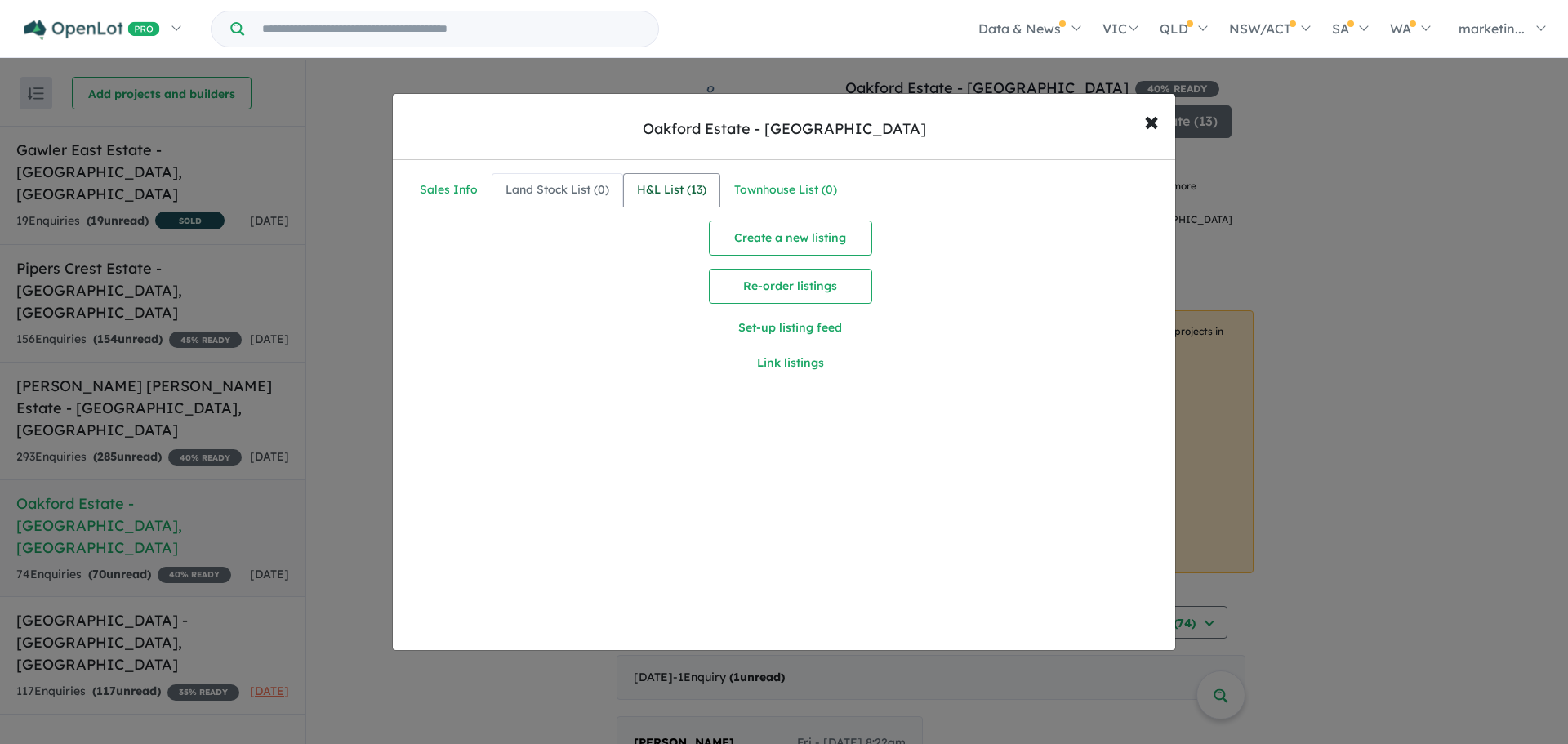
click at [677, 182] on div "H&L List ( 13 )" at bounding box center [671, 190] width 69 height 20
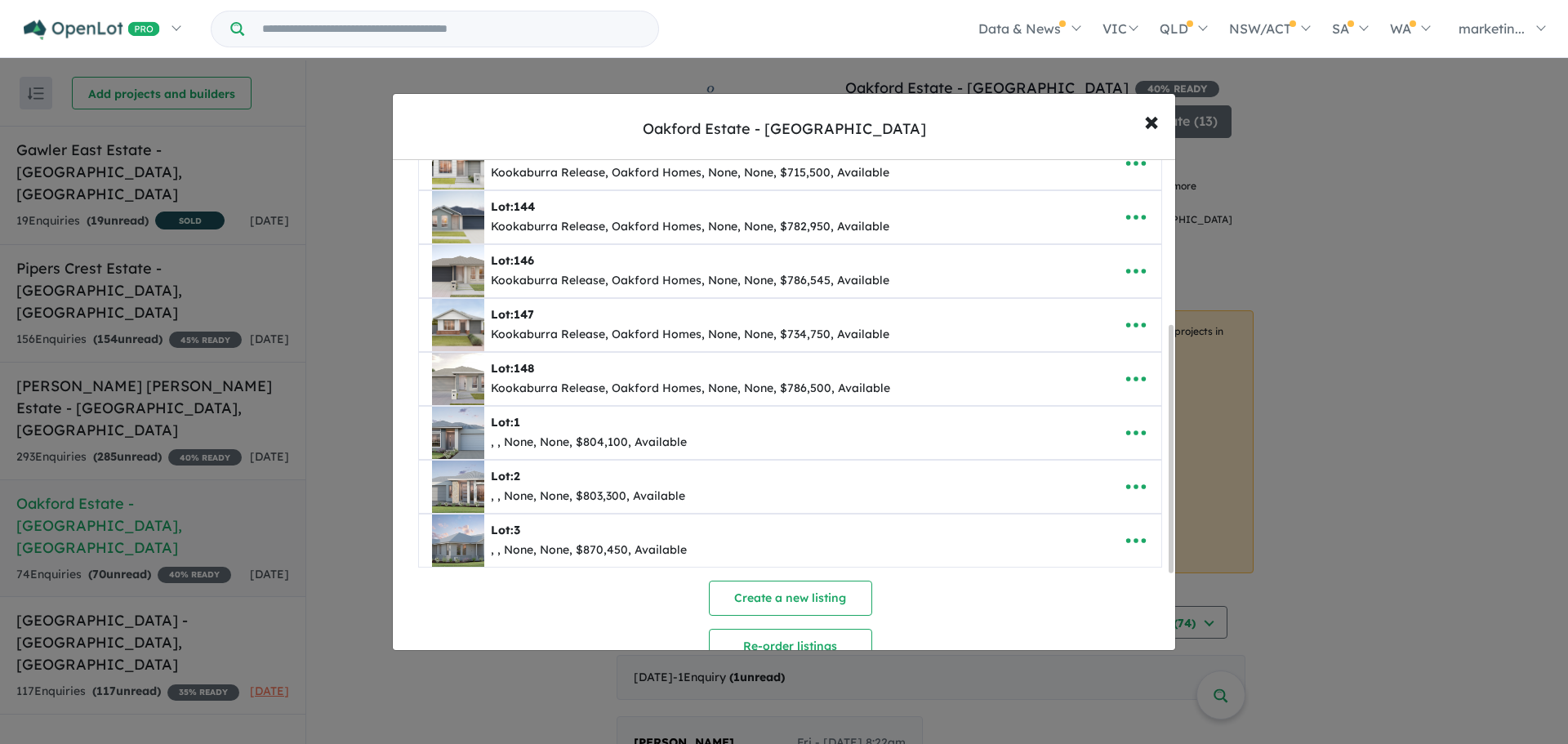
scroll to position [327, 0]
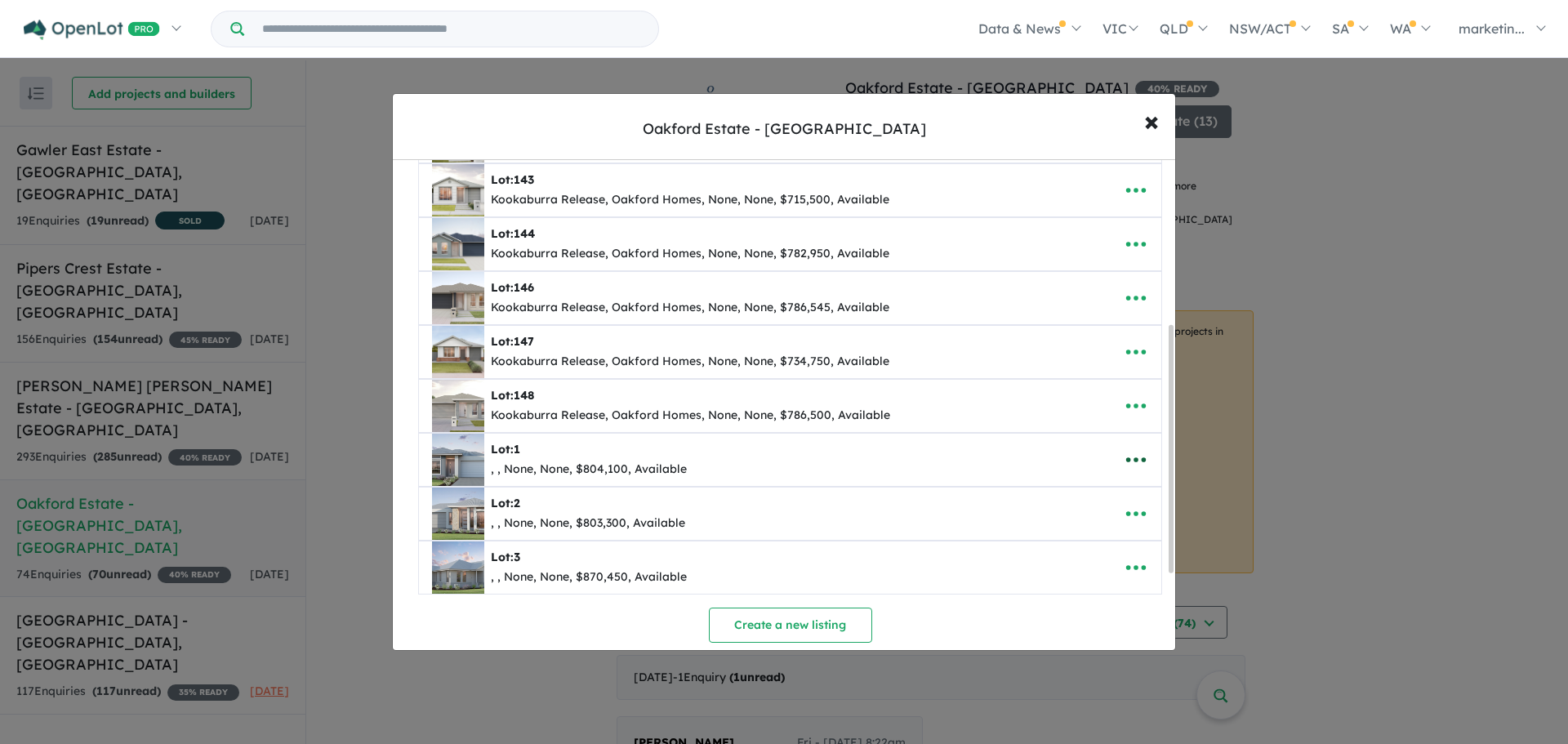
click at [1128, 457] on icon "button" at bounding box center [1136, 460] width 25 height 25
click at [1099, 542] on link "Remove" at bounding box center [1099, 537] width 121 height 38
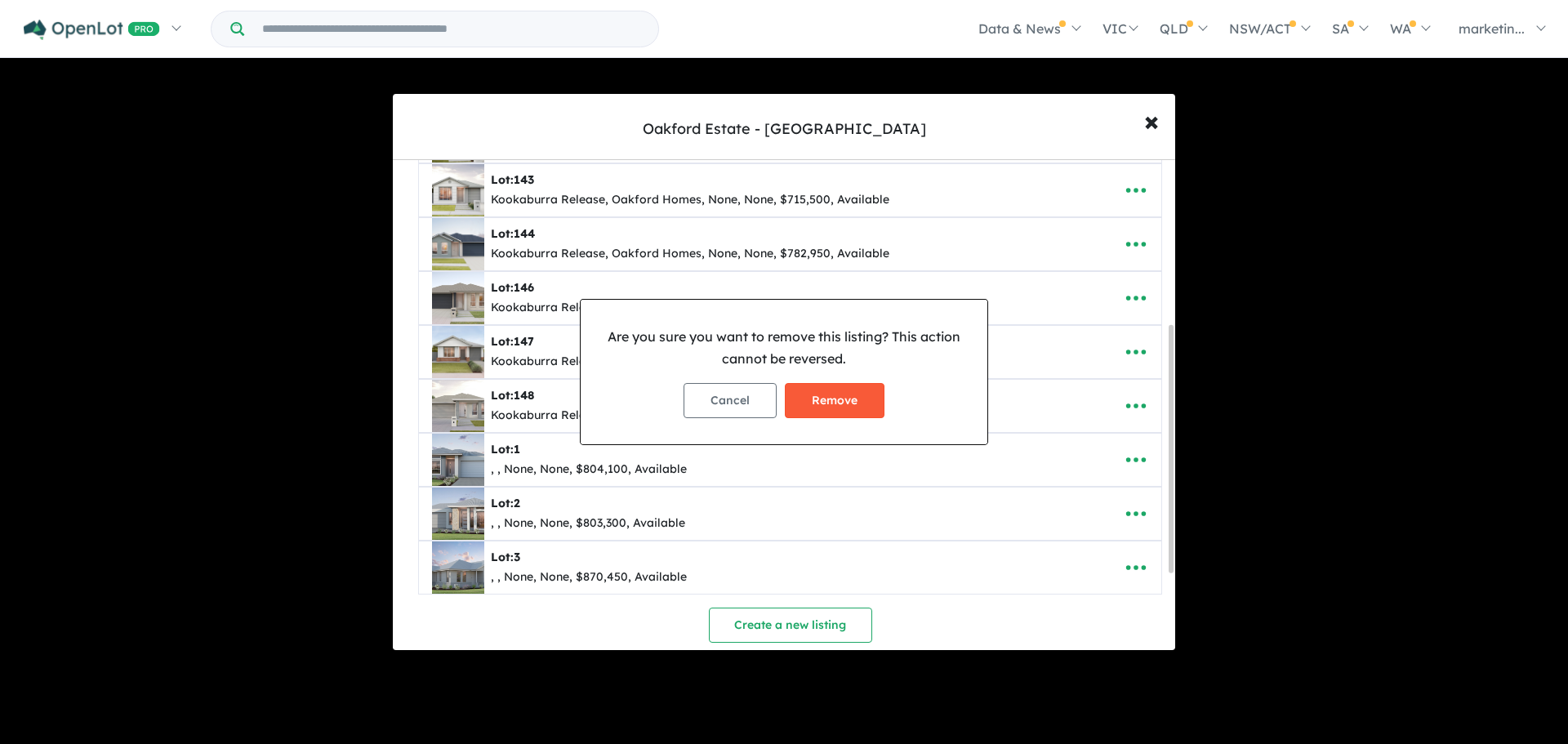
click at [828, 404] on button "Remove" at bounding box center [834, 400] width 100 height 35
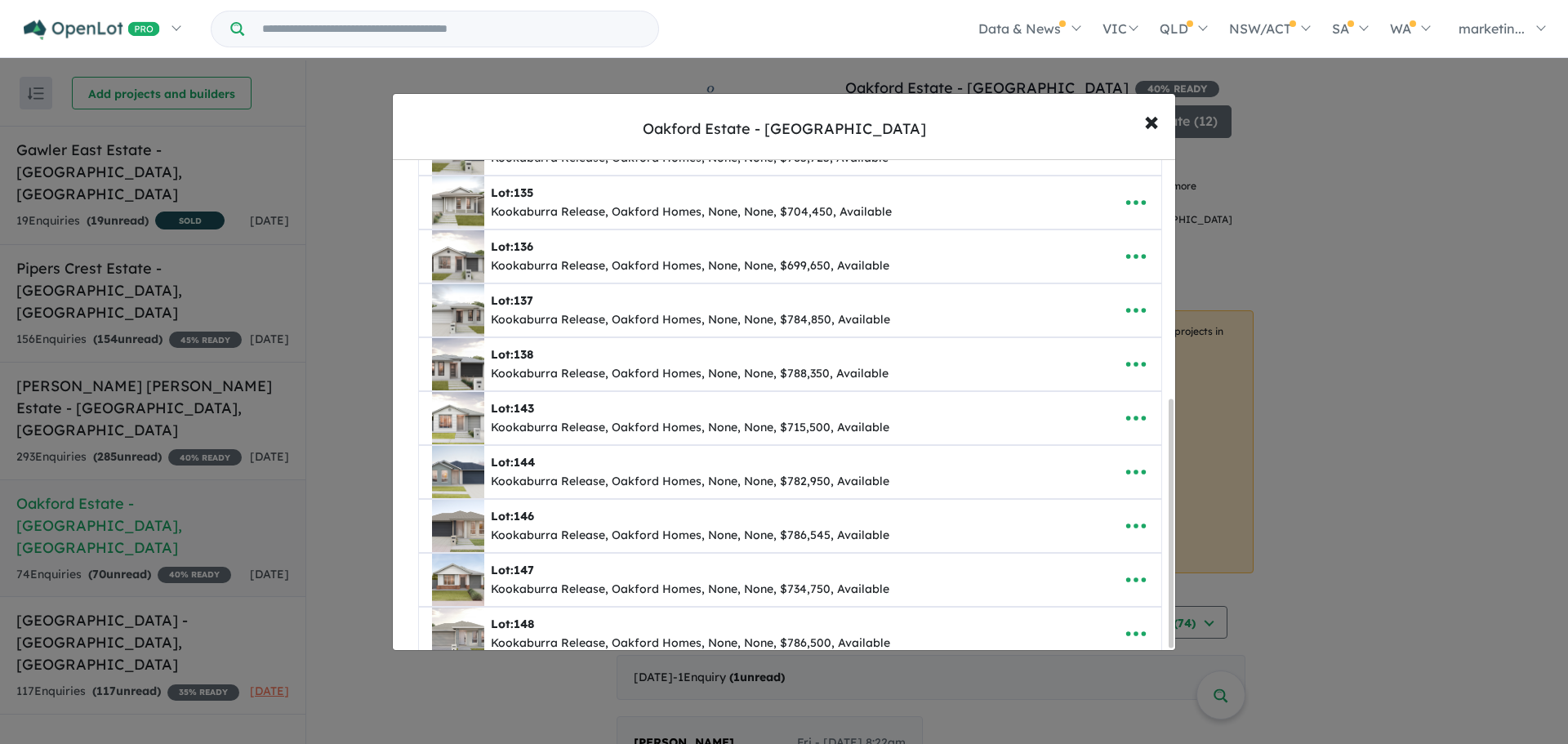
scroll to position [474, 0]
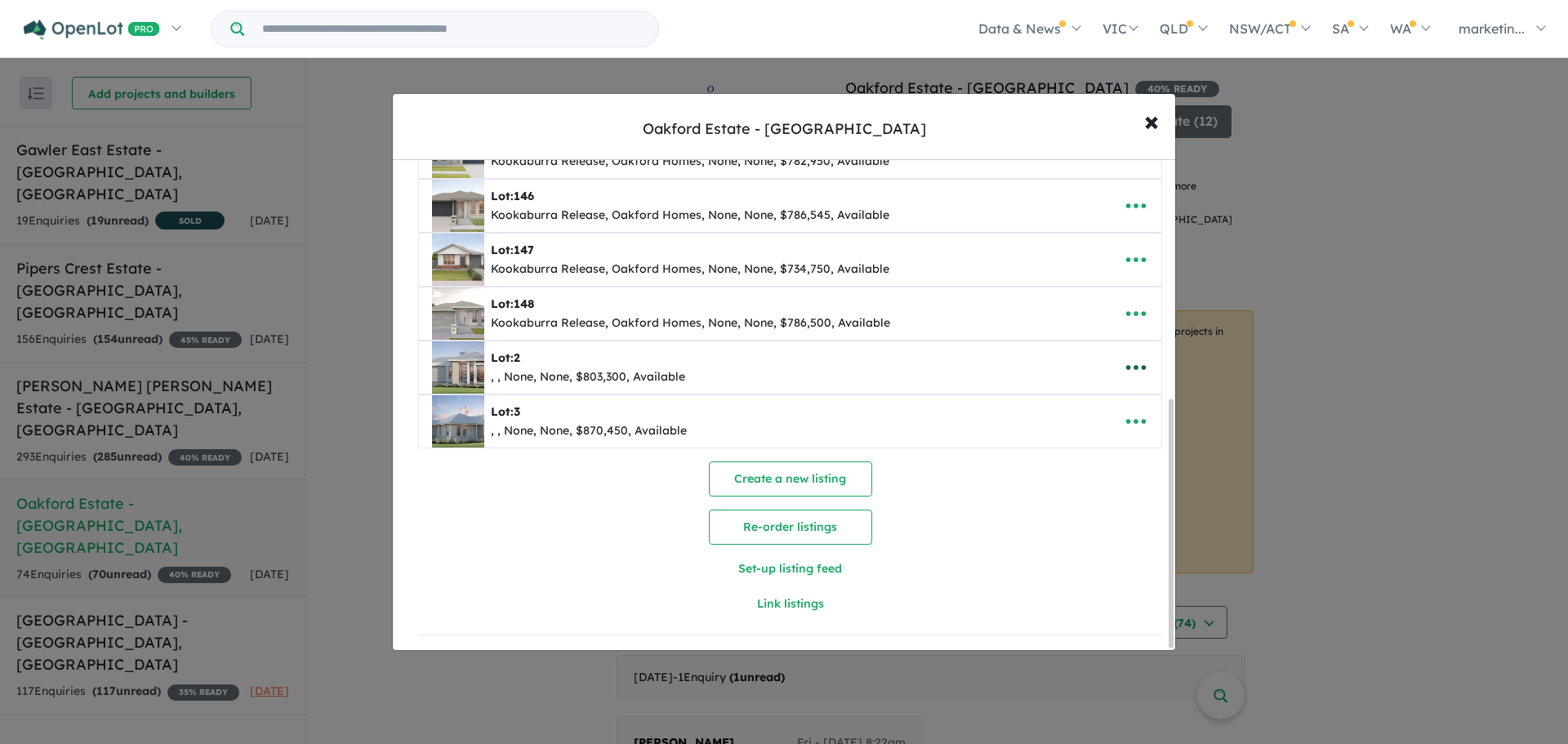
click at [1127, 356] on icon "button" at bounding box center [1136, 368] width 25 height 25
click at [1081, 432] on link "Remove" at bounding box center [1099, 445] width 121 height 38
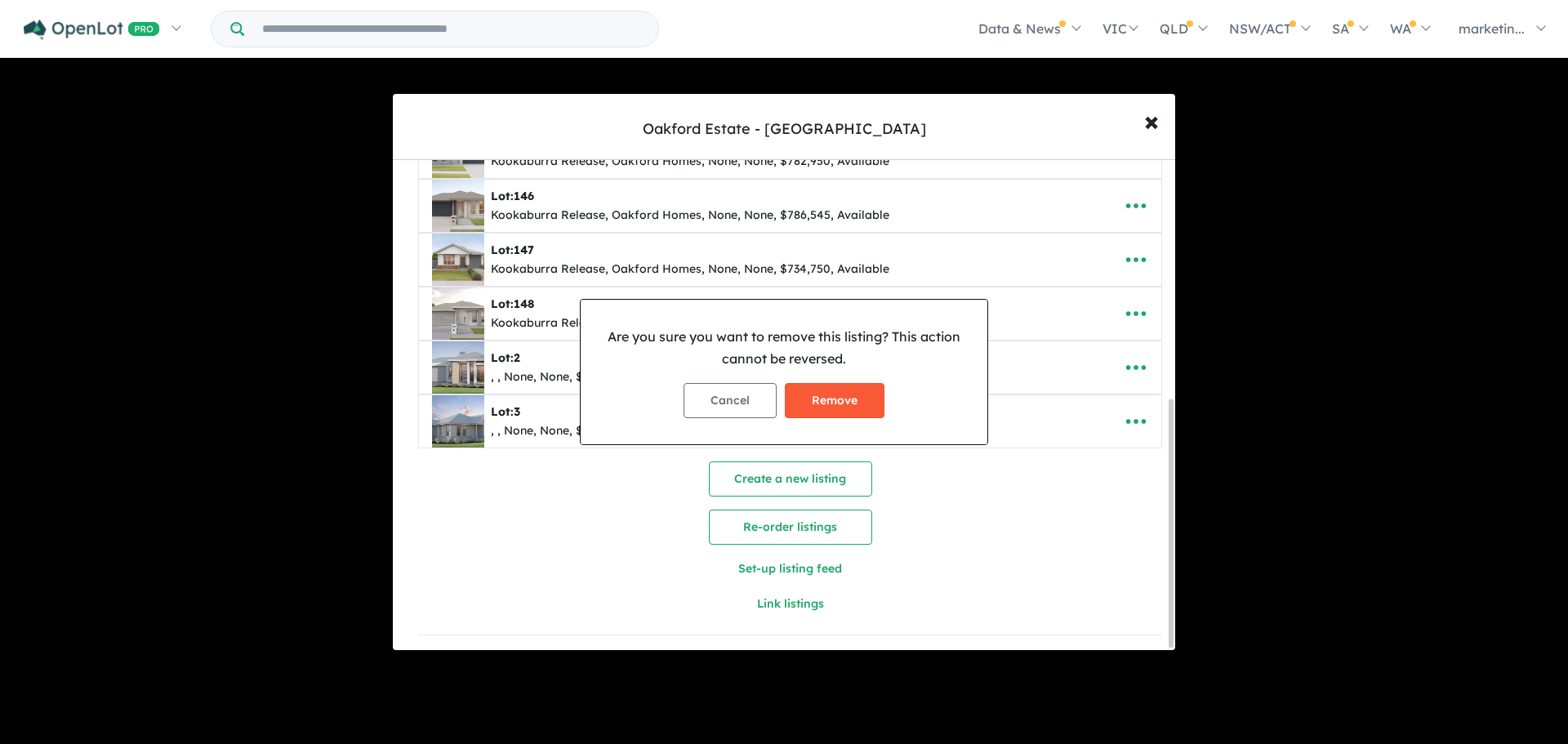
click at [868, 399] on button "Remove" at bounding box center [834, 400] width 100 height 35
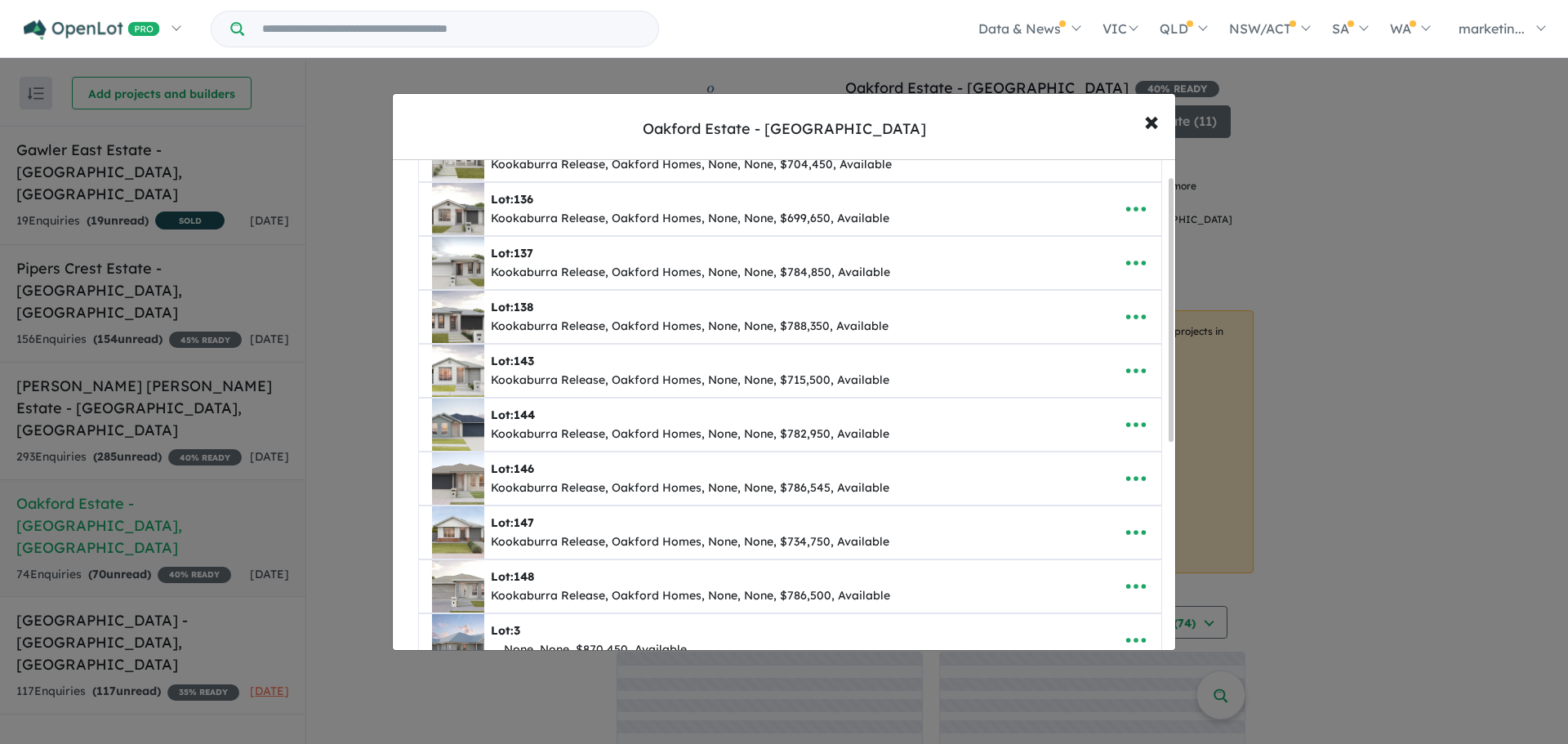
scroll to position [420, 0]
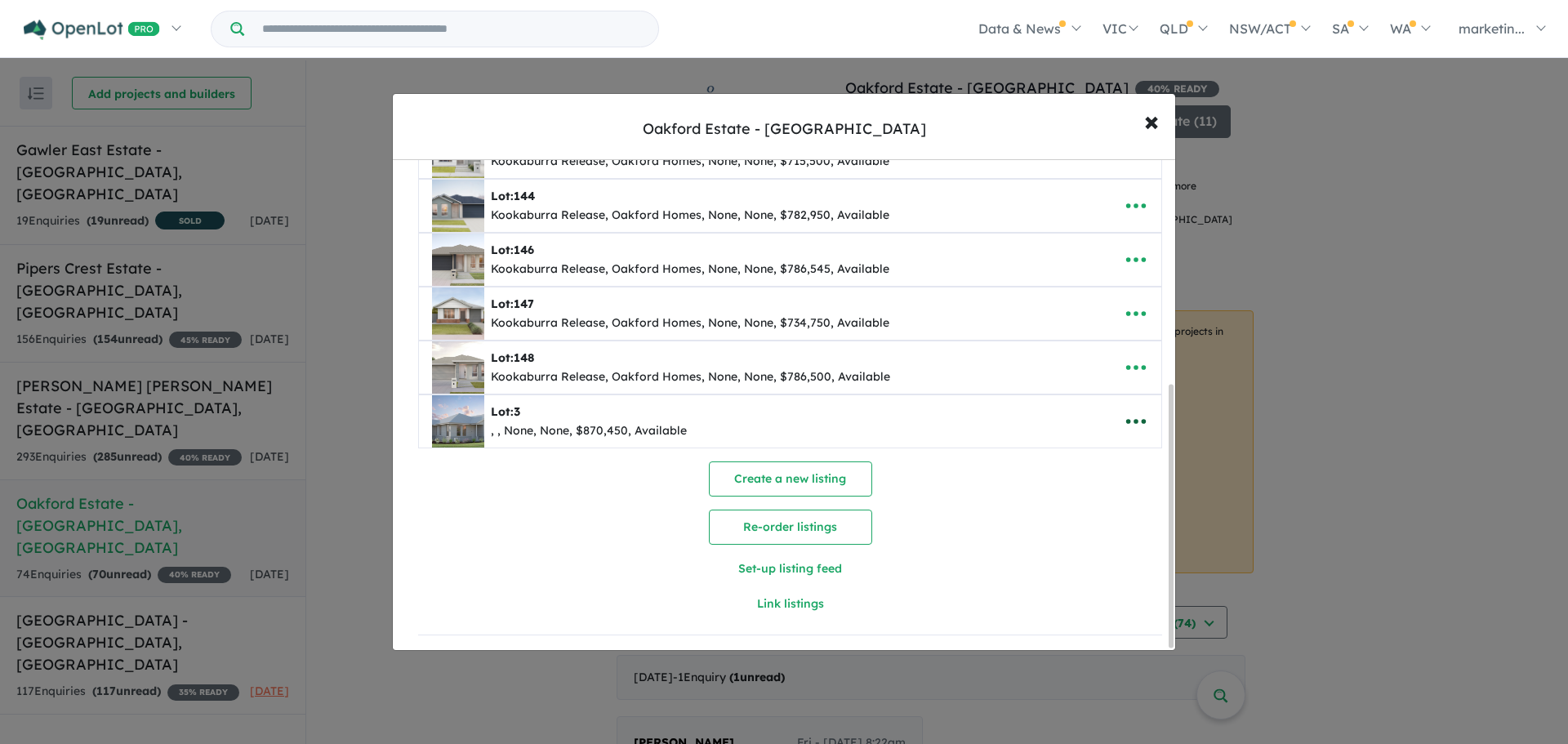
click at [1131, 424] on icon "button" at bounding box center [1136, 421] width 25 height 25
click at [1079, 491] on link "Remove" at bounding box center [1099, 500] width 121 height 38
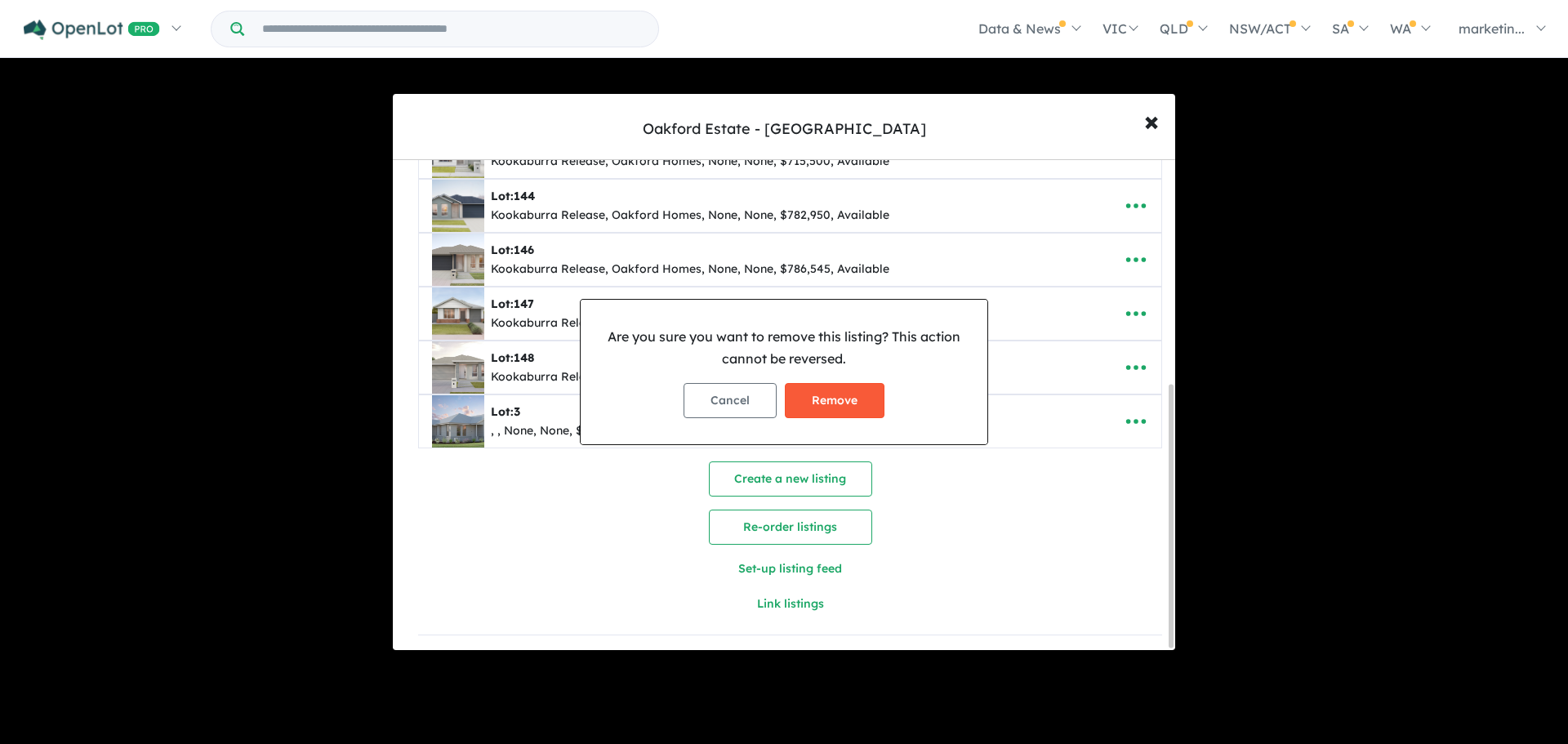
click at [825, 401] on button "Remove" at bounding box center [834, 400] width 100 height 35
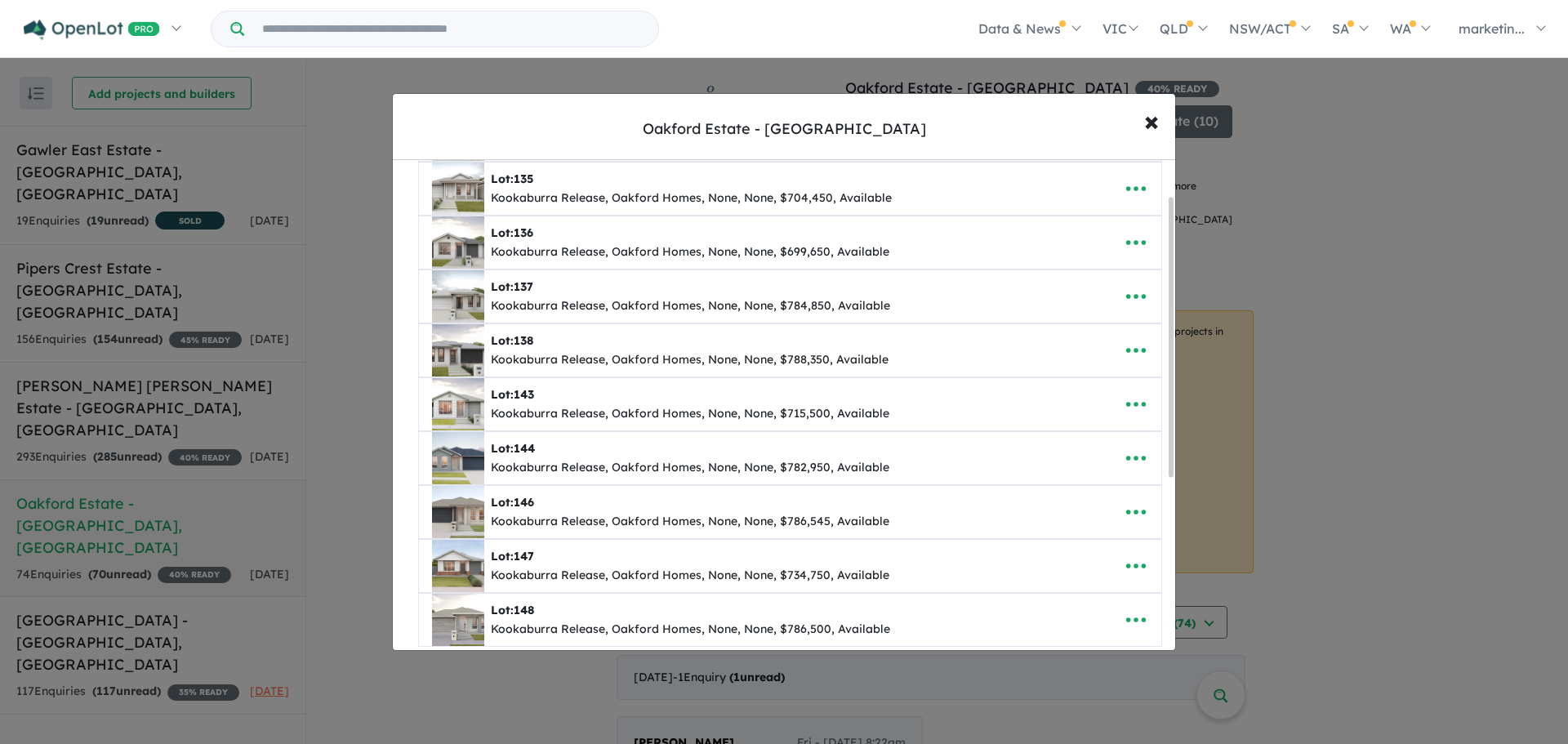
scroll to position [0, 0]
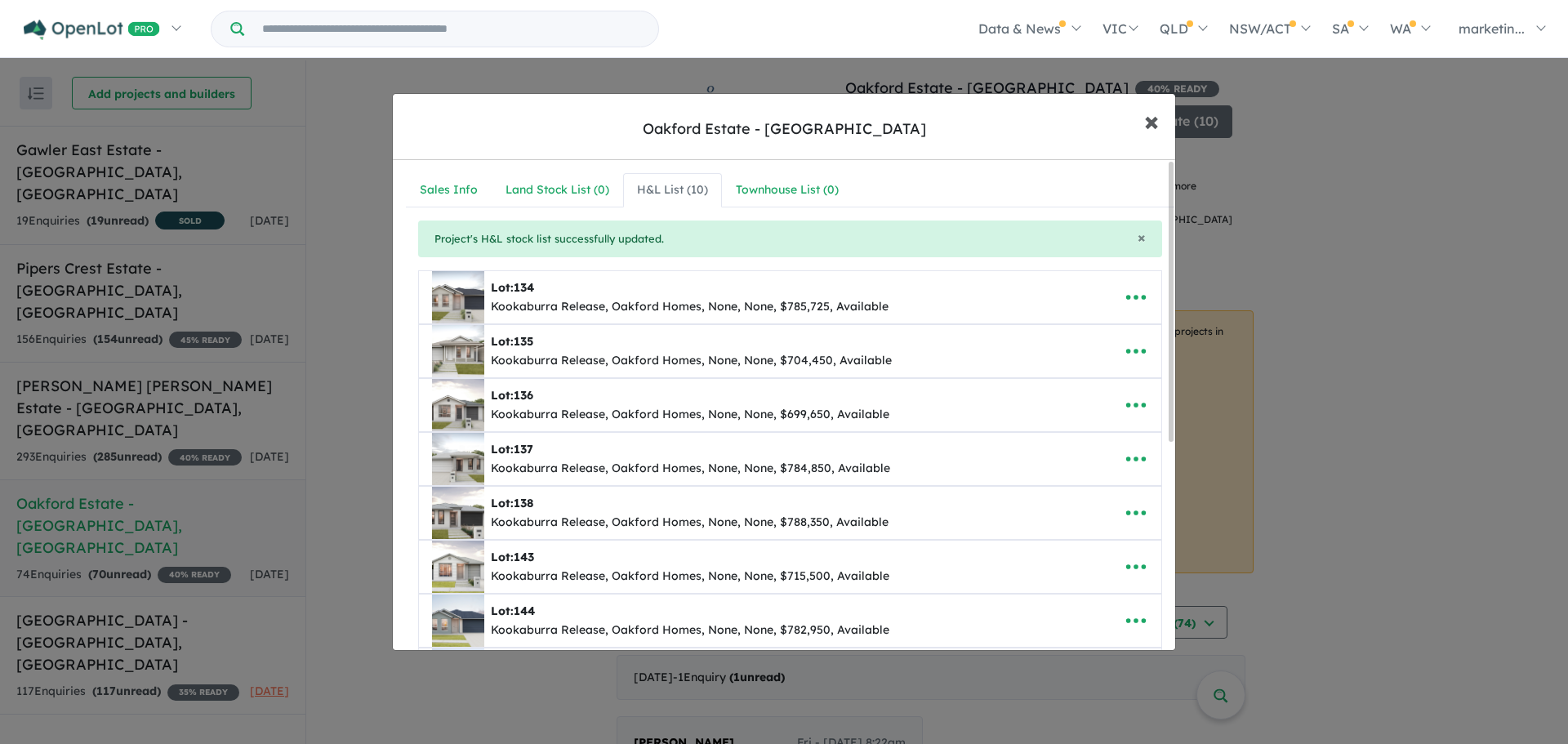
click at [1151, 129] on span "×" at bounding box center [1152, 120] width 15 height 35
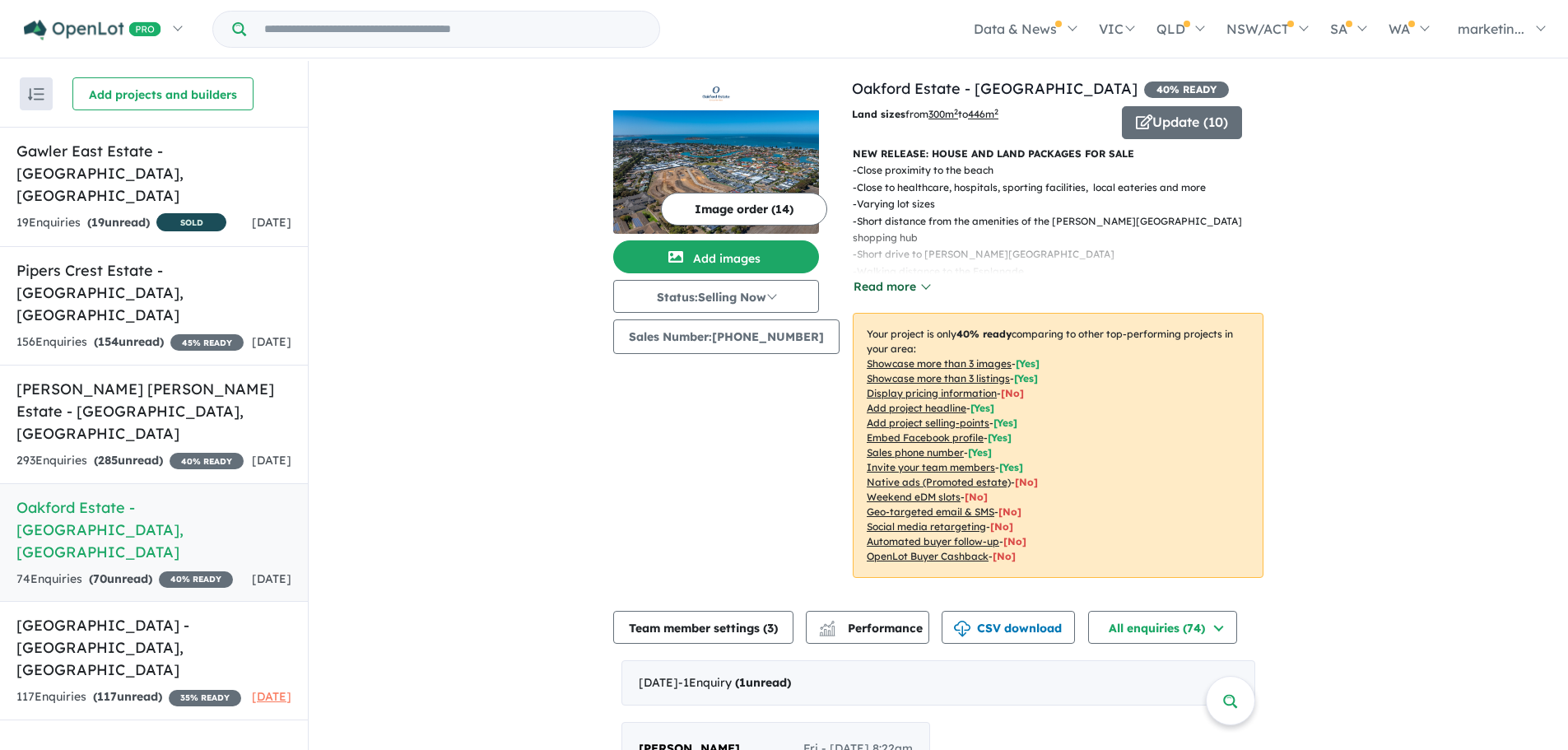
click at [901, 287] on button "Read more" at bounding box center [891, 286] width 77 height 19
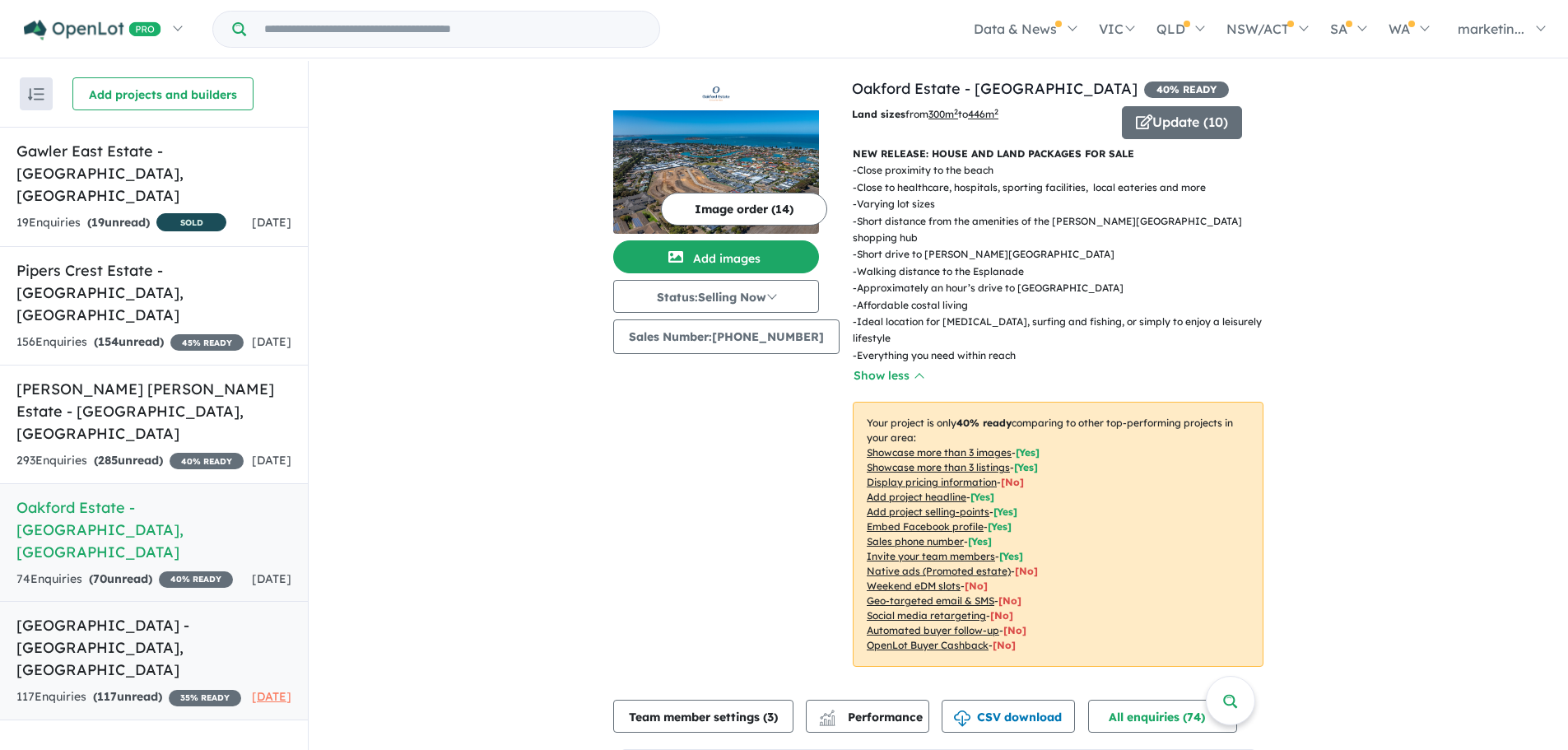
click at [182, 601] on link "[GEOGRAPHIC_DATA] - [GEOGRAPHIC_DATA] , SA 117 Enquir ies ( 117 unread) 35 % RE…" at bounding box center [153, 661] width 308 height 119
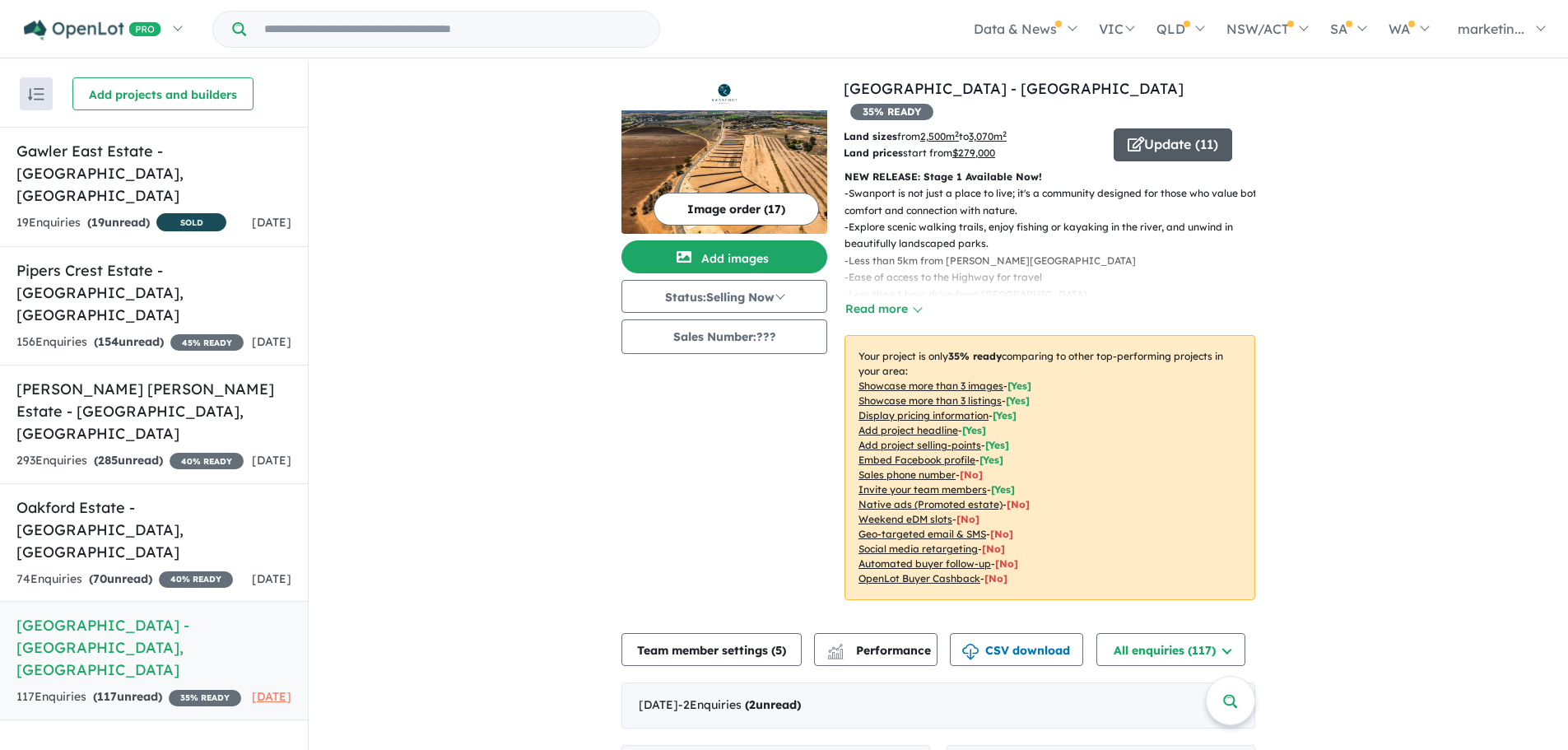
click at [1131, 133] on span "button" at bounding box center [1136, 145] width 17 height 26
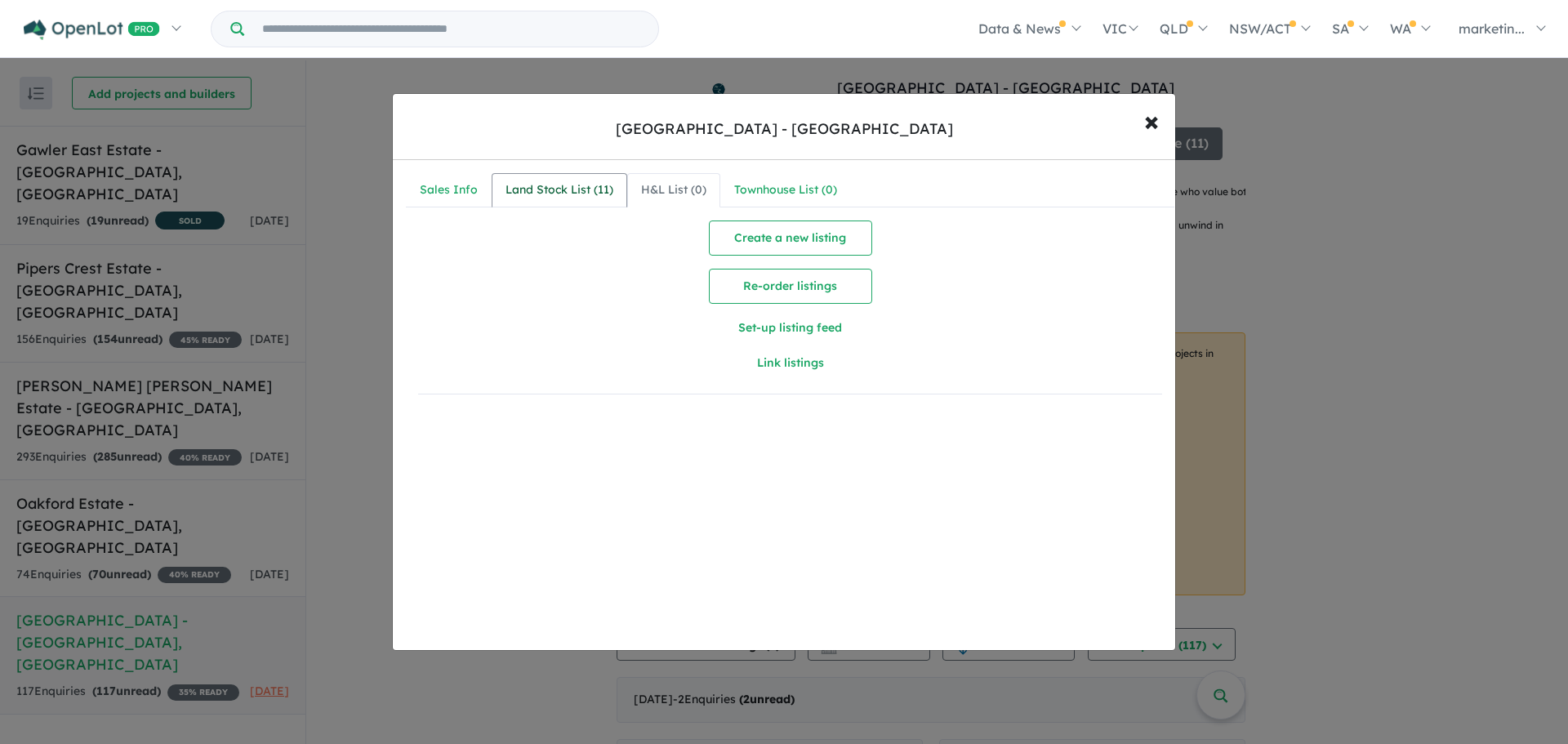
click at [595, 193] on div "Land Stock List ( 11 )" at bounding box center [559, 190] width 108 height 20
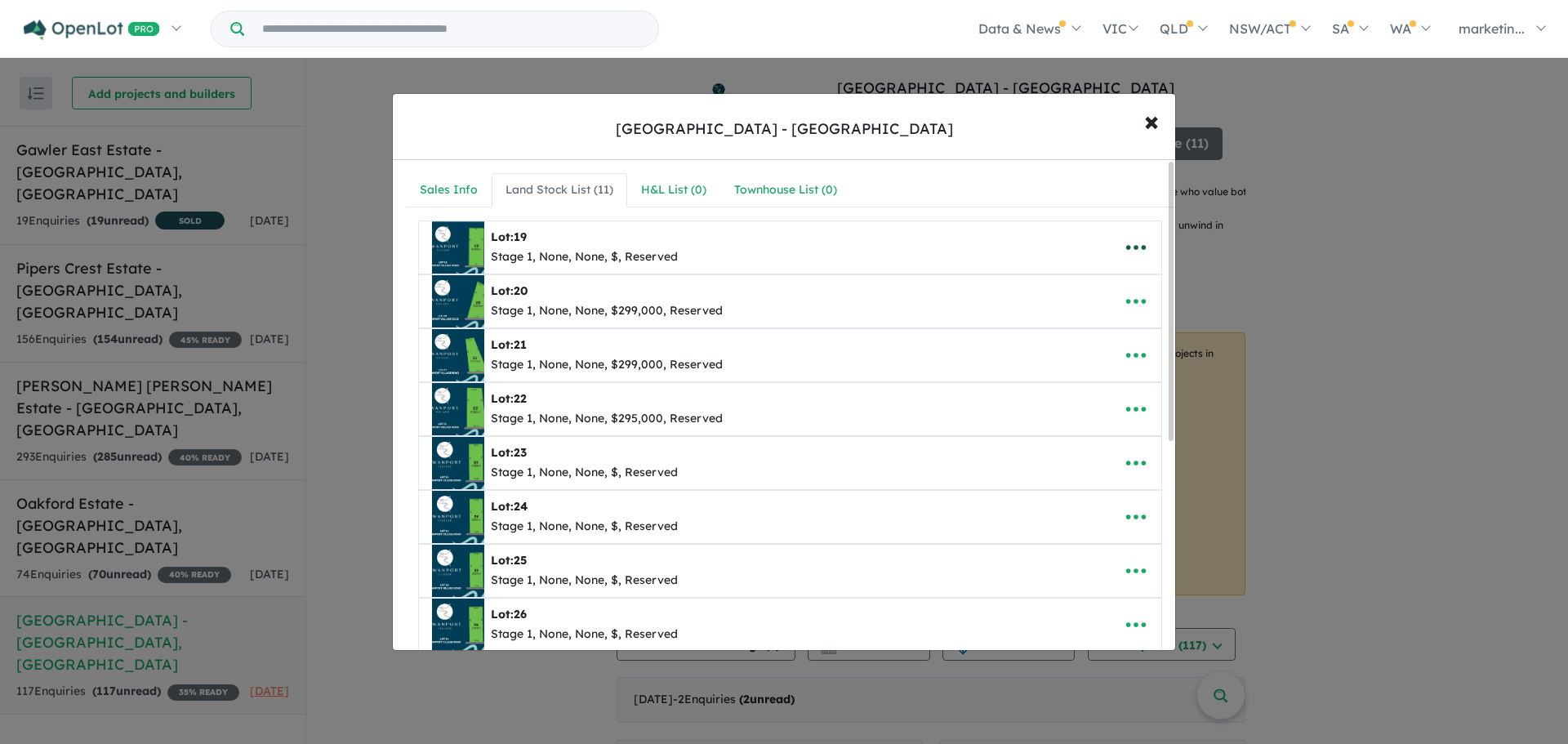
click at [1145, 248] on button "button" at bounding box center [1136, 248] width 51 height 38
click at [1088, 323] on link "Remove" at bounding box center [1099, 325] width 121 height 38
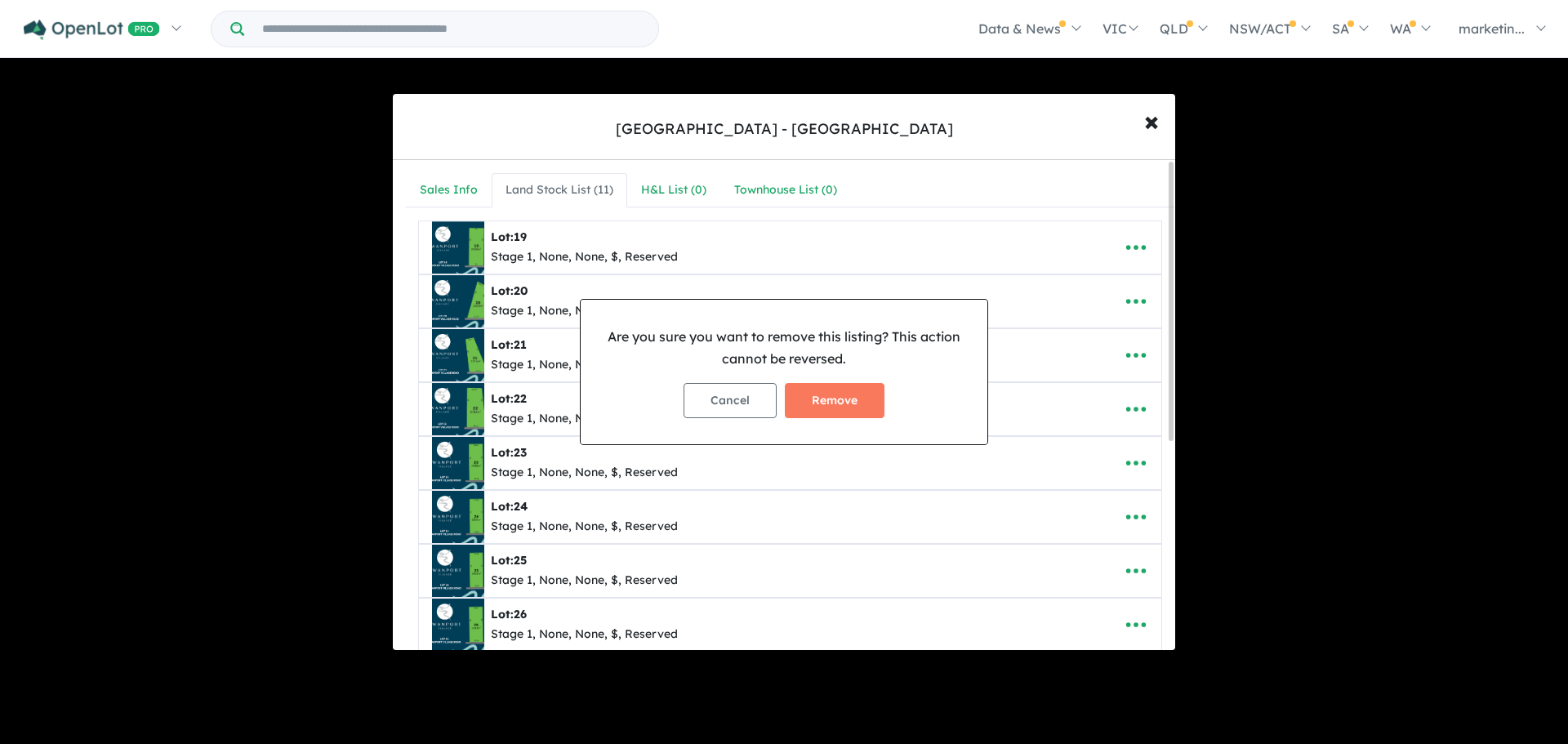
click at [831, 382] on div "Cancel Remove" at bounding box center [784, 401] width 381 height 61
click at [831, 389] on button "Remove" at bounding box center [834, 400] width 100 height 35
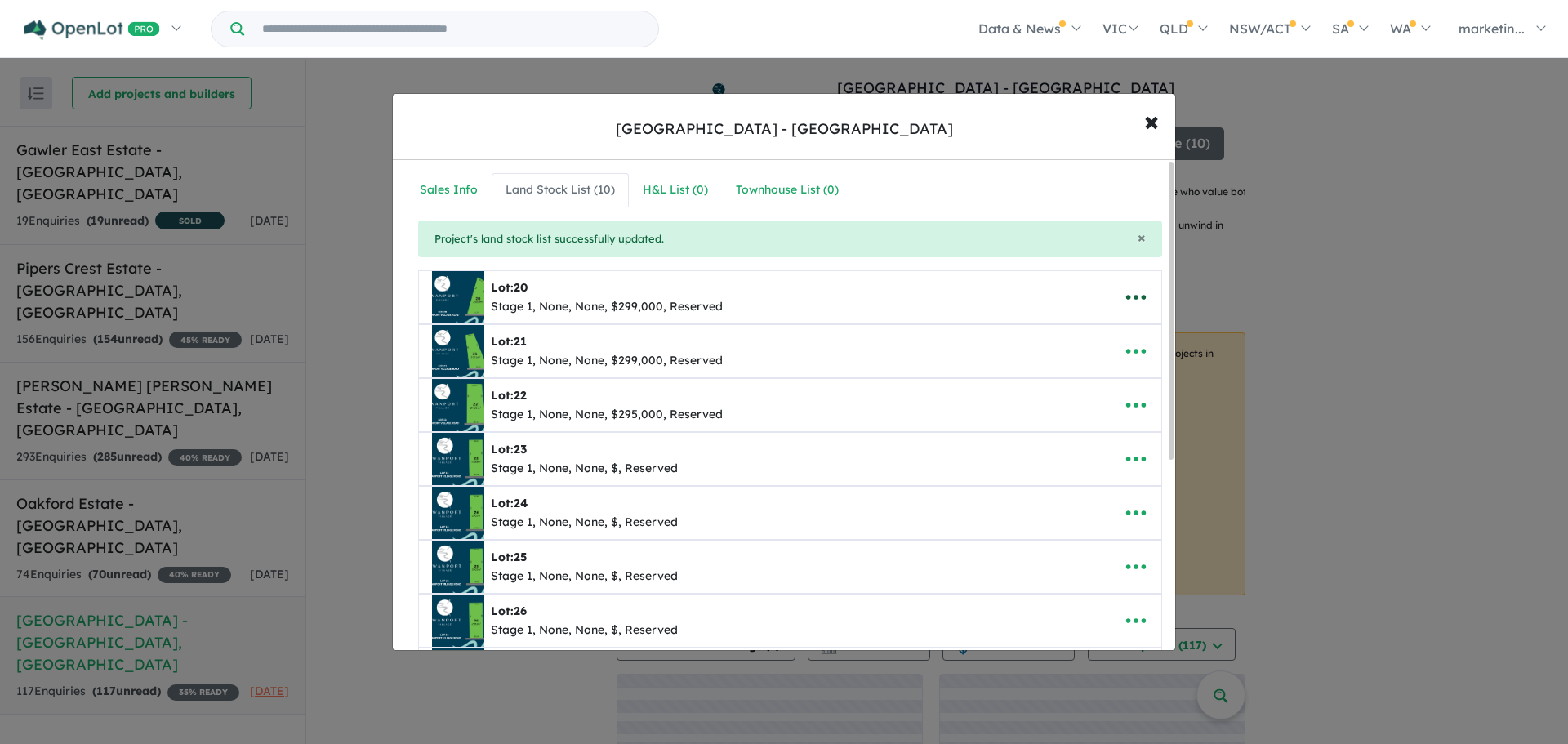
click at [1124, 295] on icon "button" at bounding box center [1136, 297] width 25 height 25
click at [1081, 387] on link "Remove" at bounding box center [1099, 375] width 121 height 38
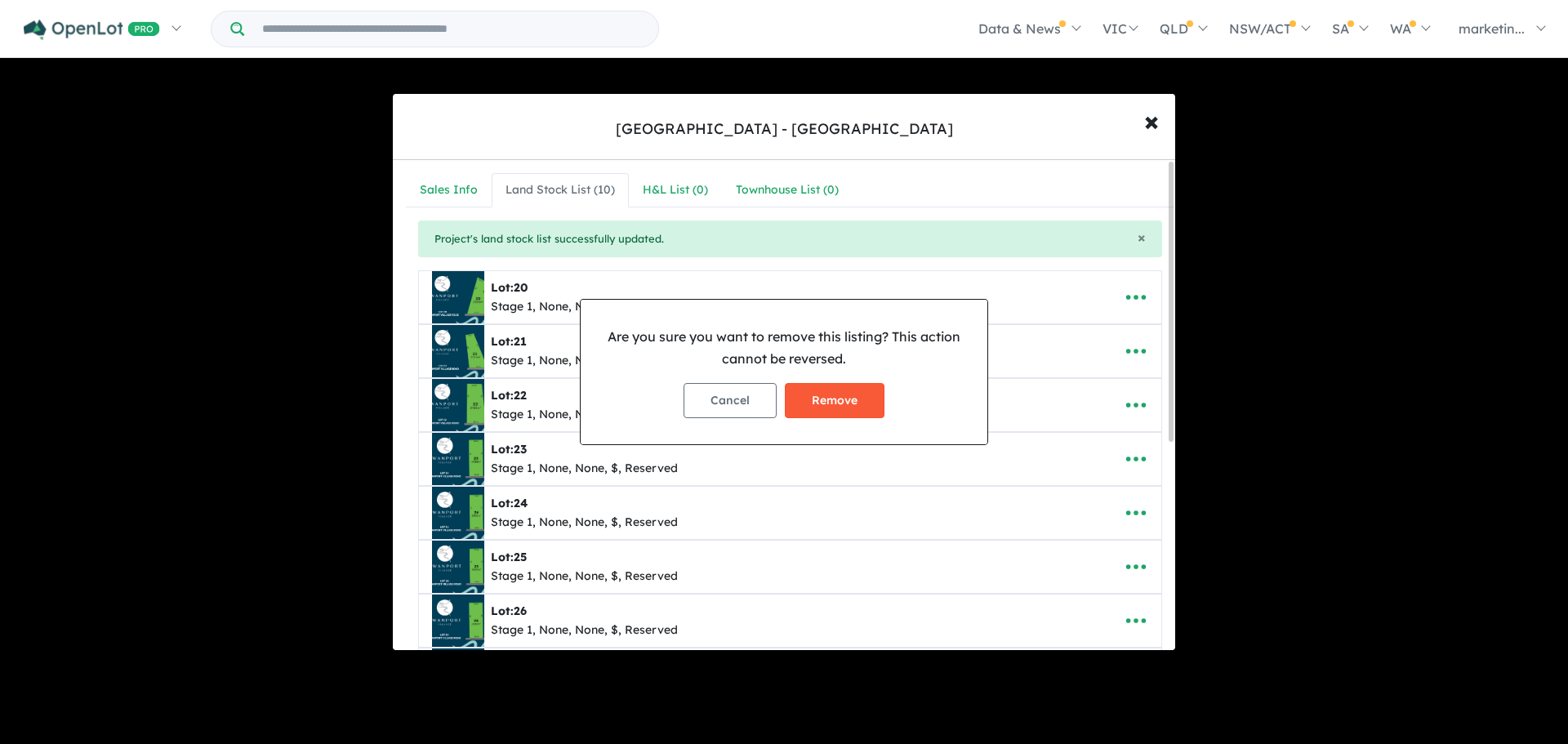
click at [828, 392] on button "Remove" at bounding box center [834, 400] width 100 height 35
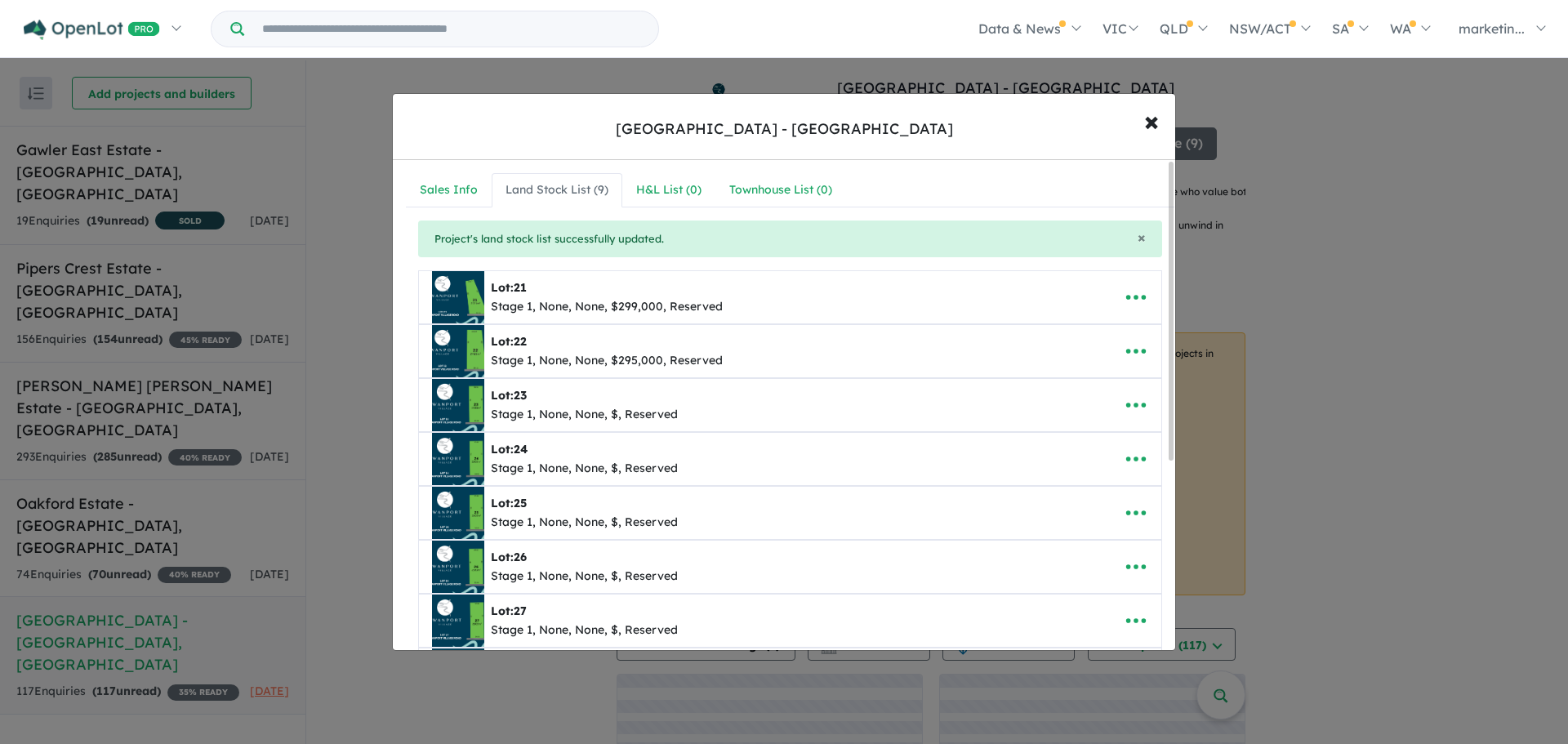
click at [1134, 348] on icon "button" at bounding box center [1136, 351] width 25 height 25
click at [1069, 434] on link "Remove" at bounding box center [1099, 429] width 121 height 38
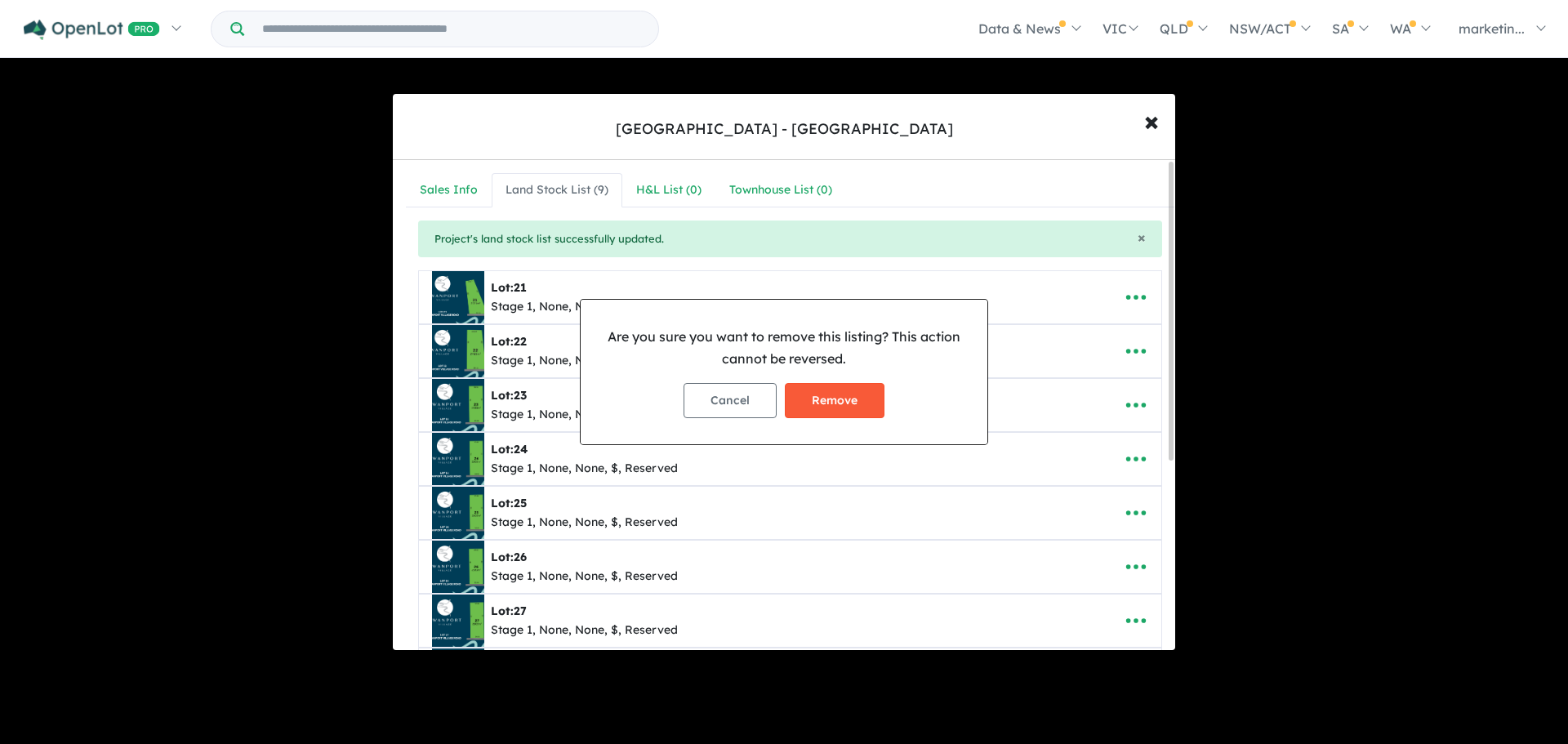
click at [842, 389] on button "Remove" at bounding box center [834, 400] width 100 height 35
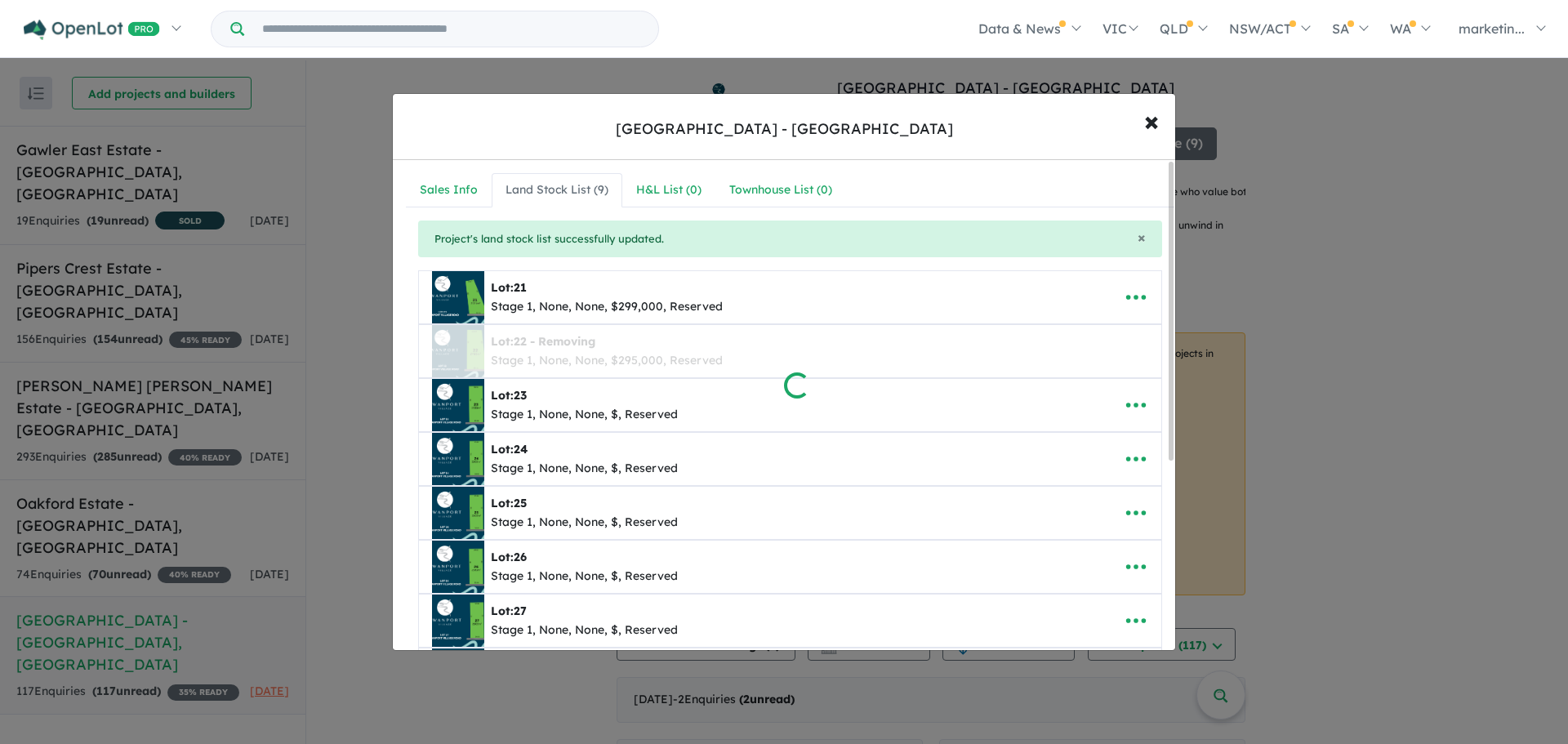
click at [1111, 302] on div at bounding box center [784, 372] width 1568 height 744
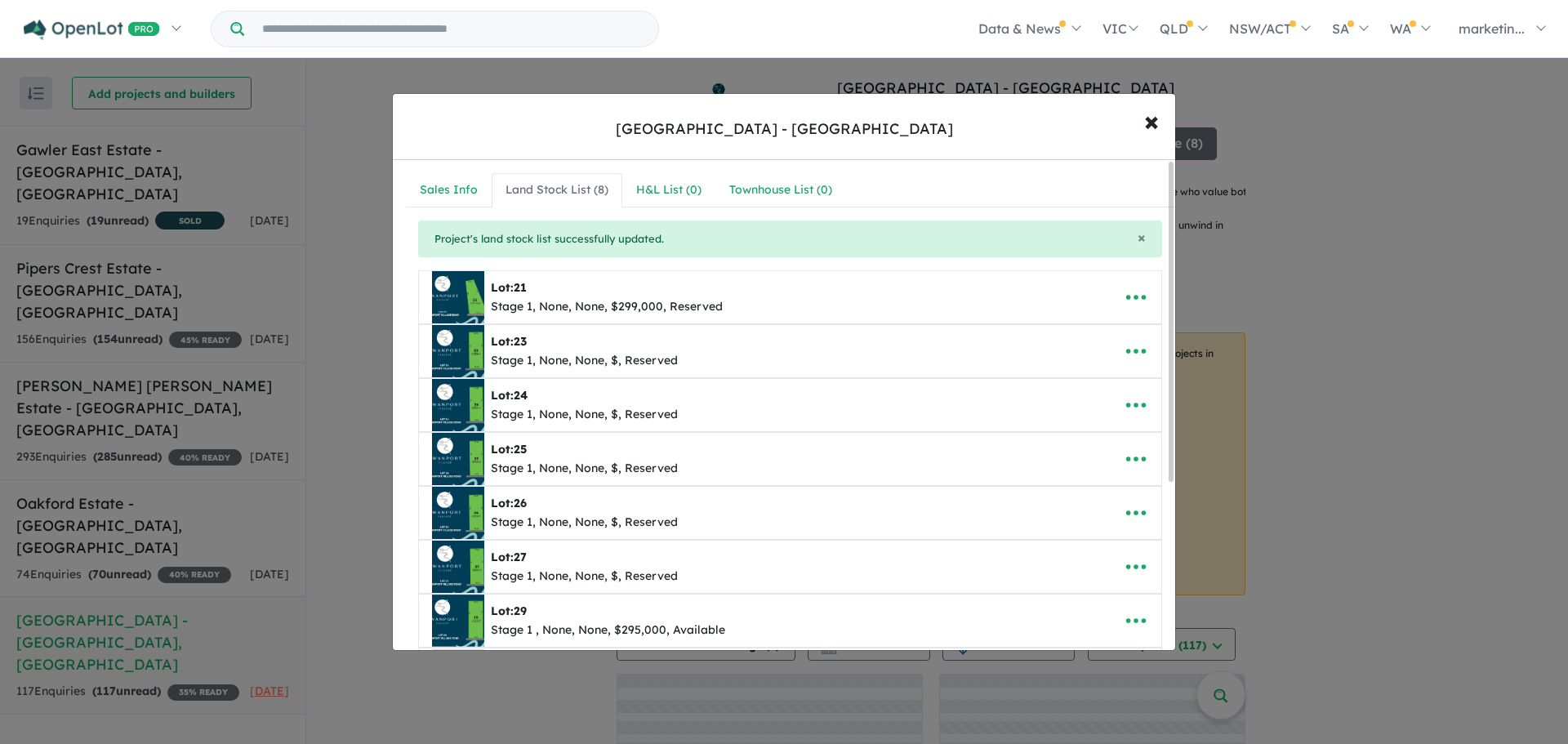
click at [1114, 300] on button "button" at bounding box center [1136, 297] width 51 height 38
click at [1085, 357] on link "Remove" at bounding box center [1099, 375] width 121 height 38
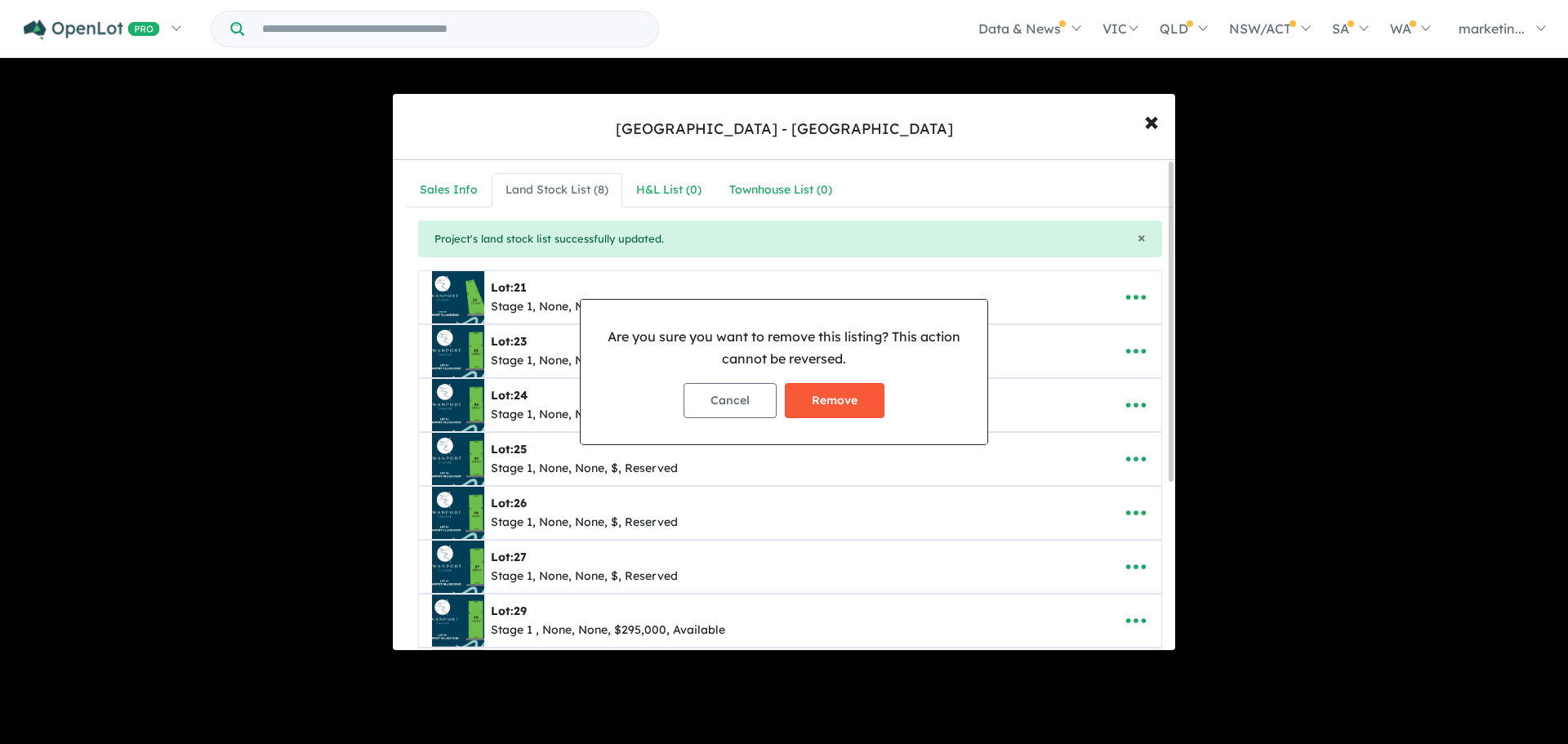
click at [827, 398] on button "Remove" at bounding box center [834, 400] width 100 height 35
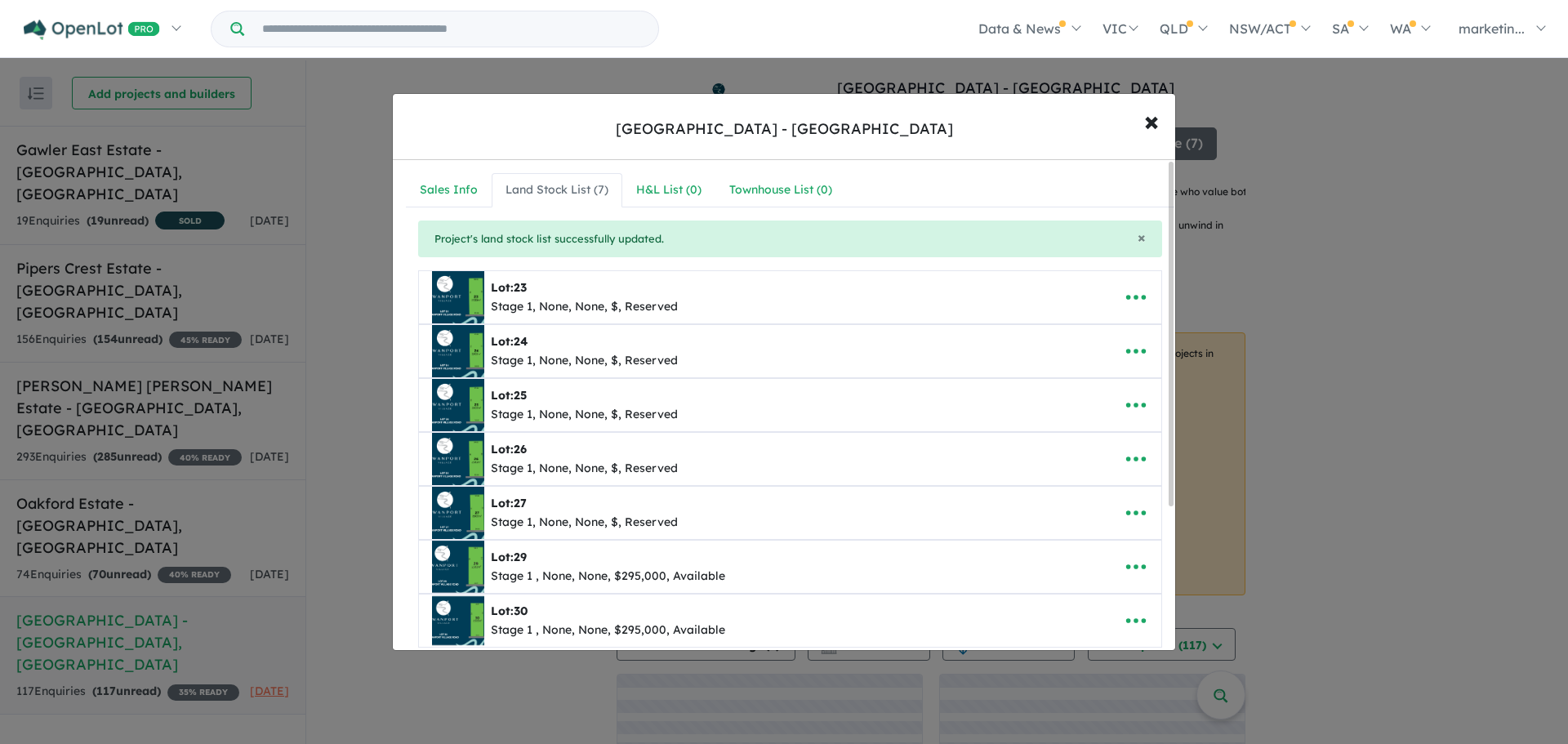
click at [1121, 314] on button "button" at bounding box center [1136, 297] width 51 height 38
click at [1066, 361] on link "Remove" at bounding box center [1099, 375] width 121 height 38
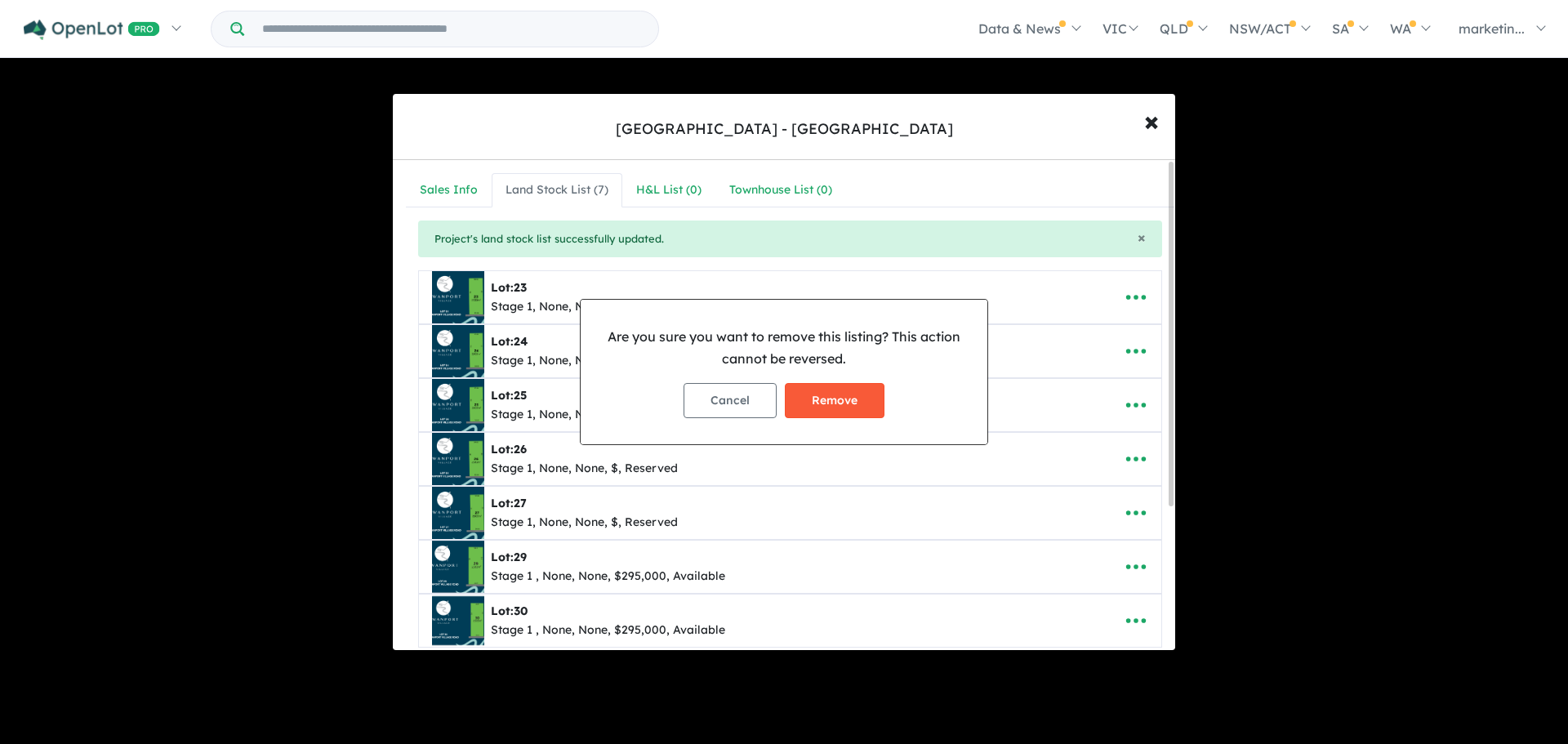
click at [841, 401] on button "Remove" at bounding box center [834, 400] width 100 height 35
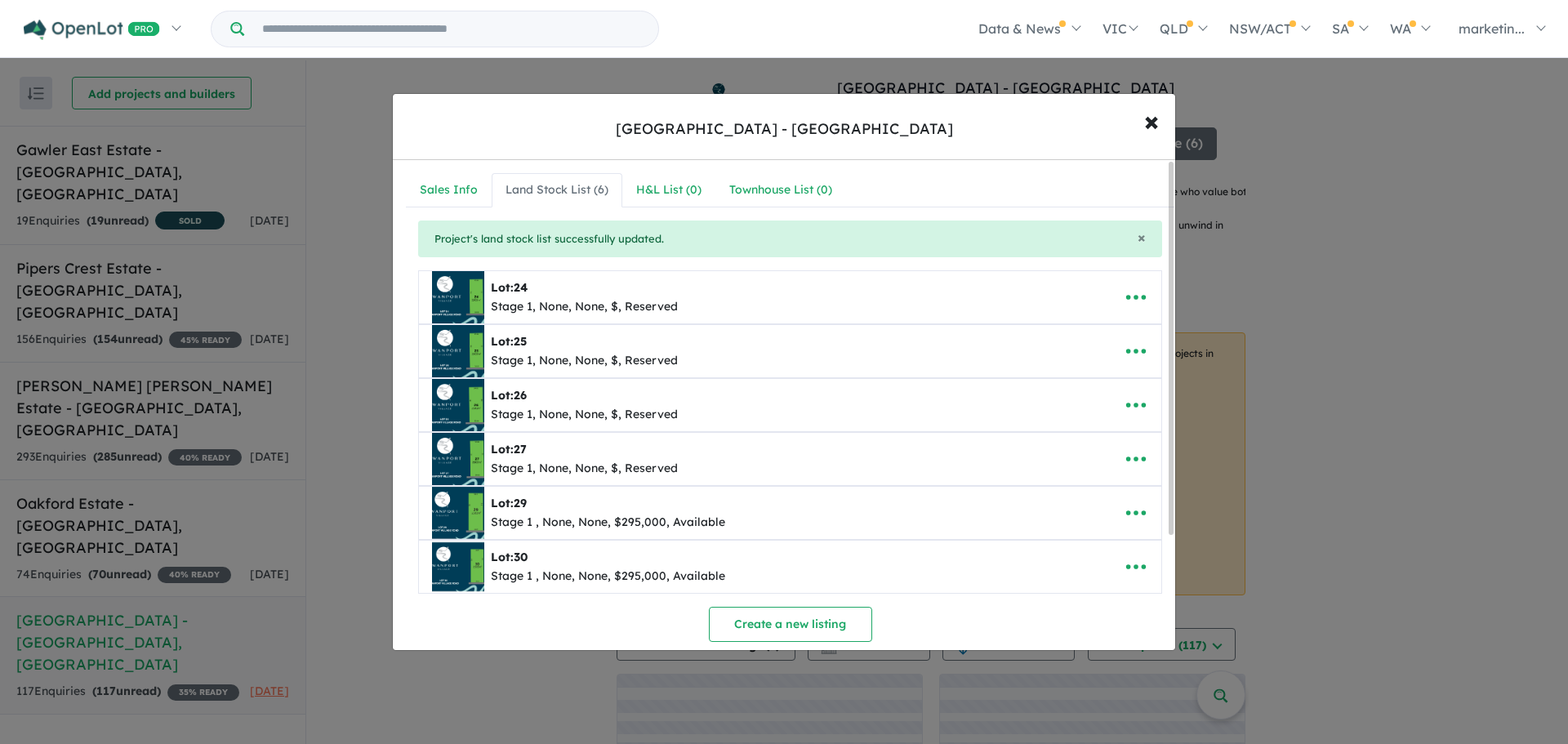
click at [1112, 345] on button "button" at bounding box center [1136, 351] width 51 height 38
click at [1079, 422] on link "Remove" at bounding box center [1099, 429] width 121 height 38
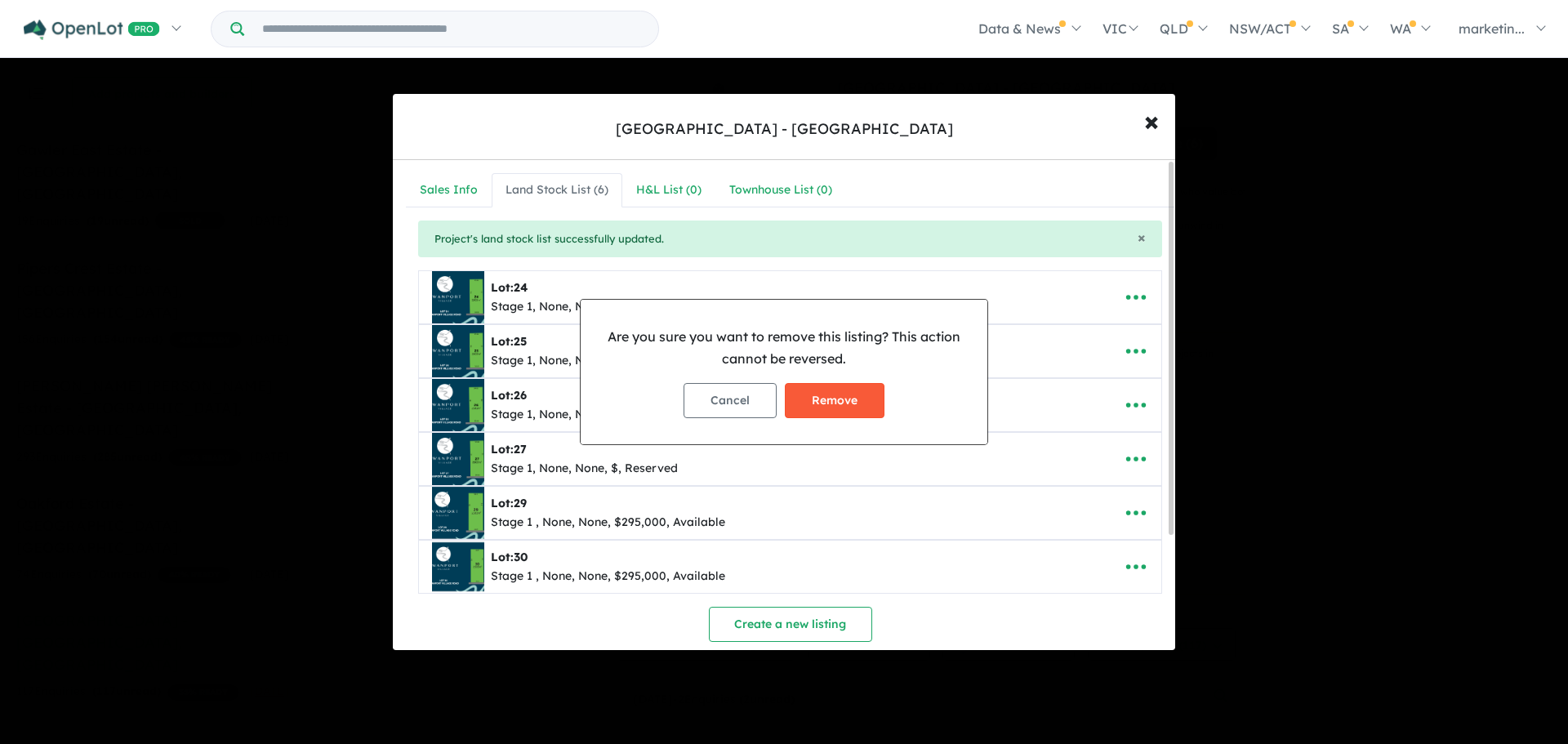
click at [820, 402] on button "Remove" at bounding box center [834, 400] width 100 height 35
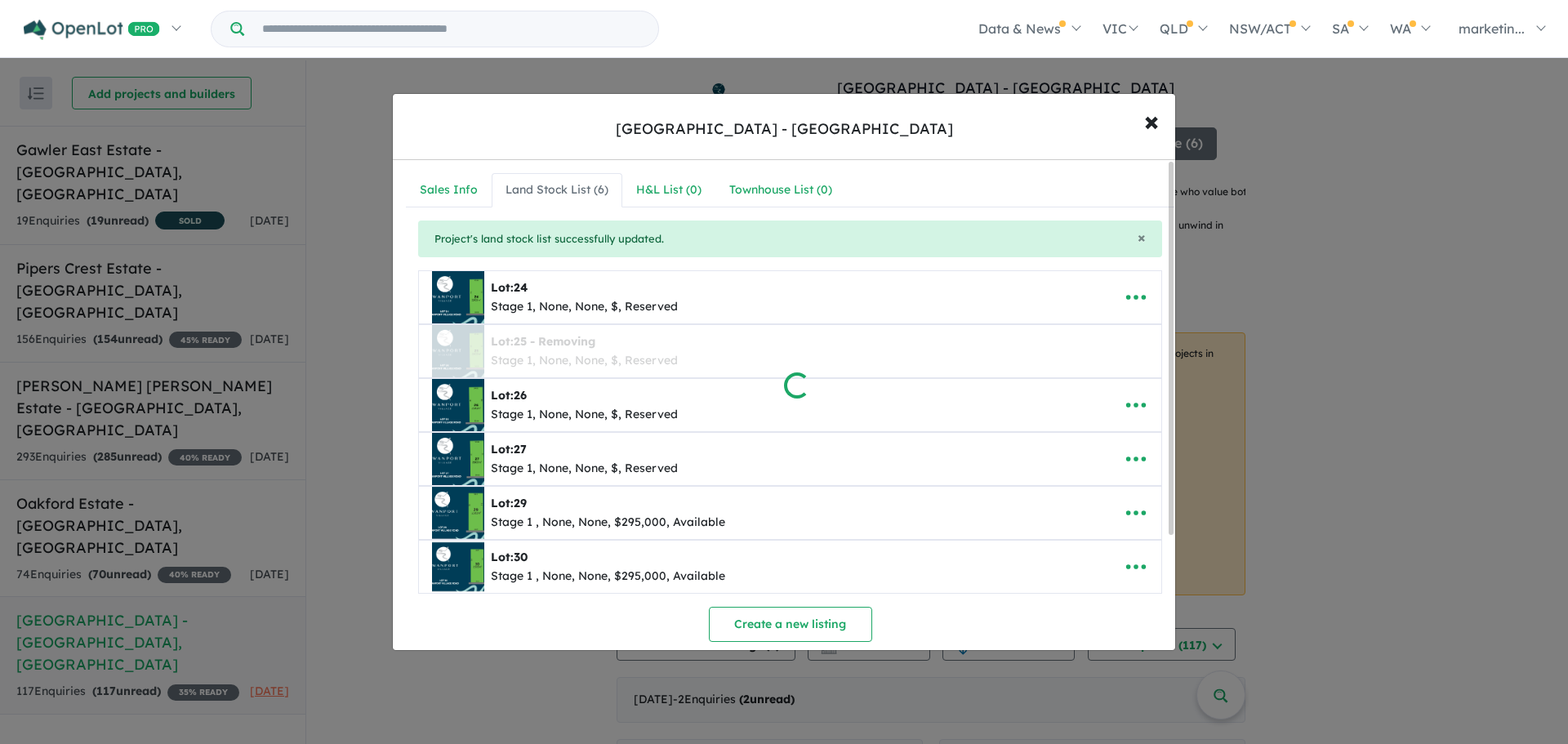
click at [1130, 300] on div at bounding box center [784, 372] width 1568 height 744
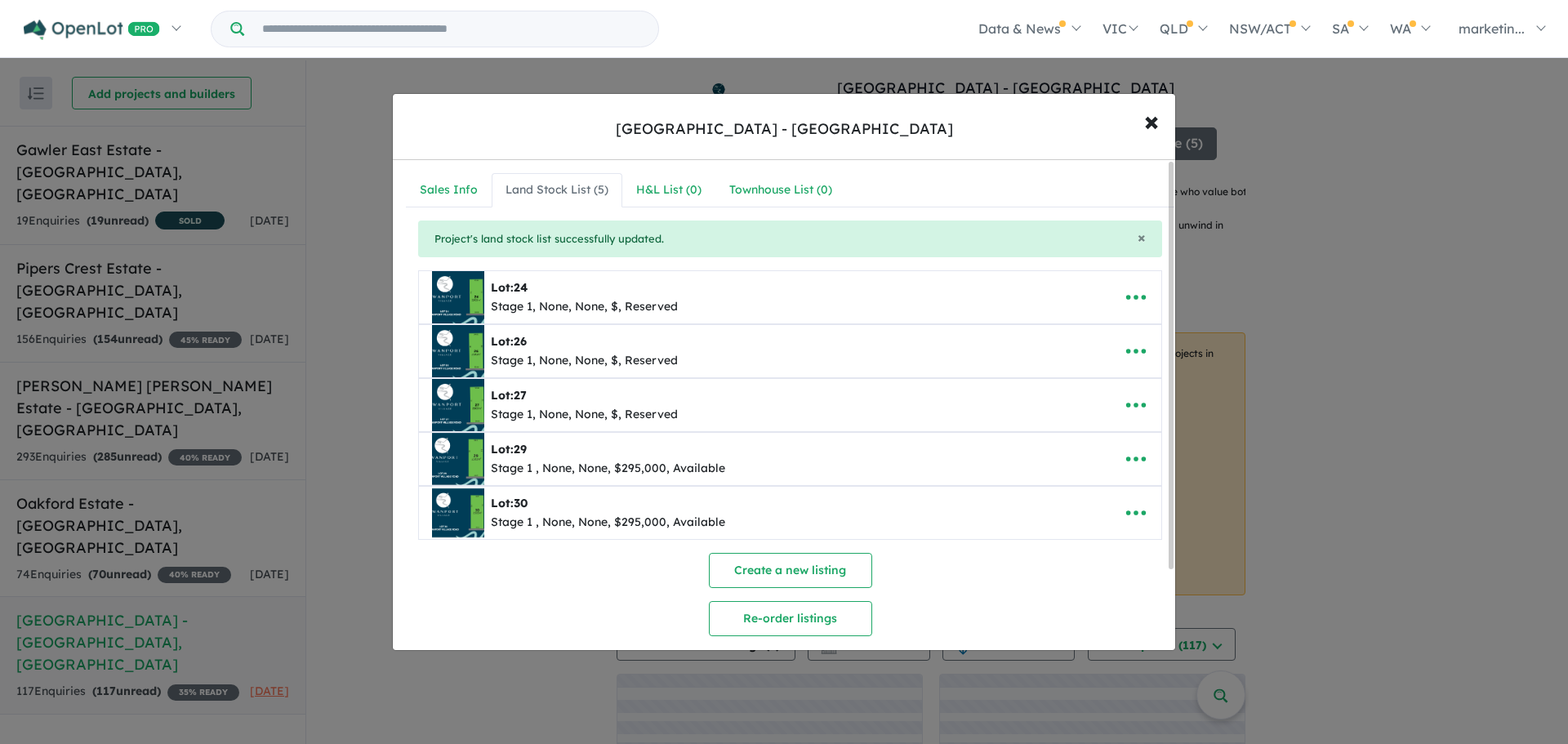
click at [1130, 300] on icon "button" at bounding box center [1136, 298] width 20 height 5
click at [1051, 377] on link "Remove" at bounding box center [1099, 375] width 121 height 38
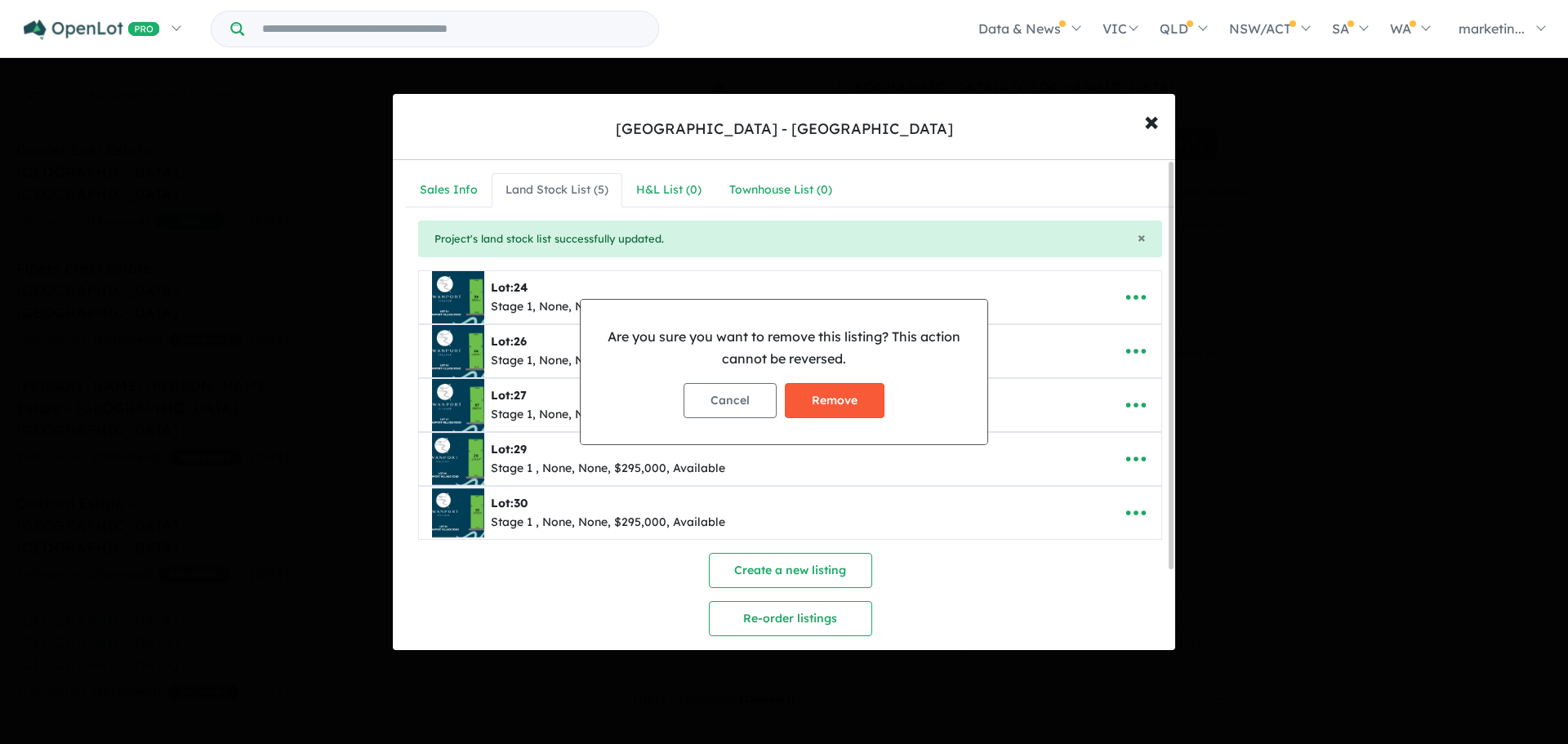
click at [814, 414] on button "Remove" at bounding box center [834, 400] width 100 height 35
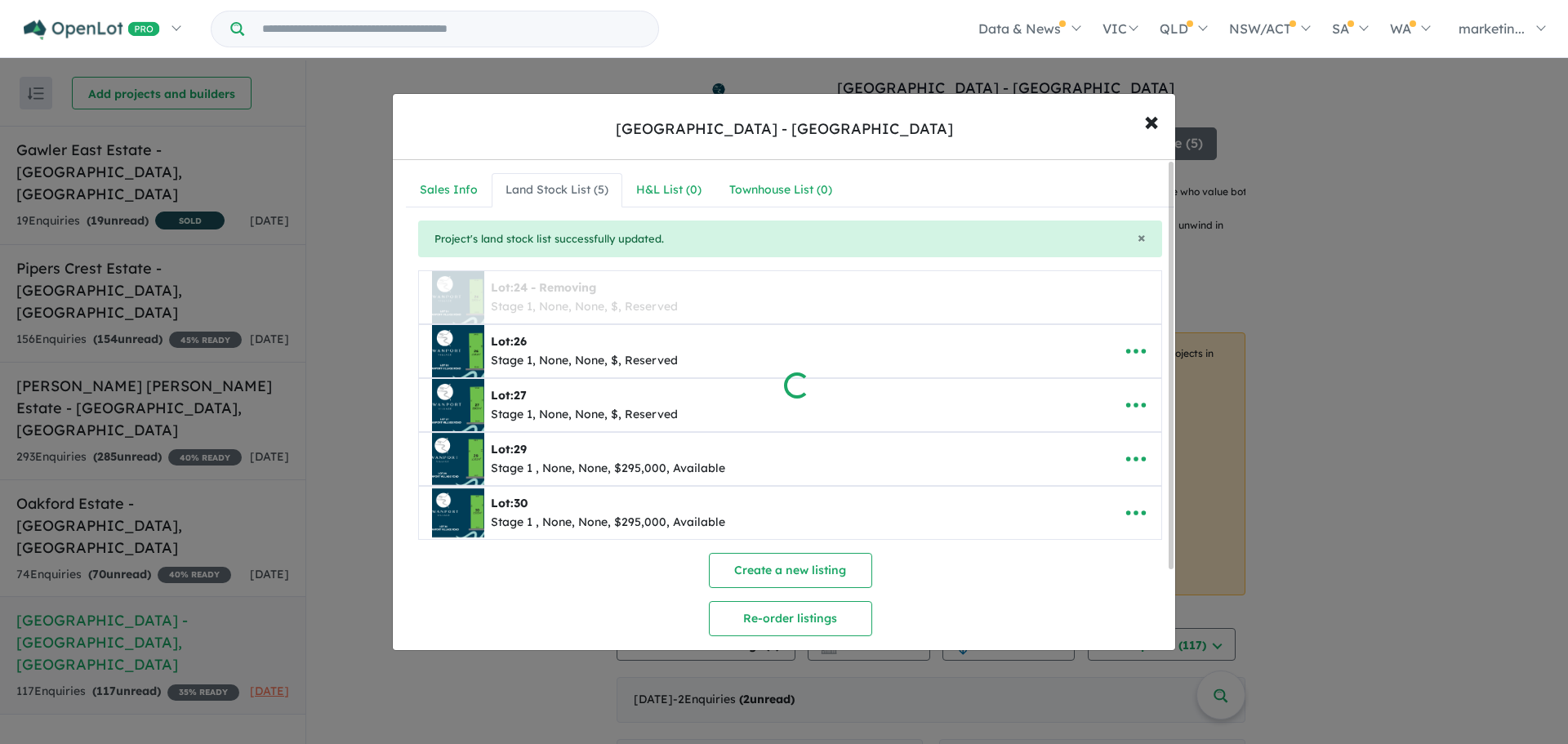
drag, startPoint x: 951, startPoint y: 415, endPoint x: 981, endPoint y: 411, distance: 30.3
click at [952, 415] on div at bounding box center [784, 372] width 1568 height 744
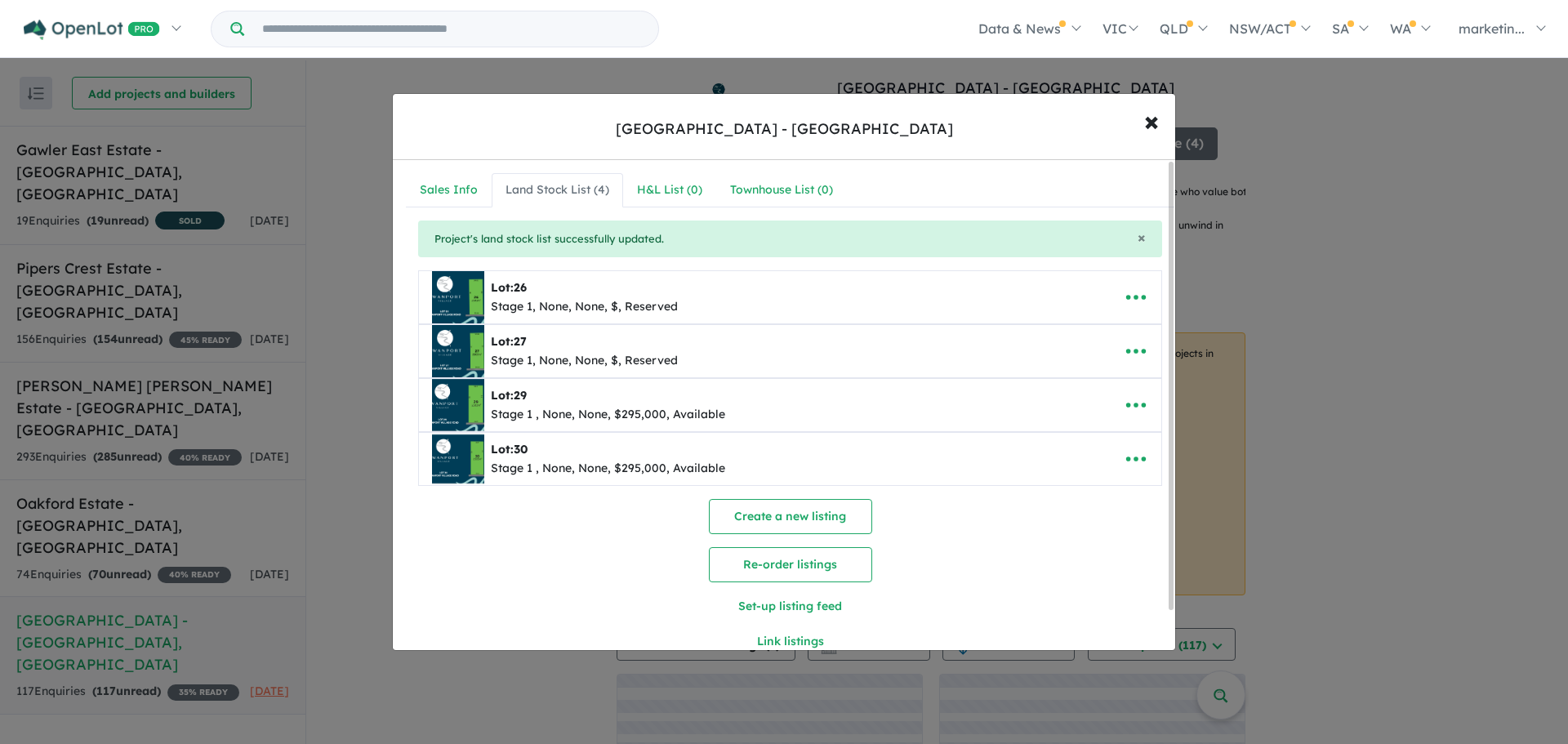
click at [1111, 409] on button "button" at bounding box center [1136, 405] width 51 height 38
click at [1090, 479] on link "Remove" at bounding box center [1099, 483] width 121 height 38
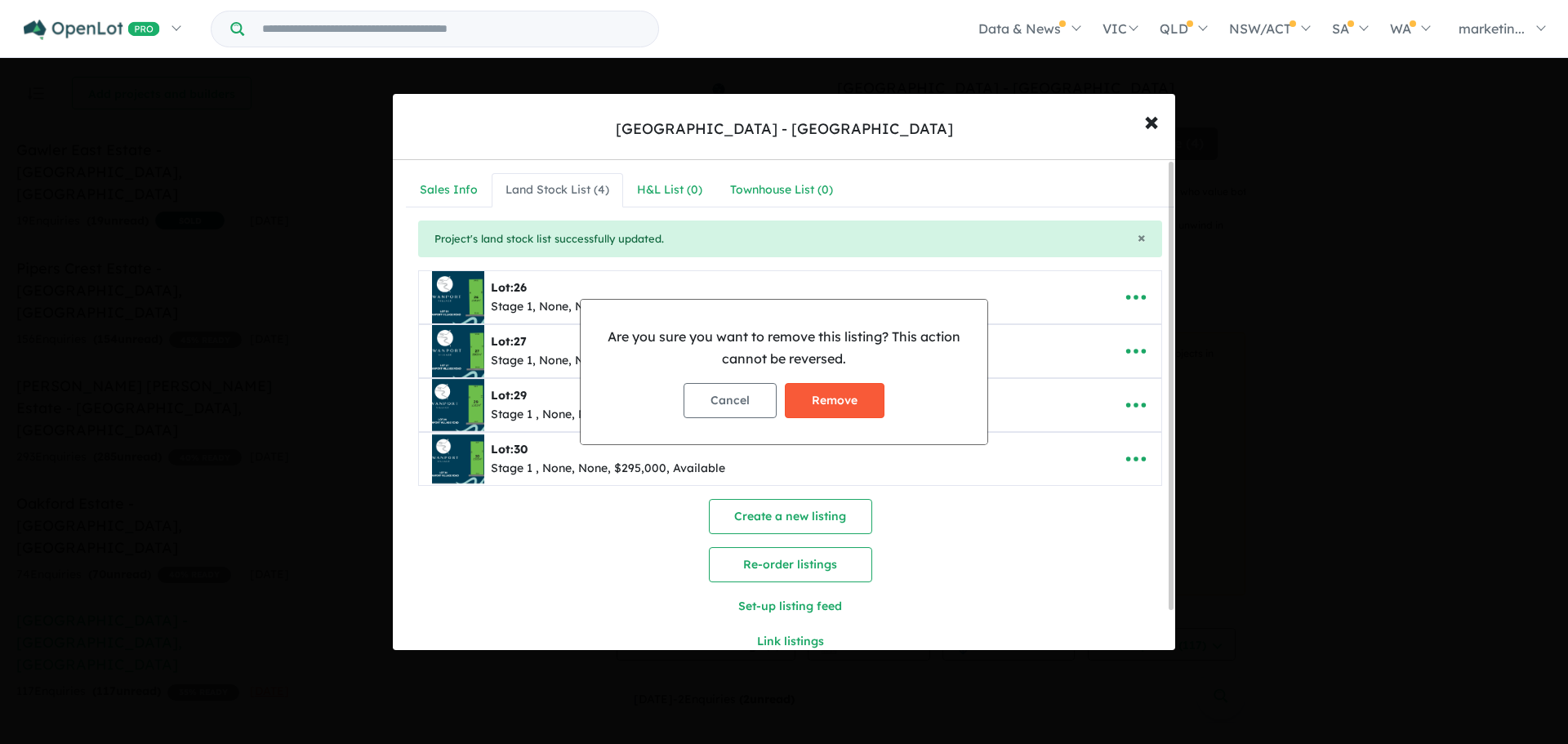
click at [827, 398] on button "Remove" at bounding box center [834, 400] width 100 height 35
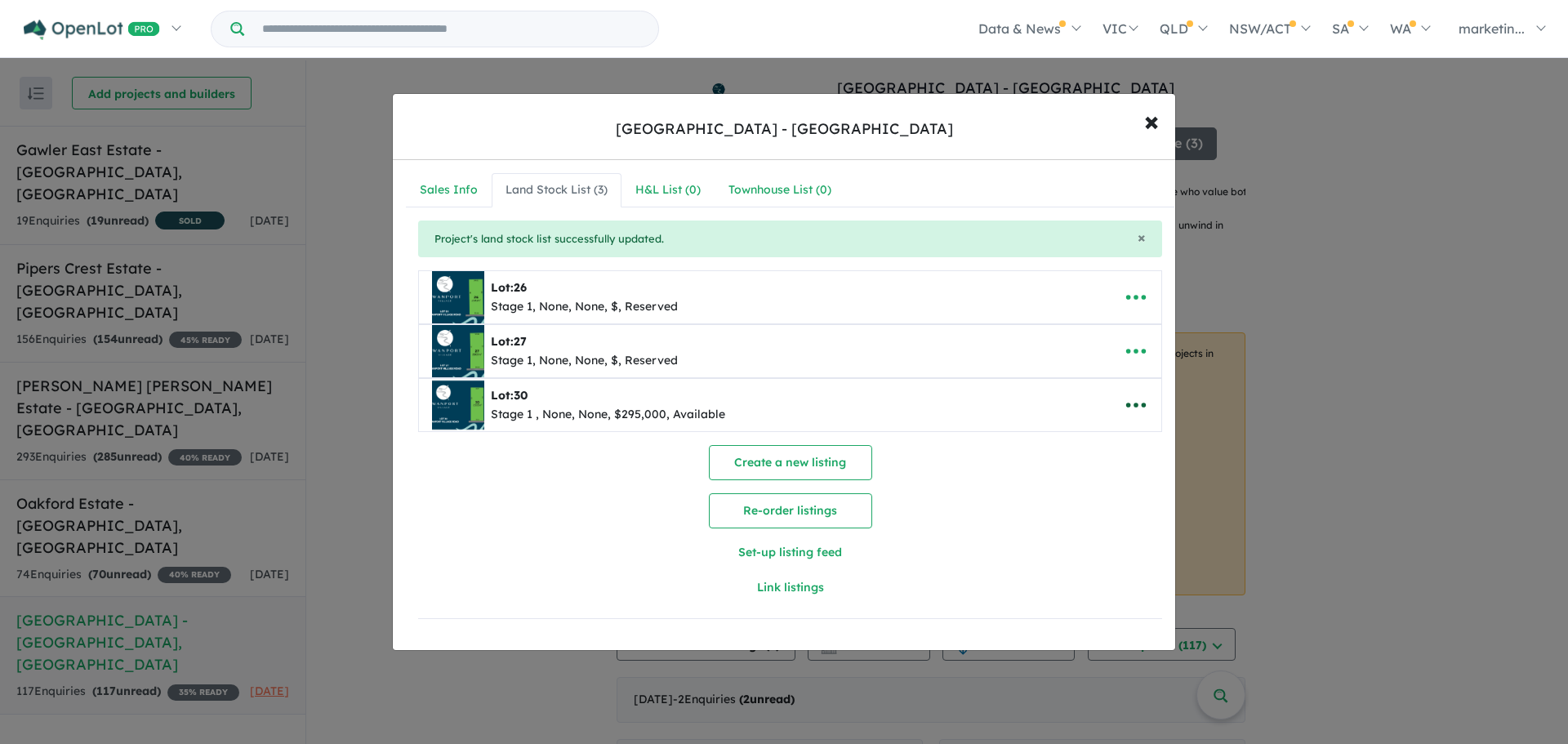
click at [1130, 401] on icon "button" at bounding box center [1136, 405] width 25 height 25
click at [1082, 487] on link "Remove" at bounding box center [1099, 483] width 121 height 38
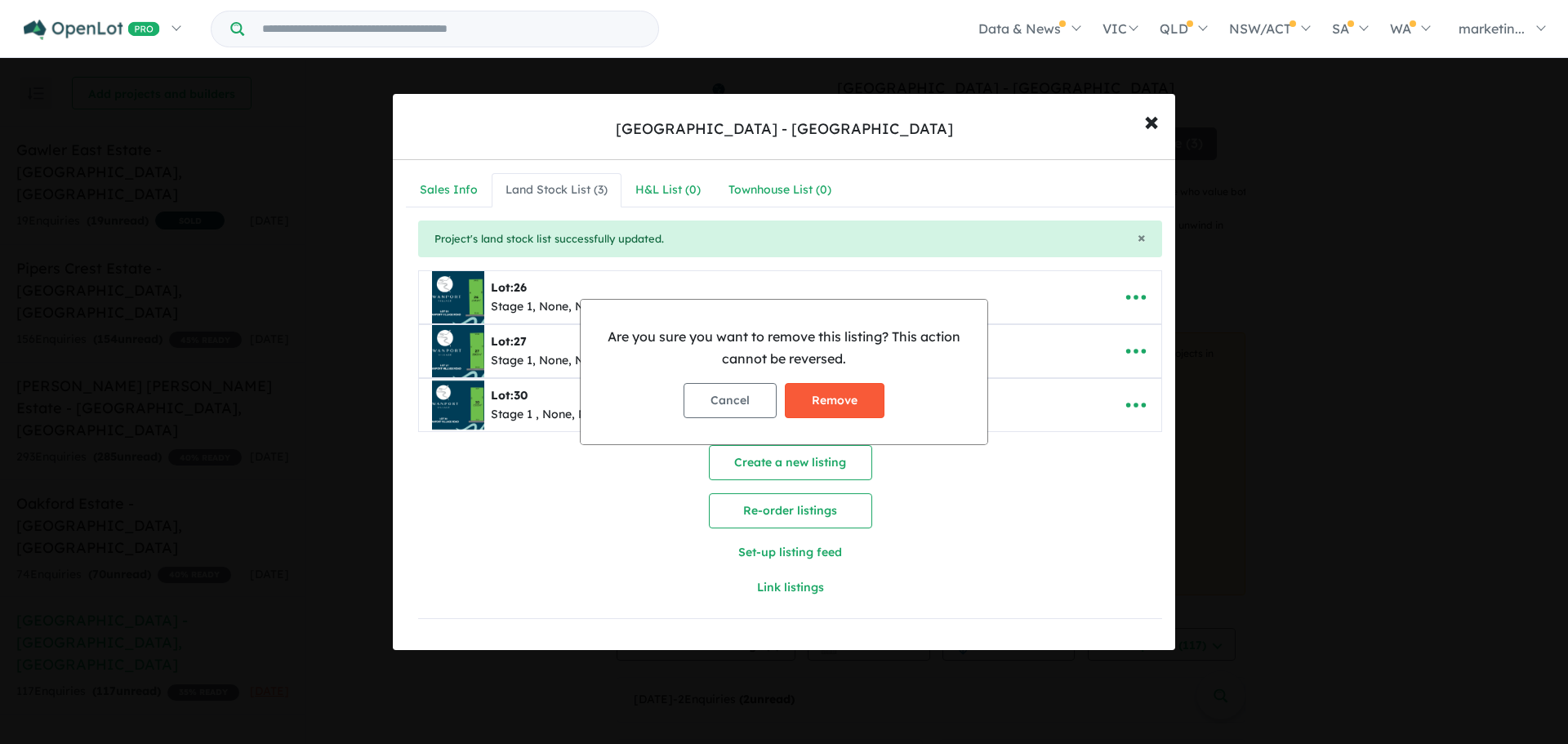
click at [833, 398] on button "Remove" at bounding box center [834, 400] width 100 height 35
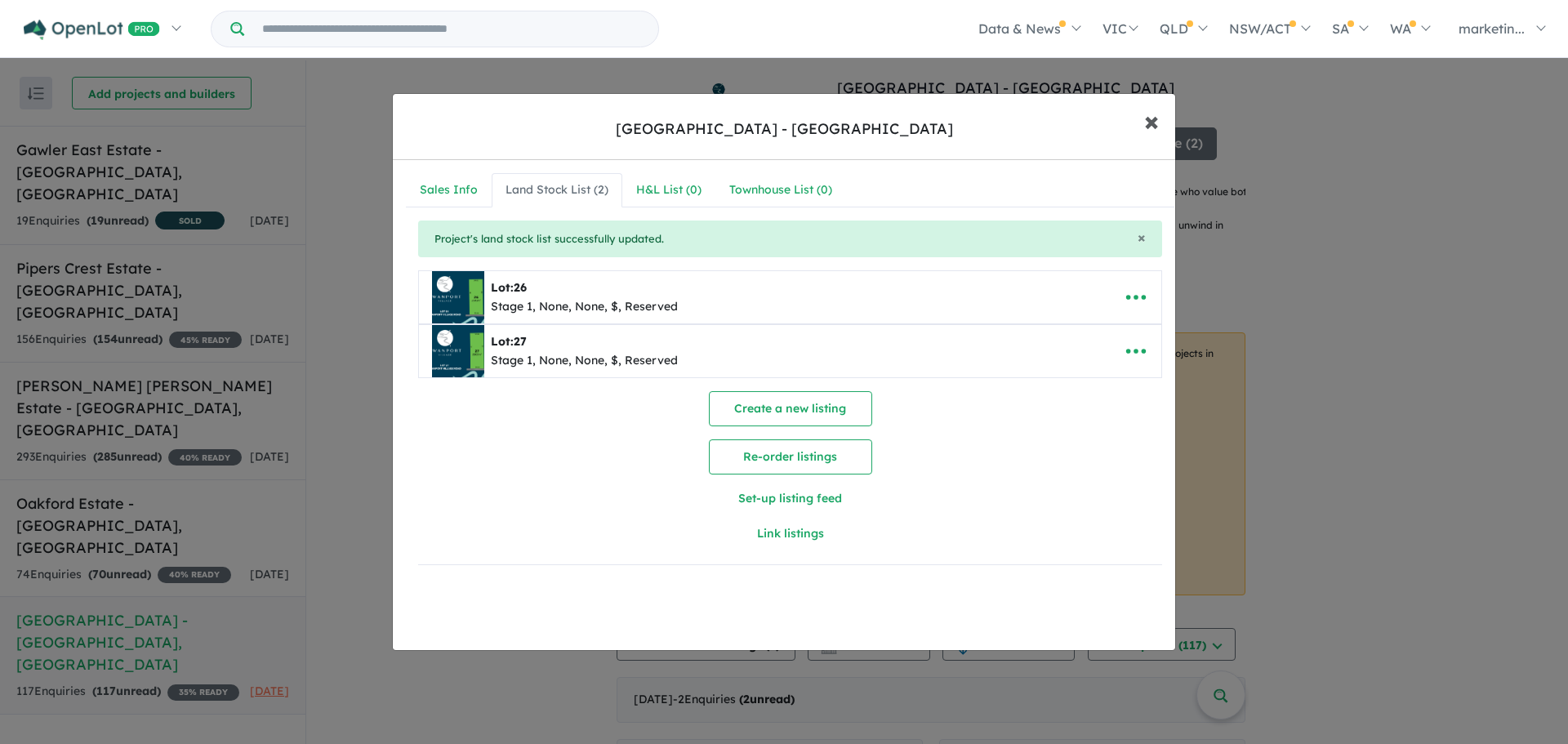
click at [1153, 115] on span "×" at bounding box center [1152, 120] width 15 height 35
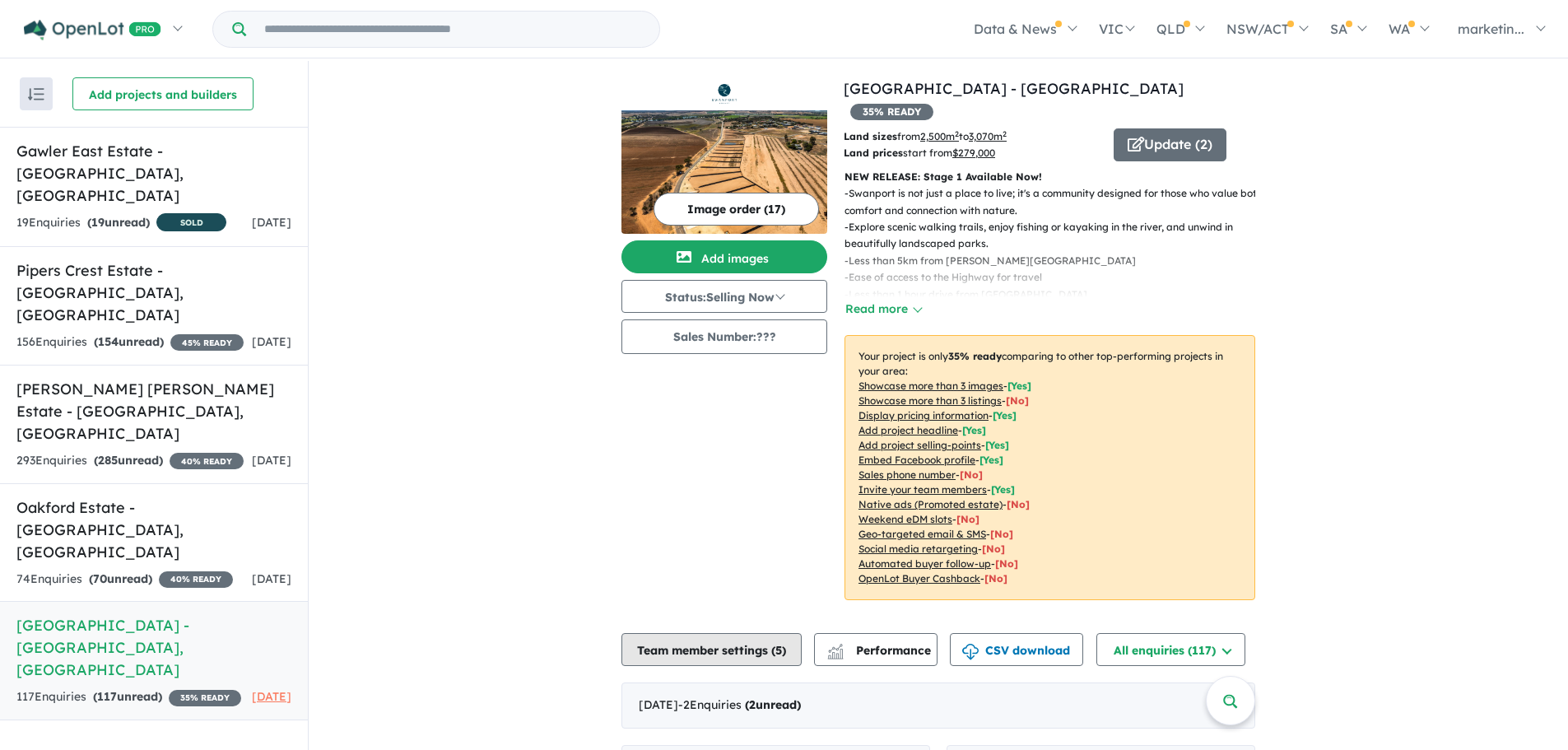
click at [765, 644] on button "Team member settings ( 5 )" at bounding box center [711, 650] width 180 height 33
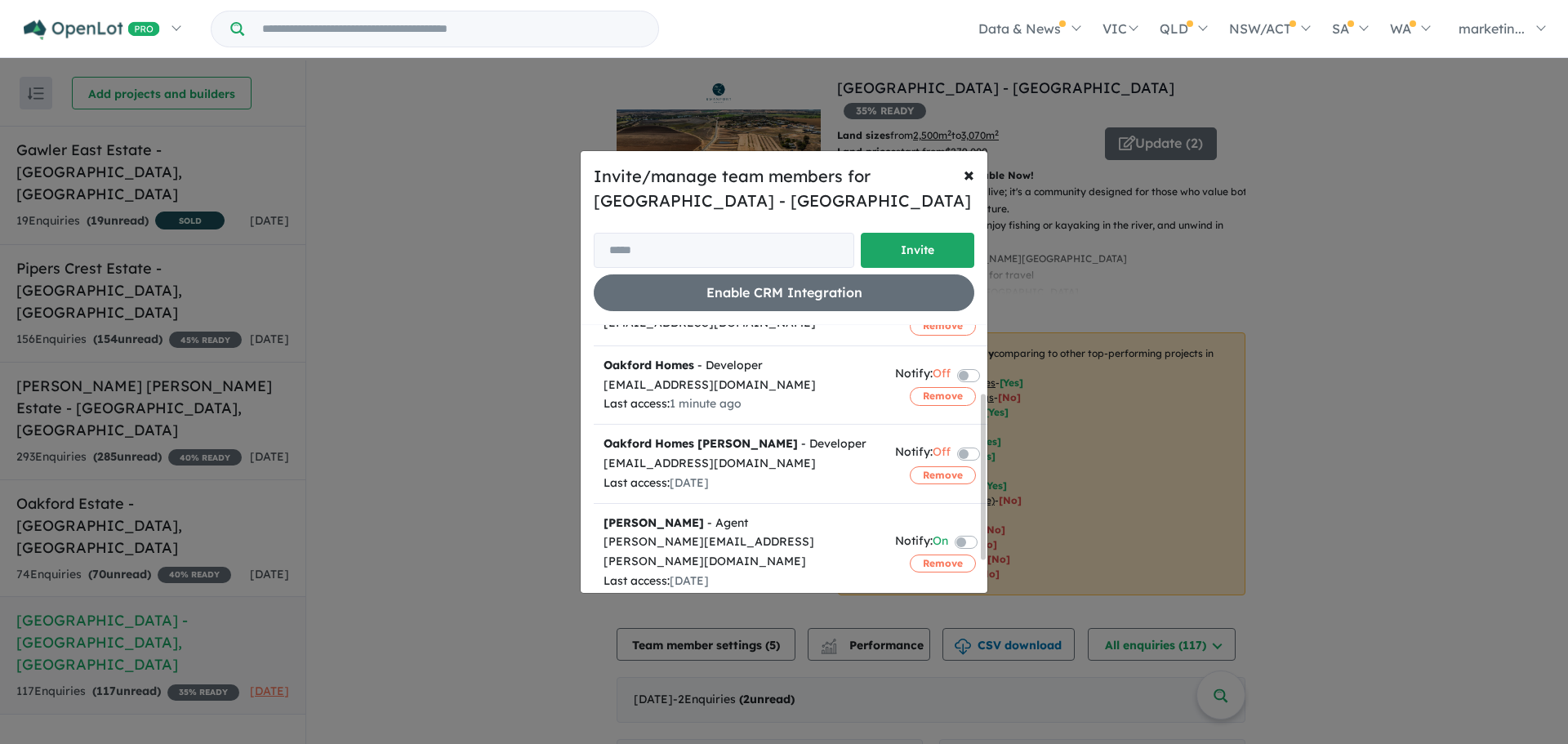
scroll to position [162, 0]
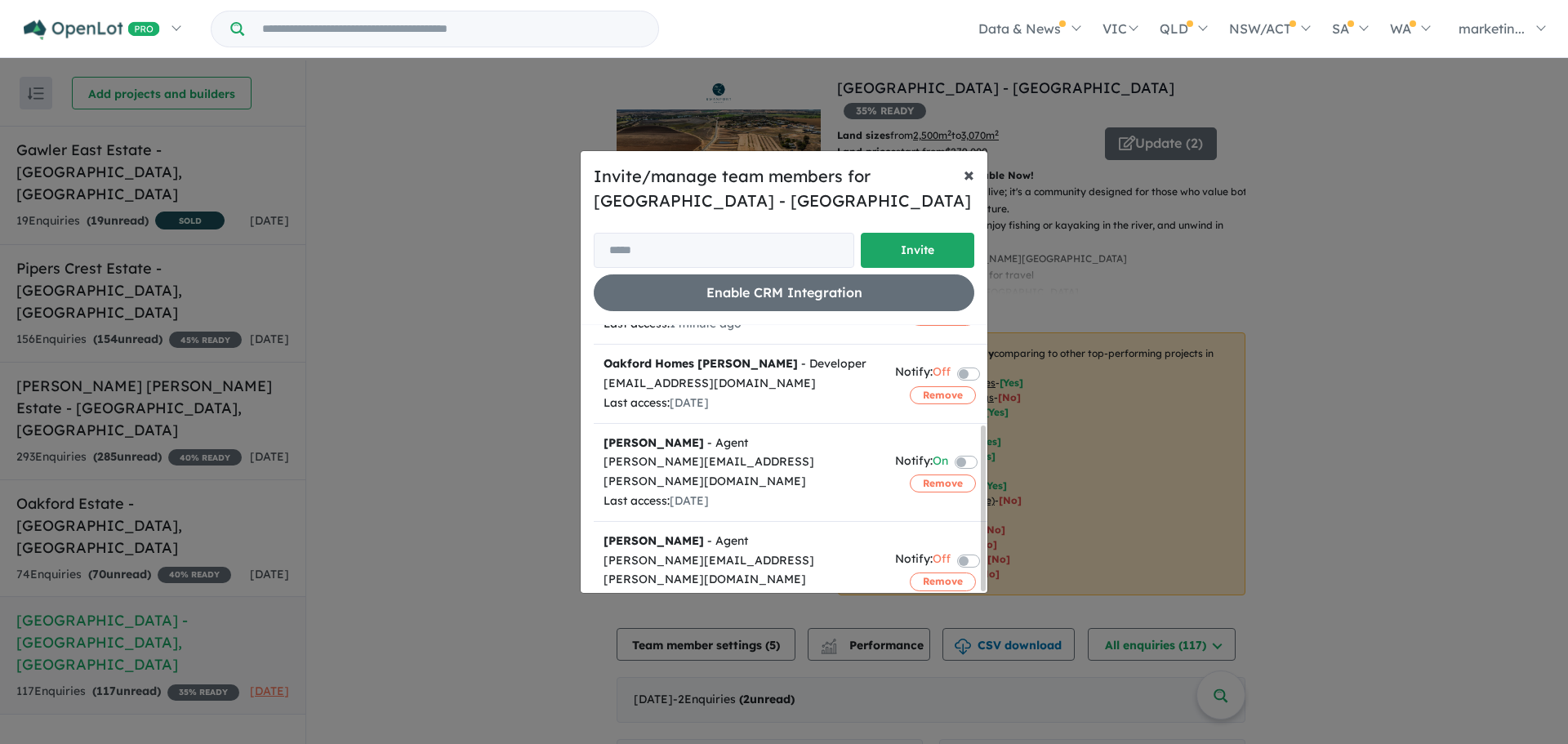
click at [965, 170] on span "×" at bounding box center [968, 174] width 11 height 25
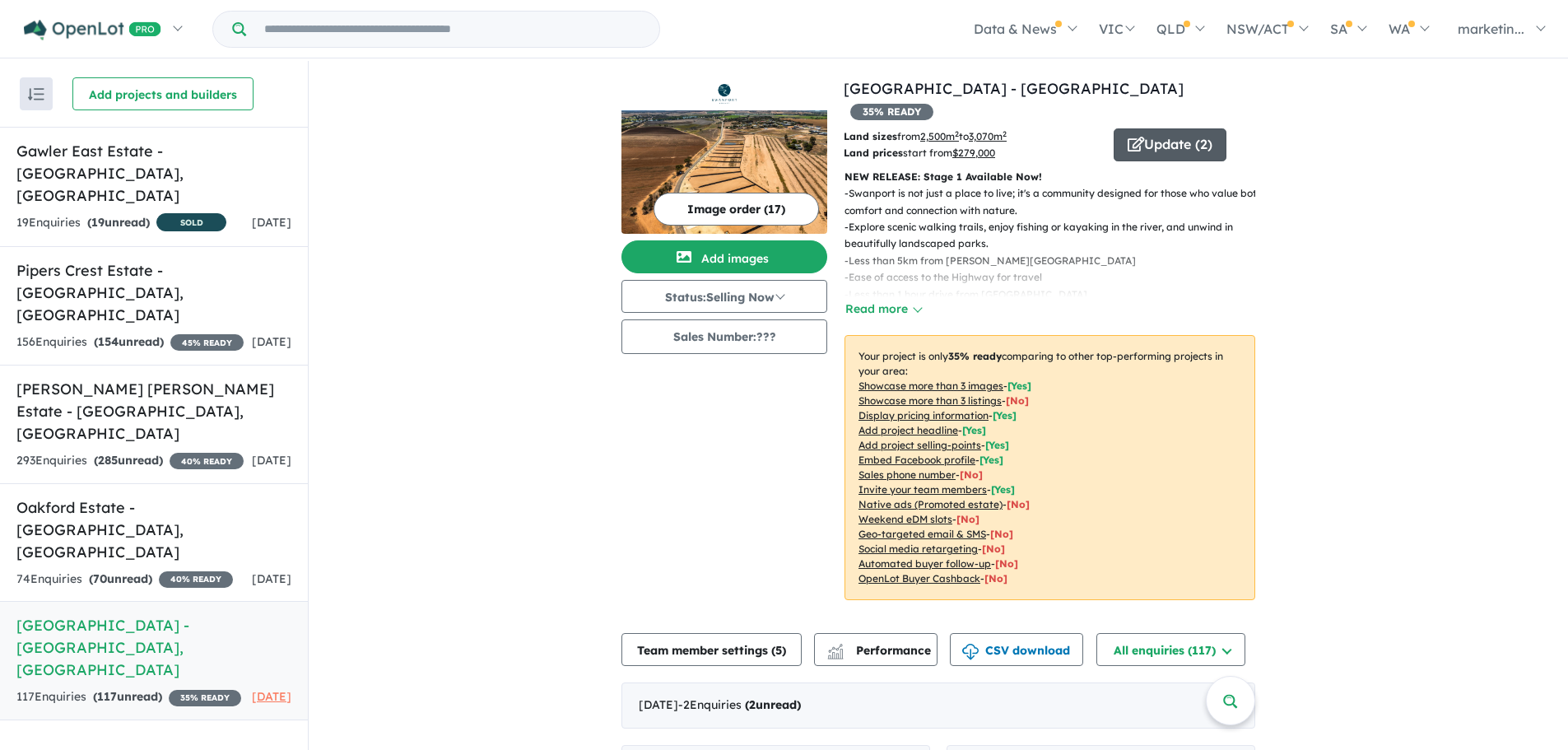
click at [1148, 129] on button "Update ( 2 )" at bounding box center [1170, 145] width 113 height 33
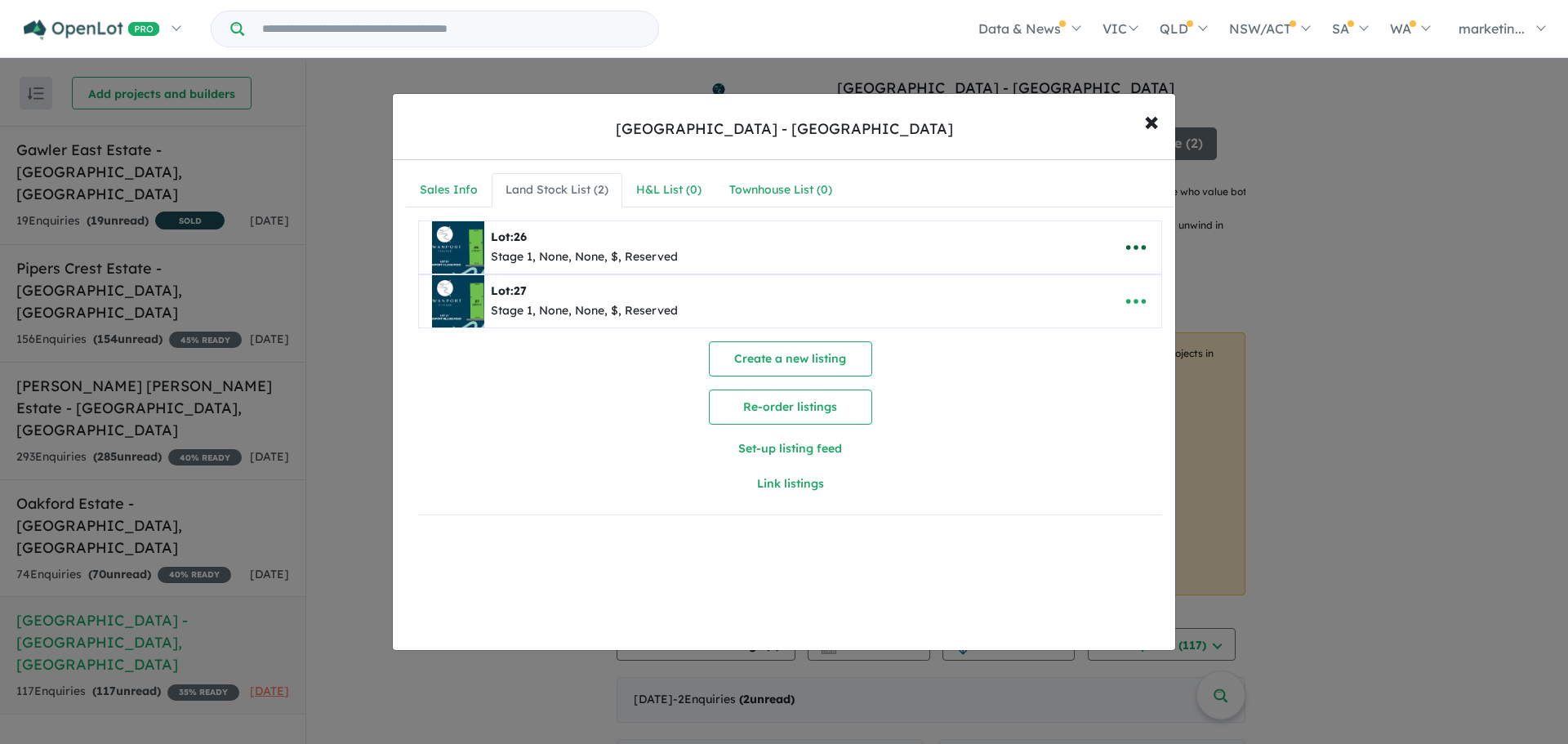
click at [1125, 243] on icon "button" at bounding box center [1136, 248] width 25 height 25
click at [1065, 328] on link "Remove" at bounding box center [1099, 325] width 121 height 38
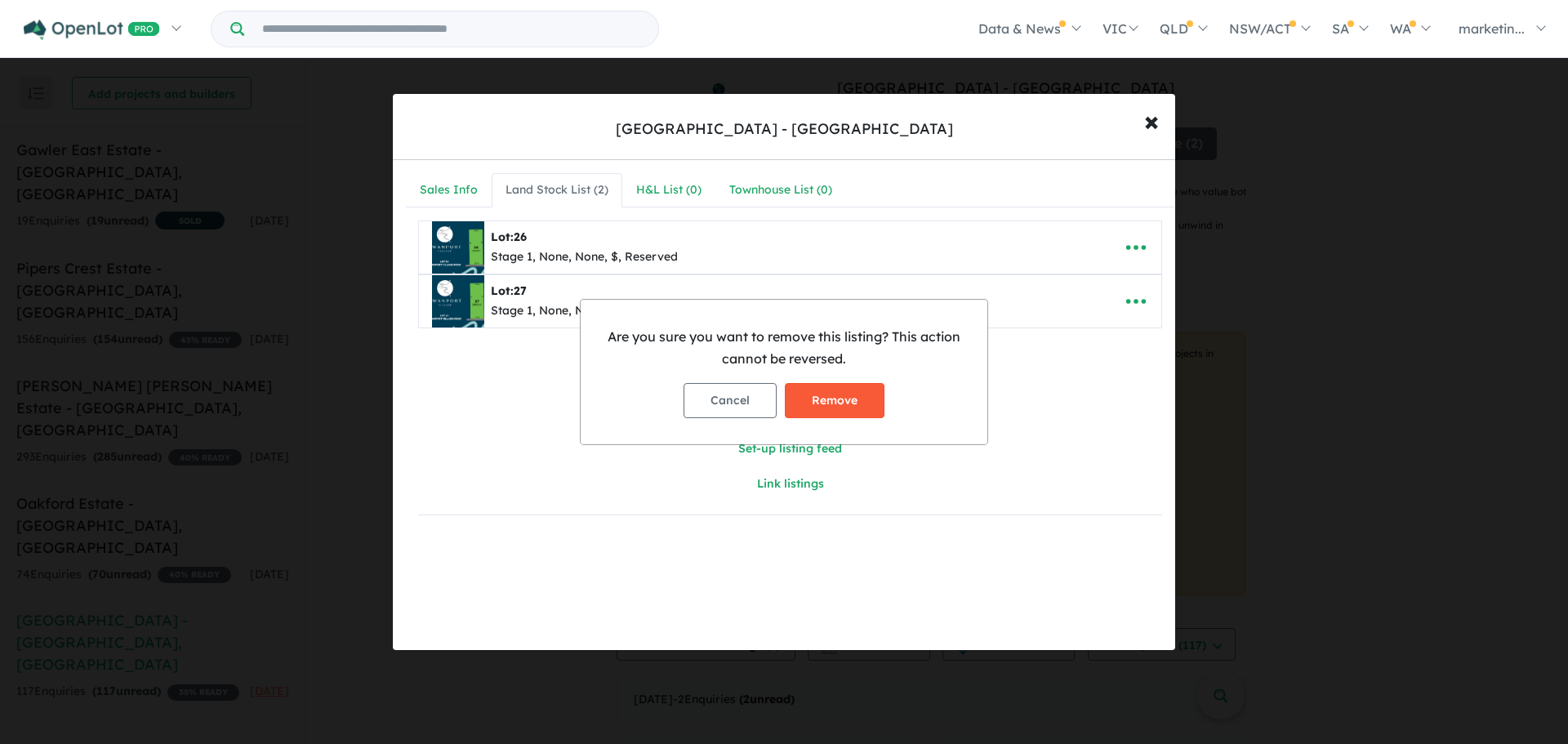
click at [859, 383] on button "Remove" at bounding box center [834, 400] width 100 height 35
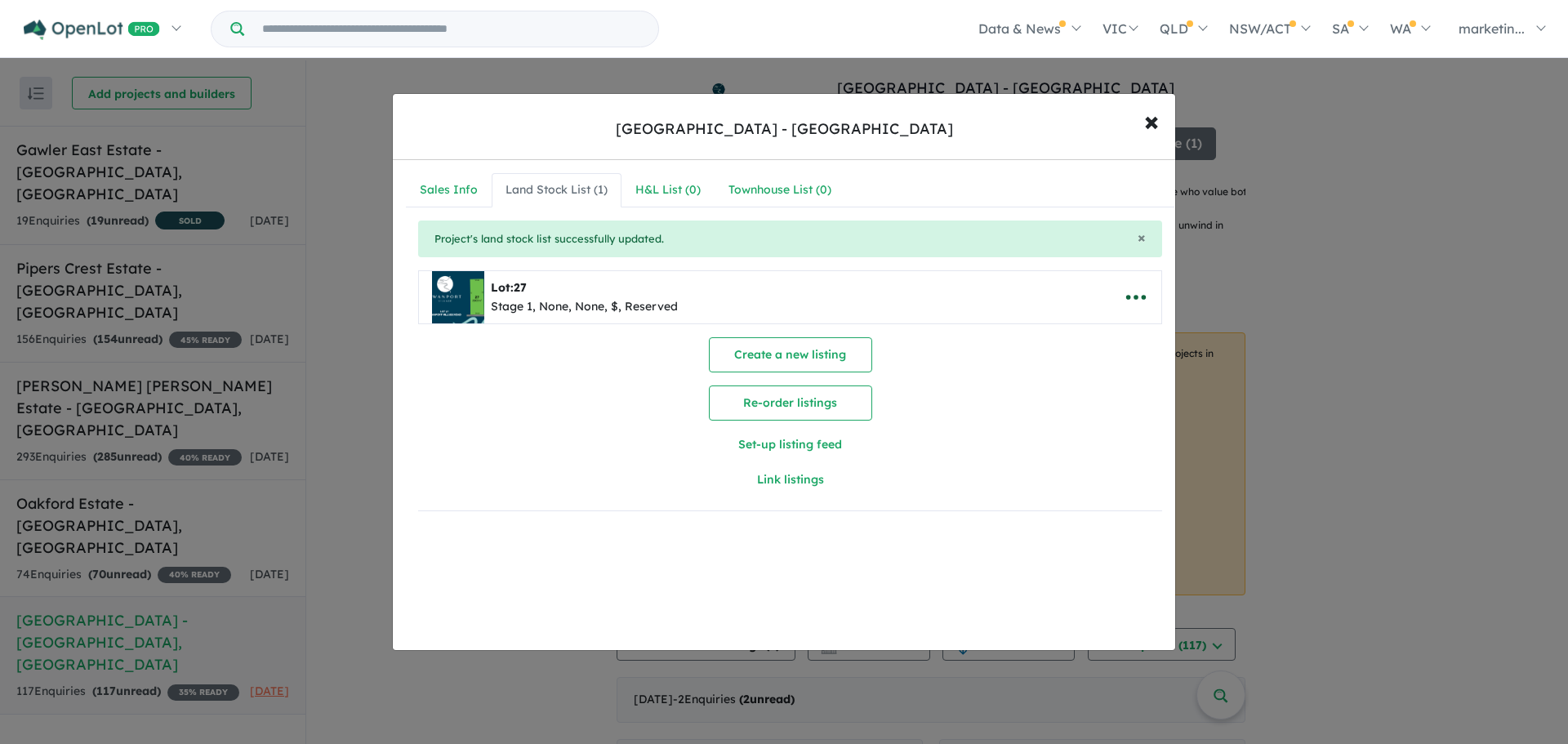
click at [1111, 291] on button "button" at bounding box center [1136, 297] width 51 height 38
click at [1046, 386] on link "Remove" at bounding box center [1099, 375] width 121 height 38
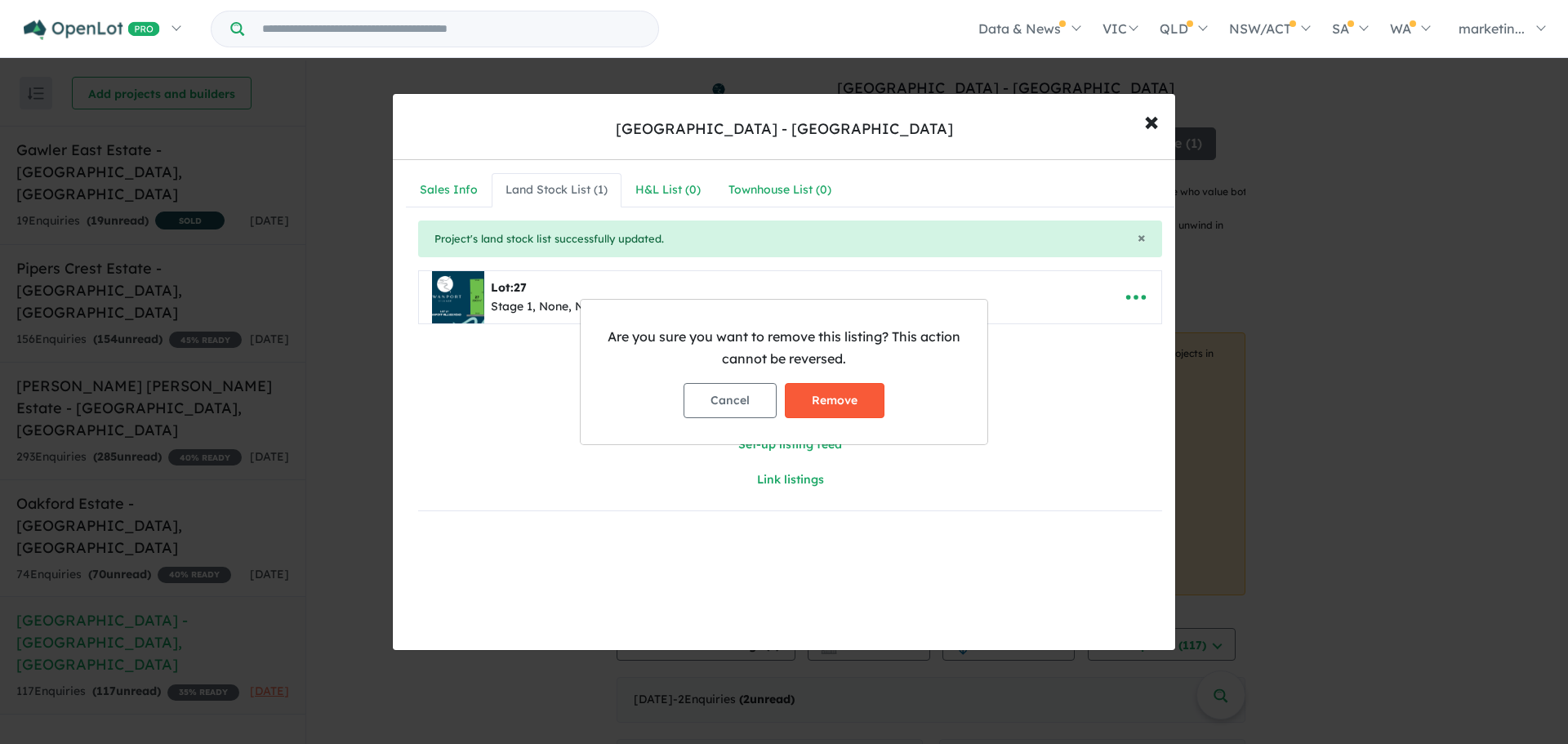
click at [845, 405] on button "Remove" at bounding box center [834, 400] width 100 height 35
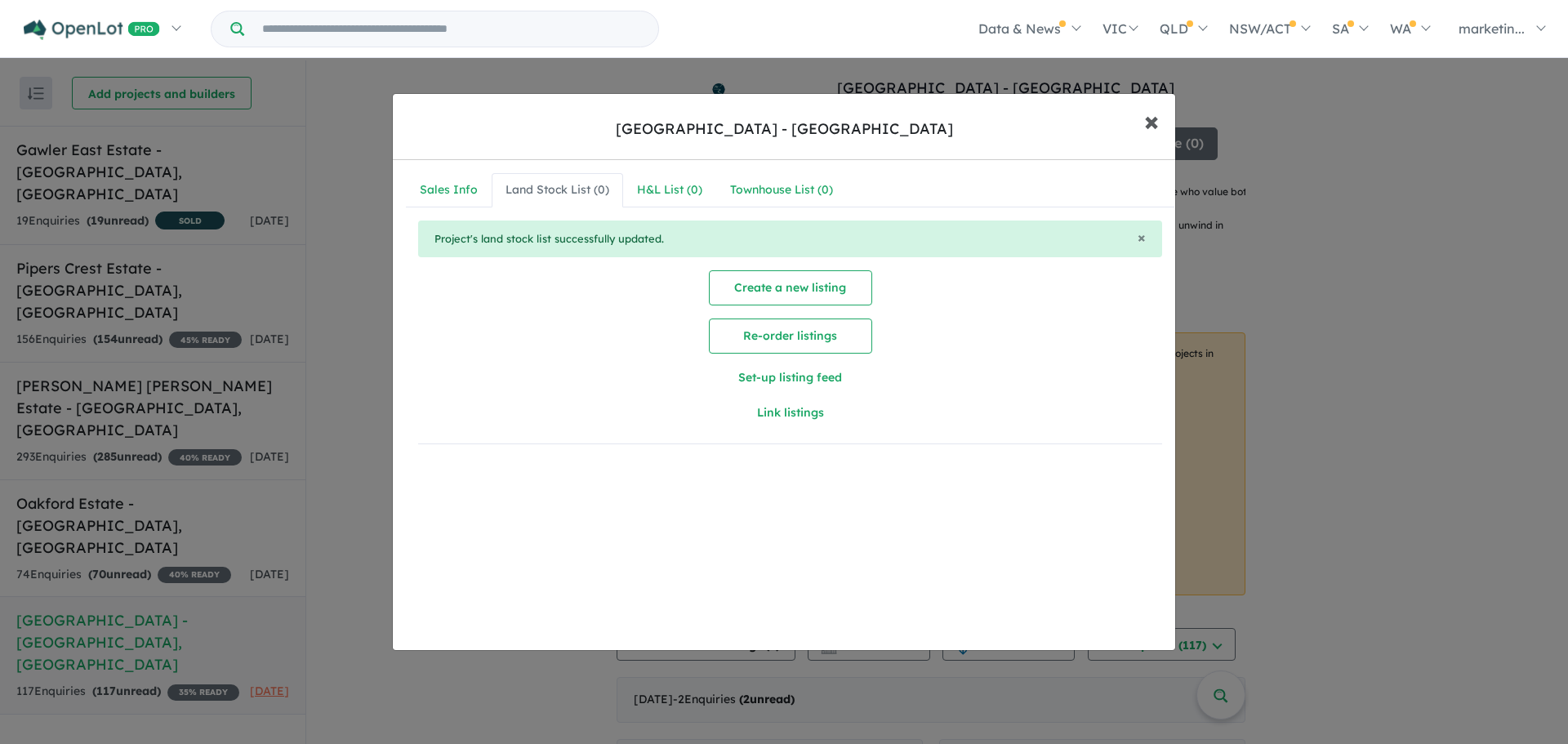
click at [1163, 127] on button "× Close" at bounding box center [1152, 121] width 48 height 44
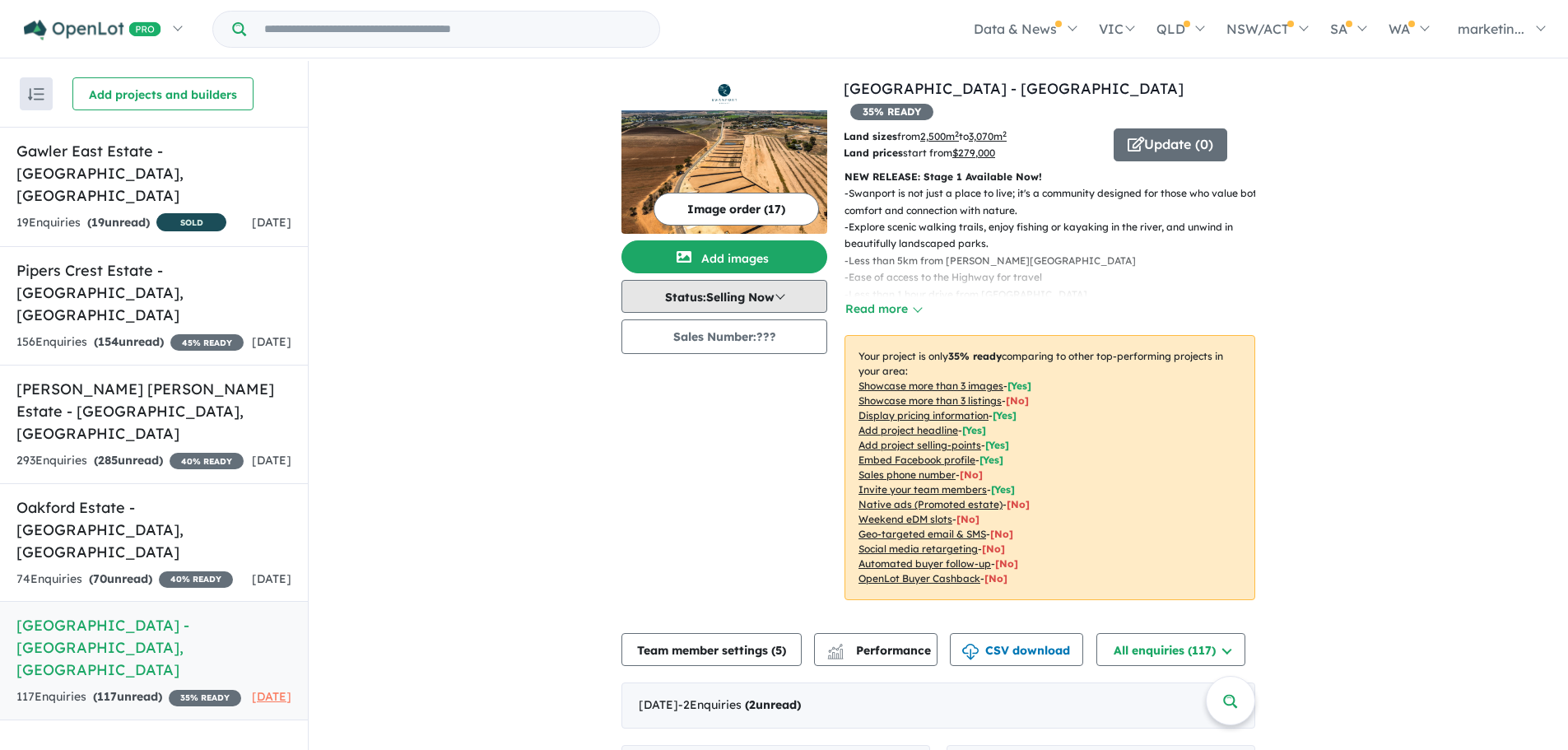
click at [733, 293] on button "Status: Selling Now" at bounding box center [724, 296] width 206 height 33
click at [686, 374] on button "Coming Soon" at bounding box center [682, 373] width 122 height 38
click at [1121, 129] on button "Update ( 0 )" at bounding box center [1170, 145] width 114 height 33
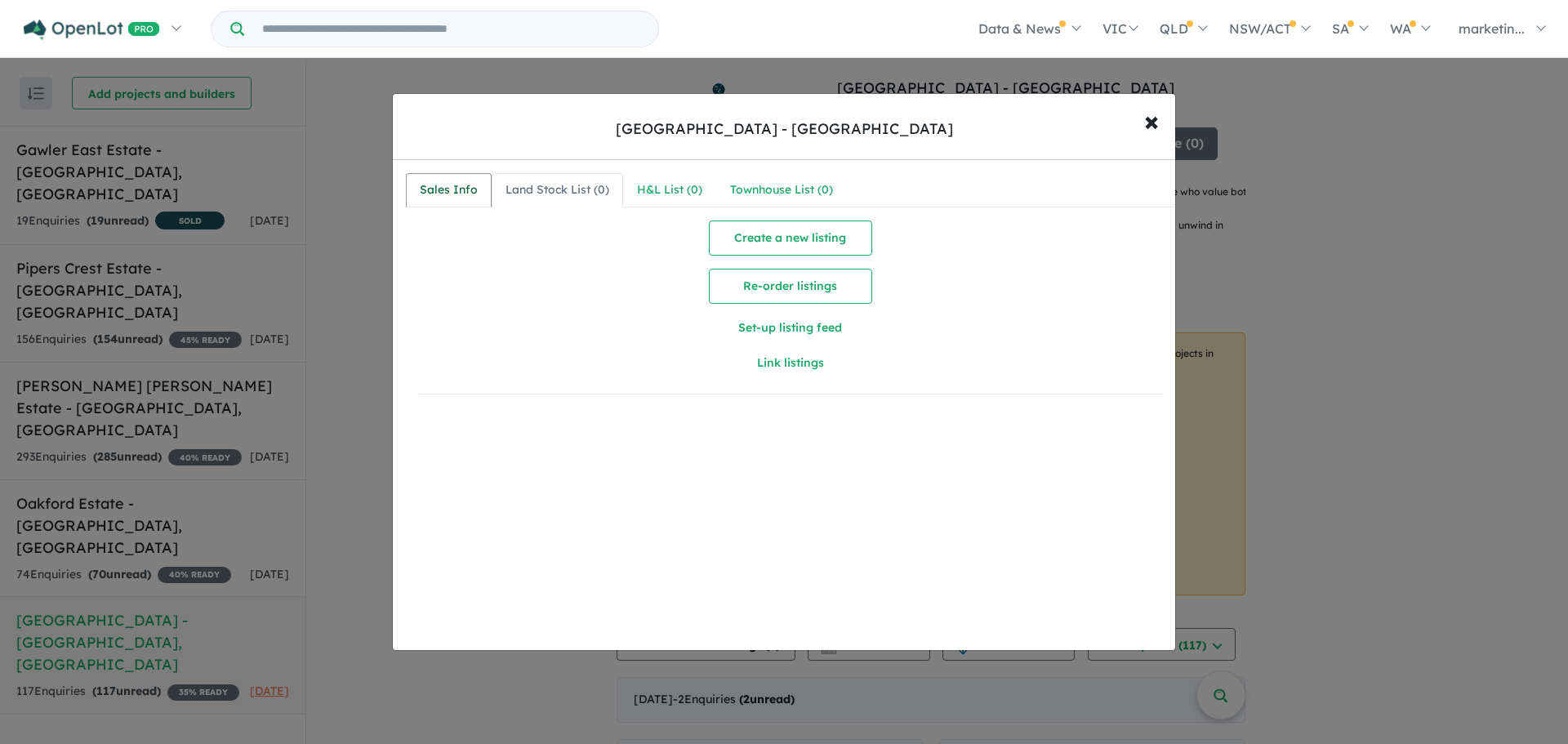
click at [434, 195] on div "Sales Info" at bounding box center [448, 190] width 58 height 20
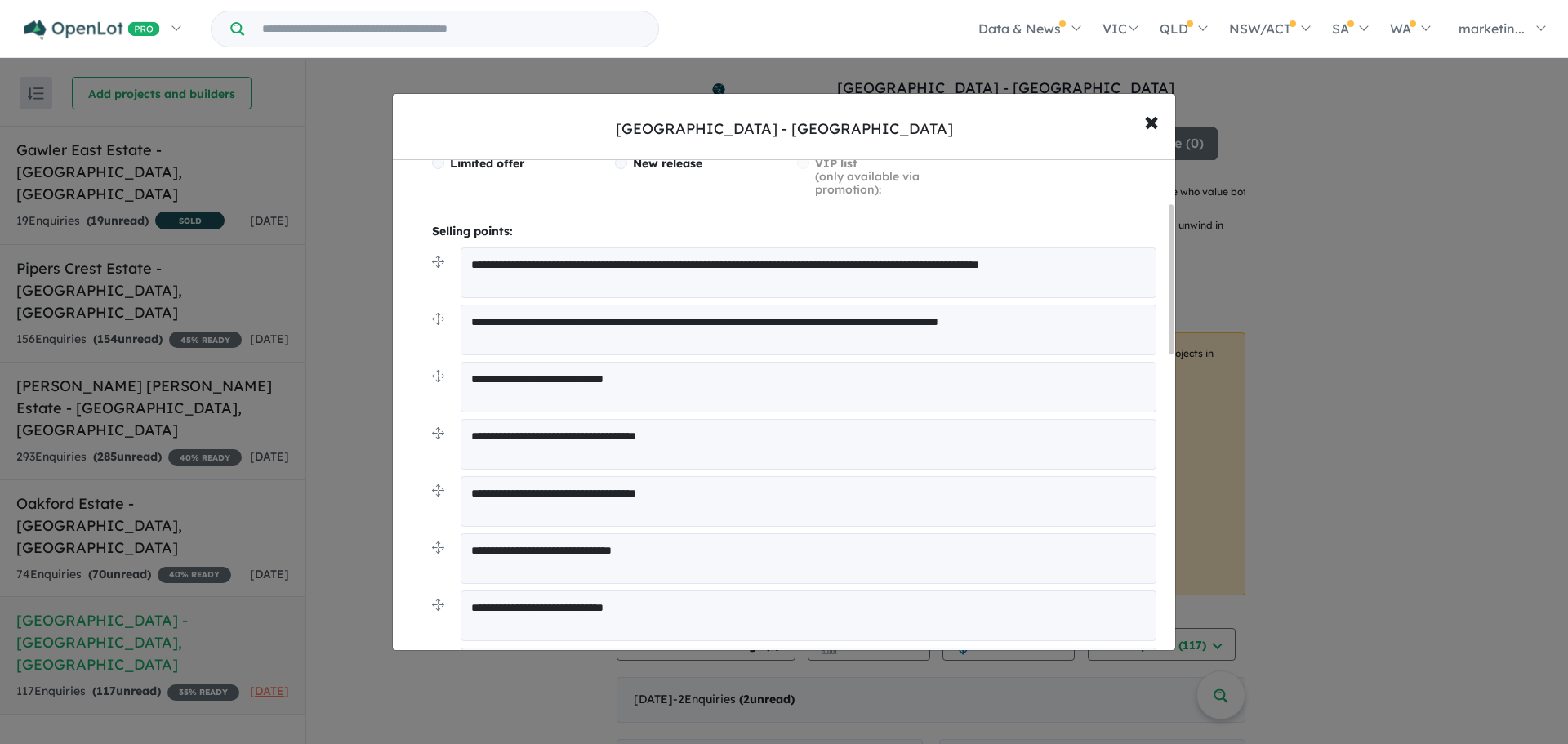
scroll to position [137, 0]
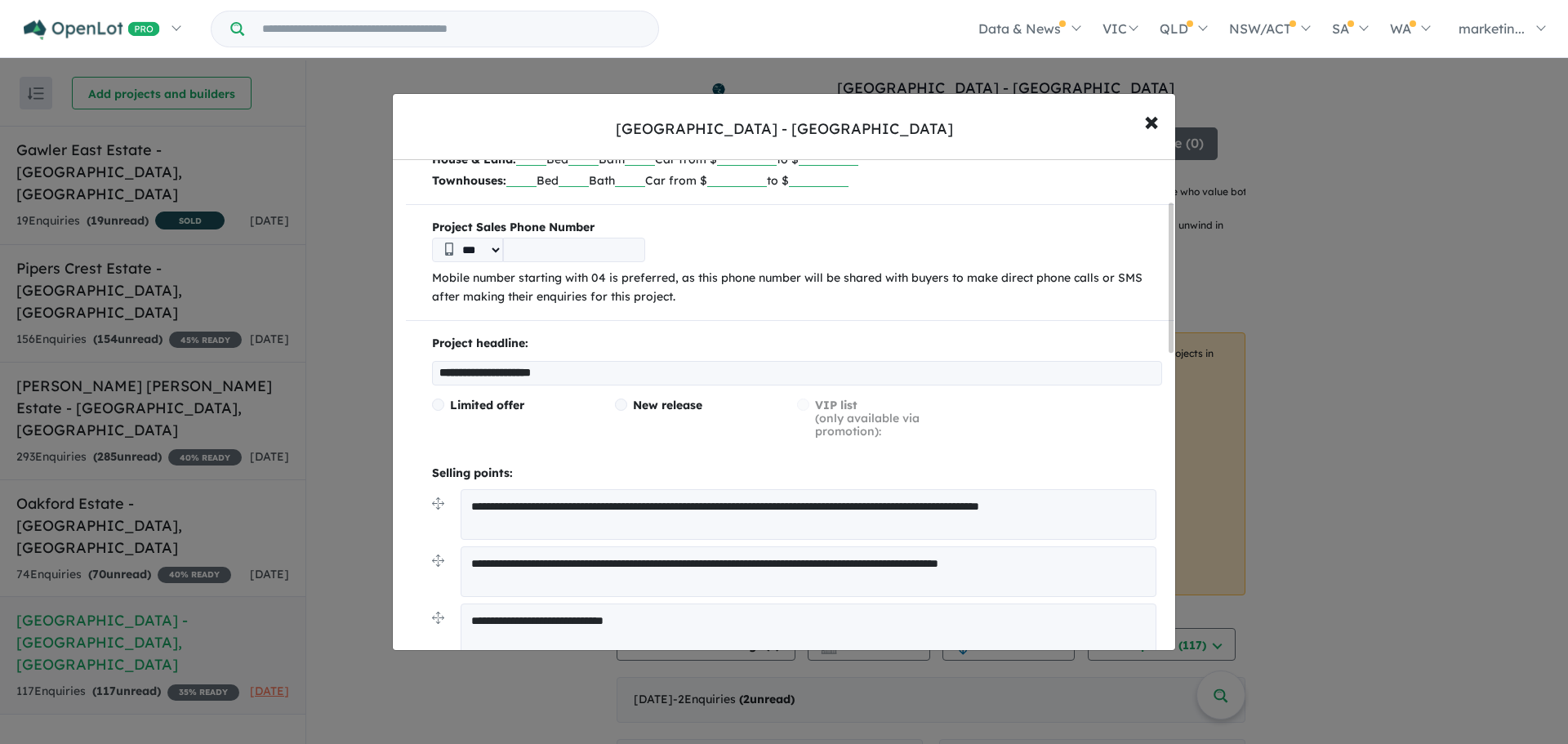
click at [592, 371] on input "**********" at bounding box center [796, 374] width 730 height 25
drag, startPoint x: 592, startPoint y: 371, endPoint x: 476, endPoint y: 354, distance: 117.2
click at [476, 354] on div "**********" at bounding box center [796, 360] width 730 height 51
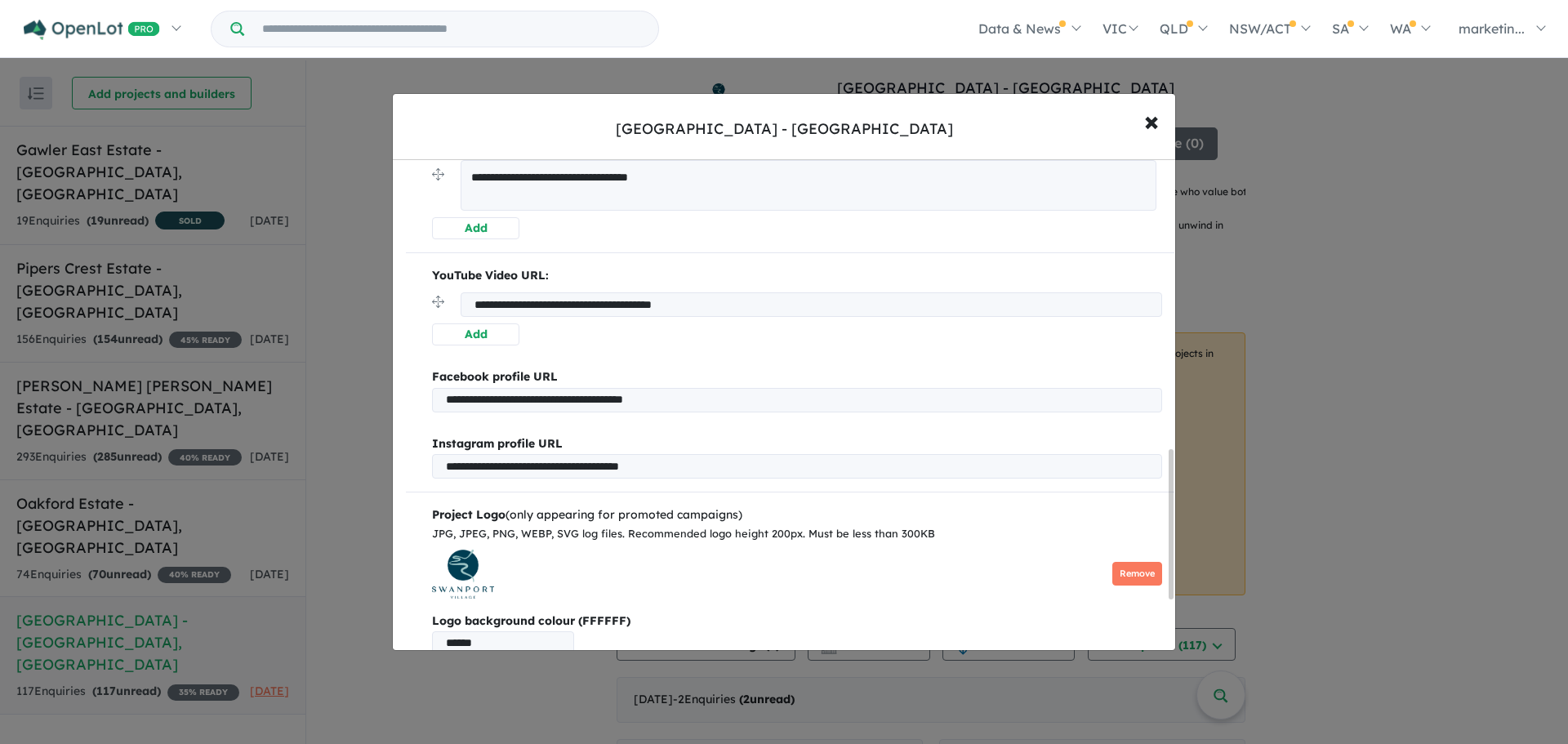
scroll to position [1117, 0]
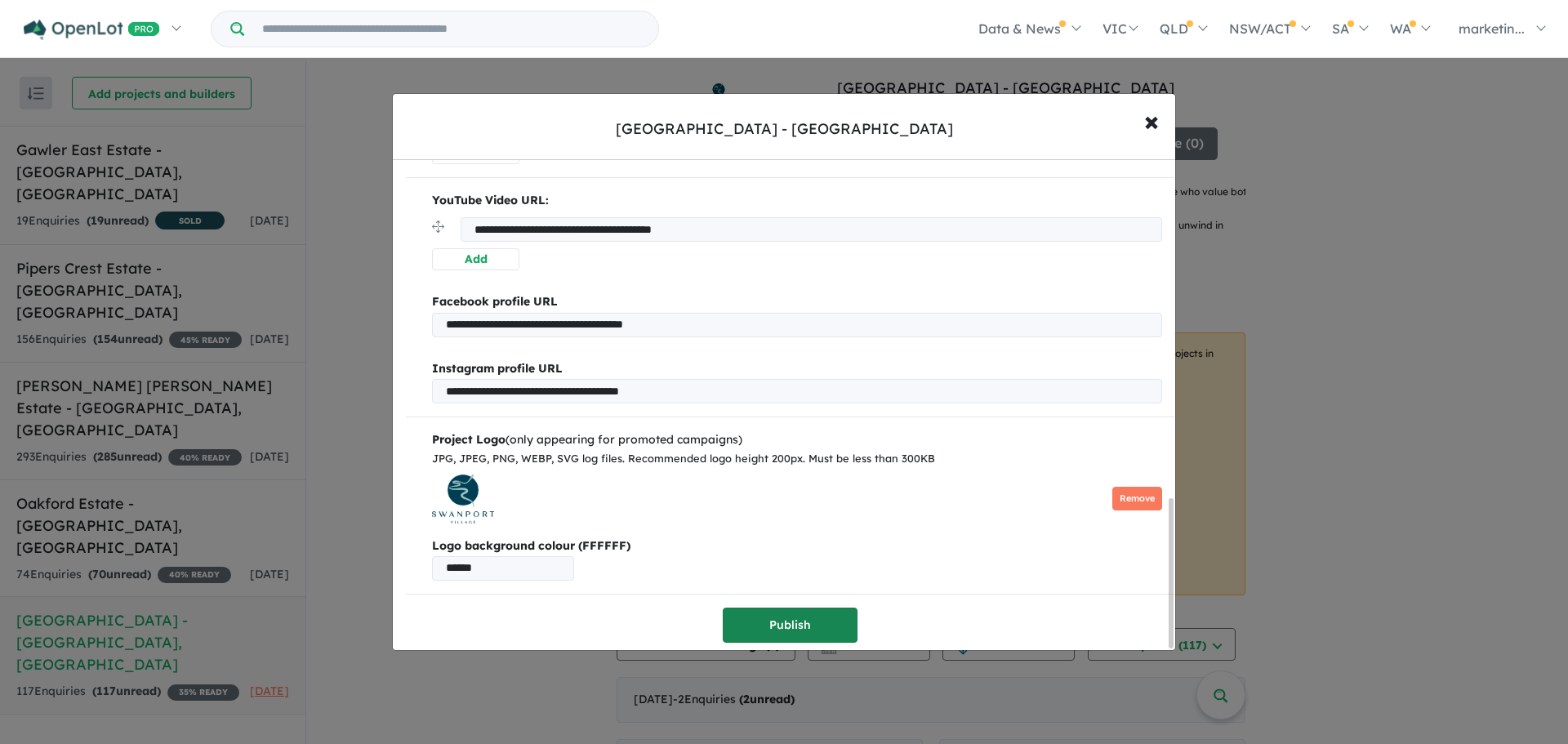
type input "**********"
click at [785, 607] on button "Publish" at bounding box center [790, 625] width 135 height 35
